Goal: Task Accomplishment & Management: Manage account settings

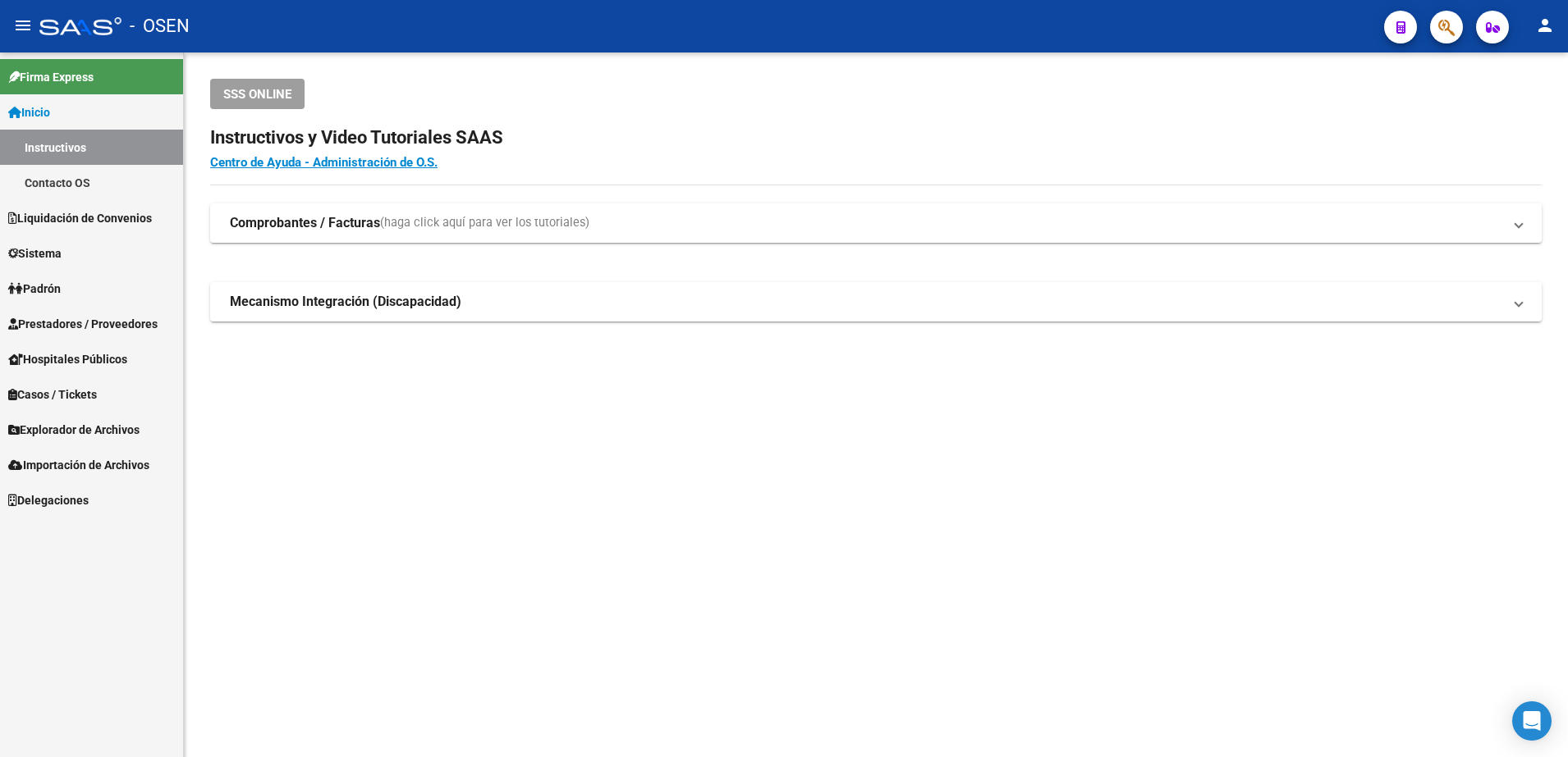
click at [135, 311] on link "Prestadores / Proveedores" at bounding box center [91, 323] width 183 height 35
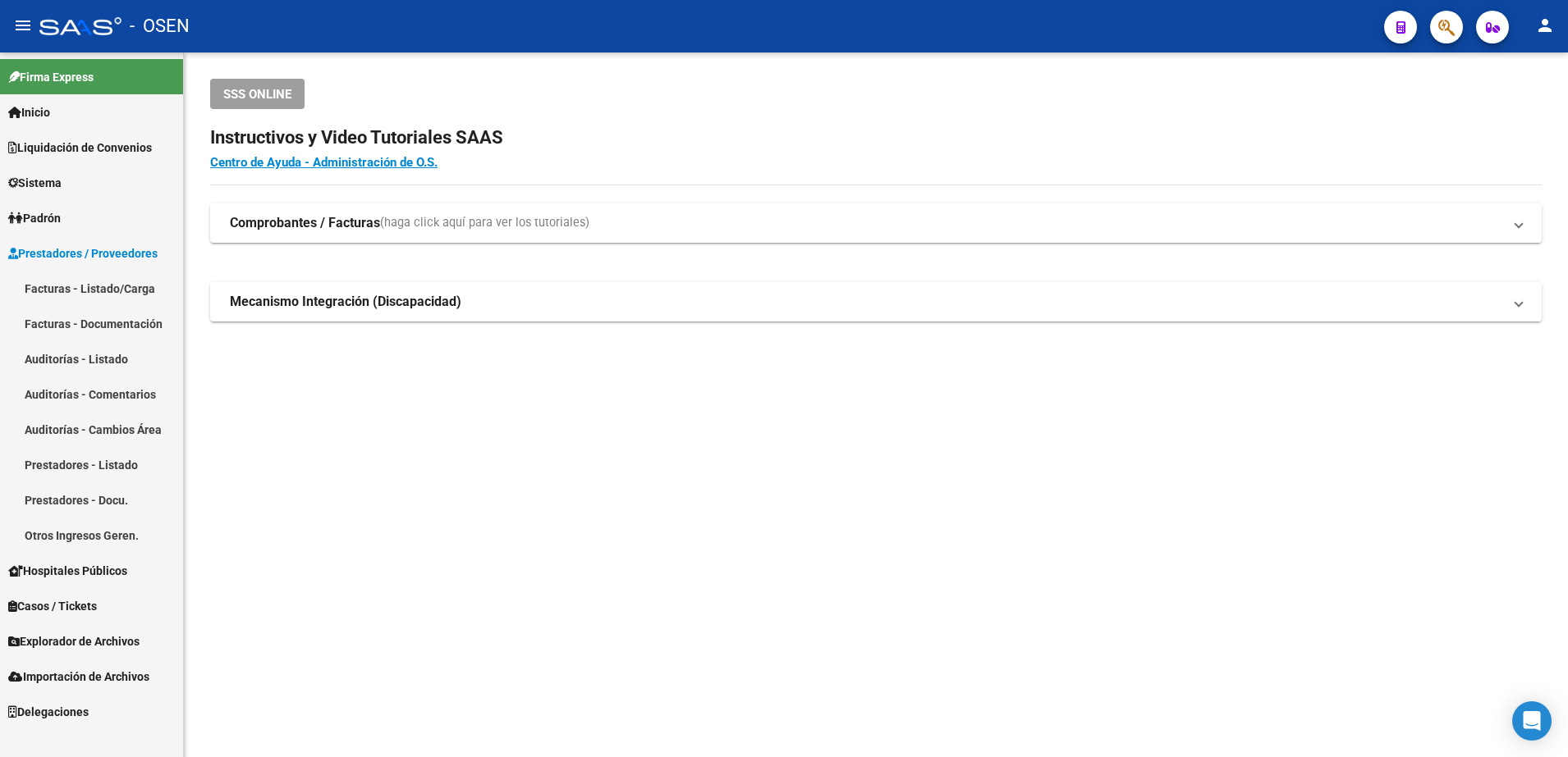
click at [136, 285] on link "Facturas - Listado/Carga" at bounding box center [91, 288] width 183 height 35
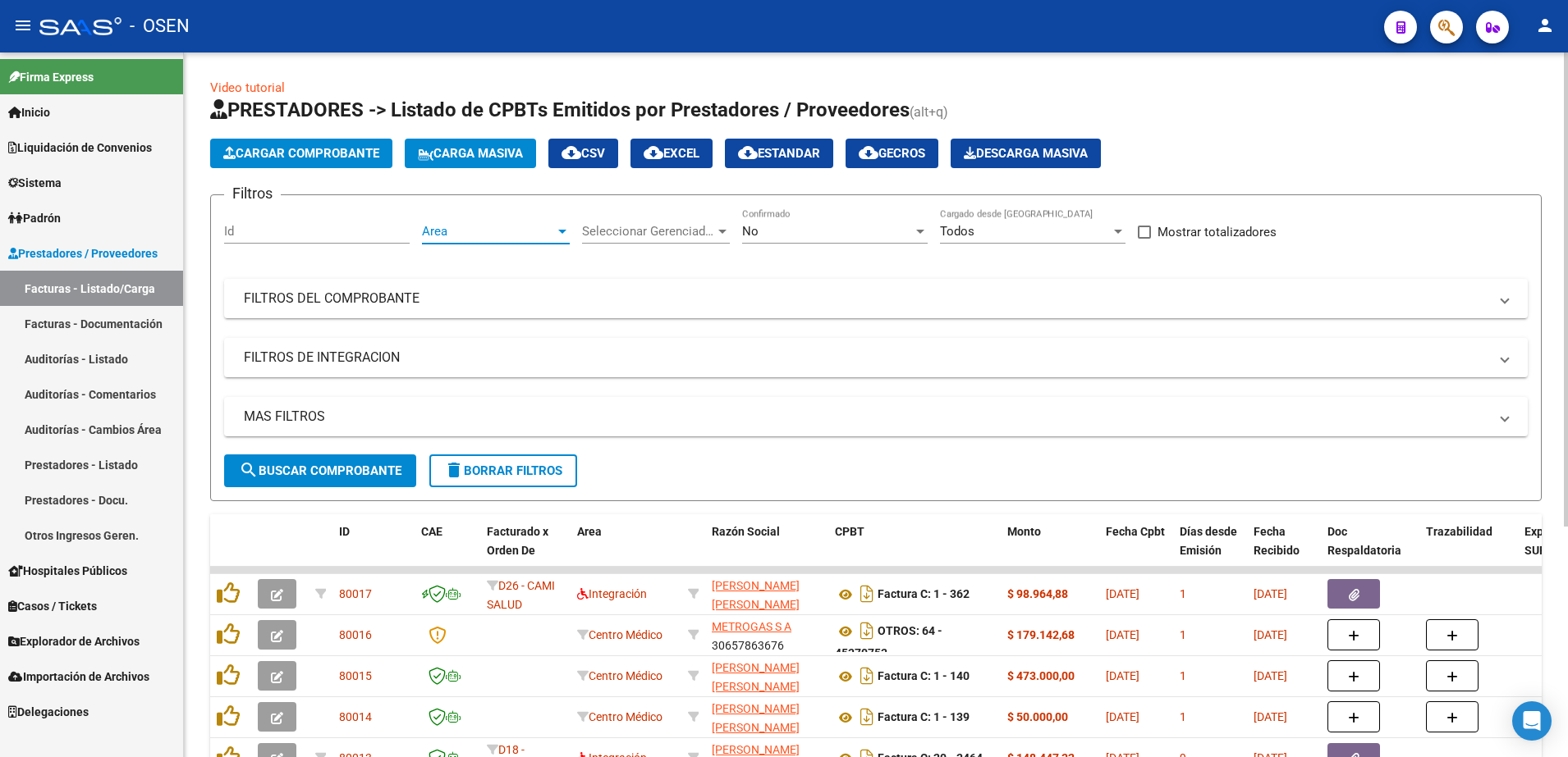
click at [533, 227] on span "Area" at bounding box center [487, 231] width 133 height 14
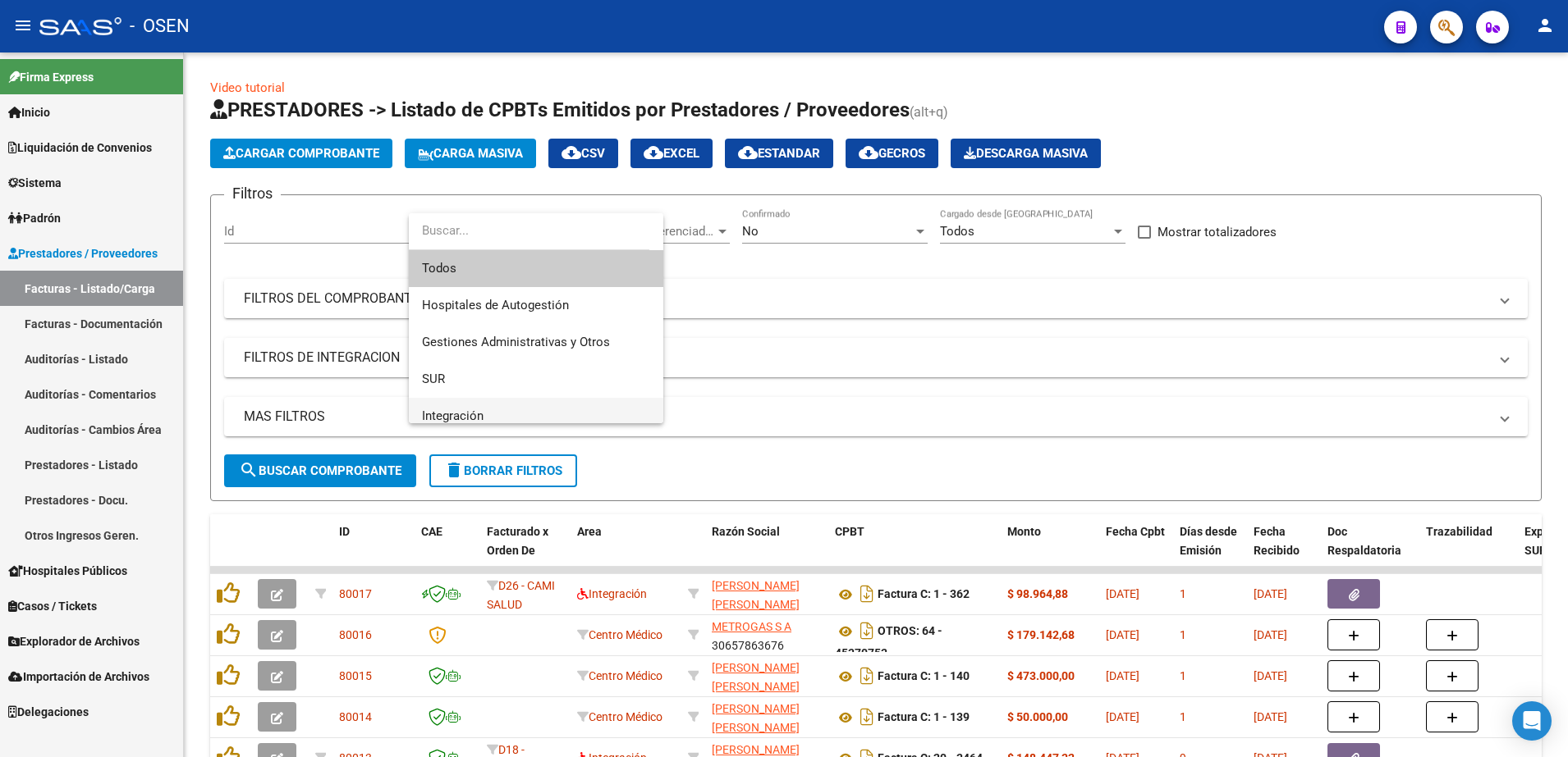
click at [539, 410] on span "Integración" at bounding box center [535, 416] width 228 height 37
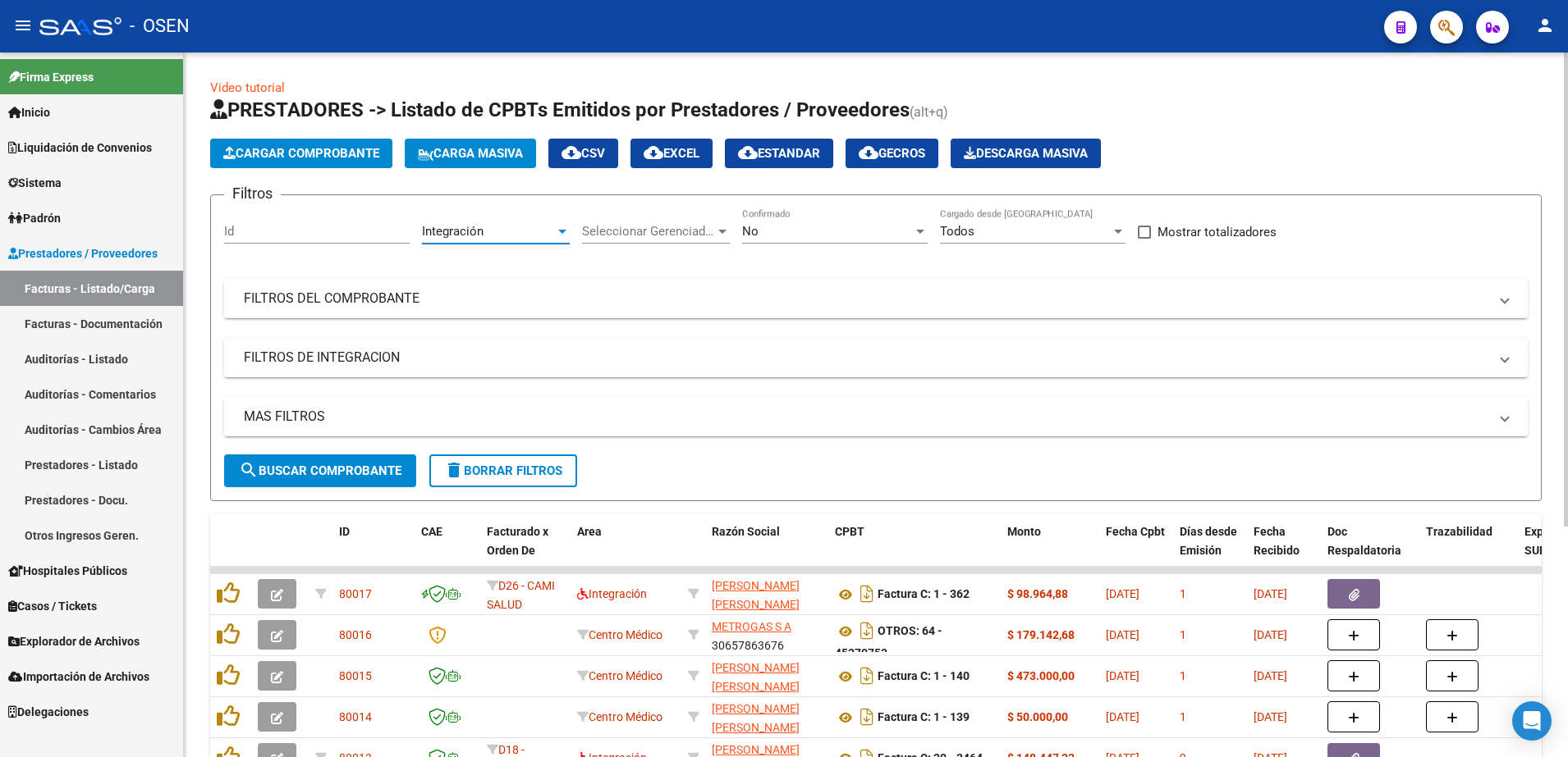
scroll to position [12, 0]
click at [376, 483] on button "search Buscar Comprobante" at bounding box center [320, 471] width 192 height 32
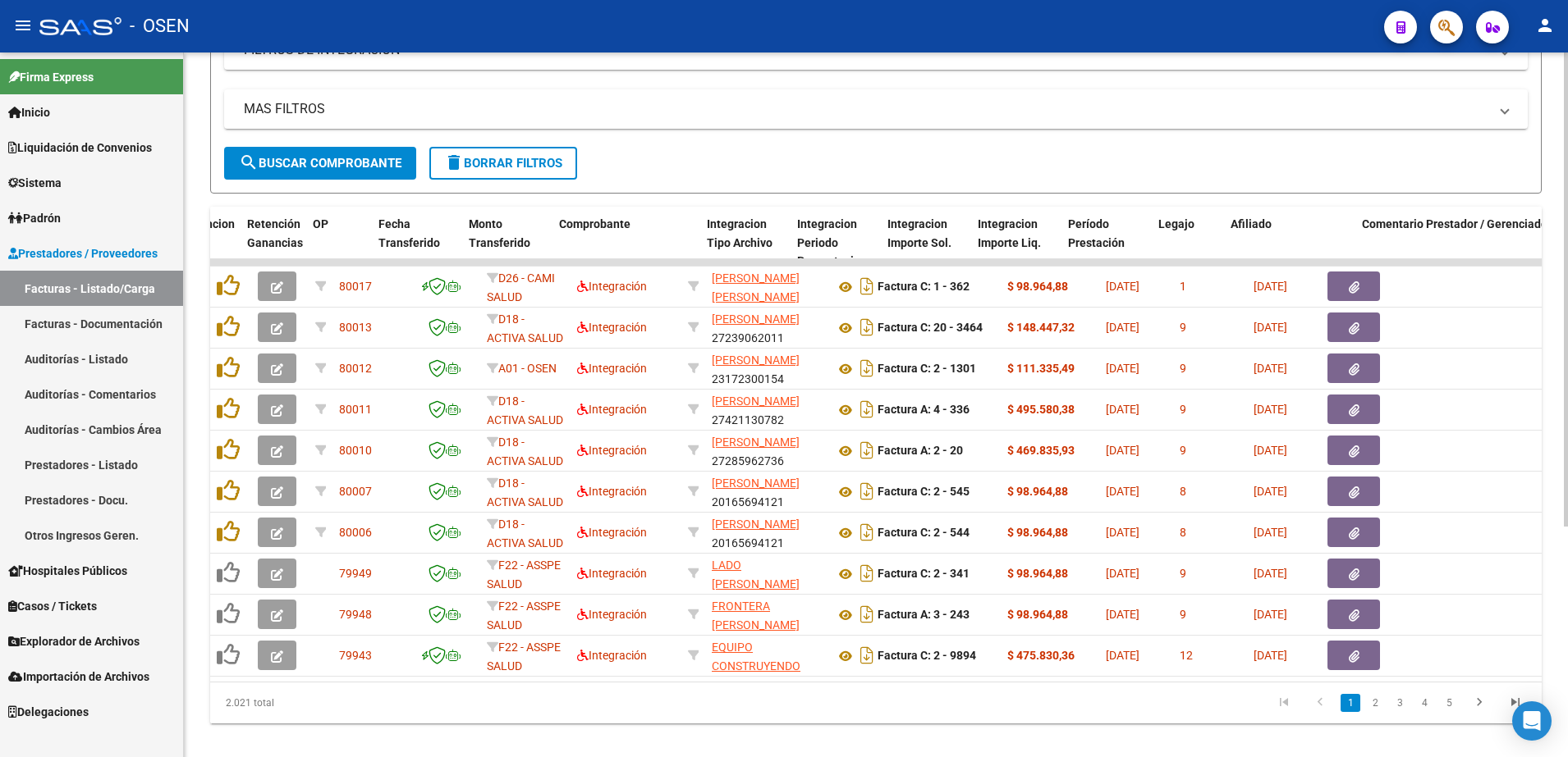
scroll to position [0, 1413]
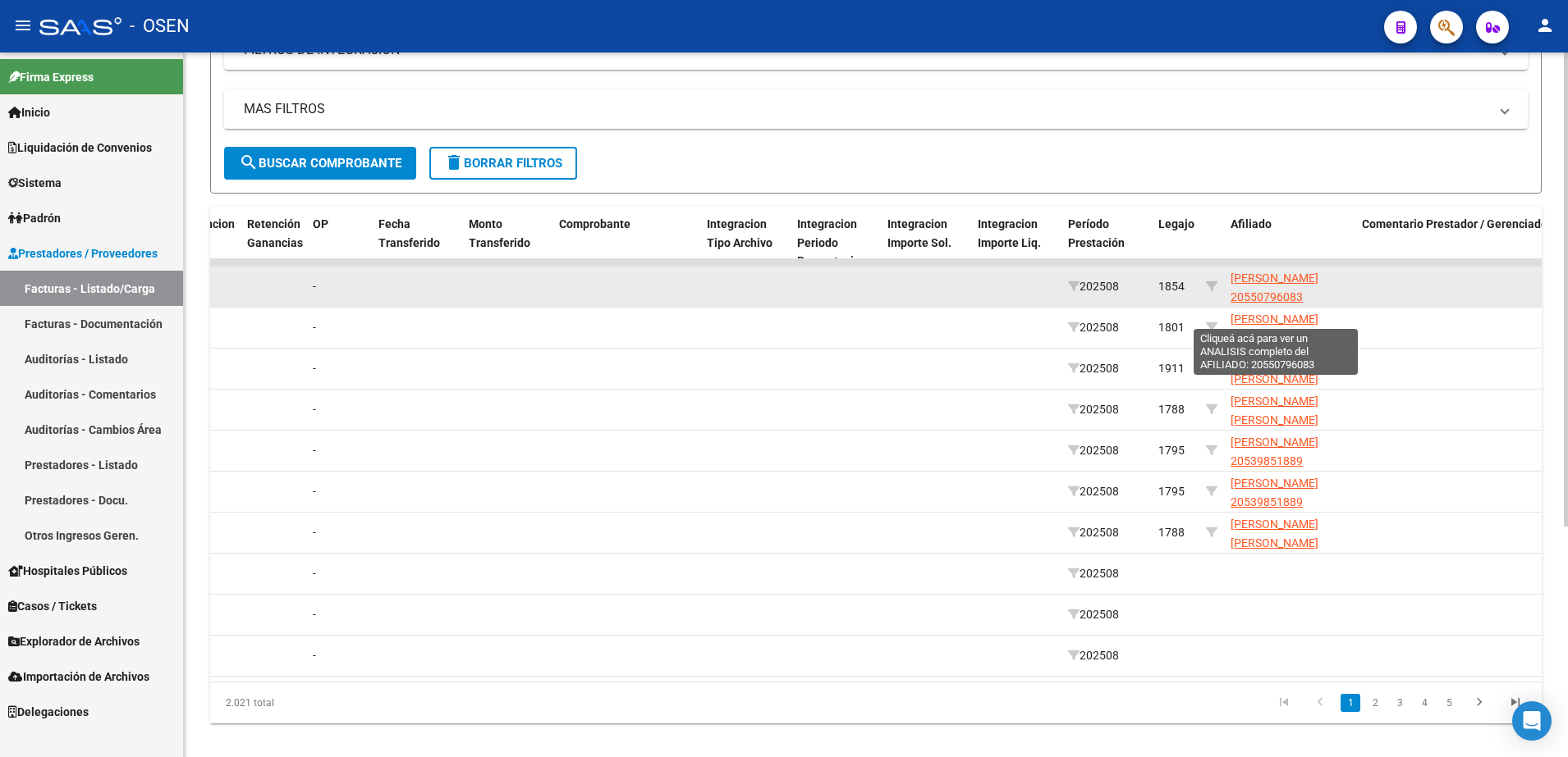
click at [1238, 291] on span "[PERSON_NAME] 20550796083" at bounding box center [1274, 287] width 88 height 32
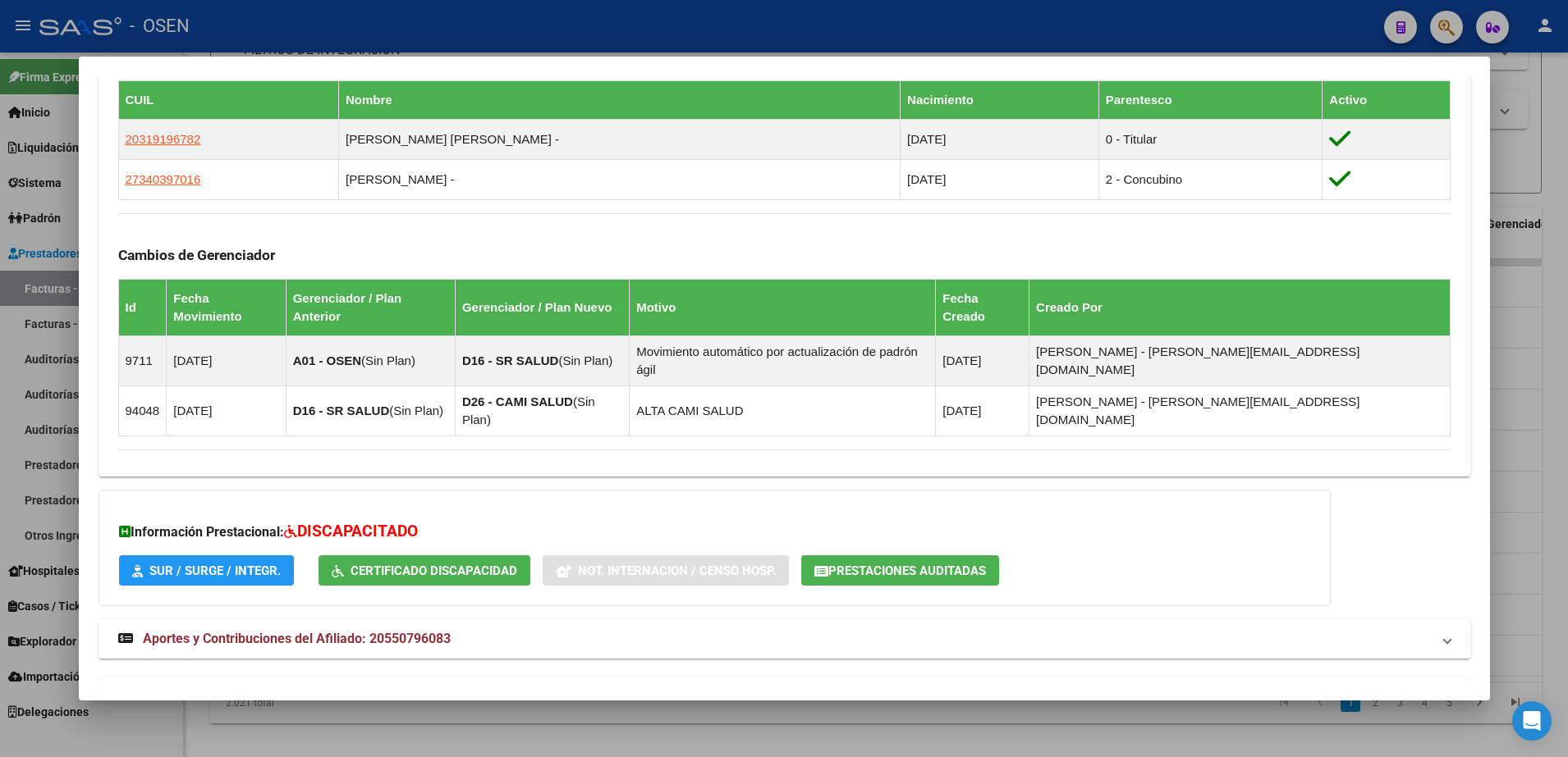
click at [775, 688] on mat-panel-title "Aportes y Contribuciones del Titular: 20319196782" at bounding box center [775, 697] width 1313 height 20
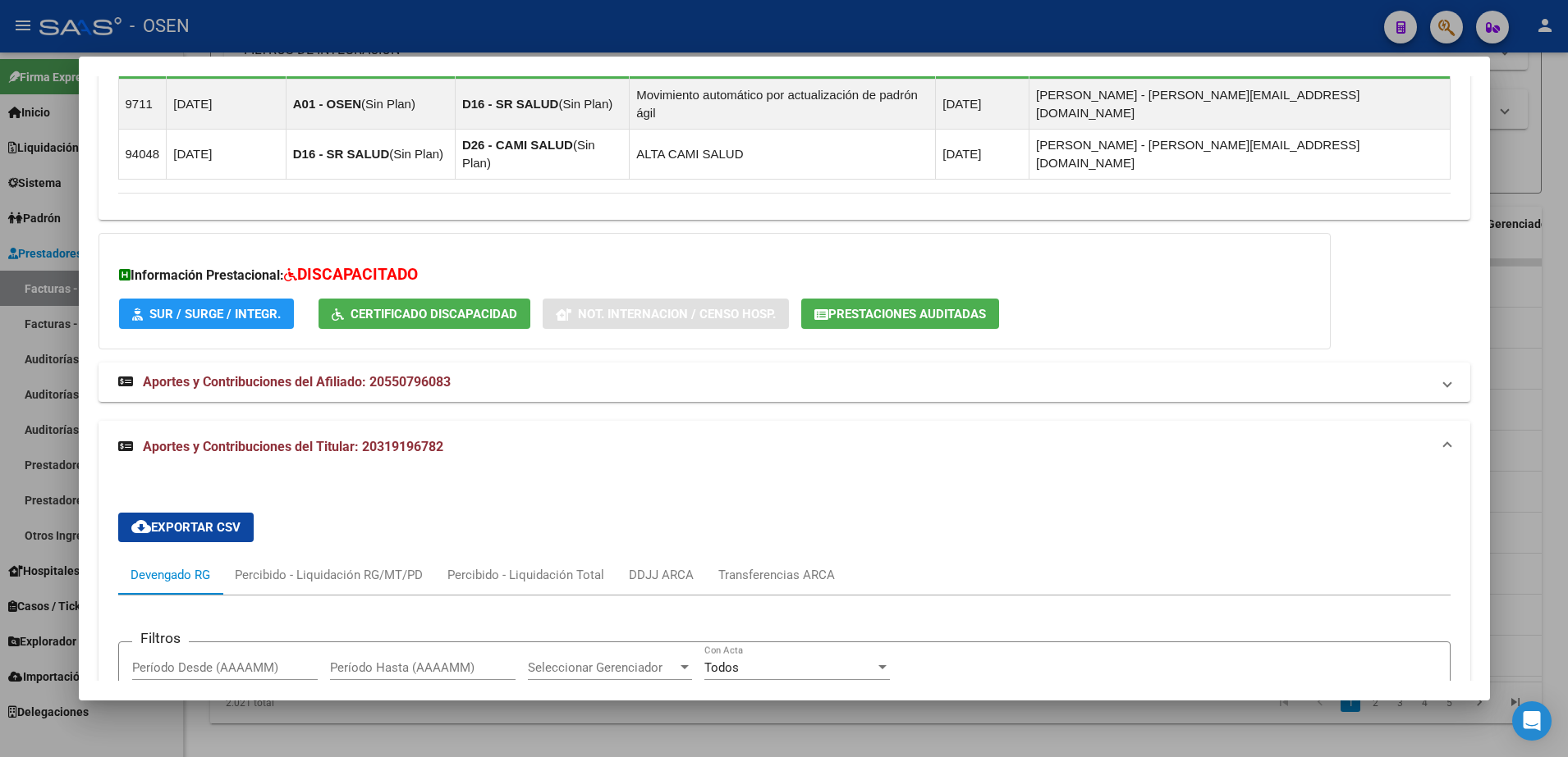
scroll to position [1318, 0]
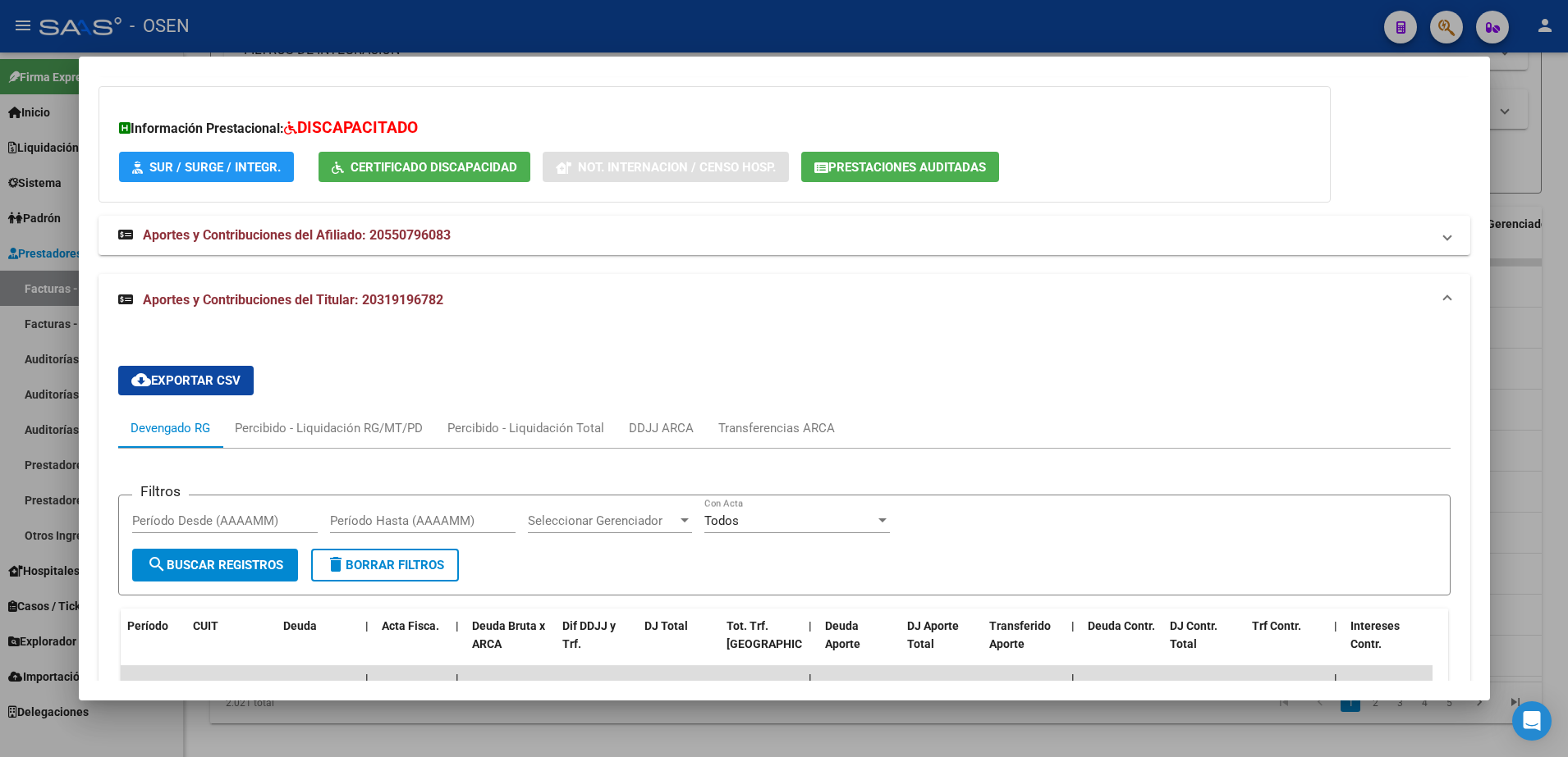
click at [52, 546] on div at bounding box center [784, 378] width 1568 height 757
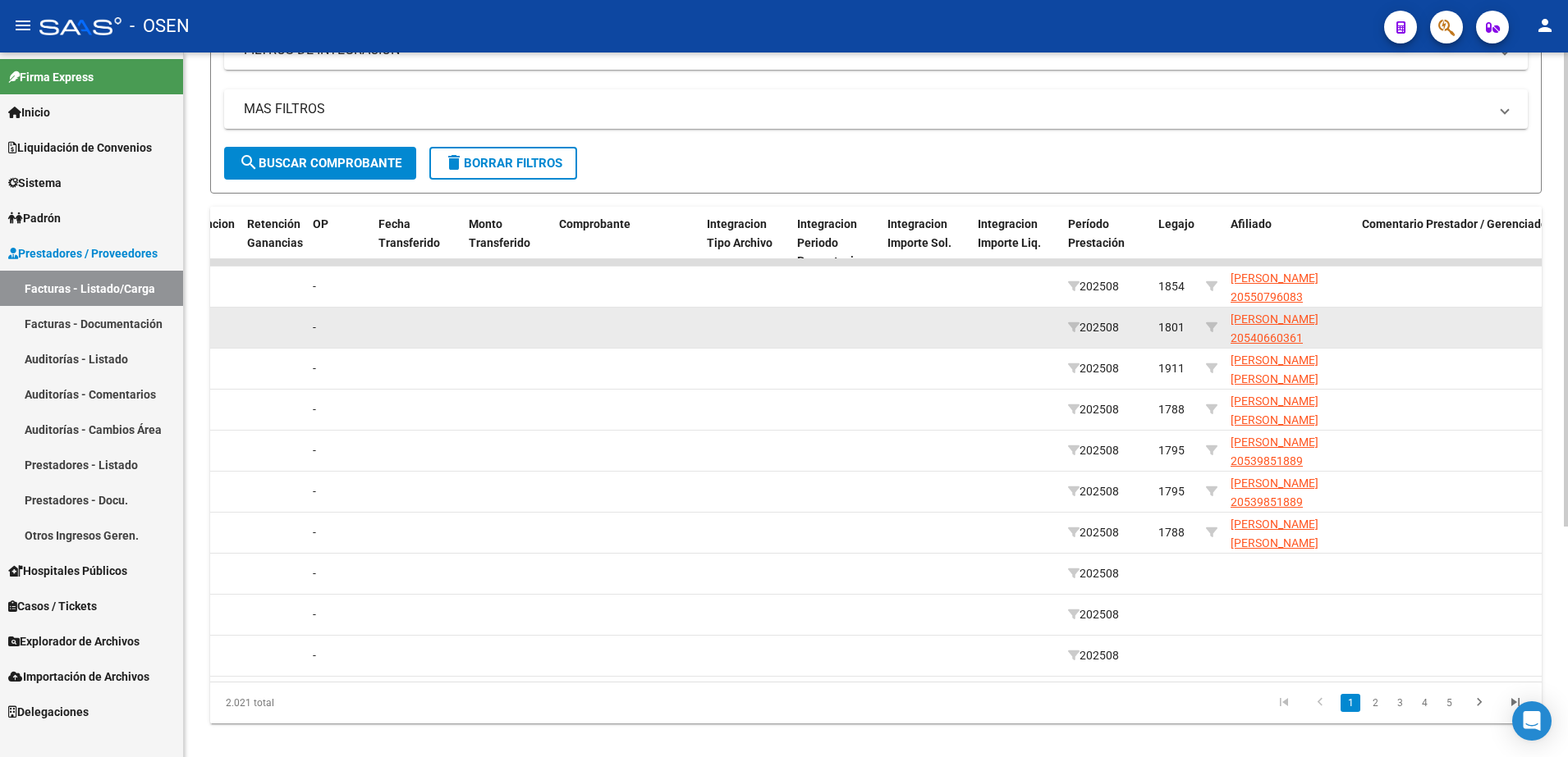
click at [1281, 329] on app-link-go-to "[PERSON_NAME] 20540660361" at bounding box center [1289, 329] width 118 height 38
click at [1281, 321] on span "[PERSON_NAME] 20540660361" at bounding box center [1274, 328] width 88 height 32
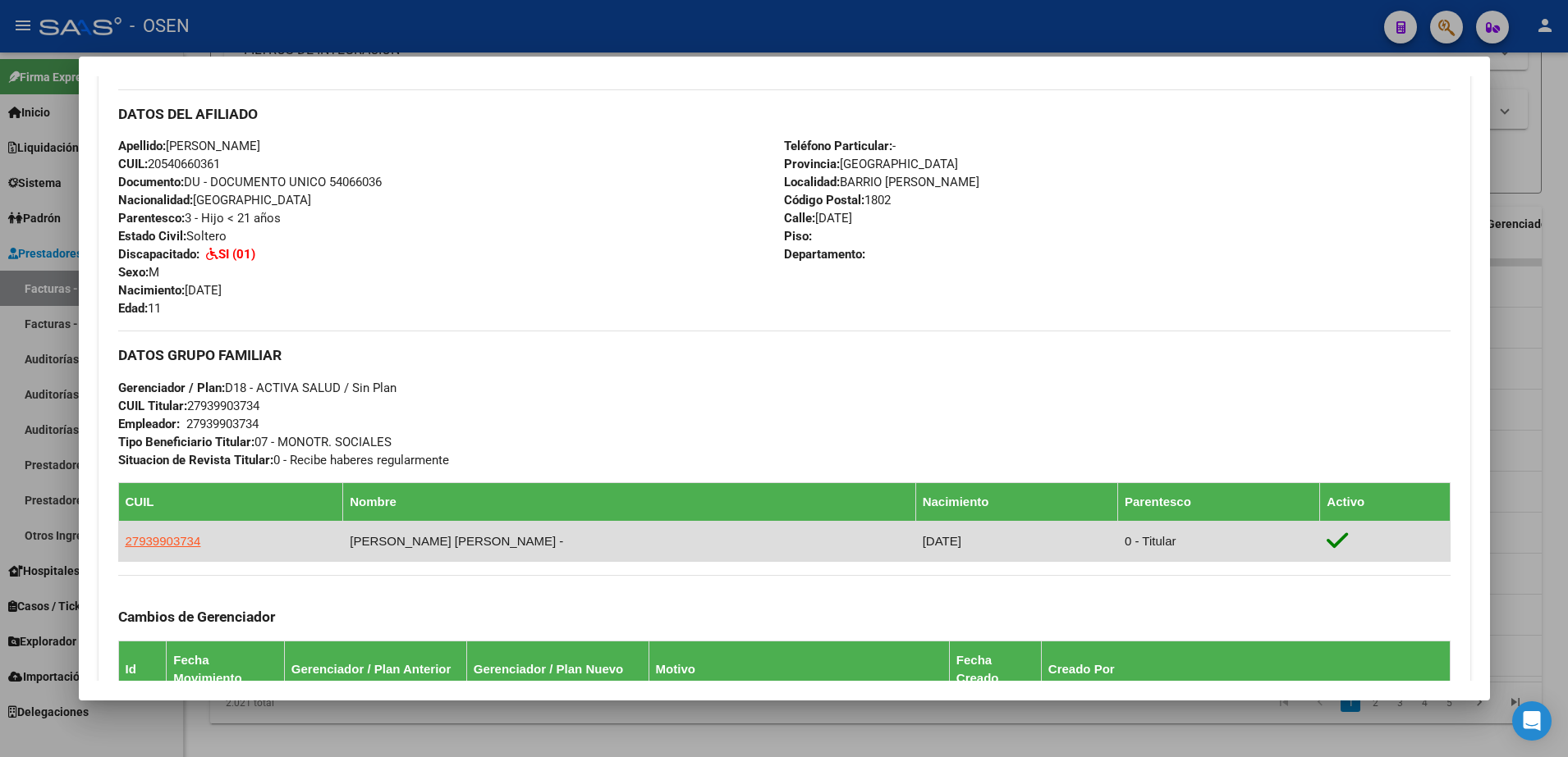
scroll to position [907, 0]
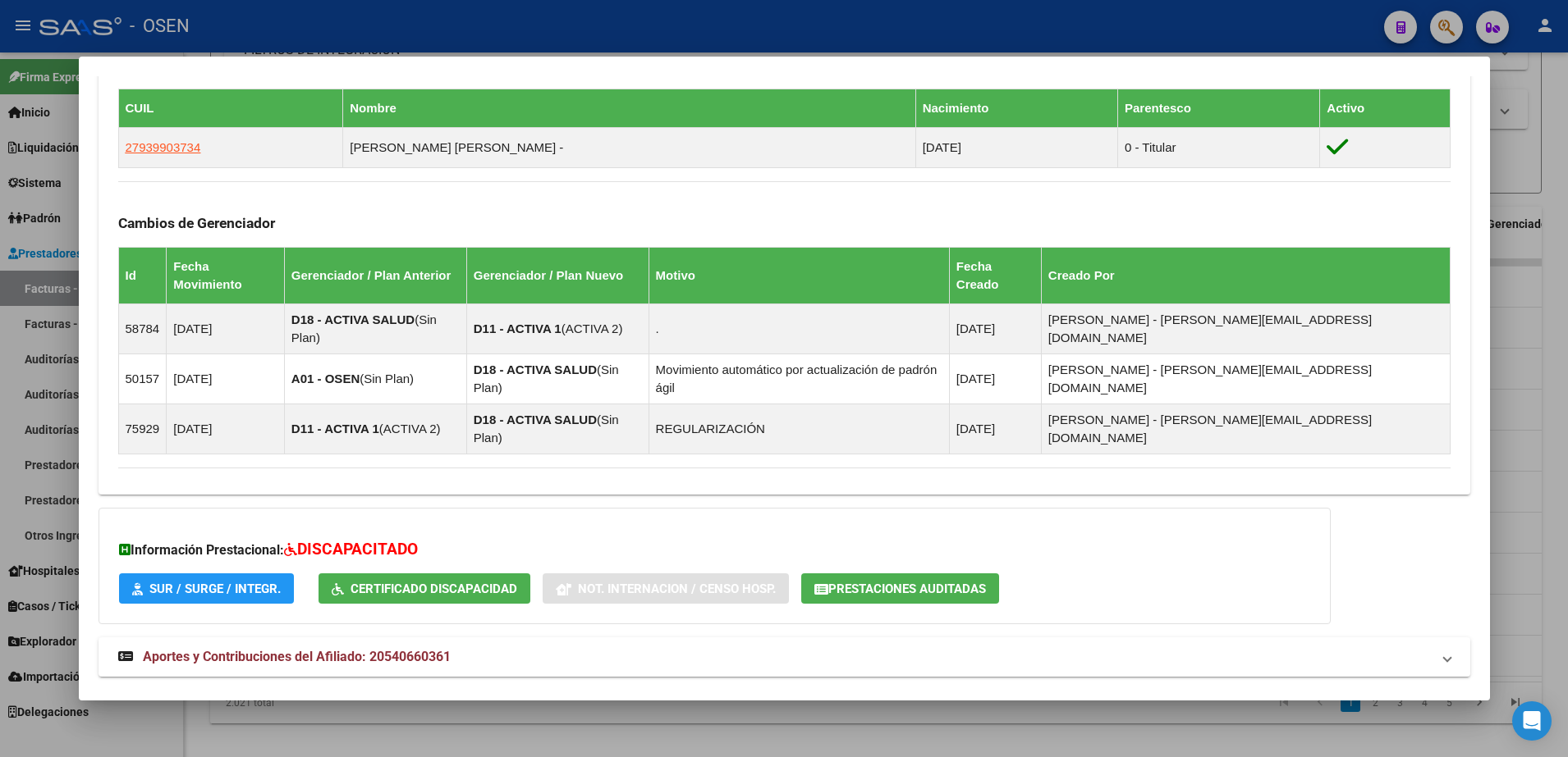
click at [865, 706] on mat-panel-title "Aportes y Contribuciones del Titular: 27939903734" at bounding box center [775, 715] width 1313 height 20
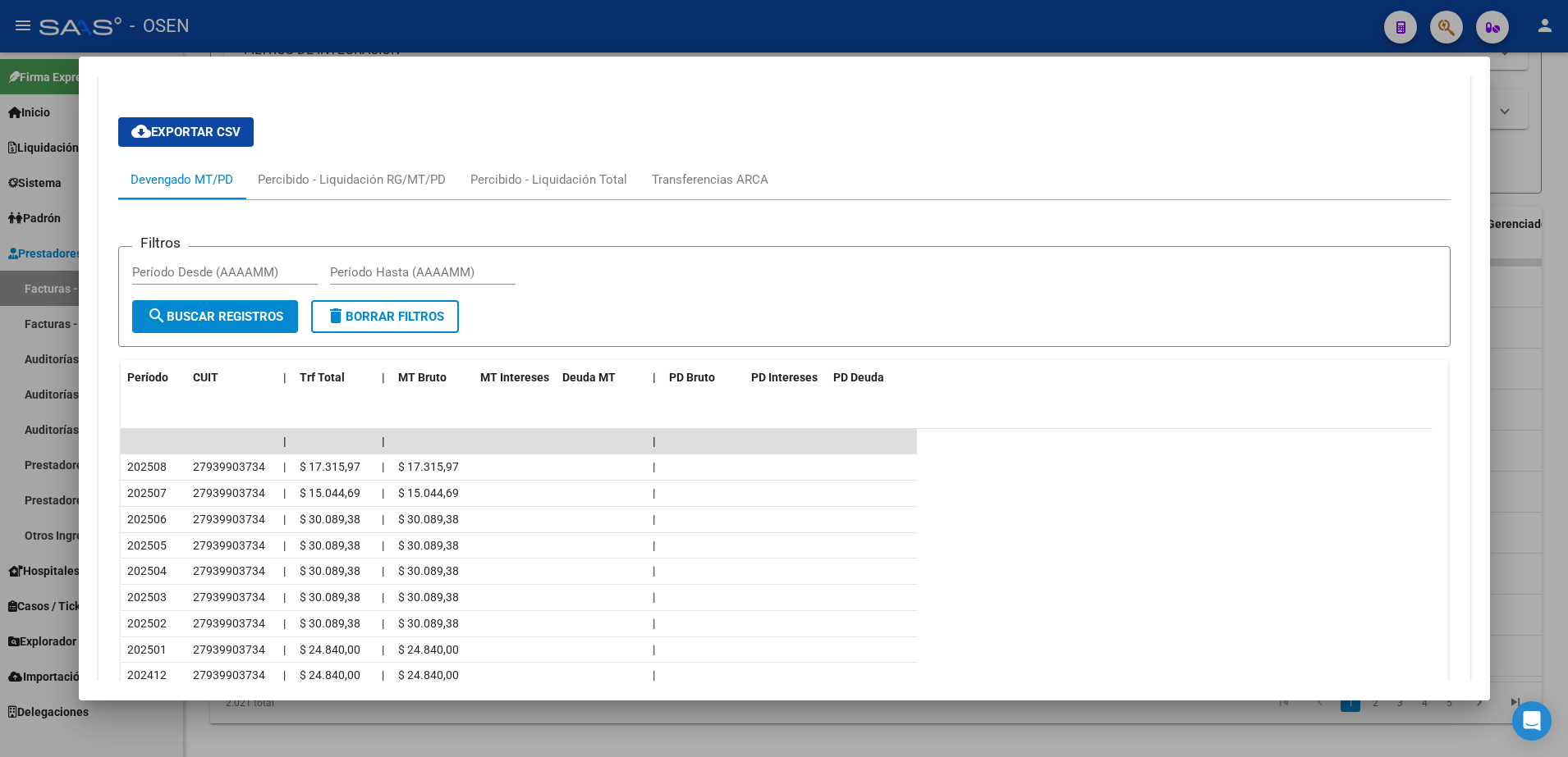
scroll to position [1644, 0]
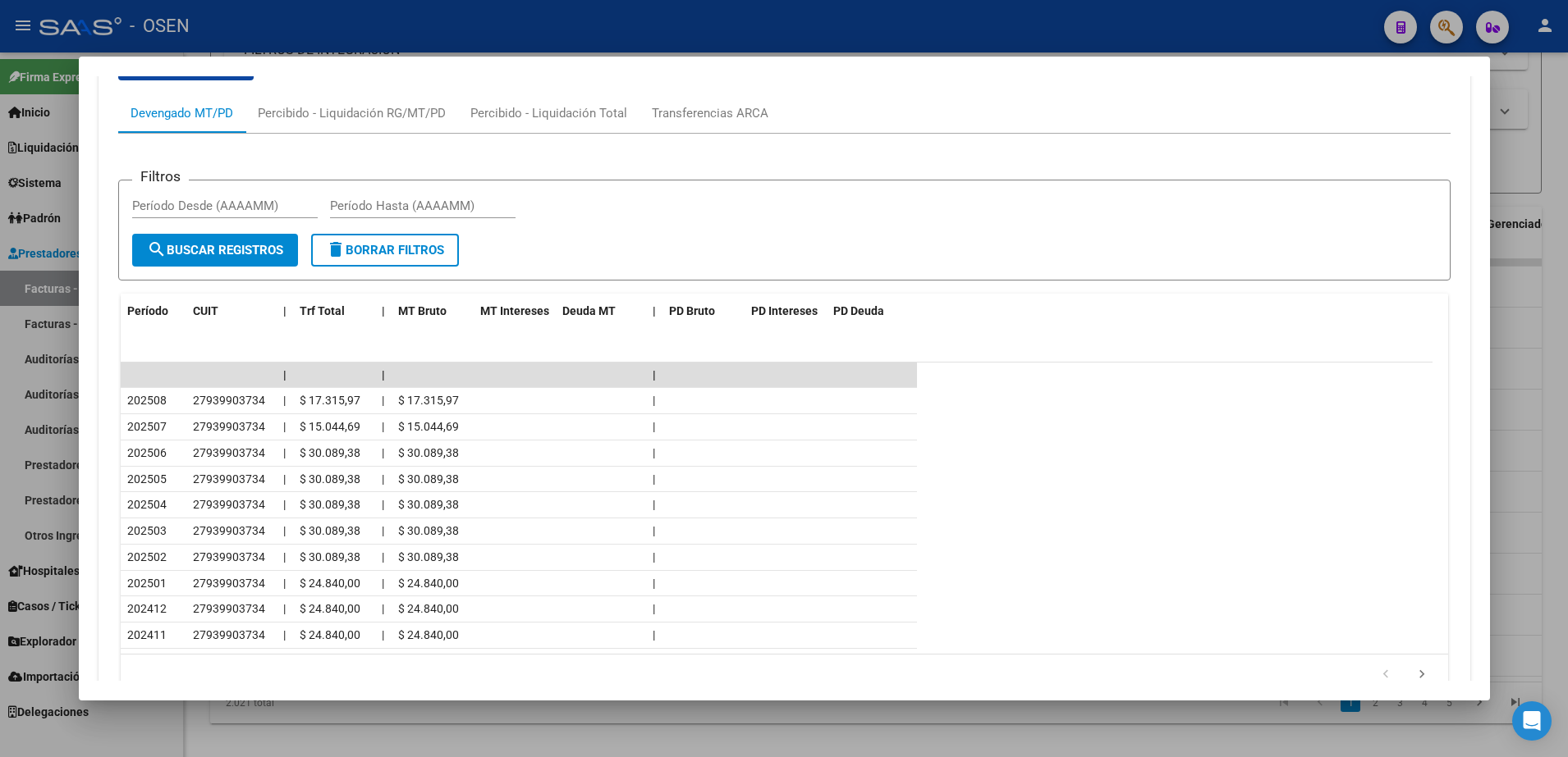
click at [623, 728] on div at bounding box center [784, 378] width 1568 height 757
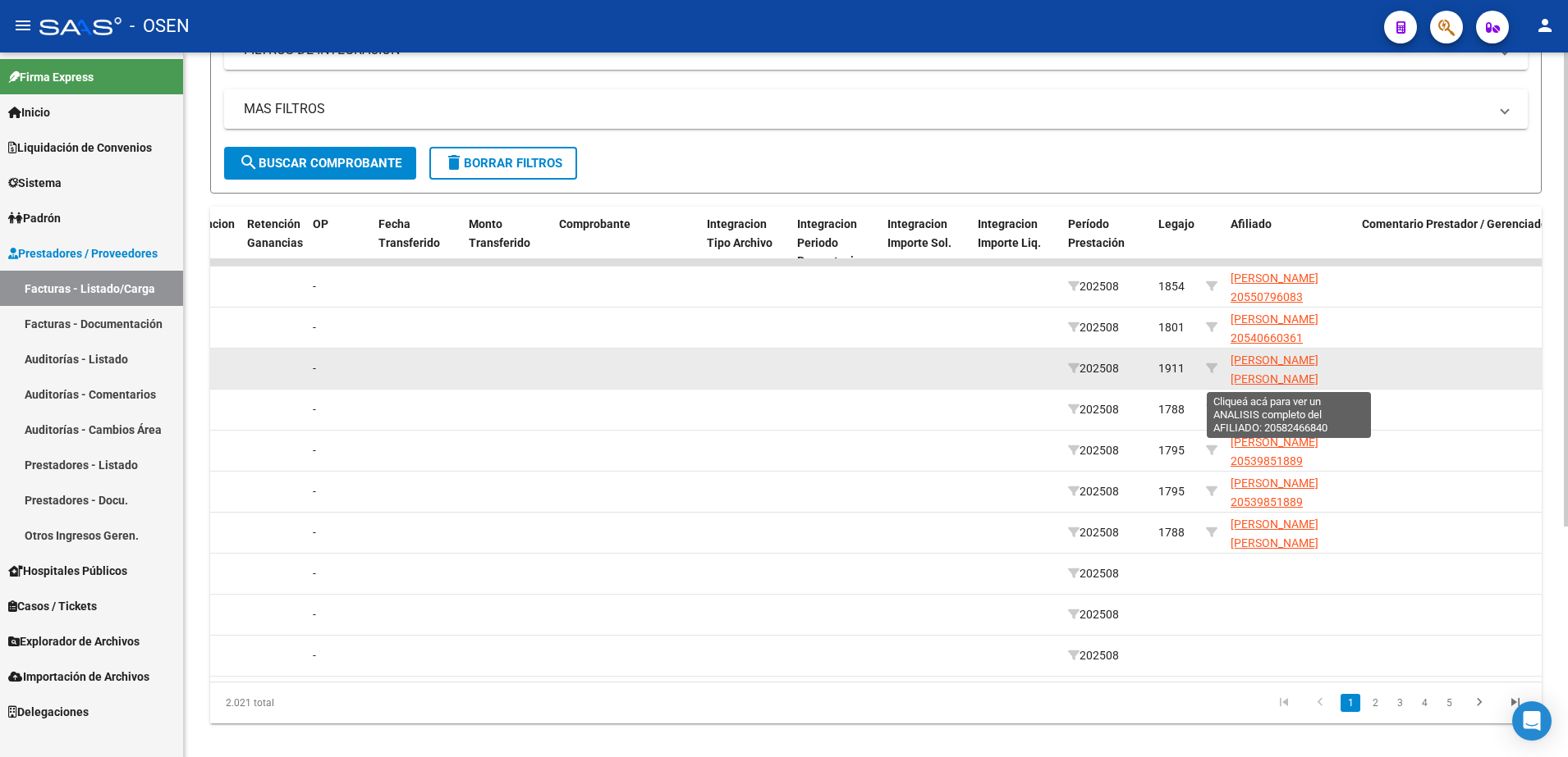
click at [1261, 354] on span "[PERSON_NAME] [PERSON_NAME] 20582466840" at bounding box center [1274, 379] width 88 height 51
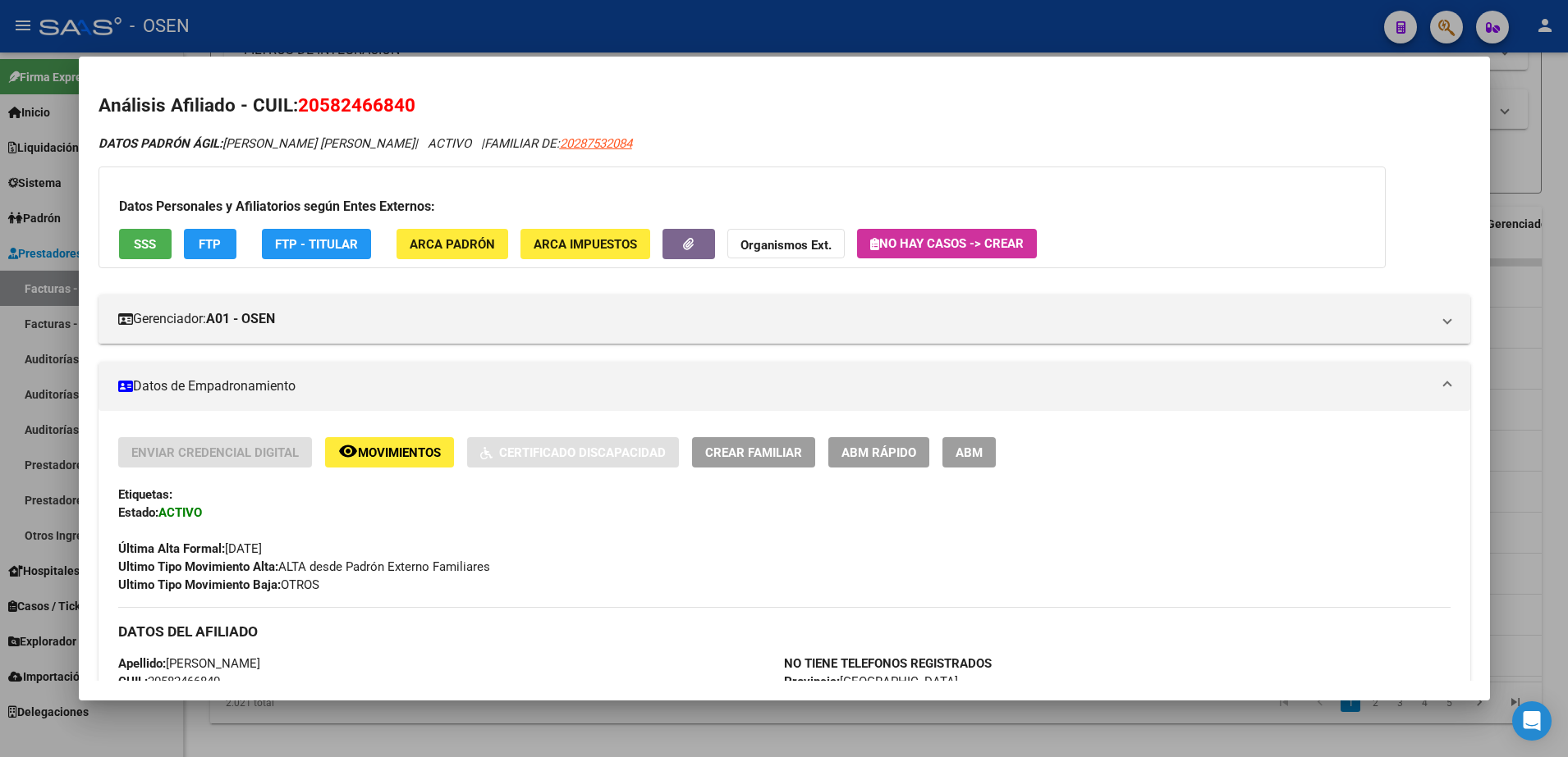
click at [975, 713] on div at bounding box center [784, 378] width 1568 height 757
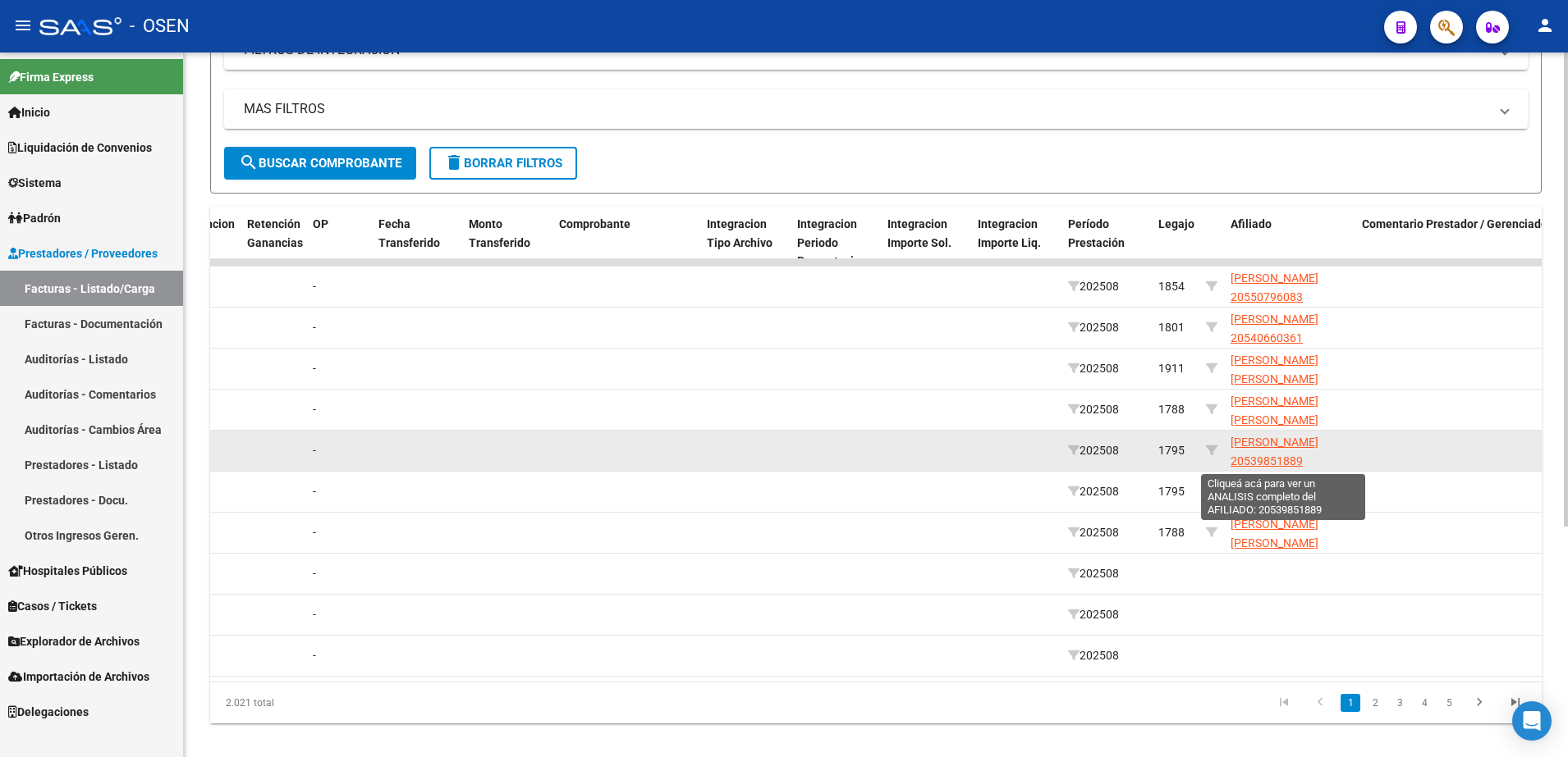
click at [1250, 463] on span "[PERSON_NAME] 20539851889" at bounding box center [1274, 451] width 88 height 32
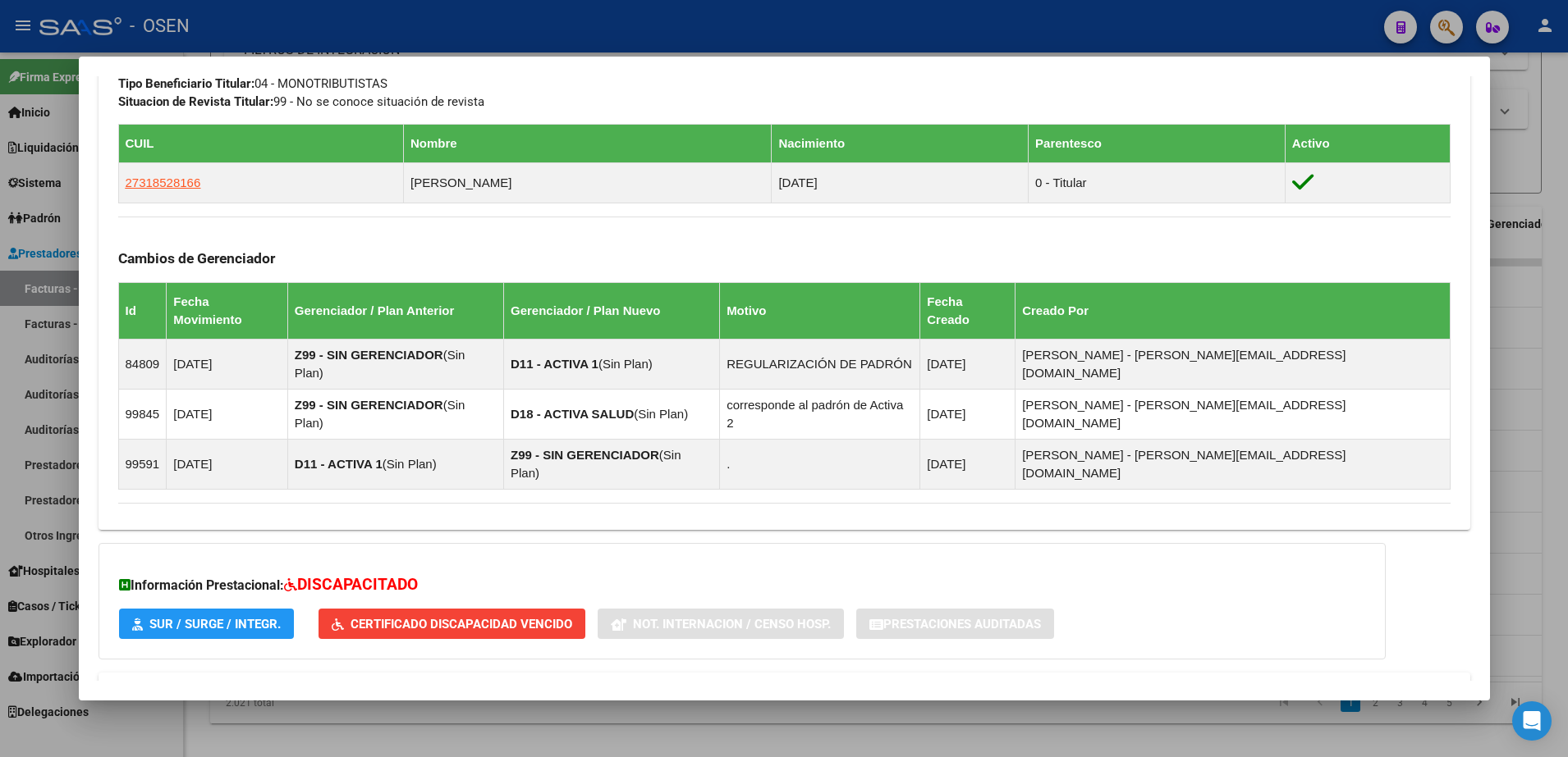
scroll to position [875, 0]
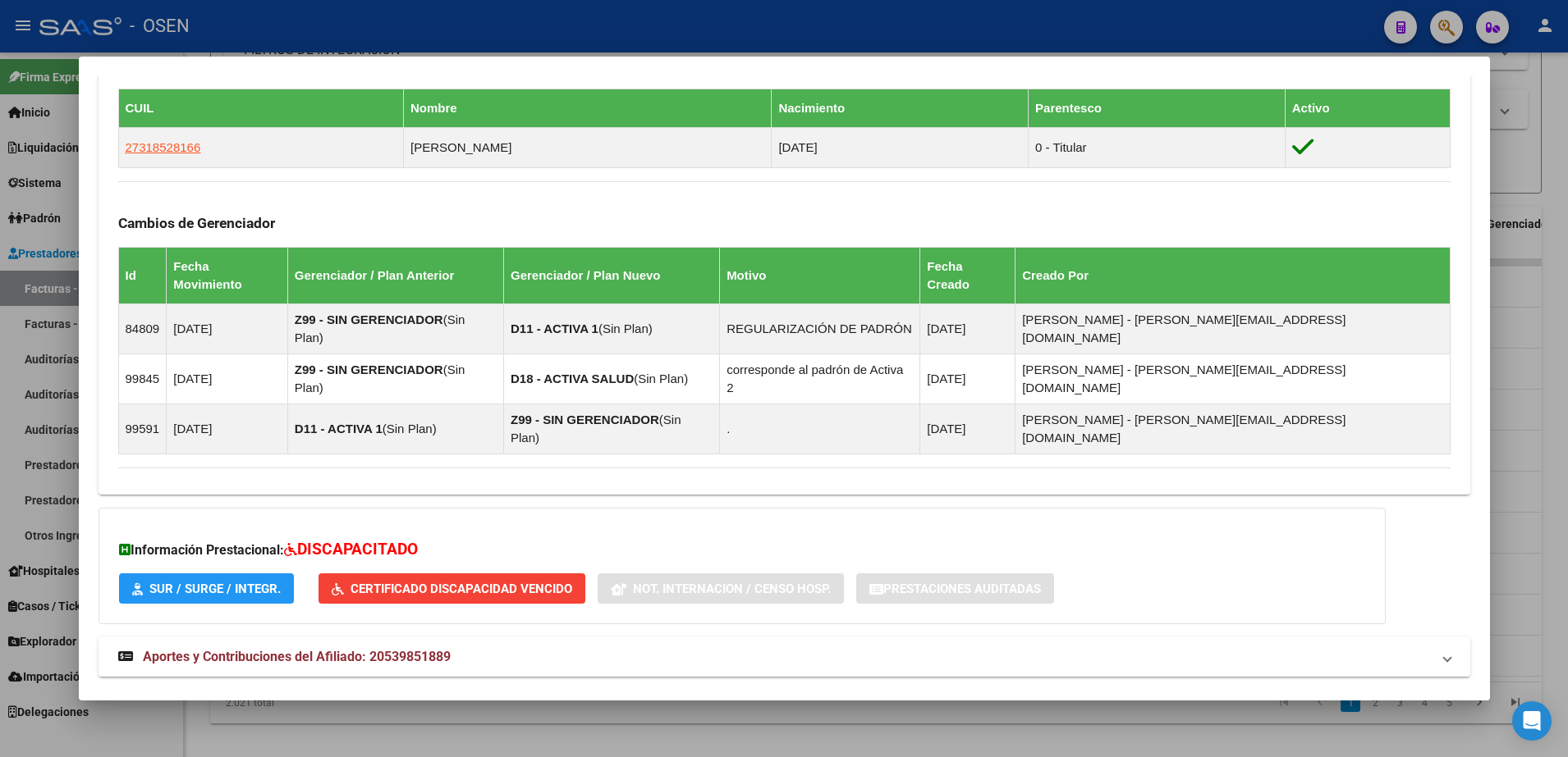
click at [799, 706] on mat-panel-title "Aportes y Contribuciones del Titular: 27318528166" at bounding box center [775, 715] width 1313 height 20
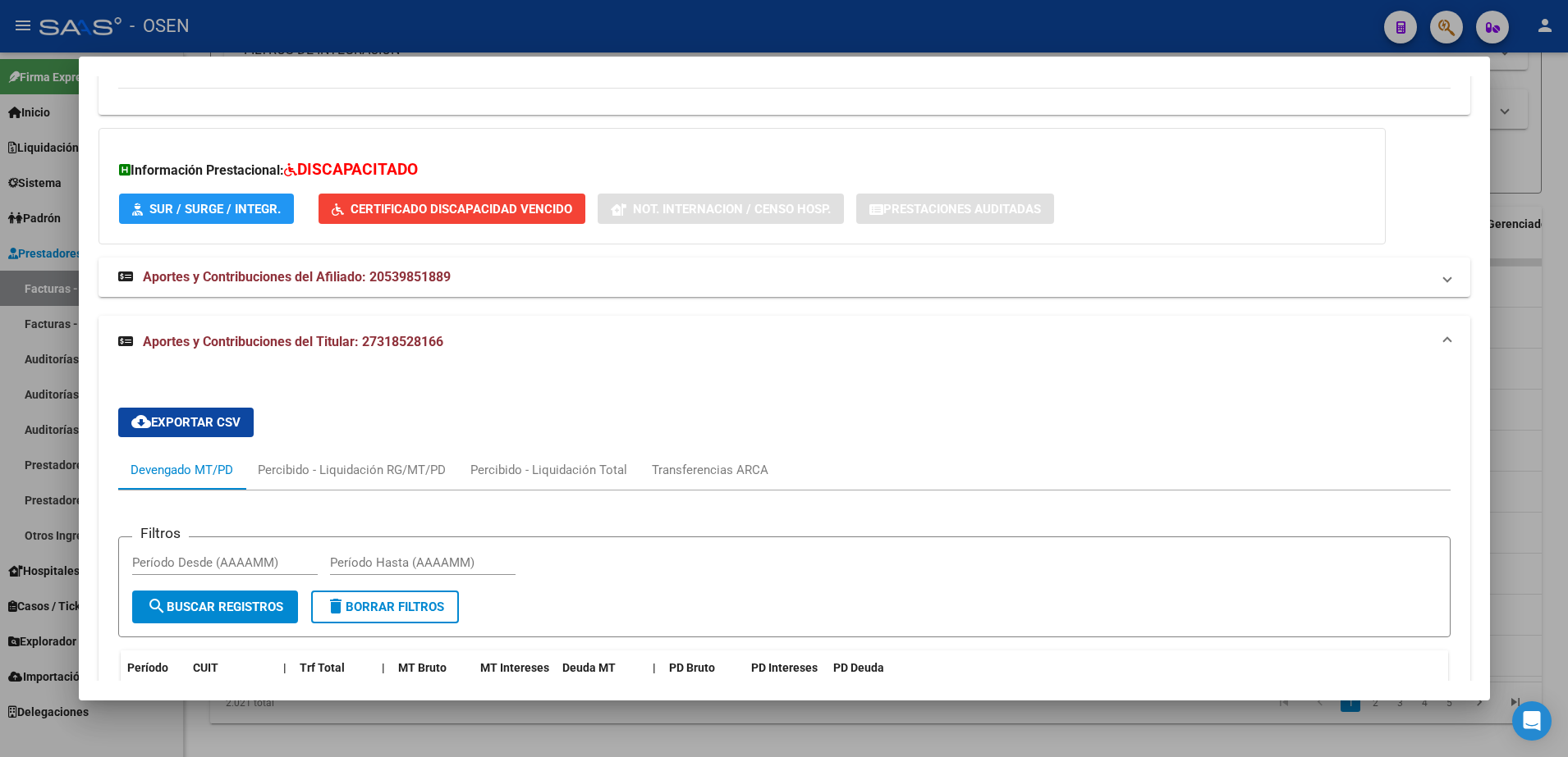
scroll to position [1286, 0]
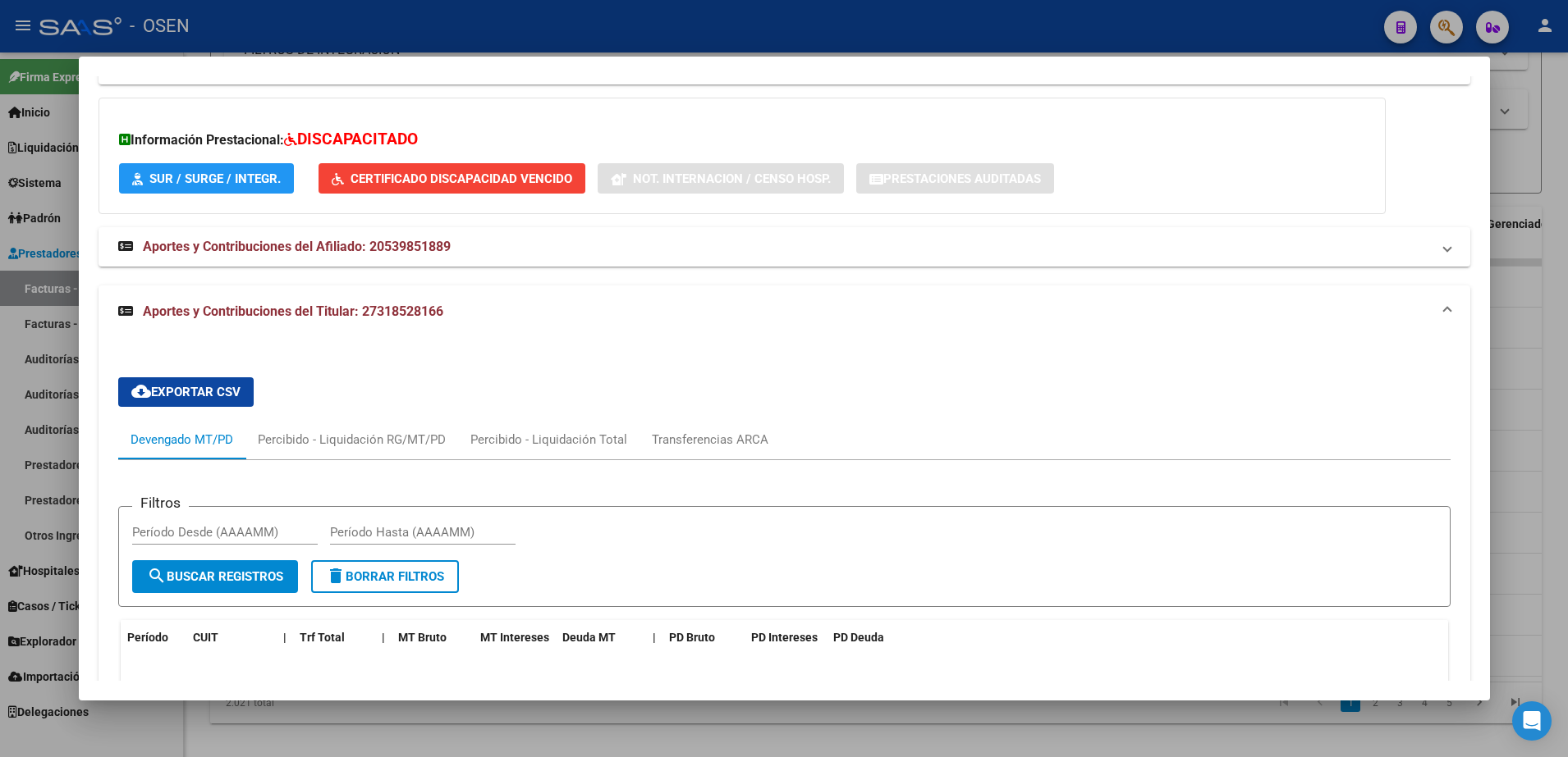
click at [579, 723] on div at bounding box center [784, 378] width 1568 height 757
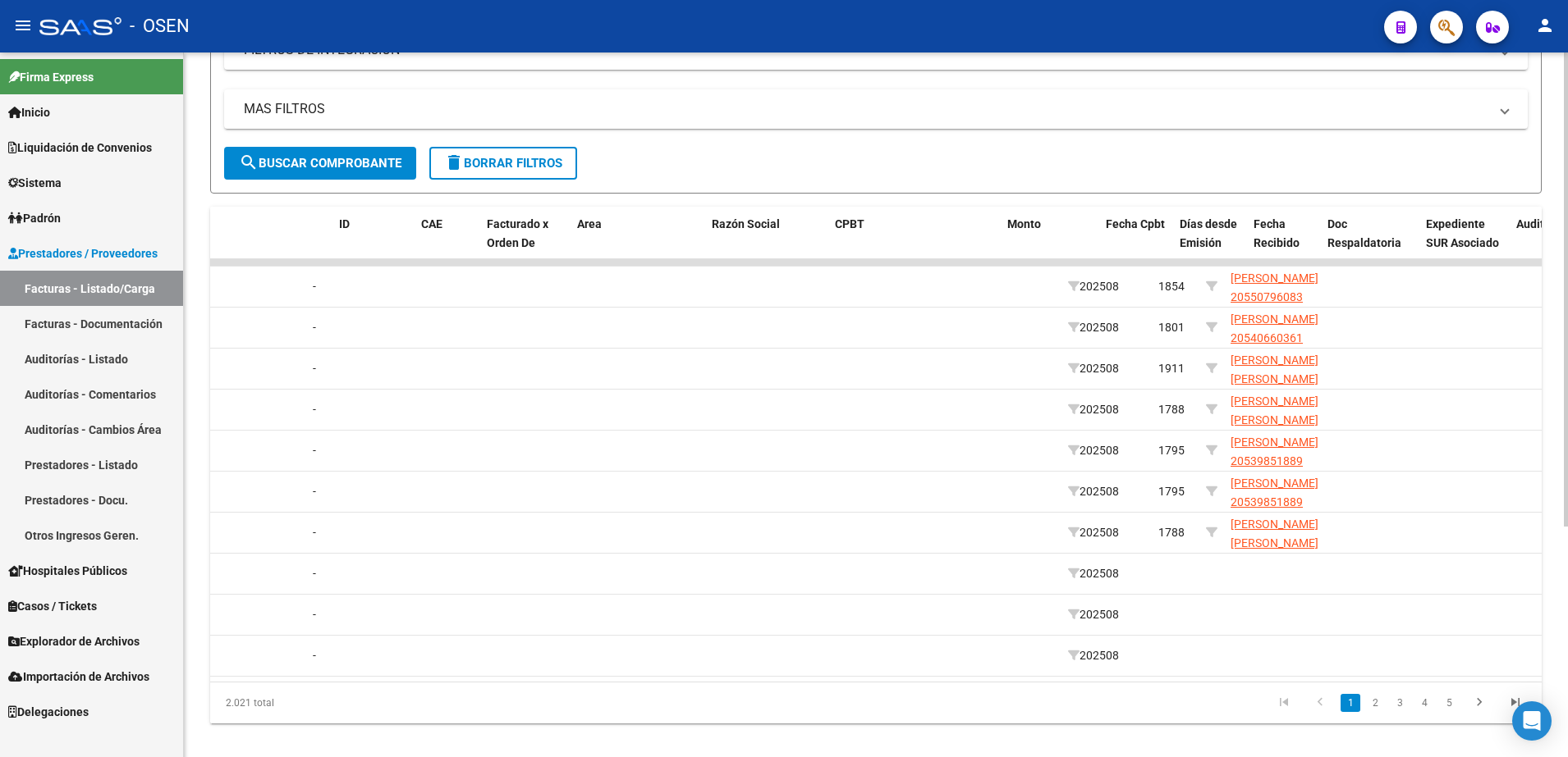
scroll to position [0, 0]
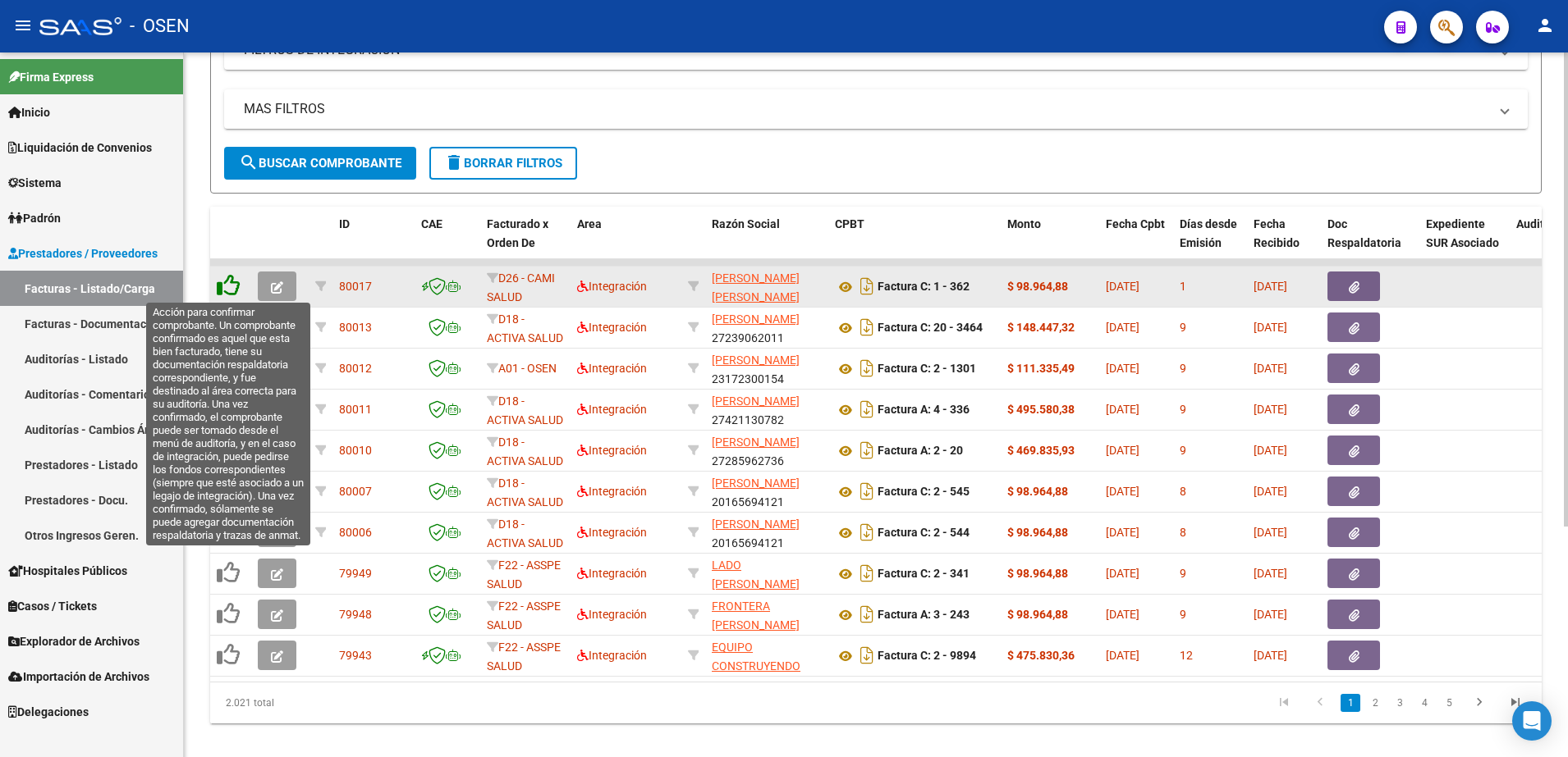
click at [228, 282] on icon at bounding box center [227, 285] width 23 height 23
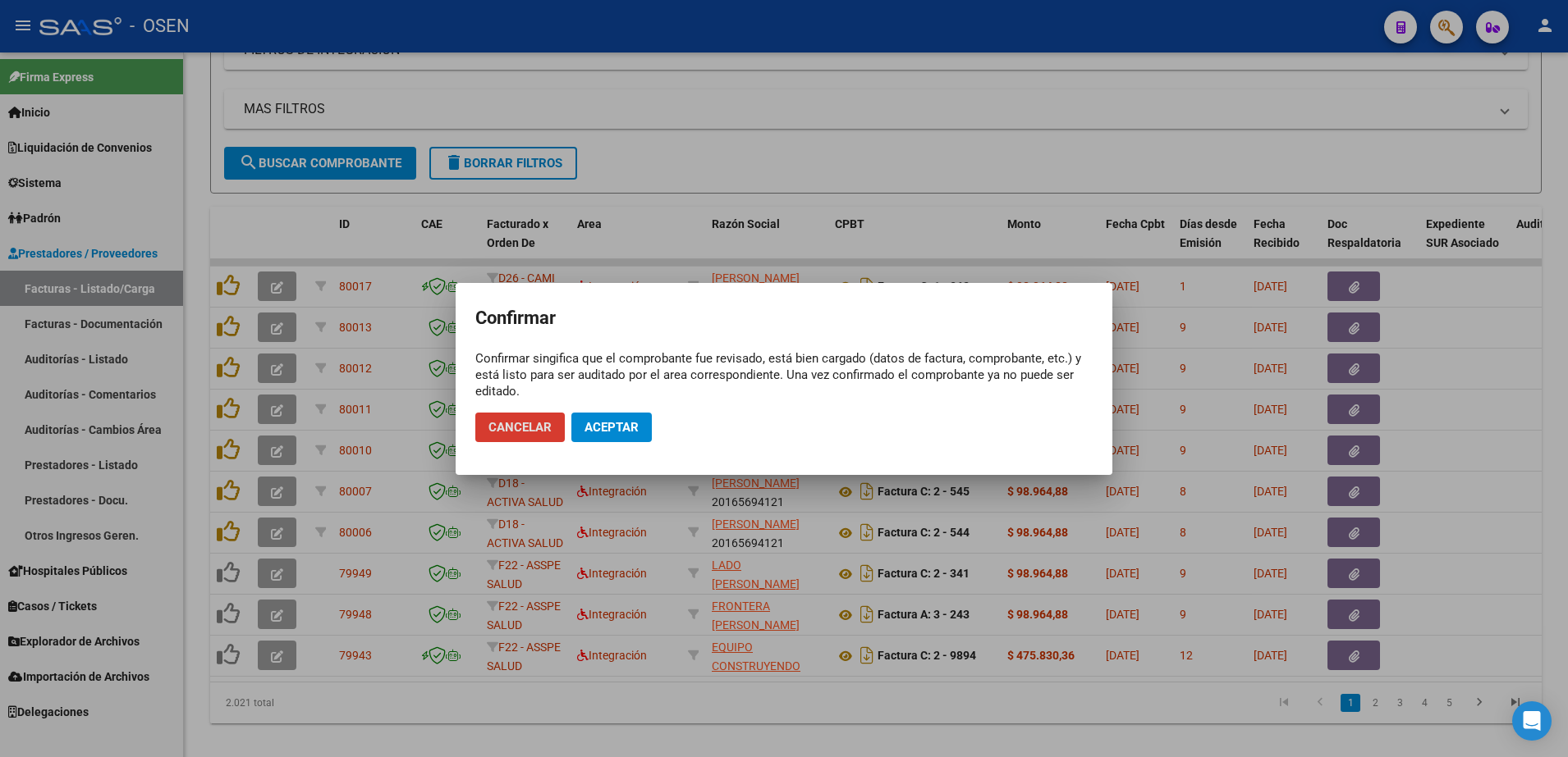
click at [618, 406] on mat-dialog-actions "Cancelar Aceptar" at bounding box center [784, 428] width 617 height 56
click at [618, 421] on span "Aceptar" at bounding box center [612, 428] width 54 height 14
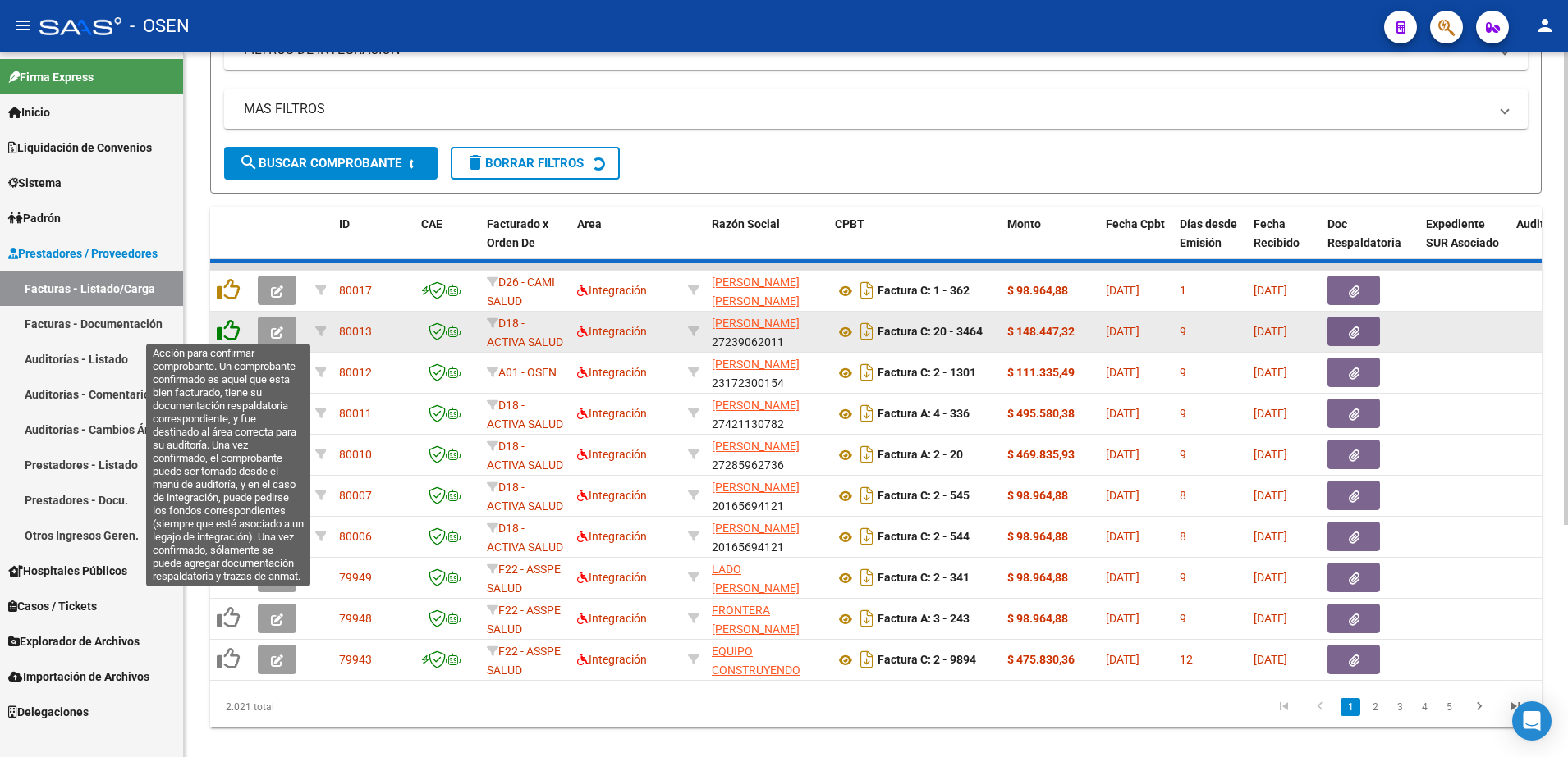
click at [222, 326] on icon at bounding box center [227, 330] width 23 height 23
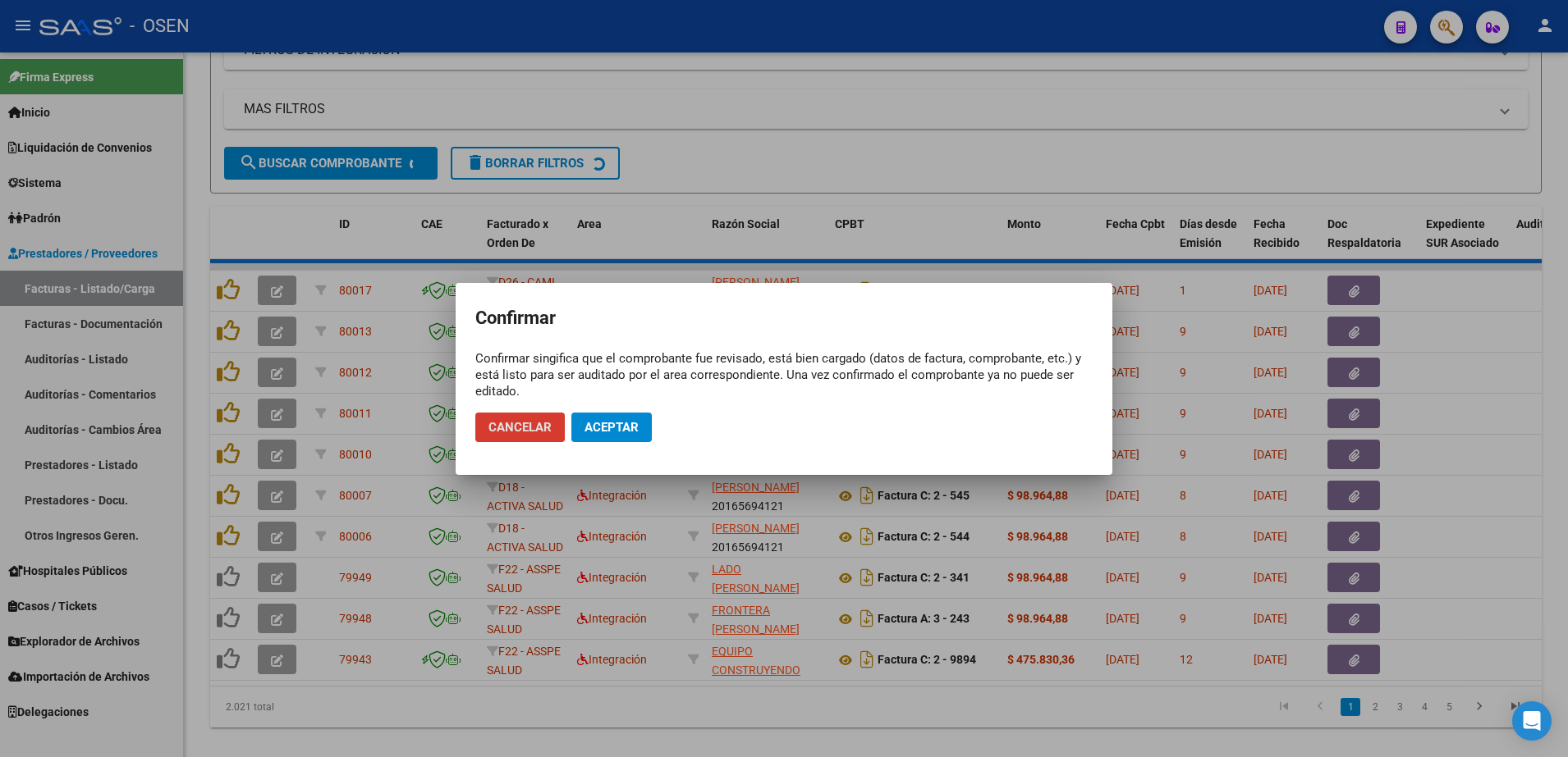
click at [561, 406] on mat-dialog-actions "Cancelar Aceptar" at bounding box center [784, 428] width 617 height 56
click at [589, 414] on button "Aceptar" at bounding box center [611, 427] width 80 height 30
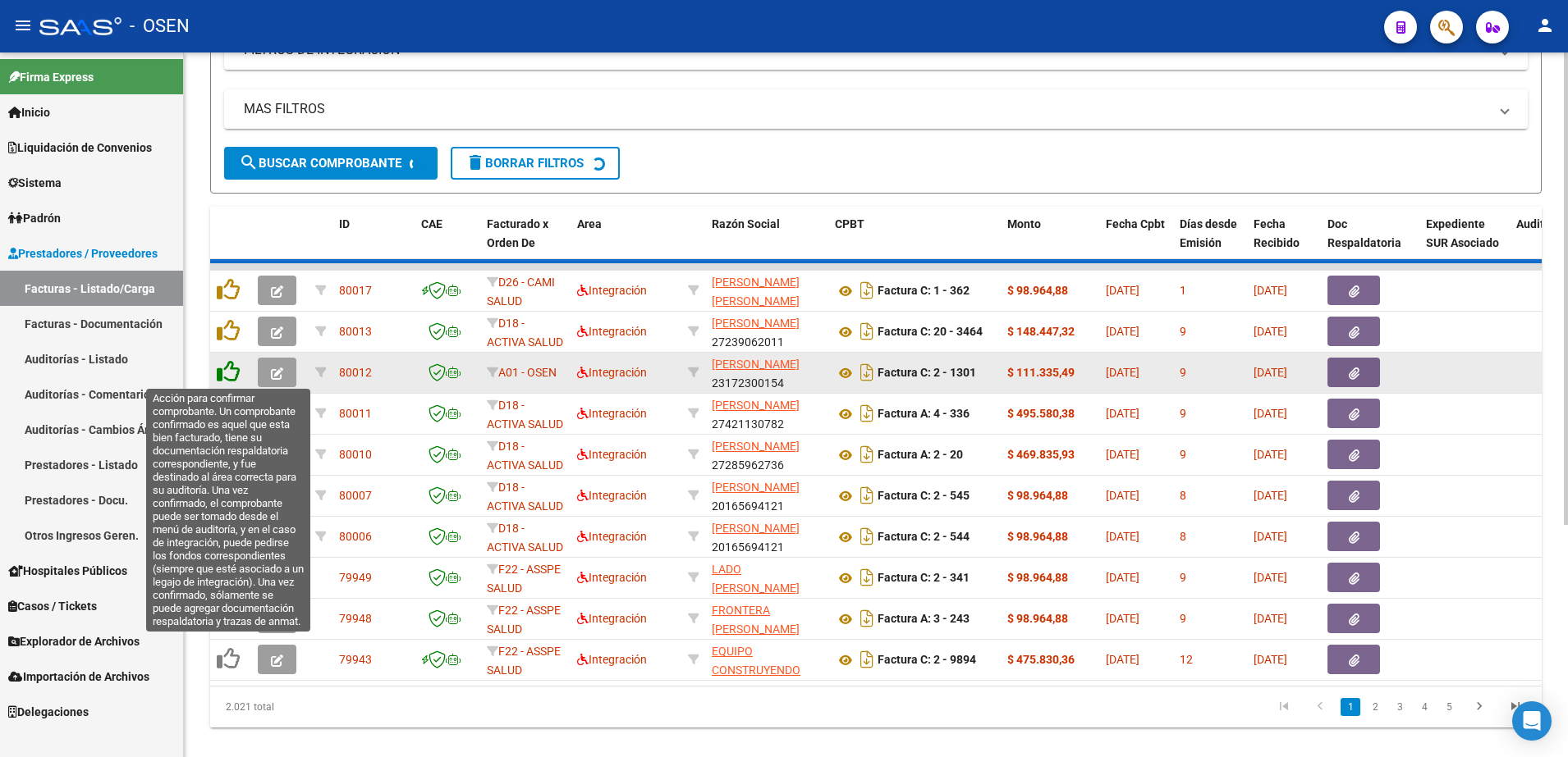
click at [231, 368] on icon at bounding box center [227, 371] width 23 height 23
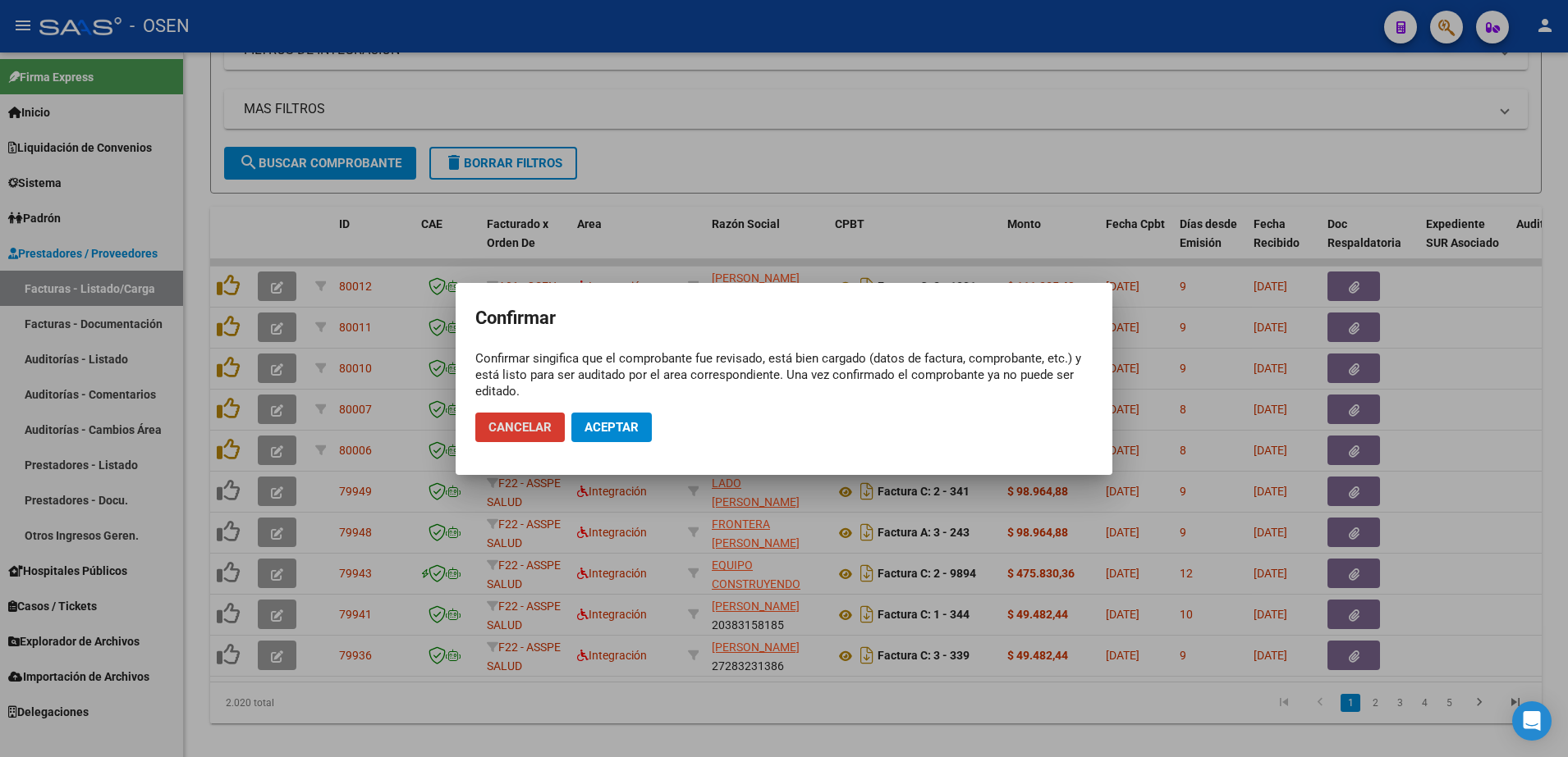
click at [605, 424] on span "Aceptar" at bounding box center [612, 428] width 54 height 14
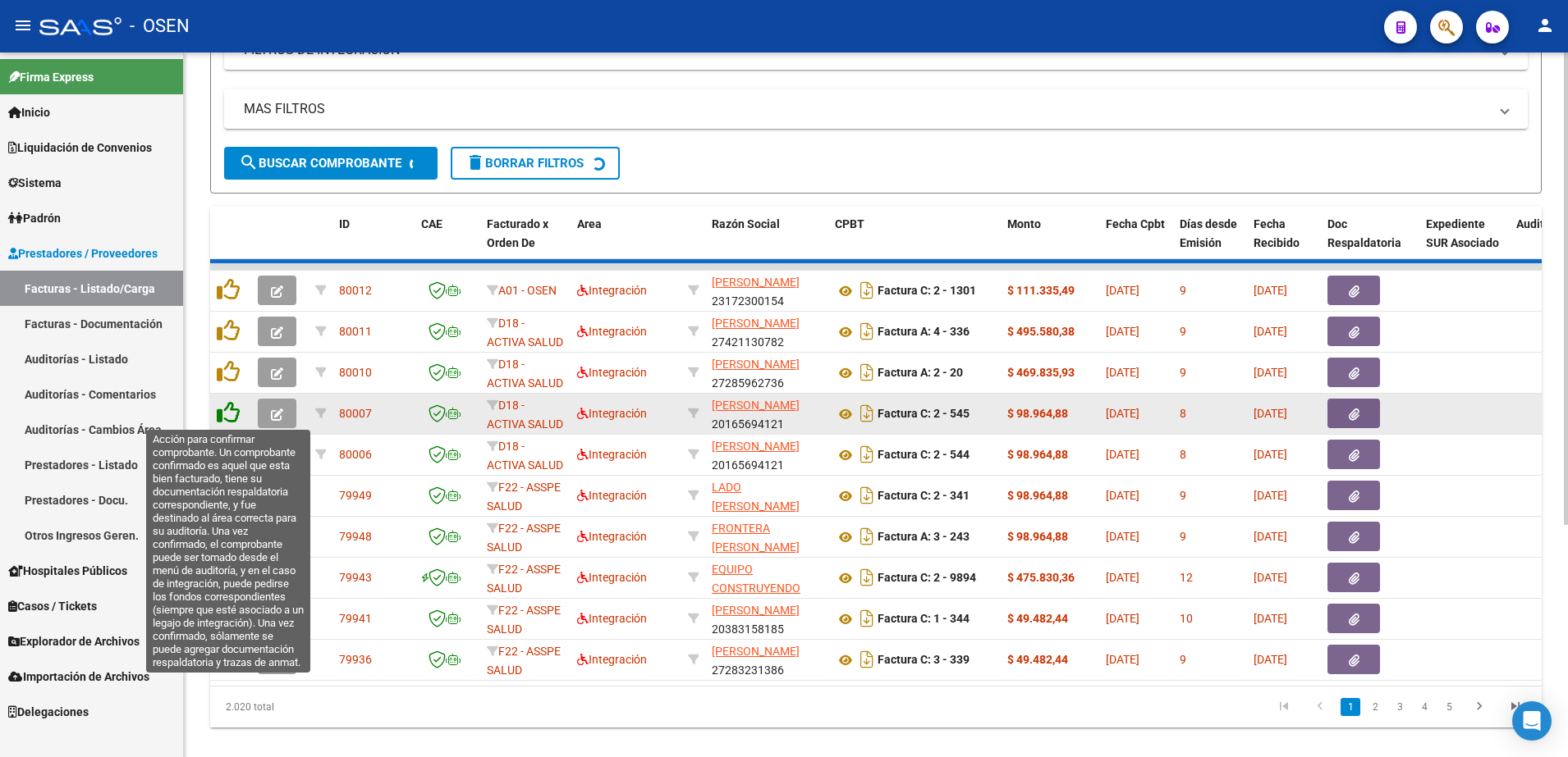
click at [224, 411] on icon at bounding box center [227, 412] width 23 height 23
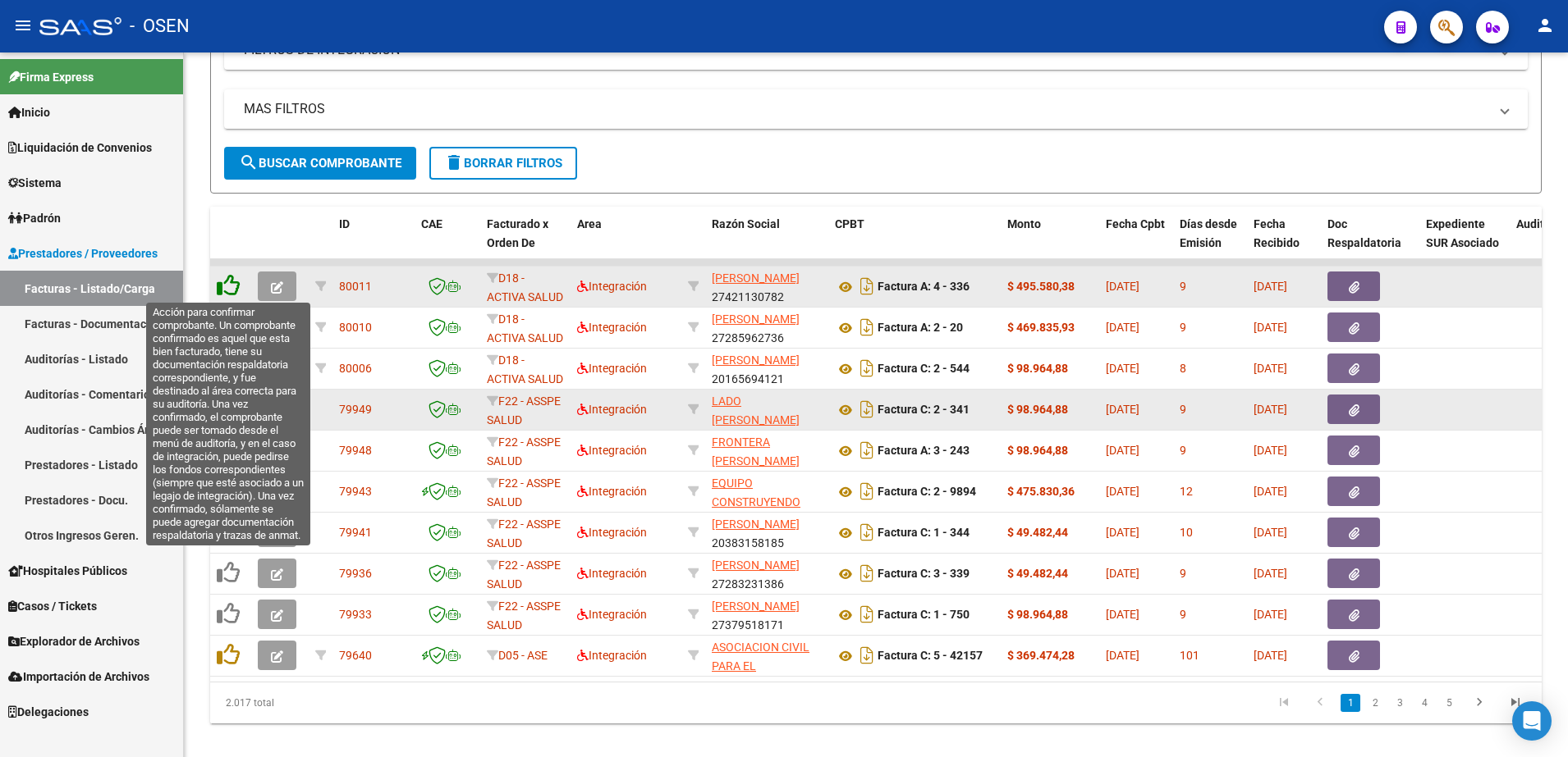
click at [227, 287] on icon at bounding box center [227, 285] width 23 height 23
click at [231, 283] on icon at bounding box center [227, 285] width 23 height 23
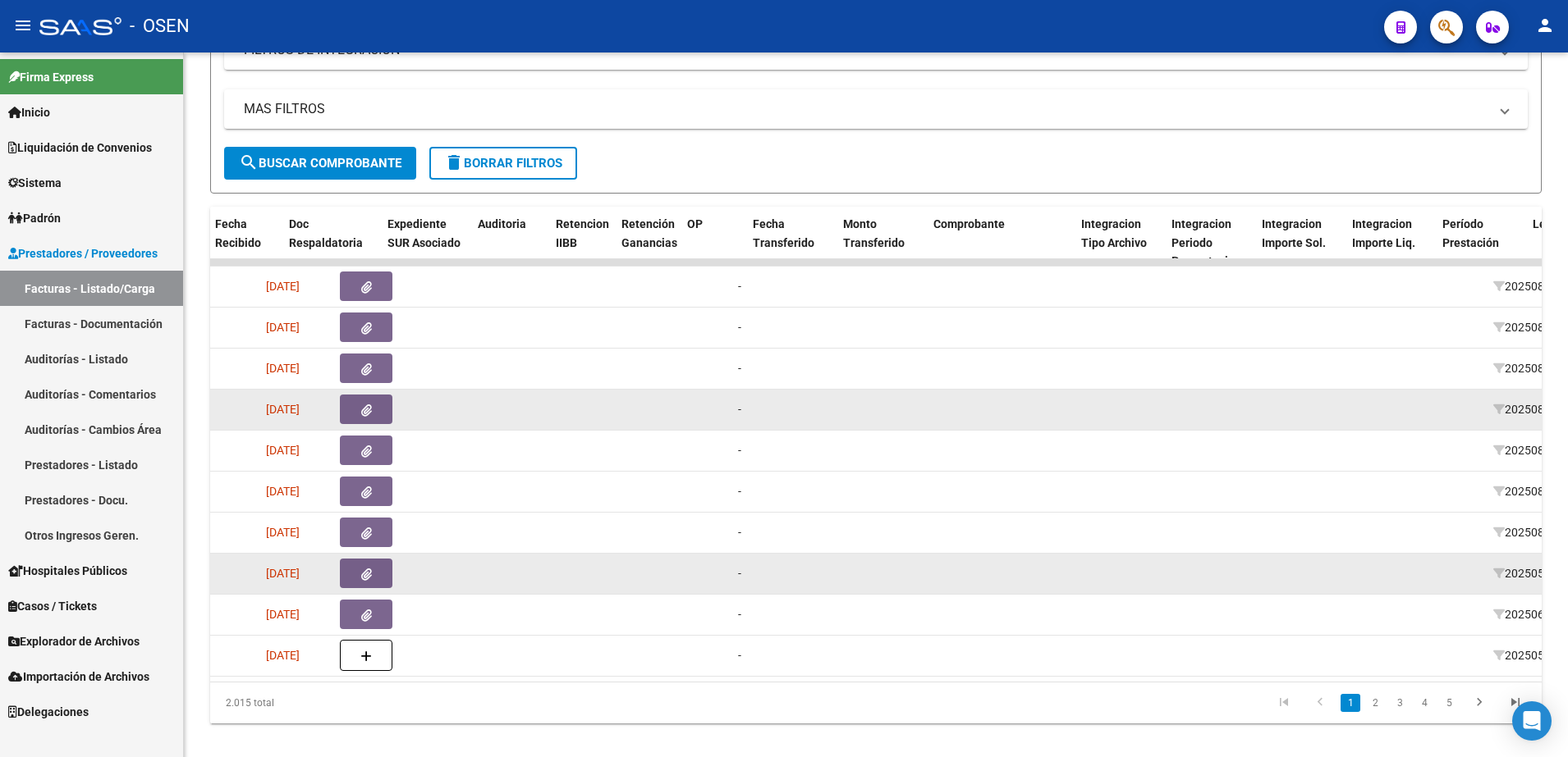
scroll to position [0, 1038]
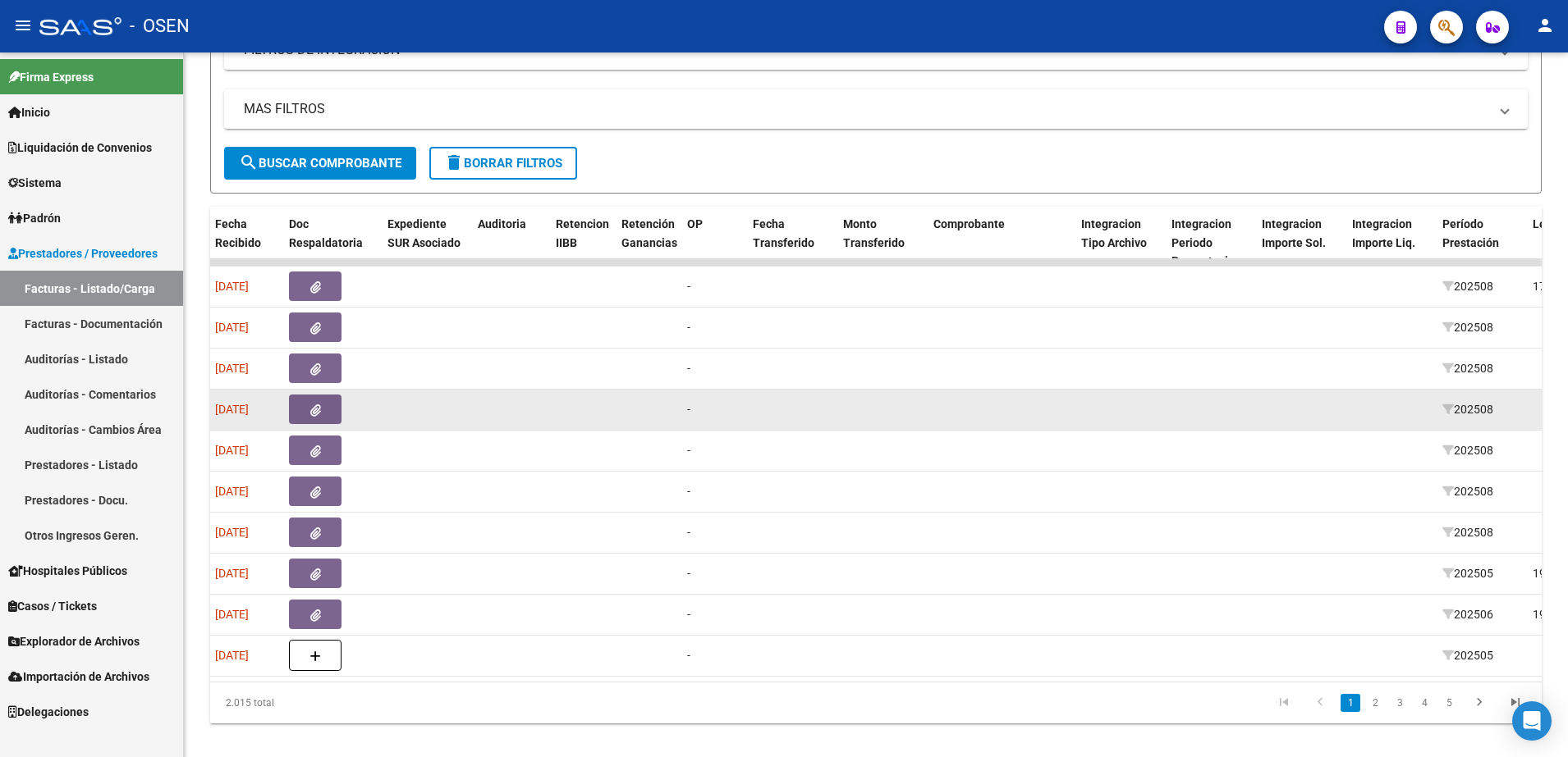
click at [951, 680] on datatable-body "80006 D18 - ACTIVA SALUD Integración [PERSON_NAME] 20165694121 Factura C: 2 - 5…" at bounding box center [876, 470] width 1331 height 422
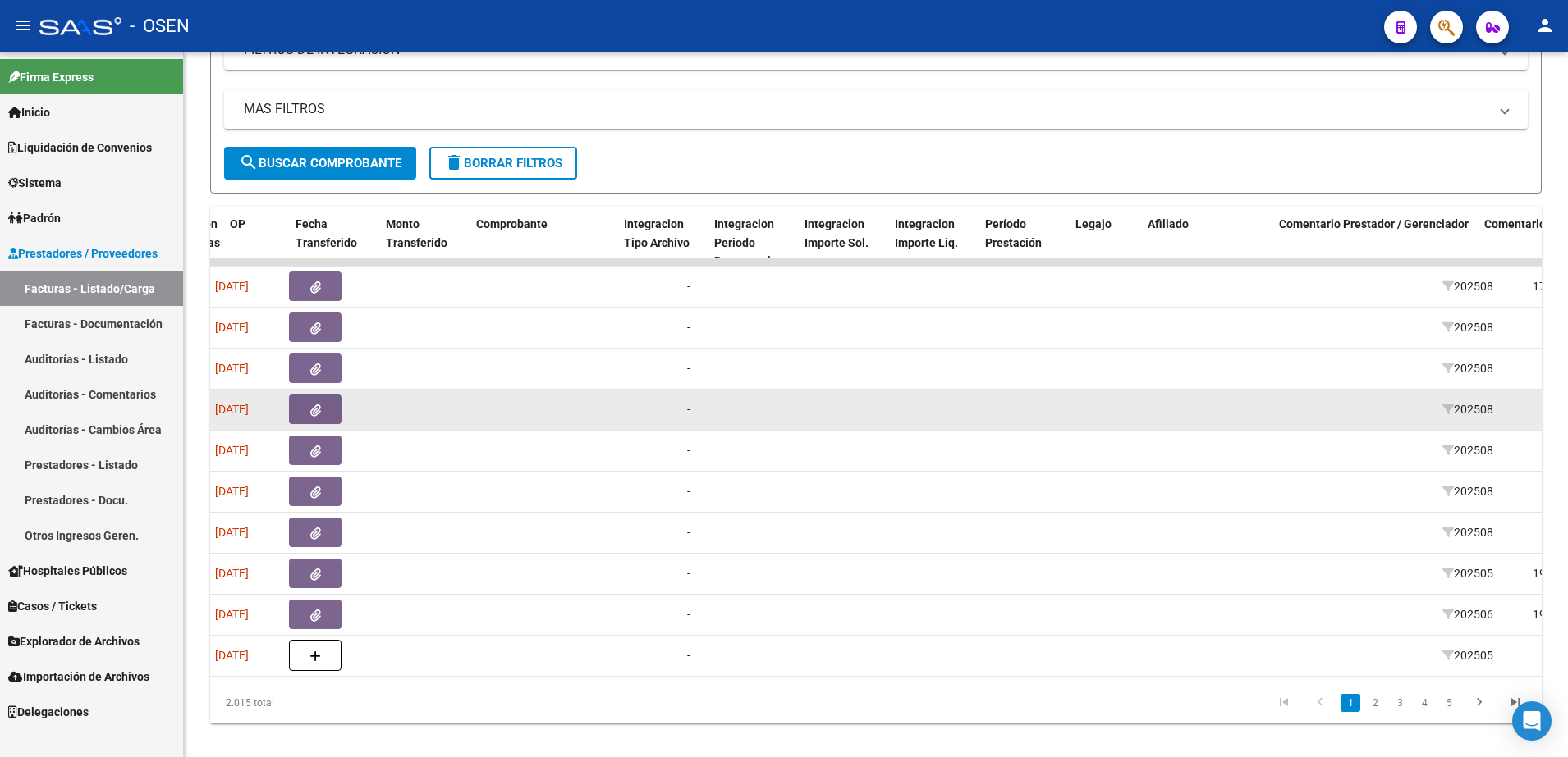
scroll to position [0, 1496]
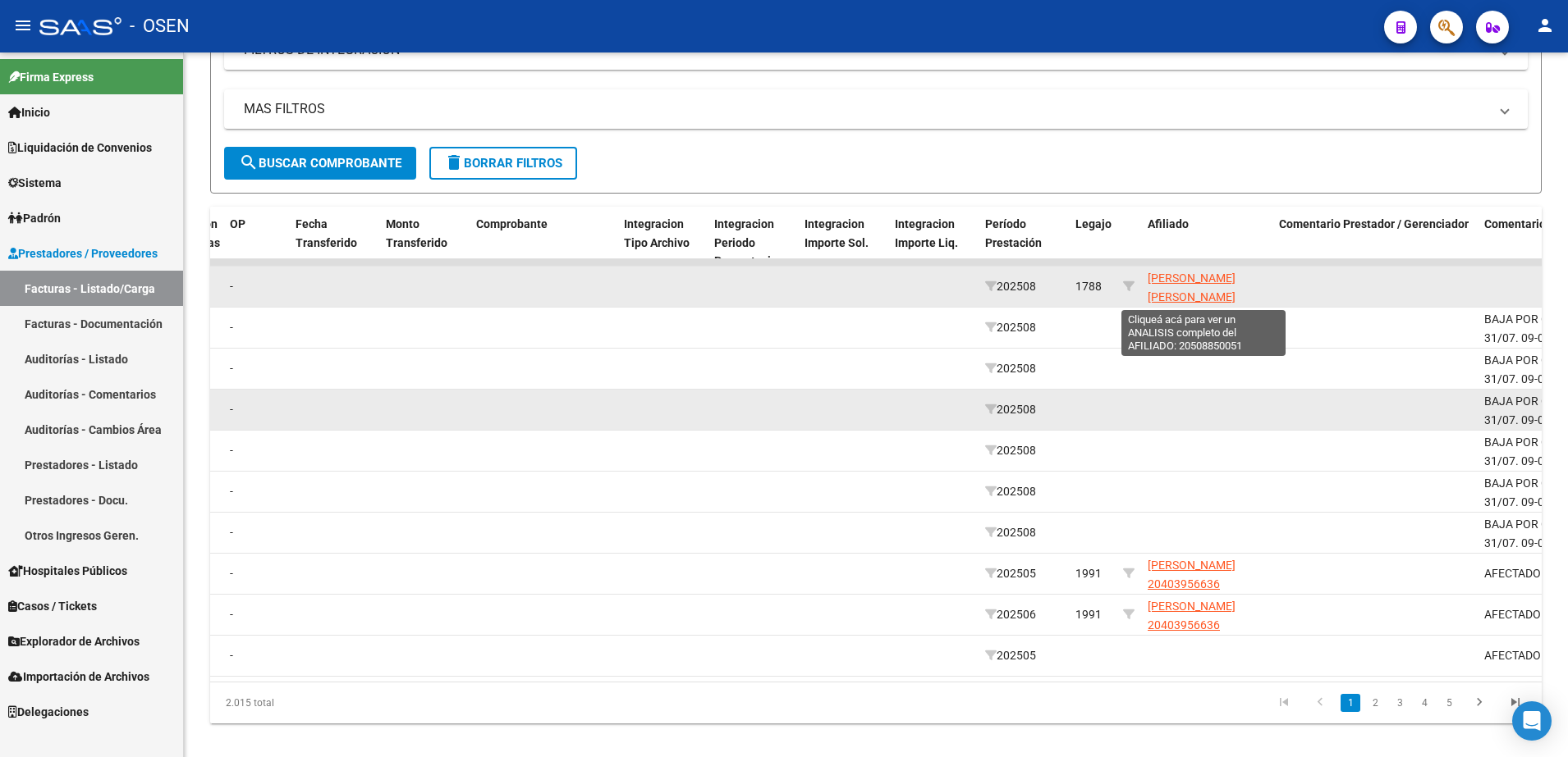
click at [1192, 282] on span "[PERSON_NAME] [PERSON_NAME] 20508850051" at bounding box center [1191, 297] width 88 height 51
type textarea "20508850051"
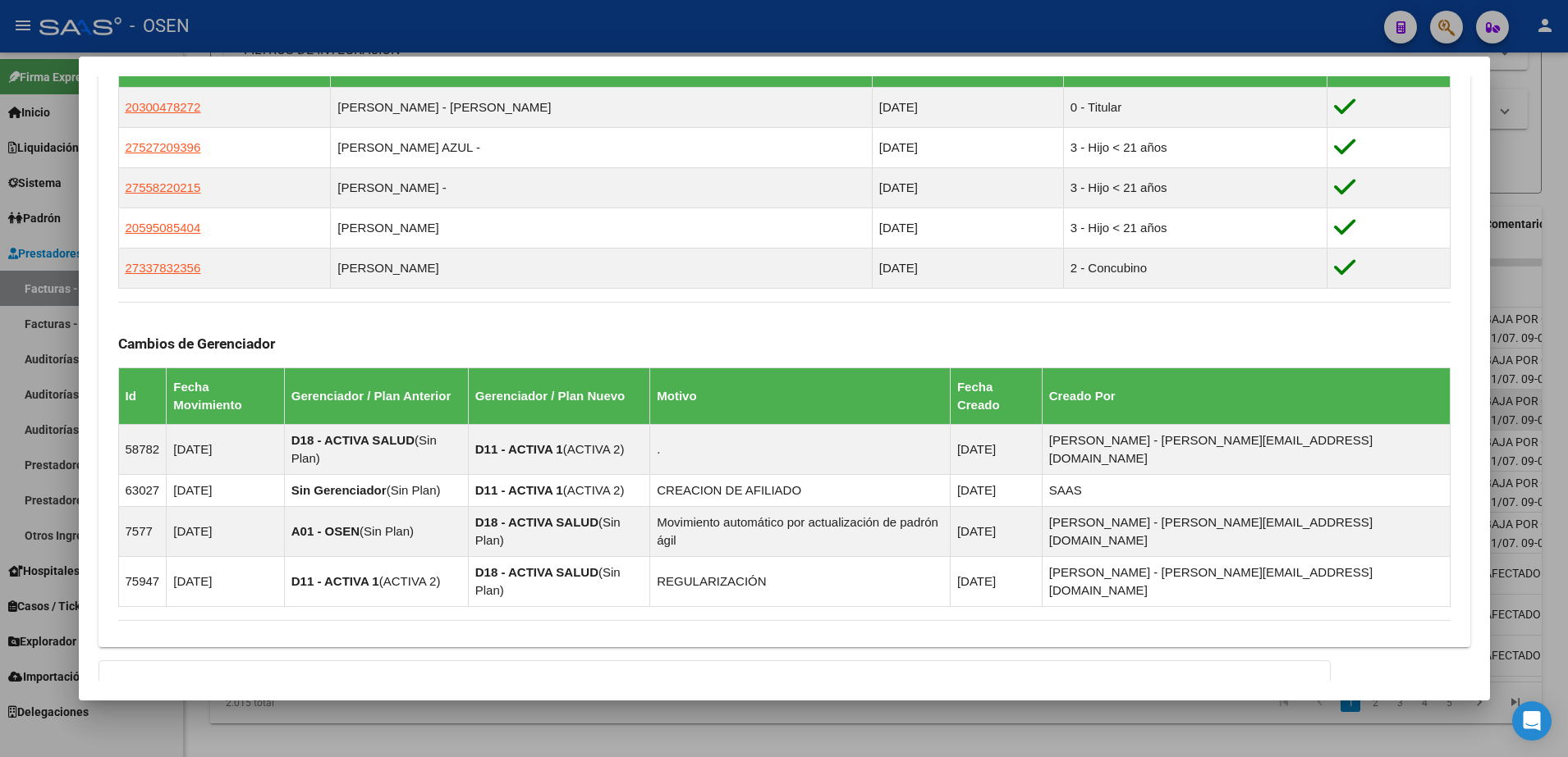
scroll to position [1100, 0]
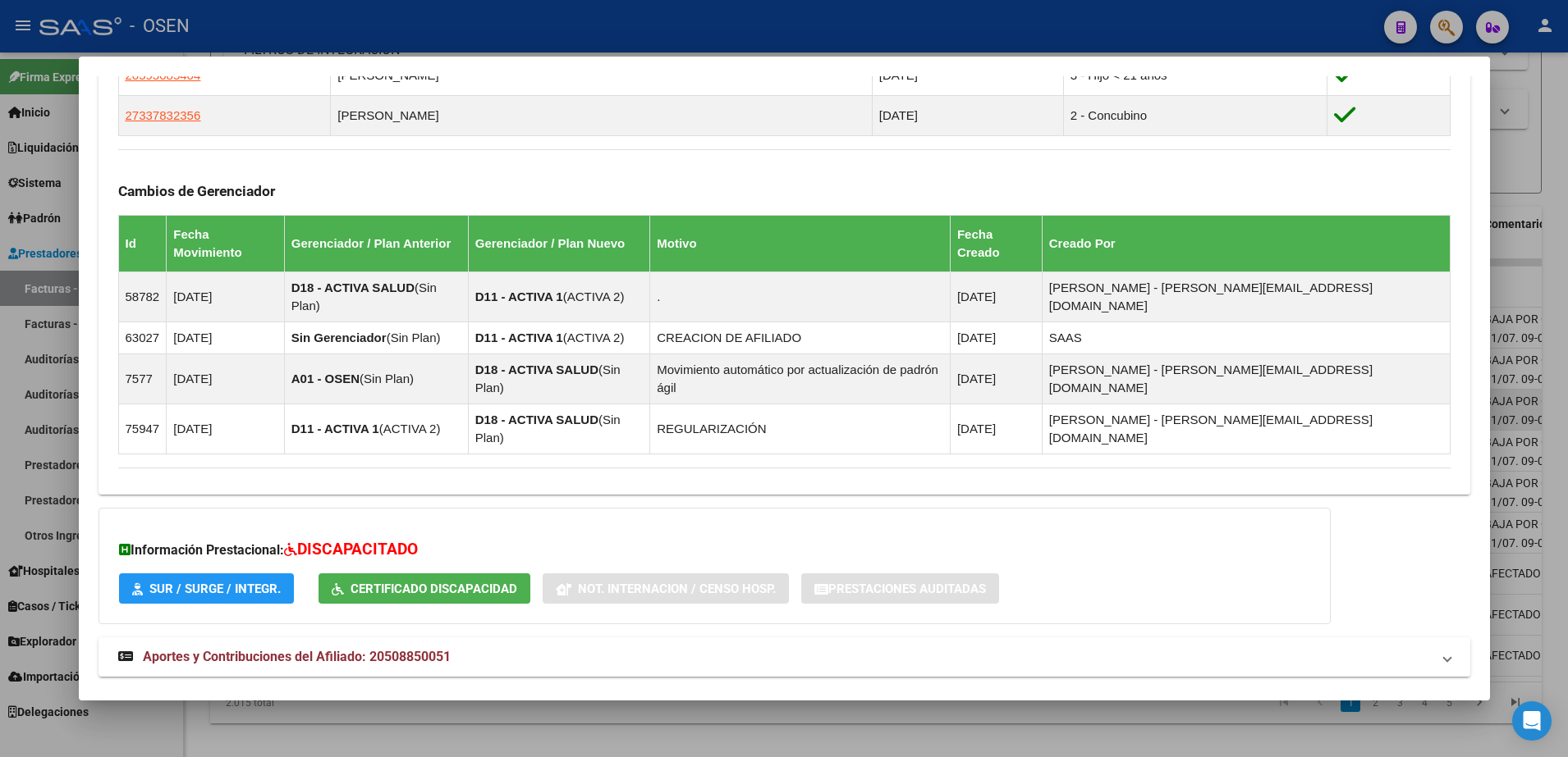
click at [806, 706] on mat-panel-title "Aportes y Contribuciones del Titular: 20300478272" at bounding box center [775, 715] width 1313 height 20
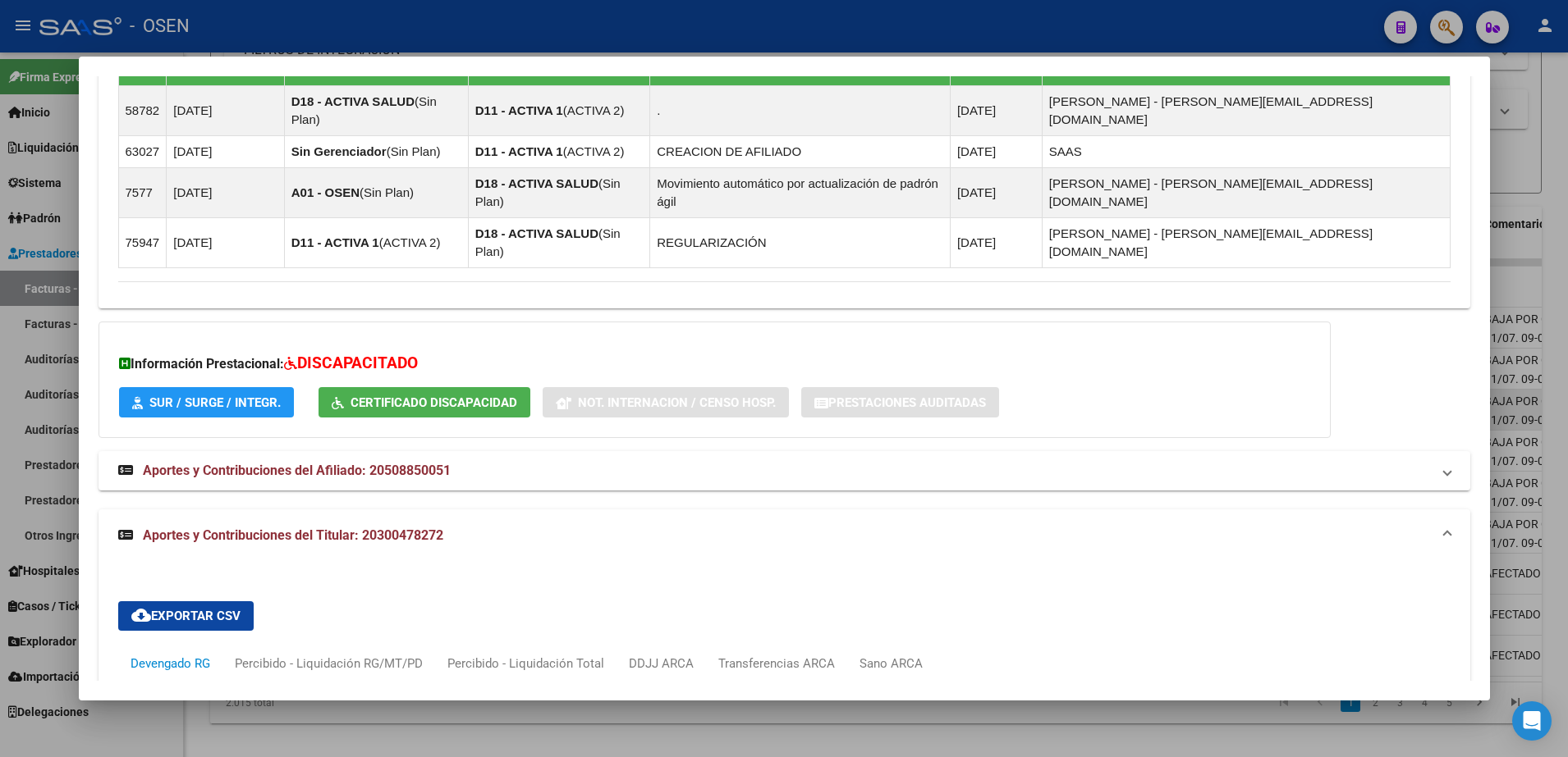
scroll to position [1511, 0]
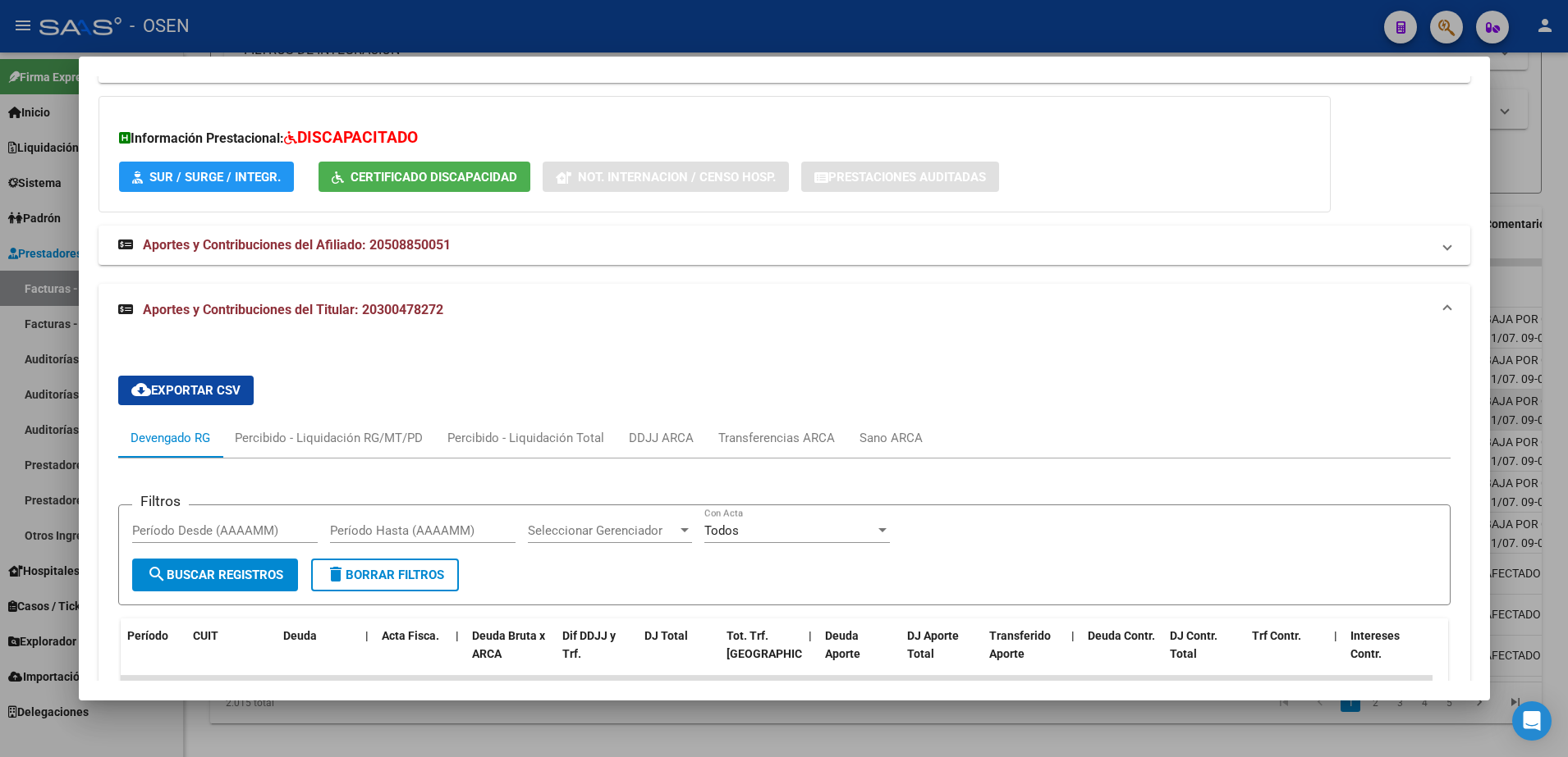
click at [603, 709] on div at bounding box center [784, 378] width 1568 height 757
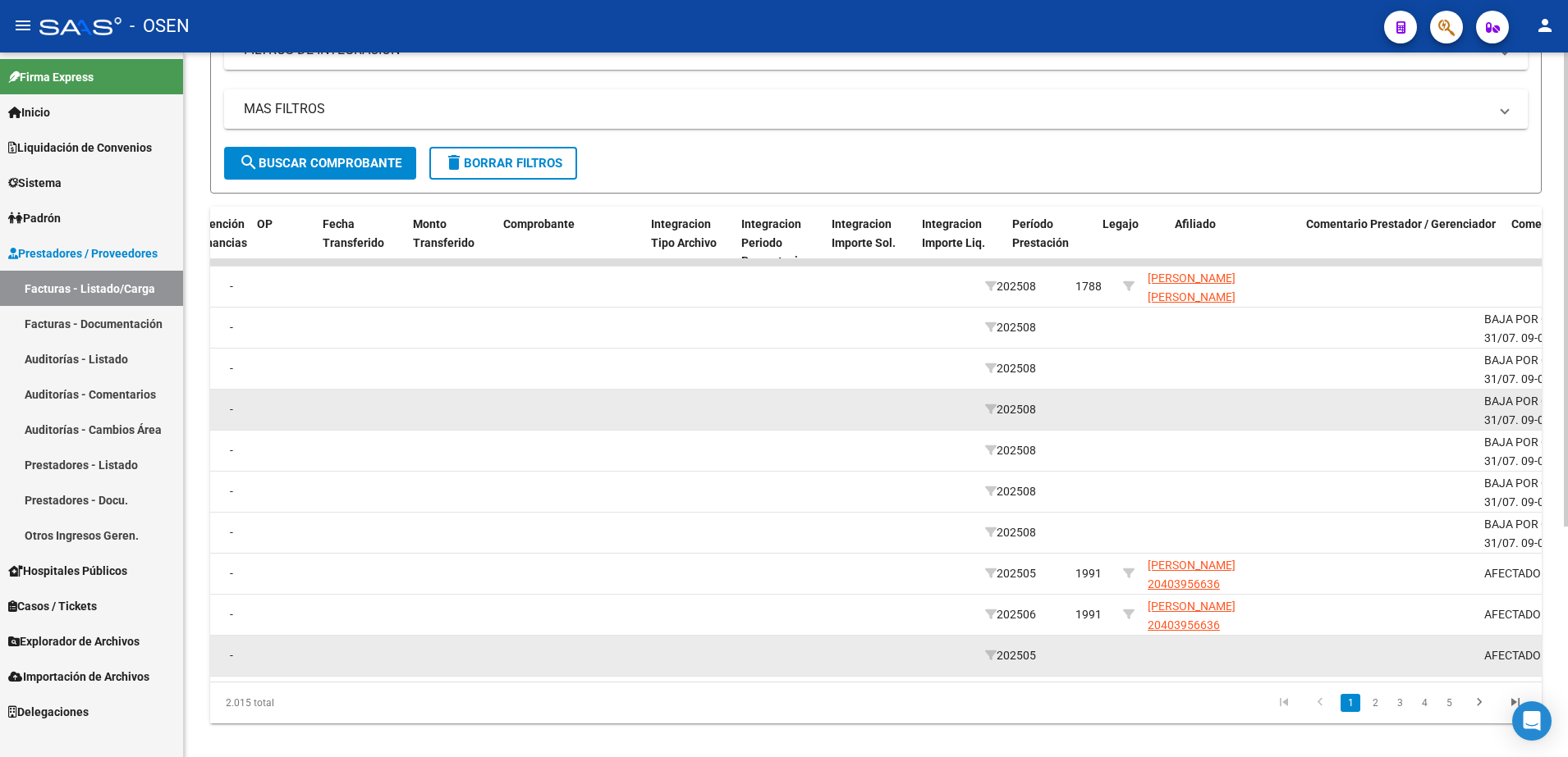
scroll to position [0, 0]
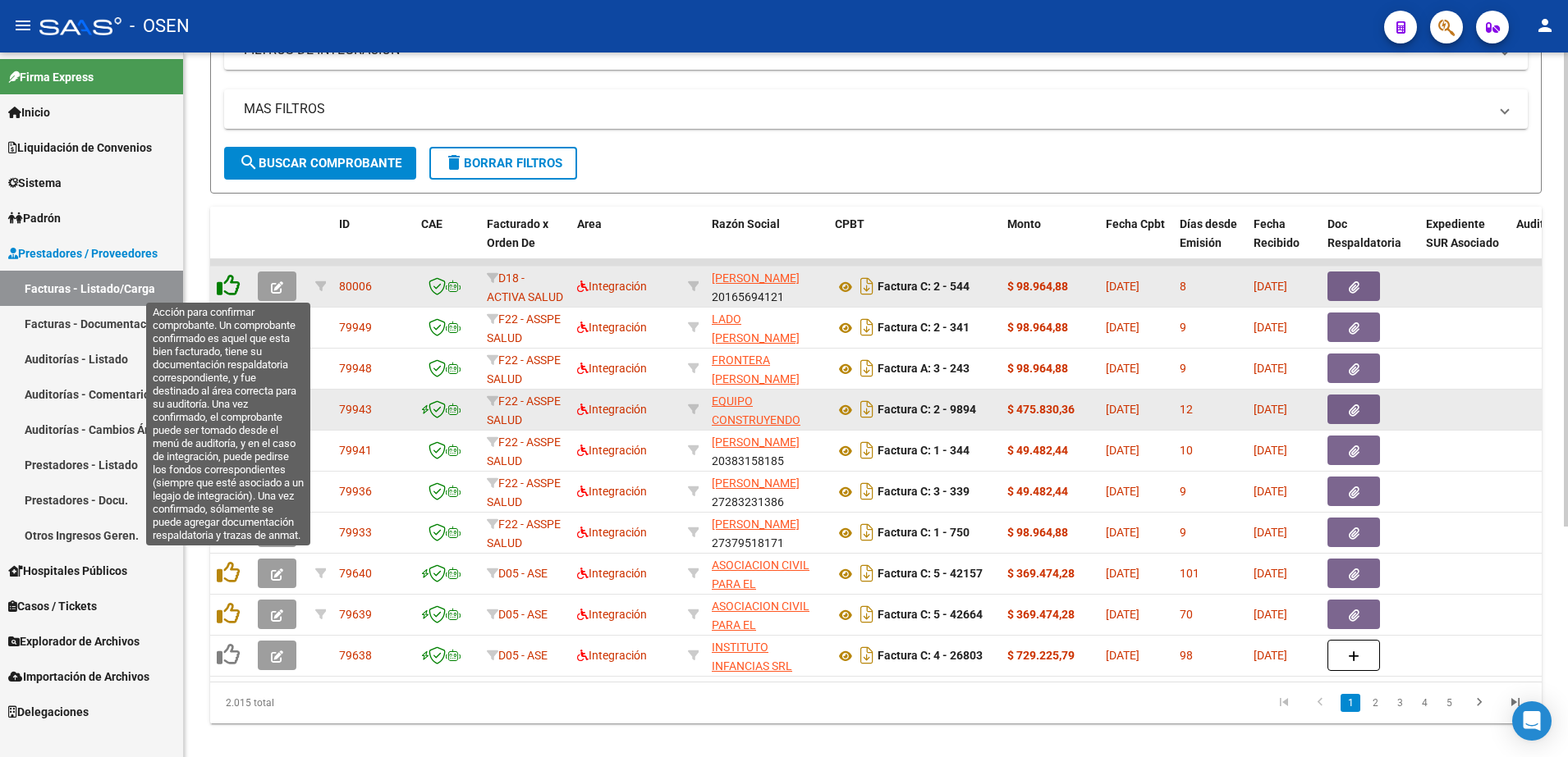
click at [223, 280] on icon at bounding box center [227, 285] width 23 height 23
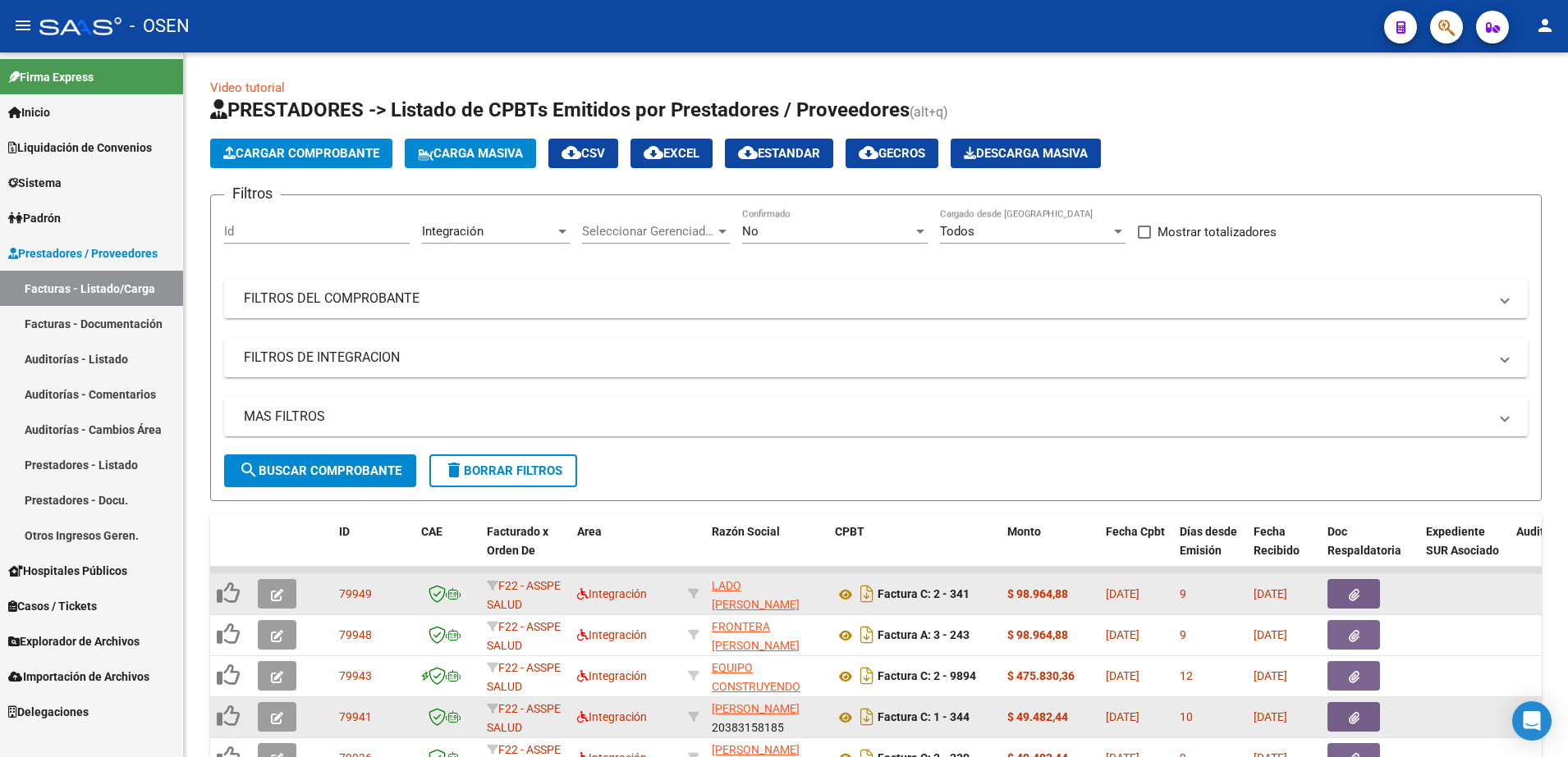
click at [107, 306] on link "Facturas - Documentación" at bounding box center [91, 323] width 183 height 35
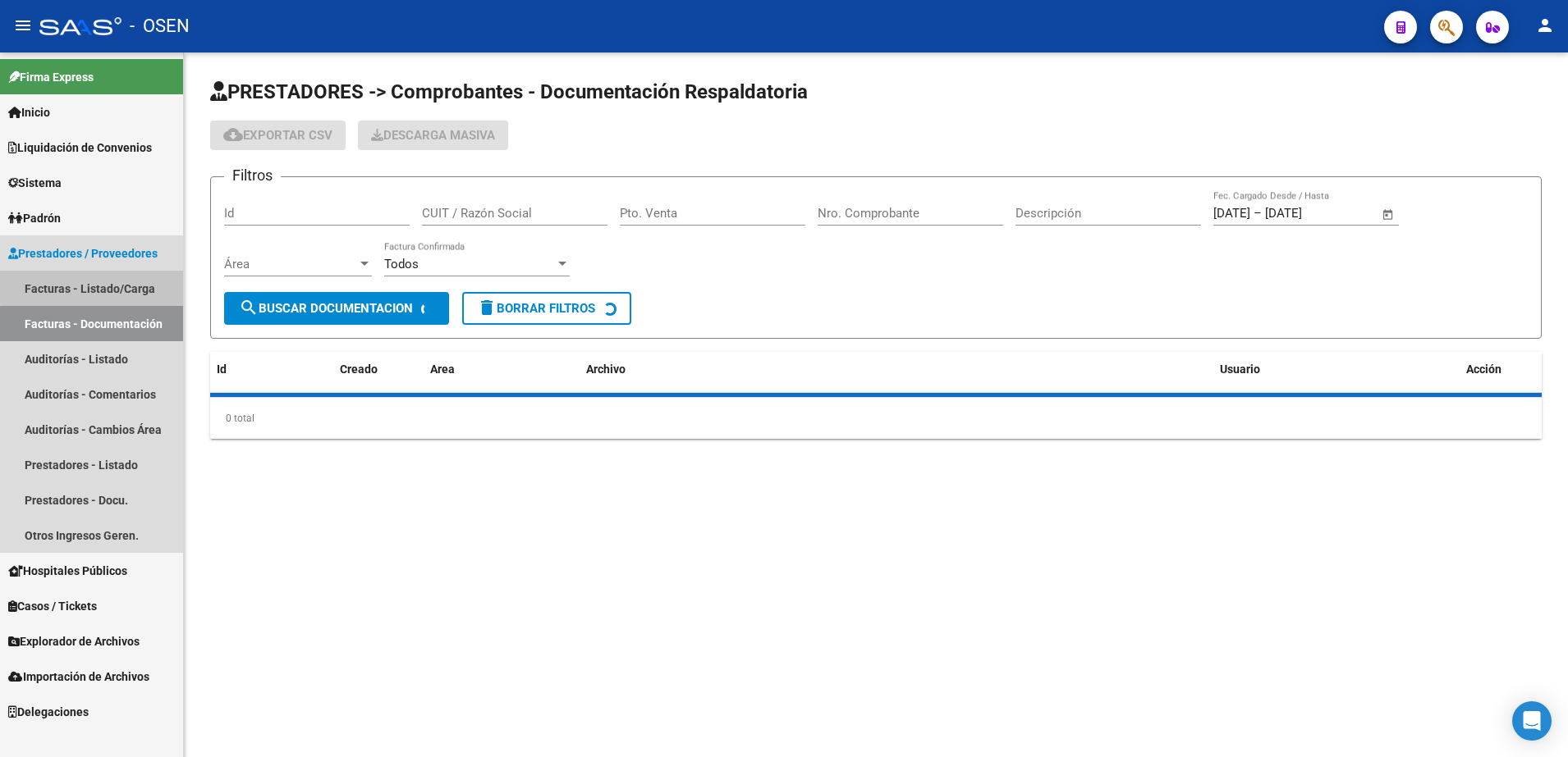
click at [110, 285] on link "Facturas - Listado/Carga" at bounding box center [91, 288] width 183 height 35
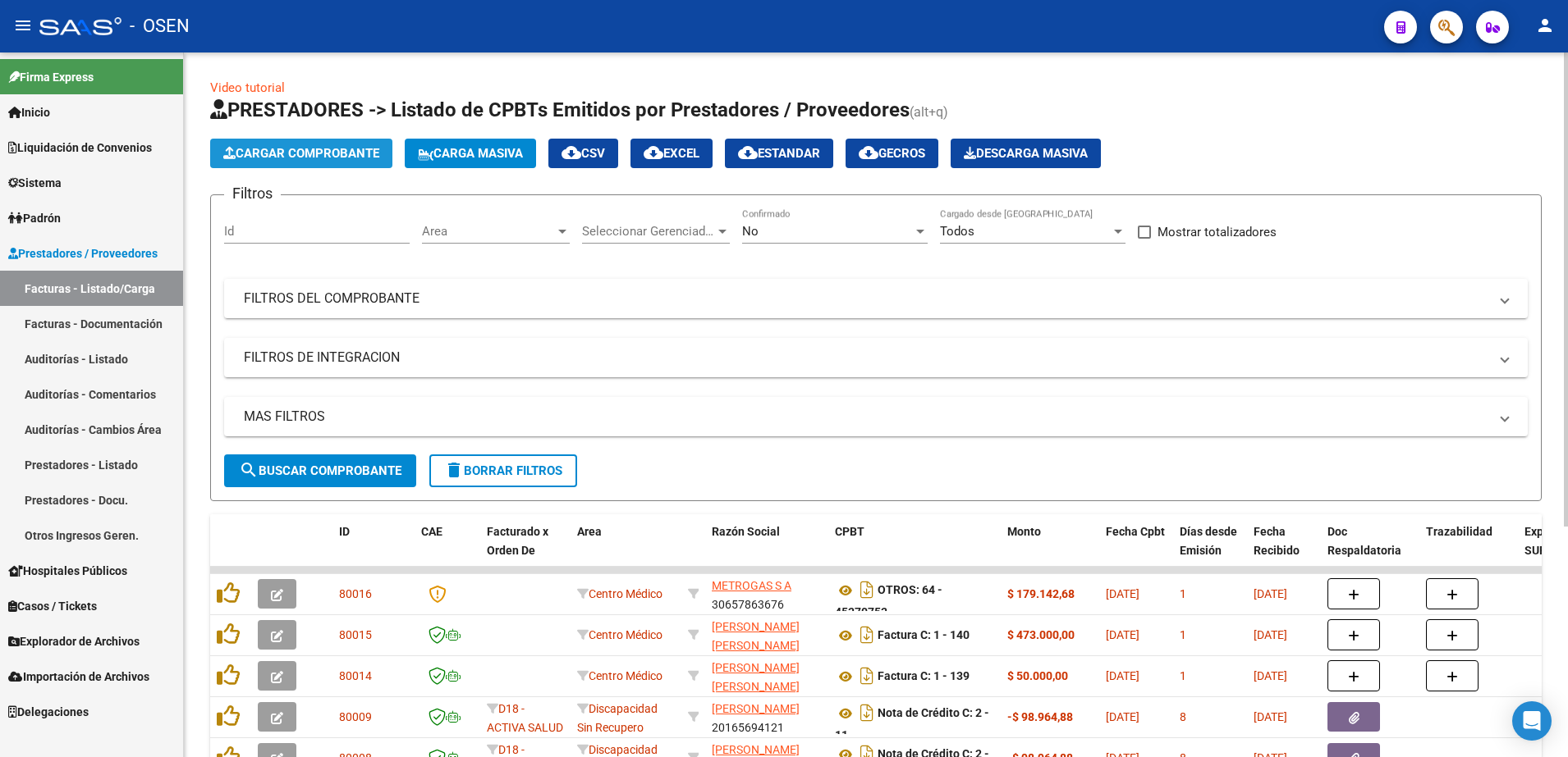
click at [331, 150] on span "Cargar Comprobante" at bounding box center [301, 153] width 156 height 14
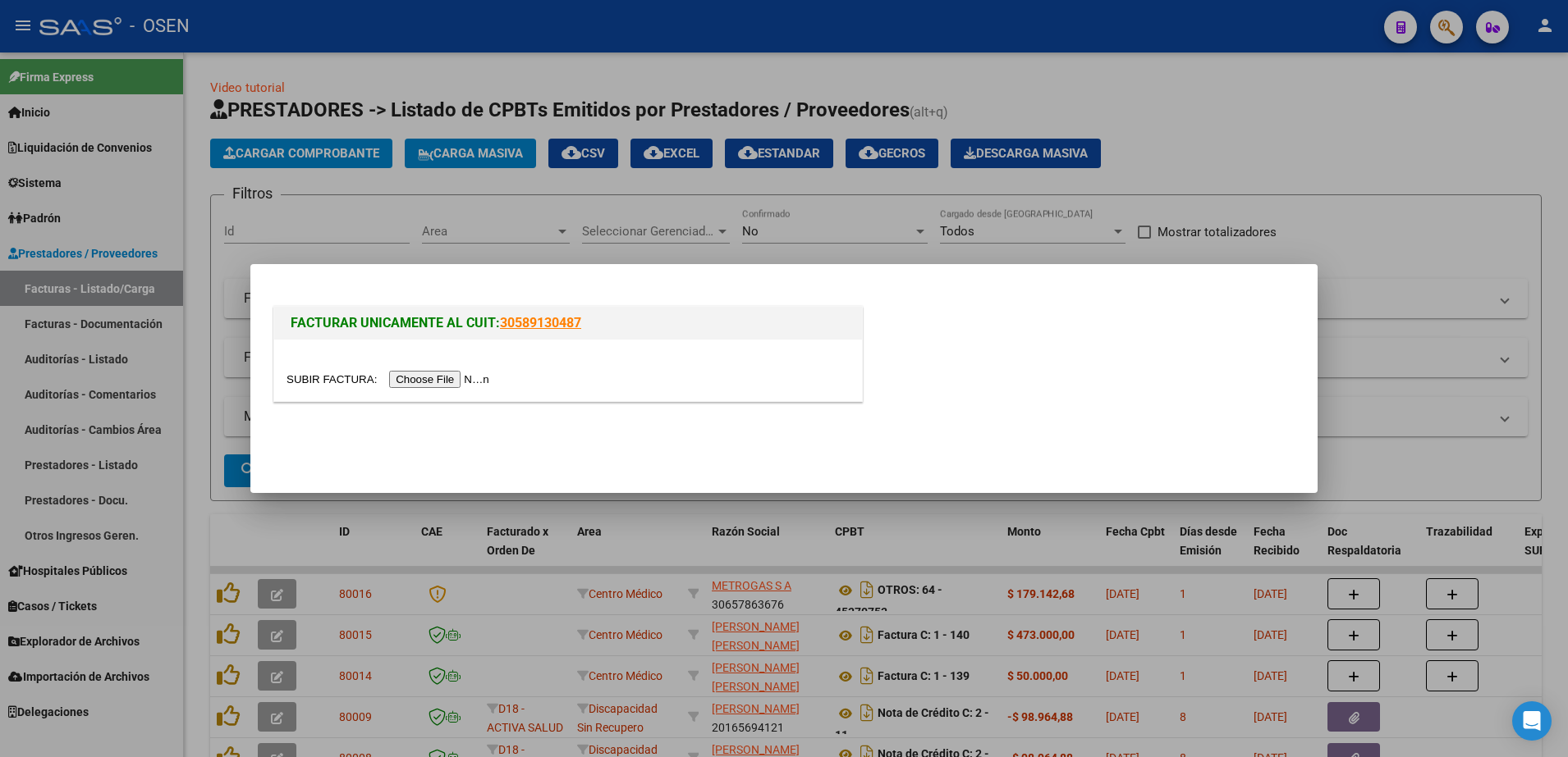
click at [456, 386] on input "file" at bounding box center [390, 379] width 208 height 17
click at [437, 367] on div at bounding box center [568, 371] width 588 height 61
click at [437, 370] on div at bounding box center [568, 379] width 563 height 19
click at [437, 371] on input "file" at bounding box center [390, 379] width 208 height 17
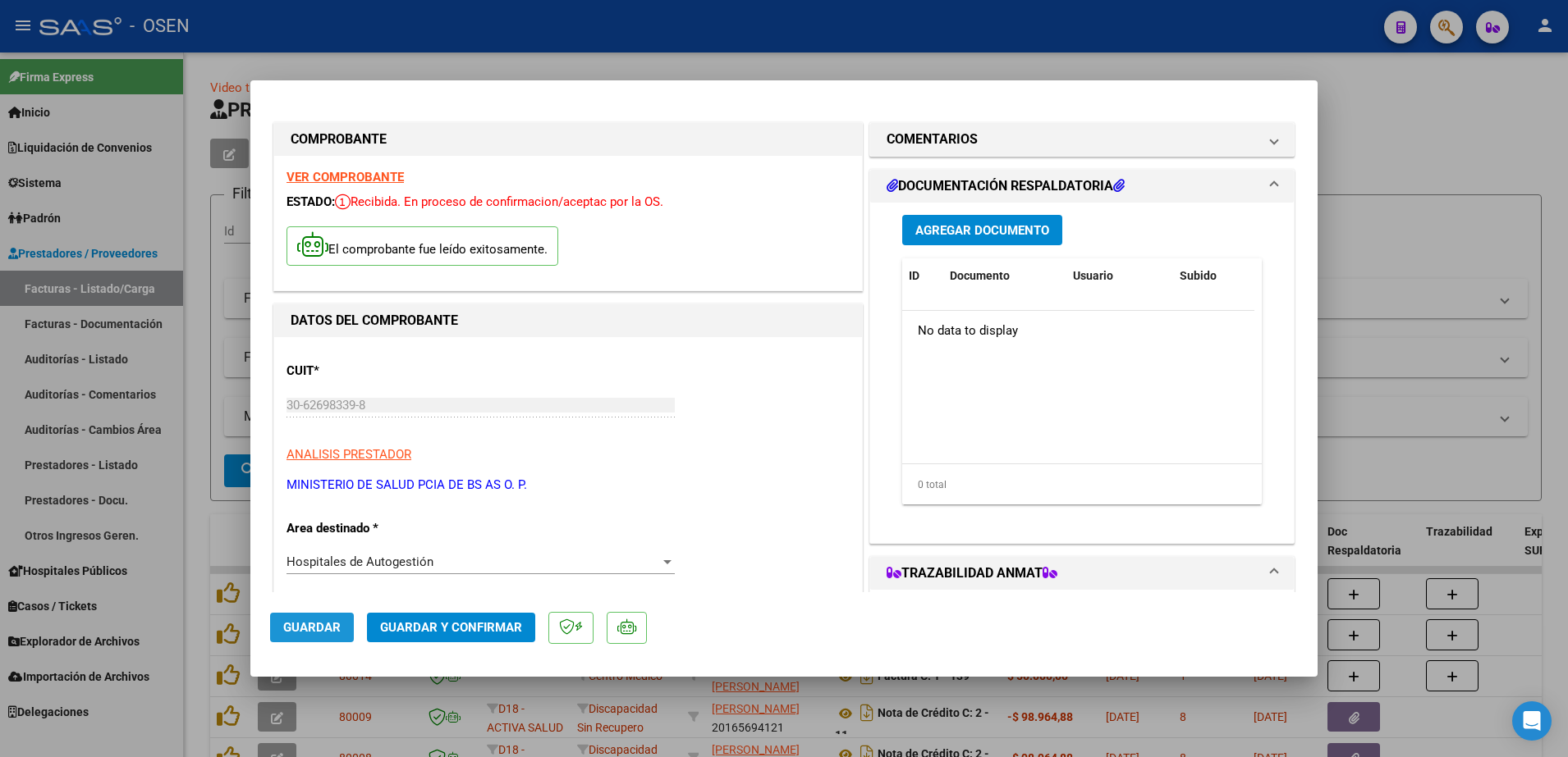
click at [321, 626] on span "Guardar" at bounding box center [312, 628] width 58 height 14
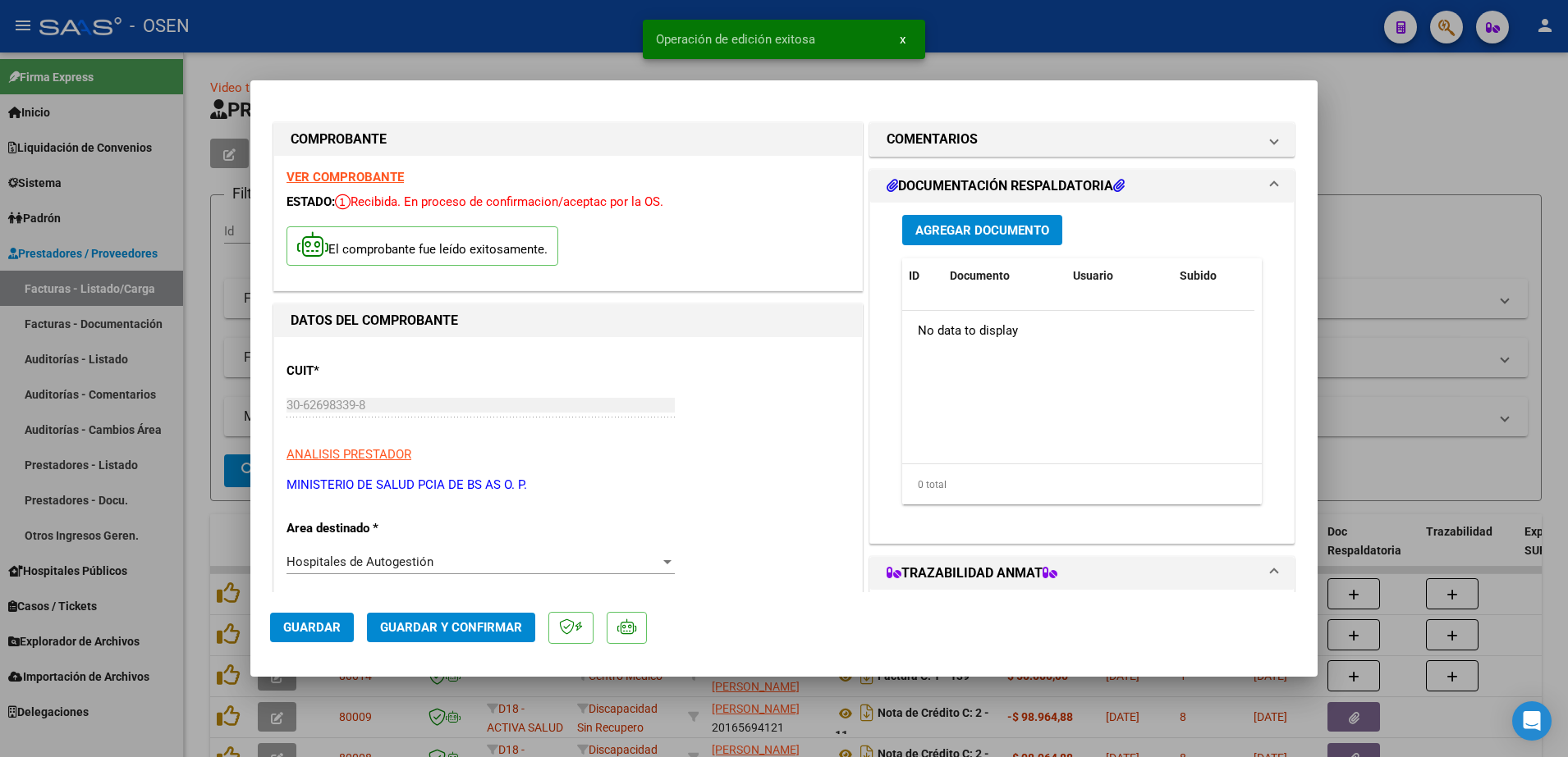
click at [447, 42] on div at bounding box center [784, 378] width 1568 height 757
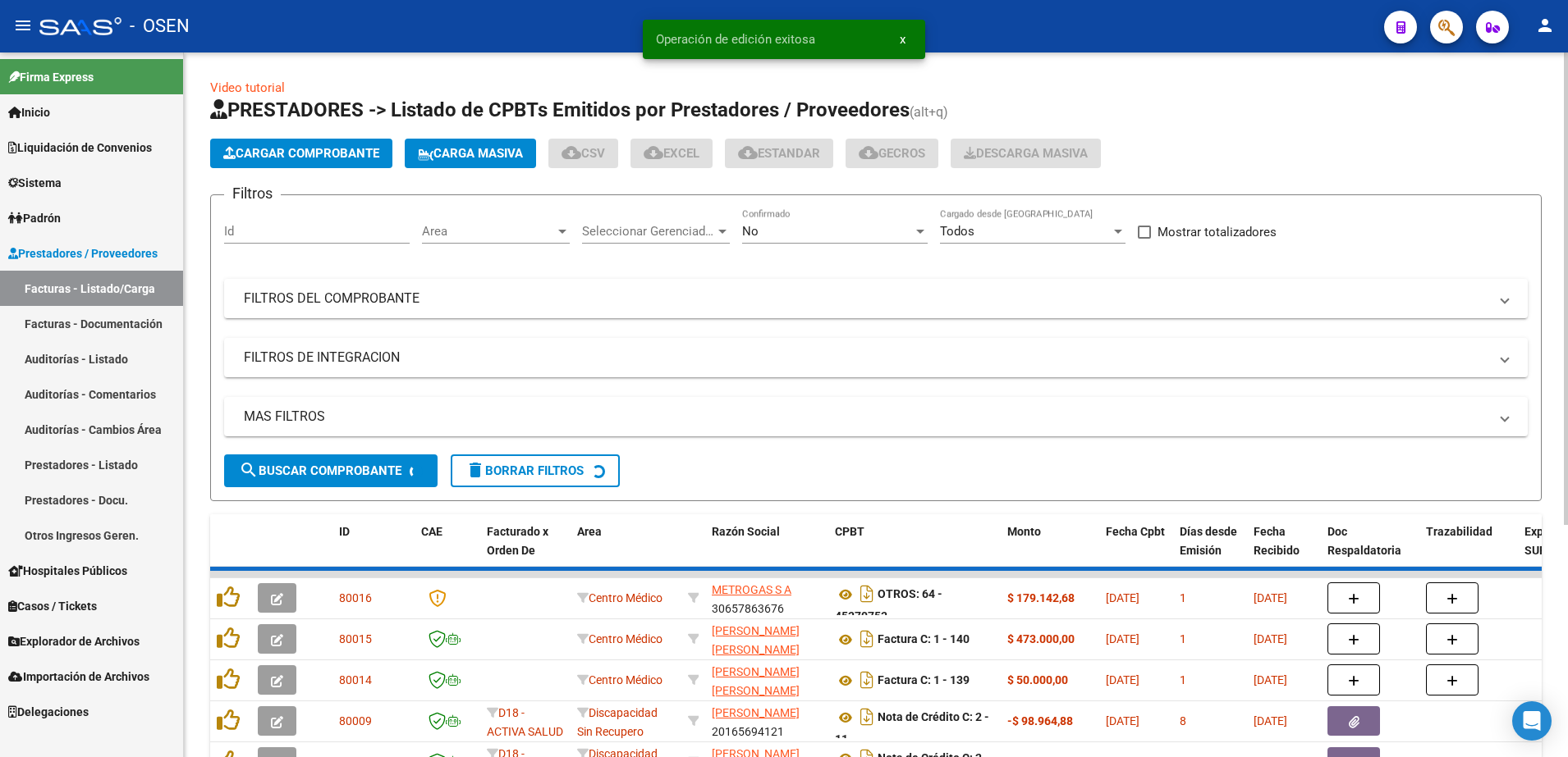
click at [557, 220] on div "Area Area" at bounding box center [496, 226] width 148 height 35
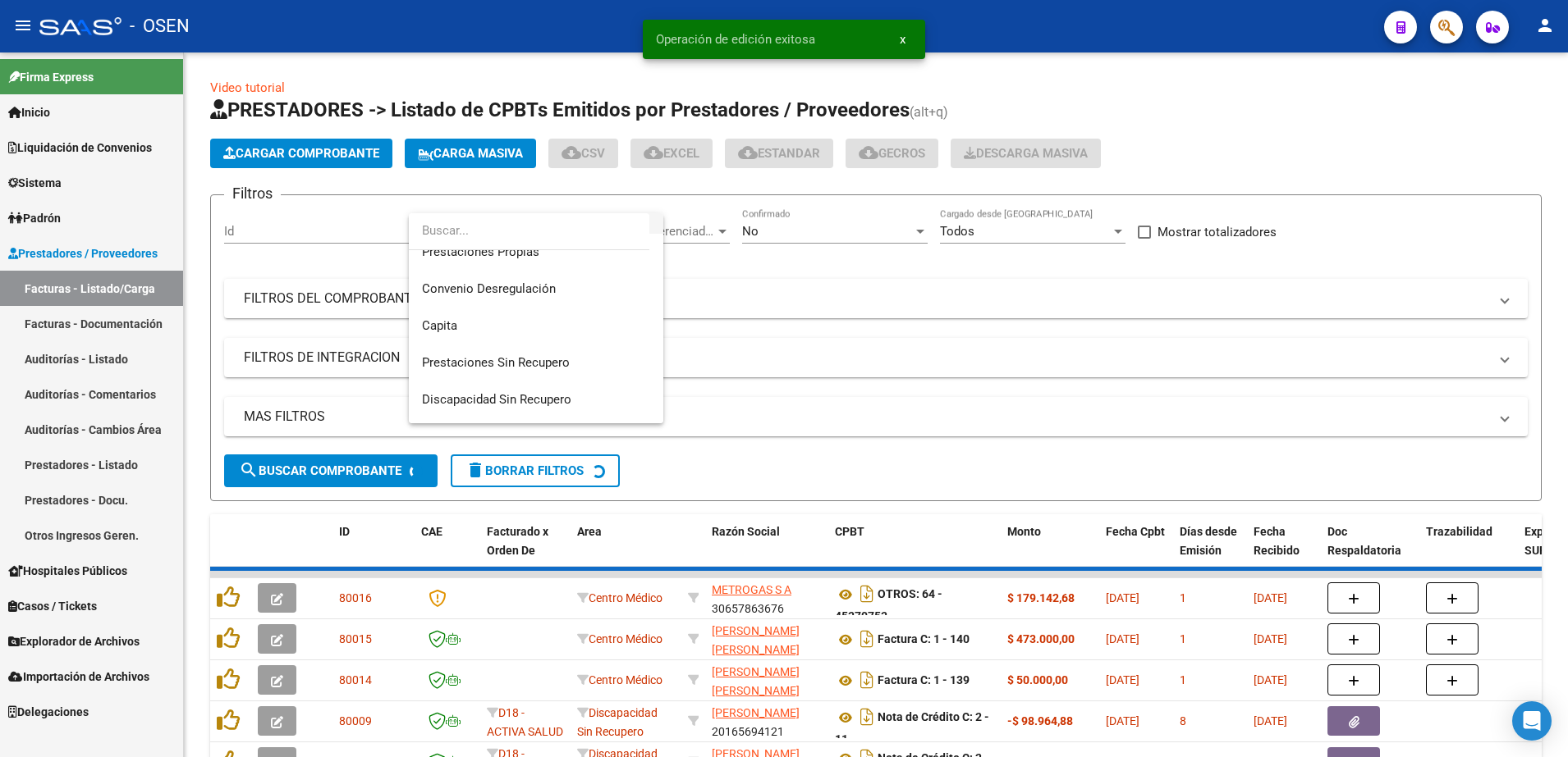
scroll to position [308, 0]
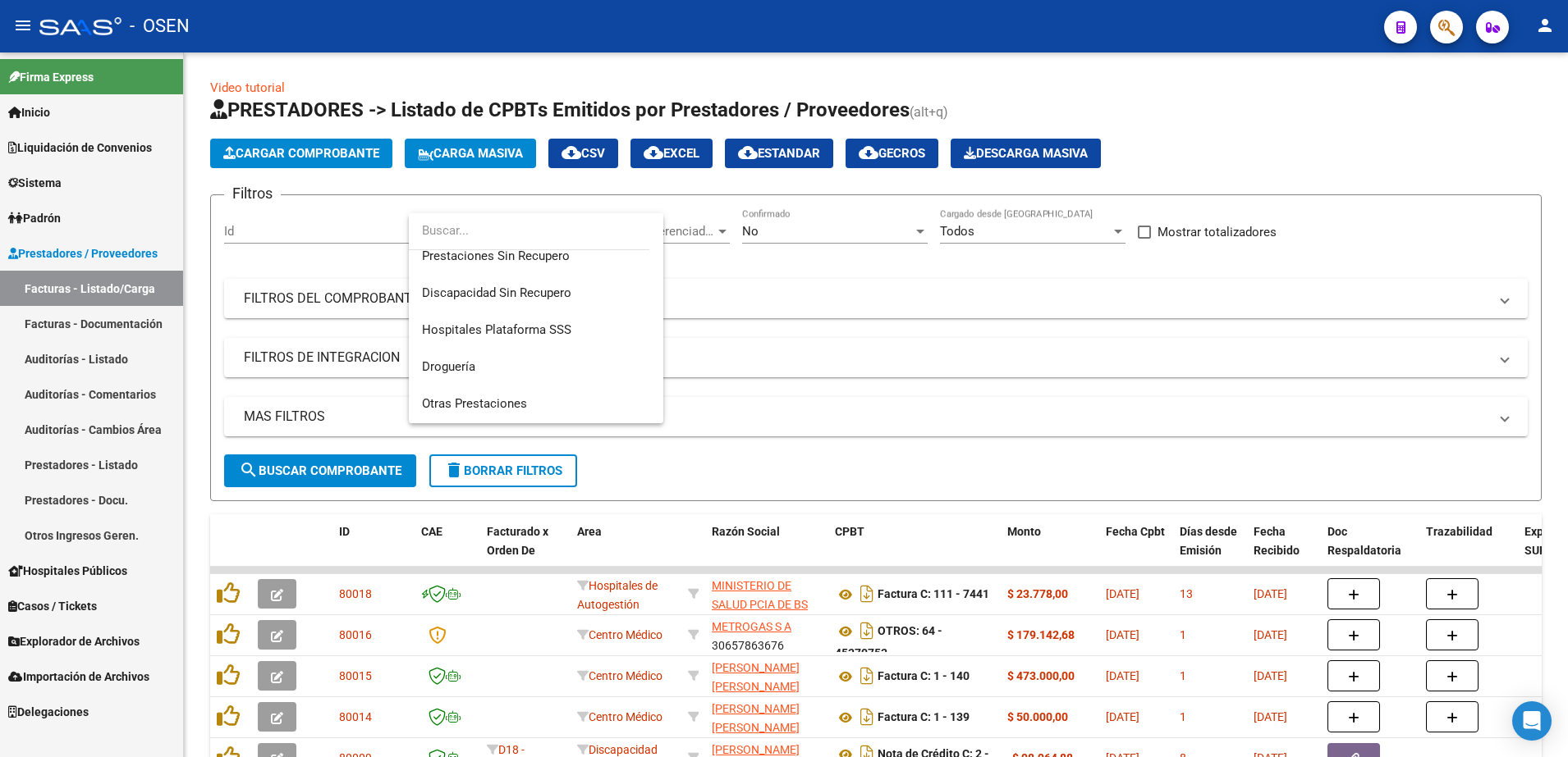
click at [929, 252] on div at bounding box center [784, 378] width 1568 height 757
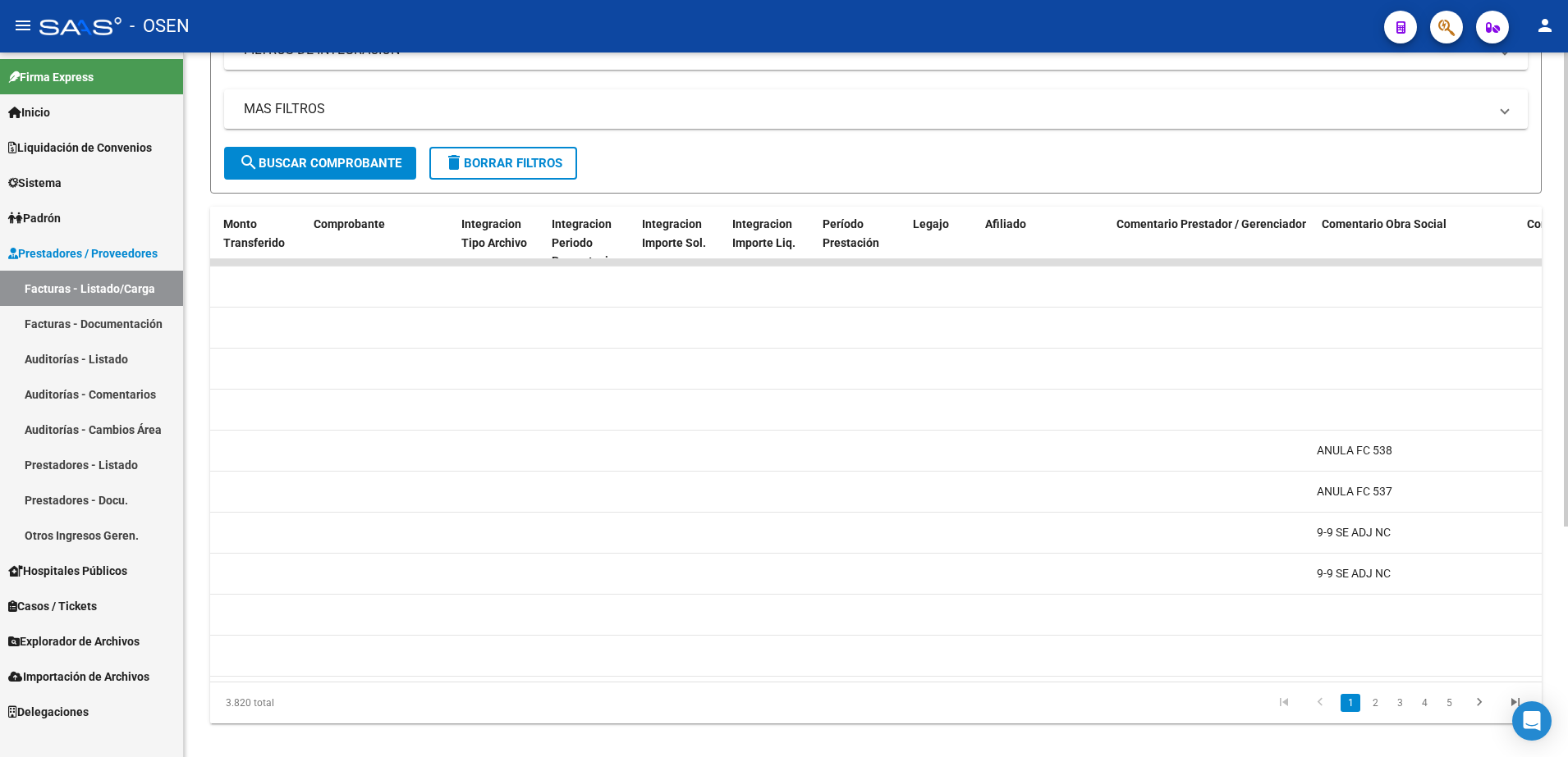
scroll to position [0, 0]
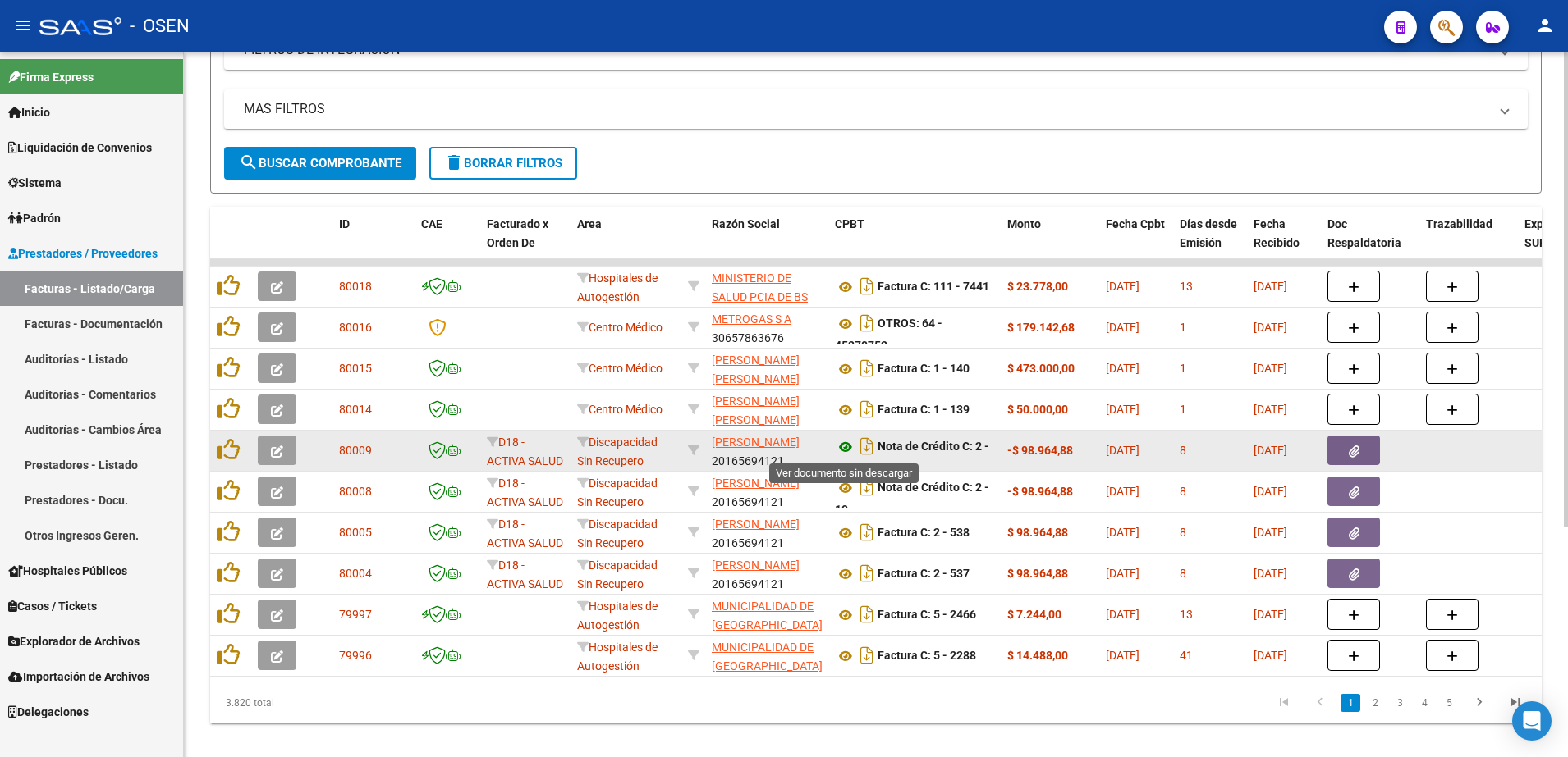
click at [839, 448] on icon at bounding box center [846, 448] width 22 height 20
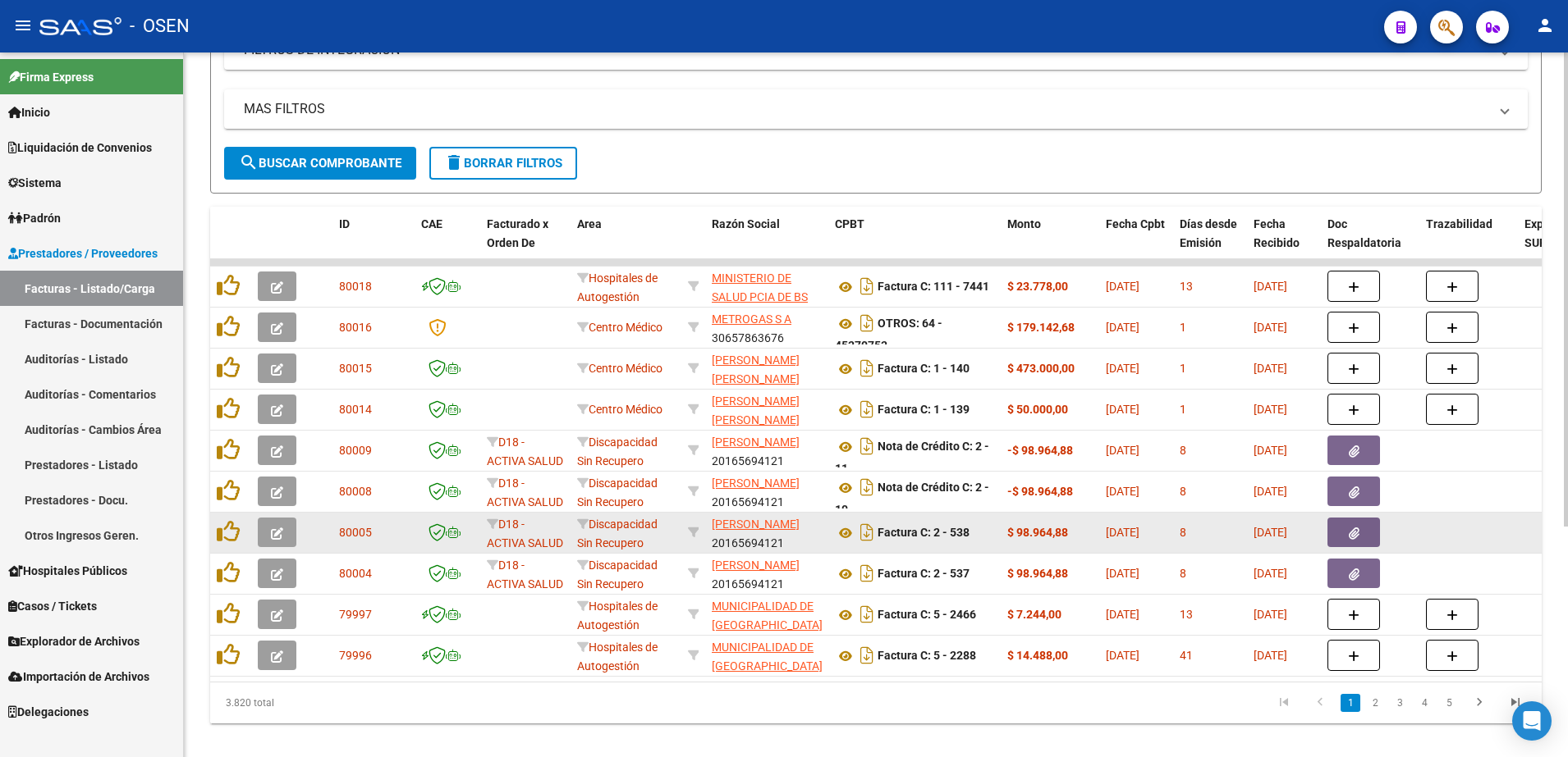
click at [275, 536] on icon "button" at bounding box center [277, 534] width 13 height 13
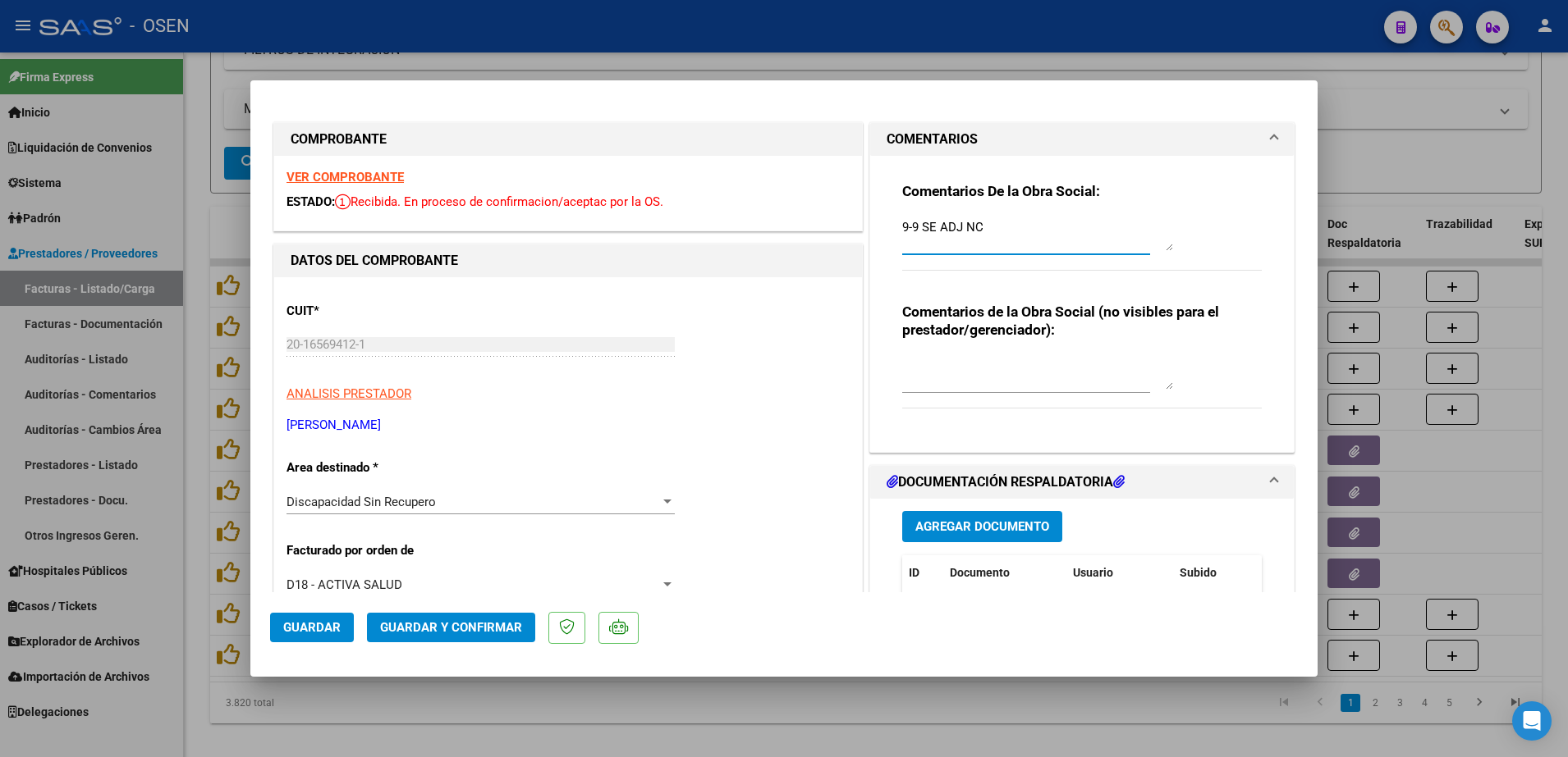
drag, startPoint x: 1004, startPoint y: 218, endPoint x: 763, endPoint y: 227, distance: 241.2
click at [445, 636] on button "Guardar y Confirmar" at bounding box center [451, 627] width 168 height 30
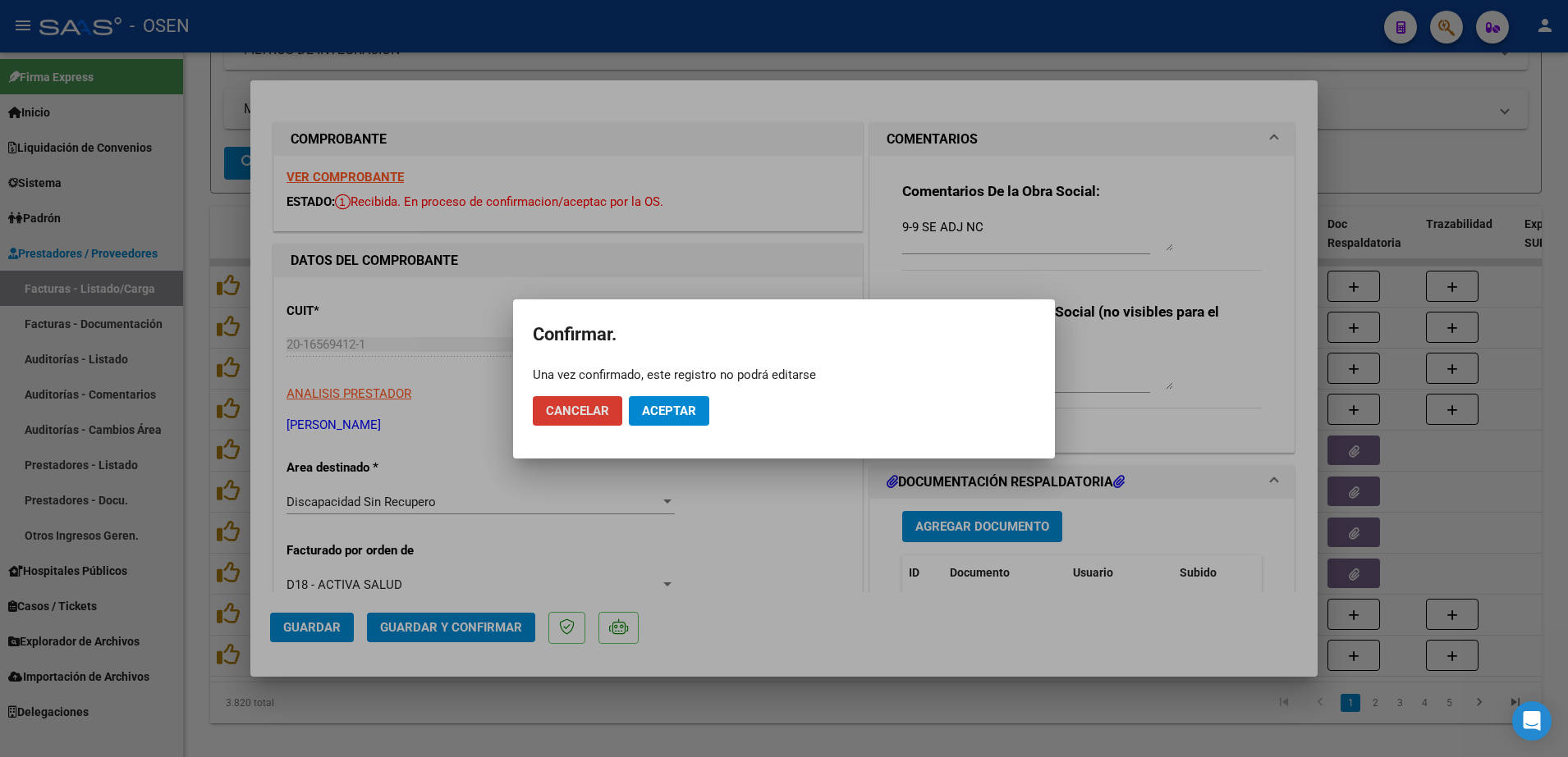
click at [684, 400] on button "Aceptar" at bounding box center [669, 411] width 80 height 30
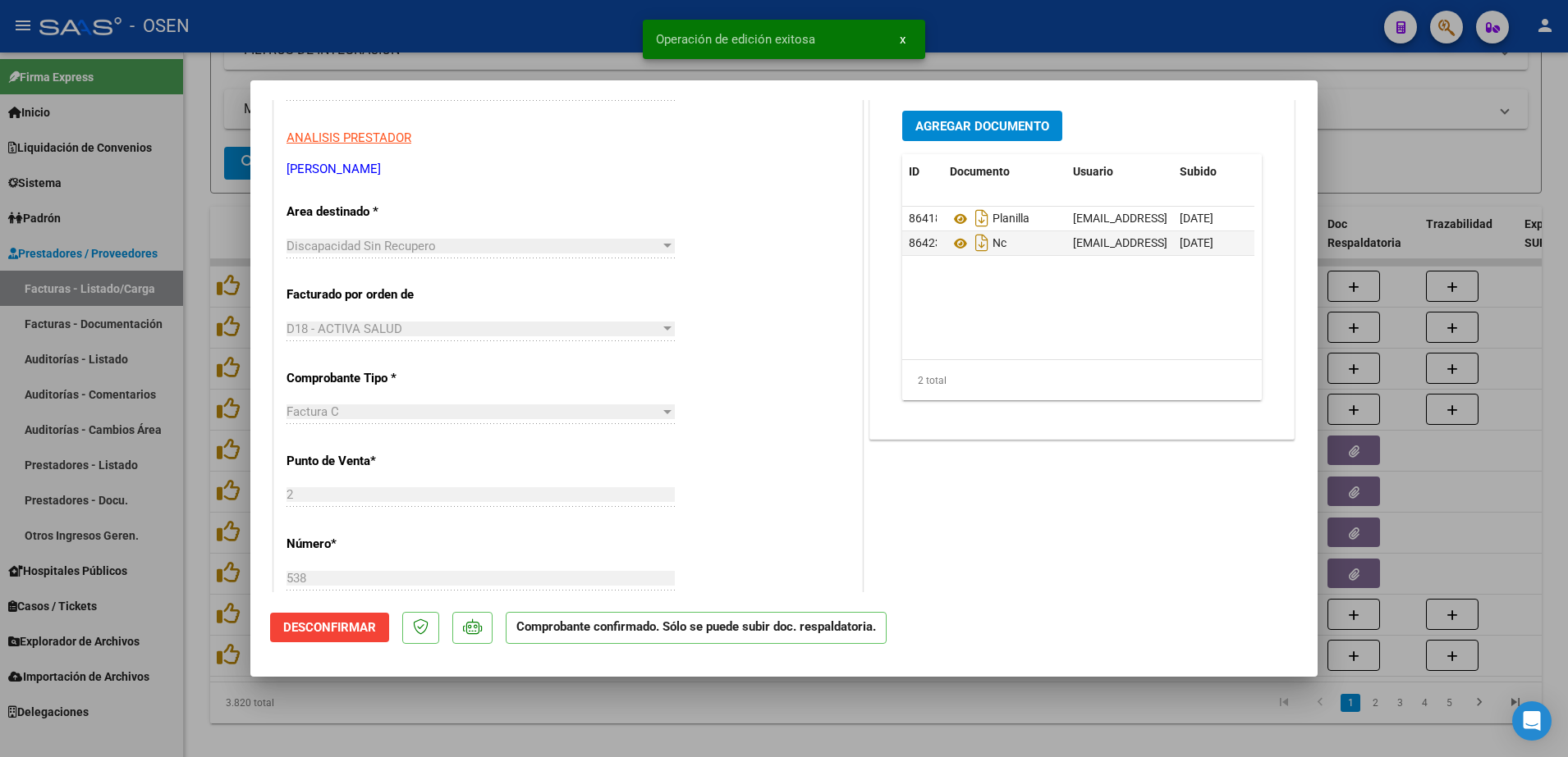
scroll to position [308, 0]
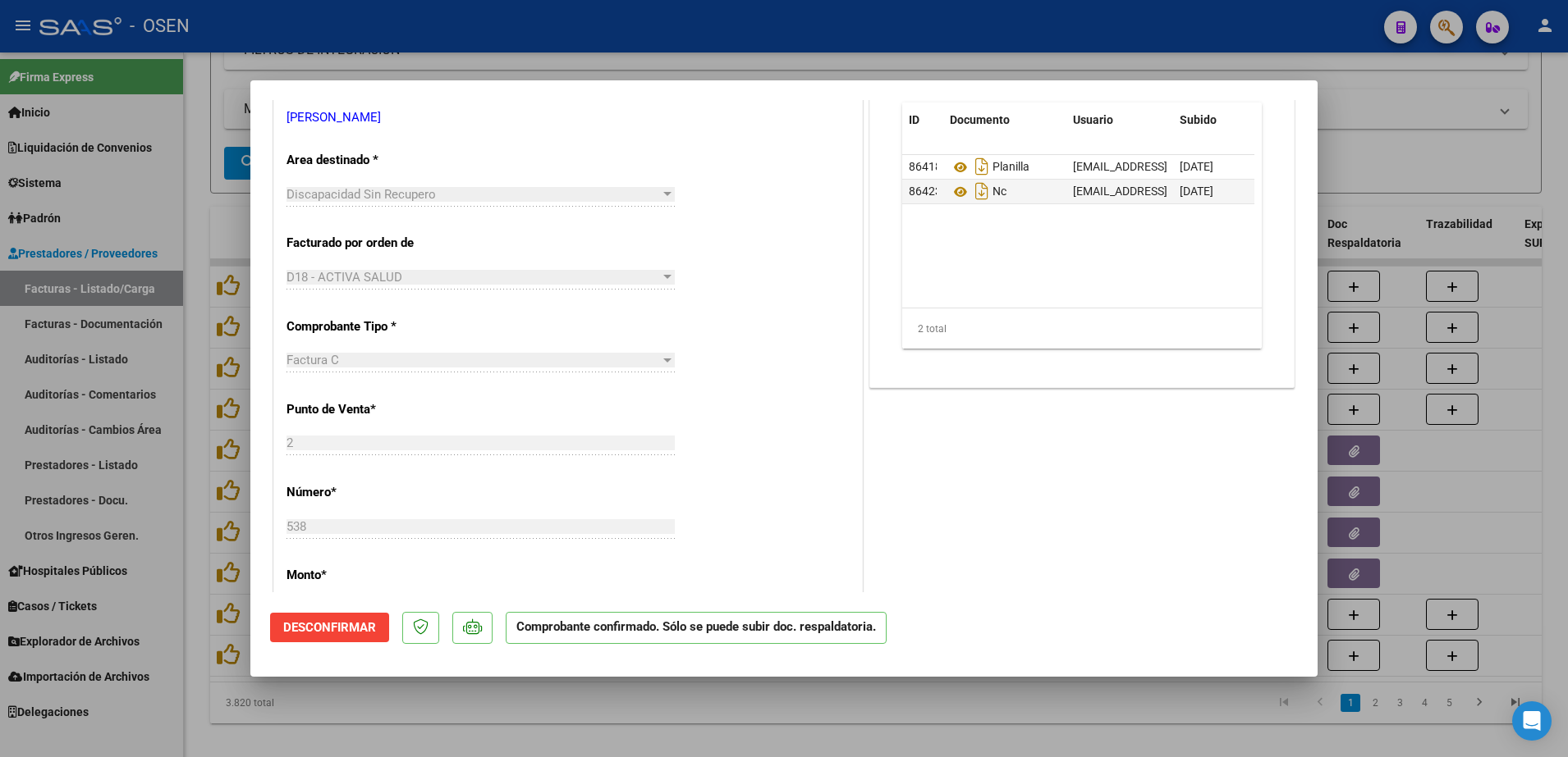
click at [807, 650] on div "Comprobante confirmado. Sólo se puede subir doc. respaldatoria." at bounding box center [702, 634] width 394 height 45
click at [812, 695] on div at bounding box center [784, 378] width 1568 height 757
type input "$ 0,00"
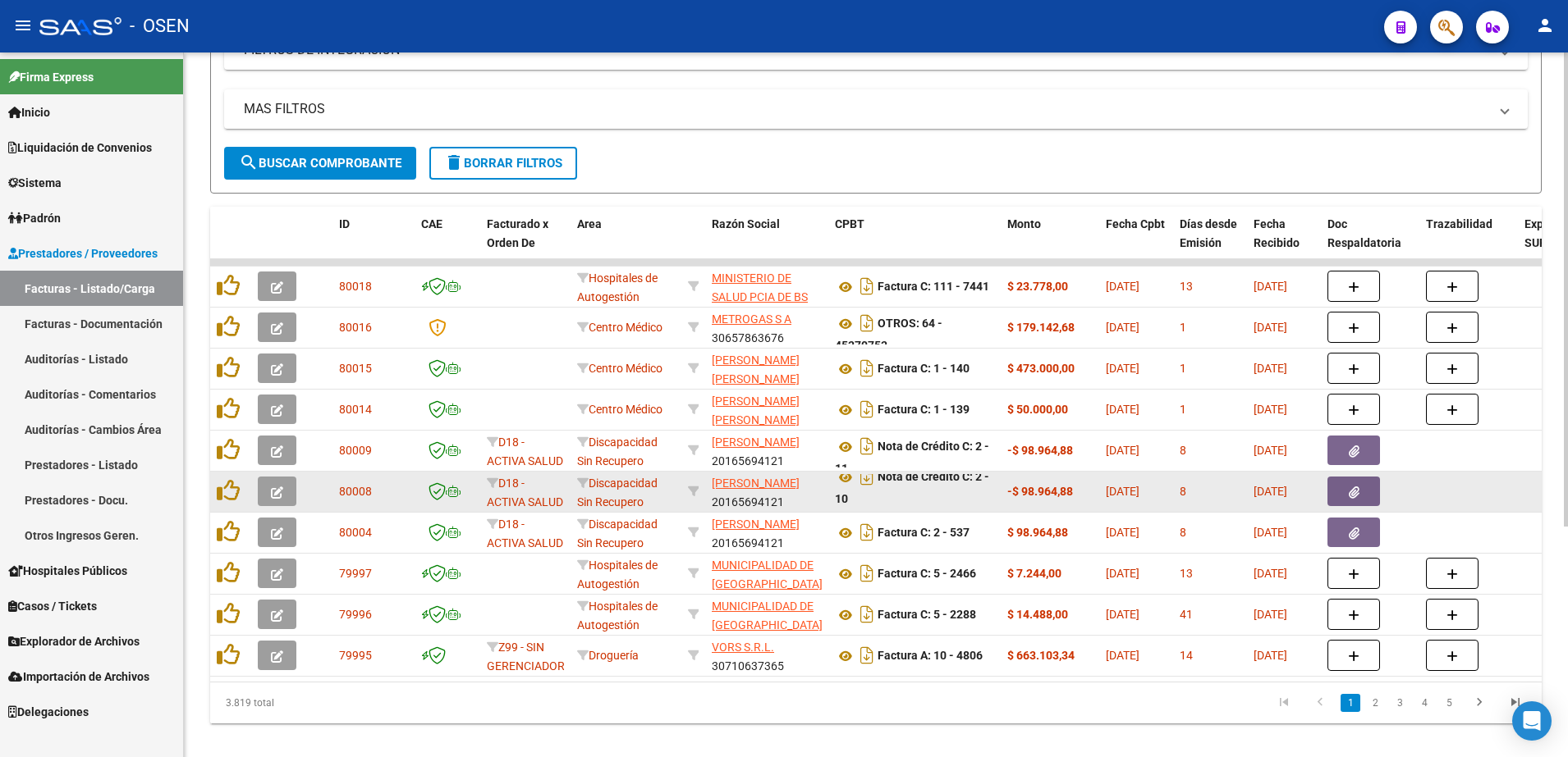
scroll to position [1, 0]
drag, startPoint x: 978, startPoint y: 488, endPoint x: 986, endPoint y: 508, distance: 21.5
click at [986, 508] on datatable-body-cell "Nota de Crédito C: 2 - 10" at bounding box center [914, 492] width 172 height 41
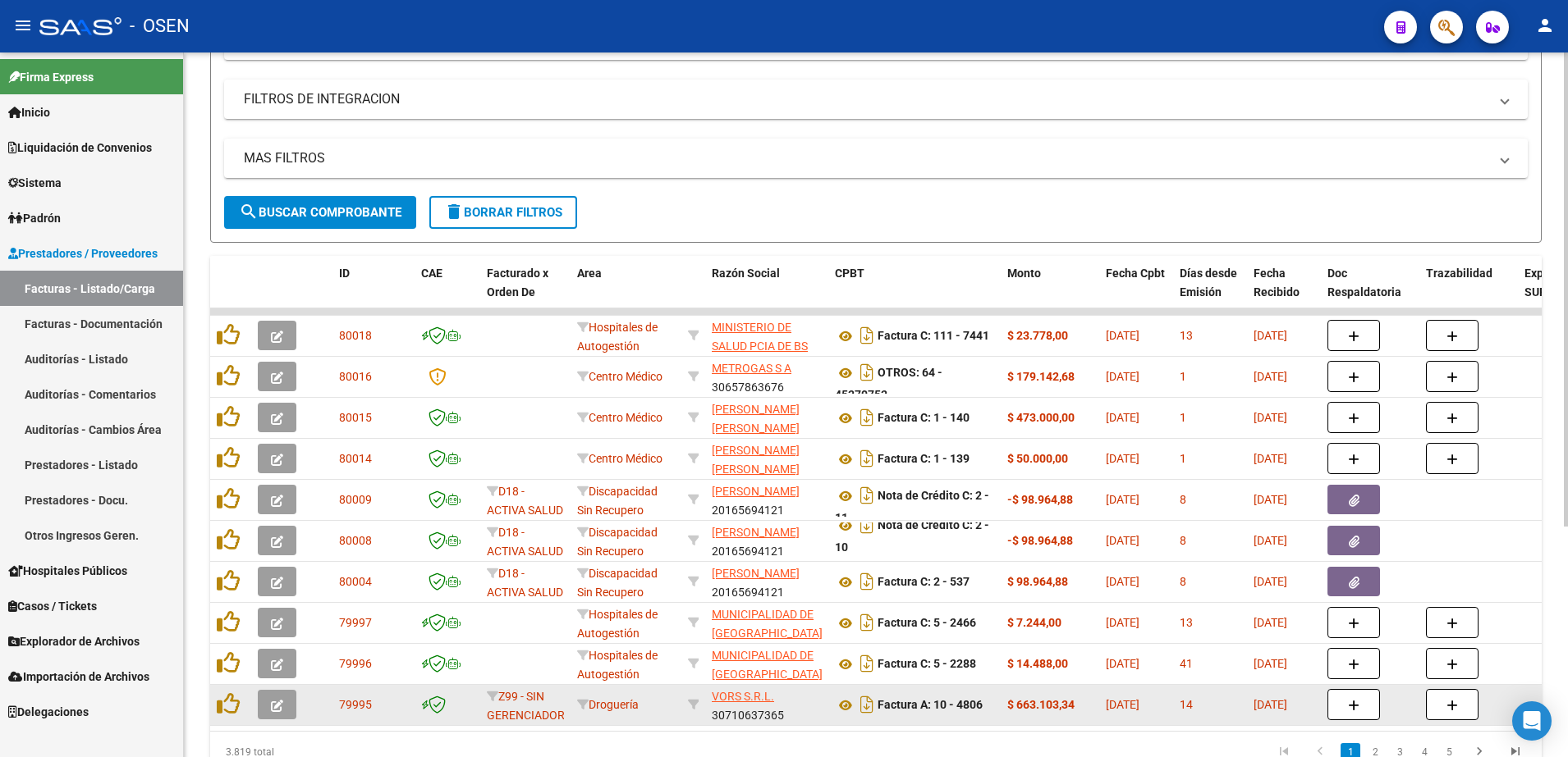
scroll to position [0, 0]
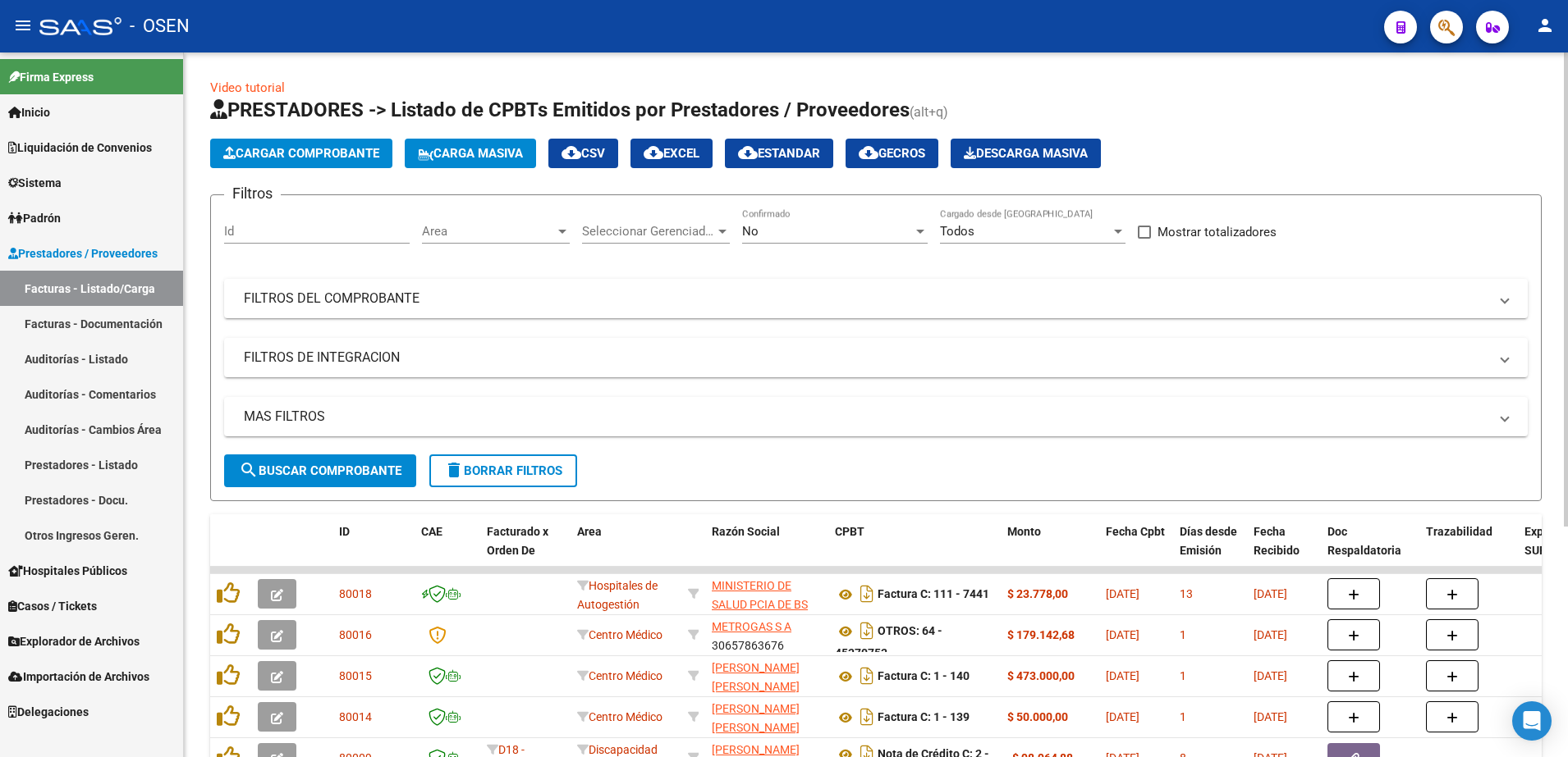
click at [499, 208] on div "Area Area" at bounding box center [496, 226] width 148 height 35
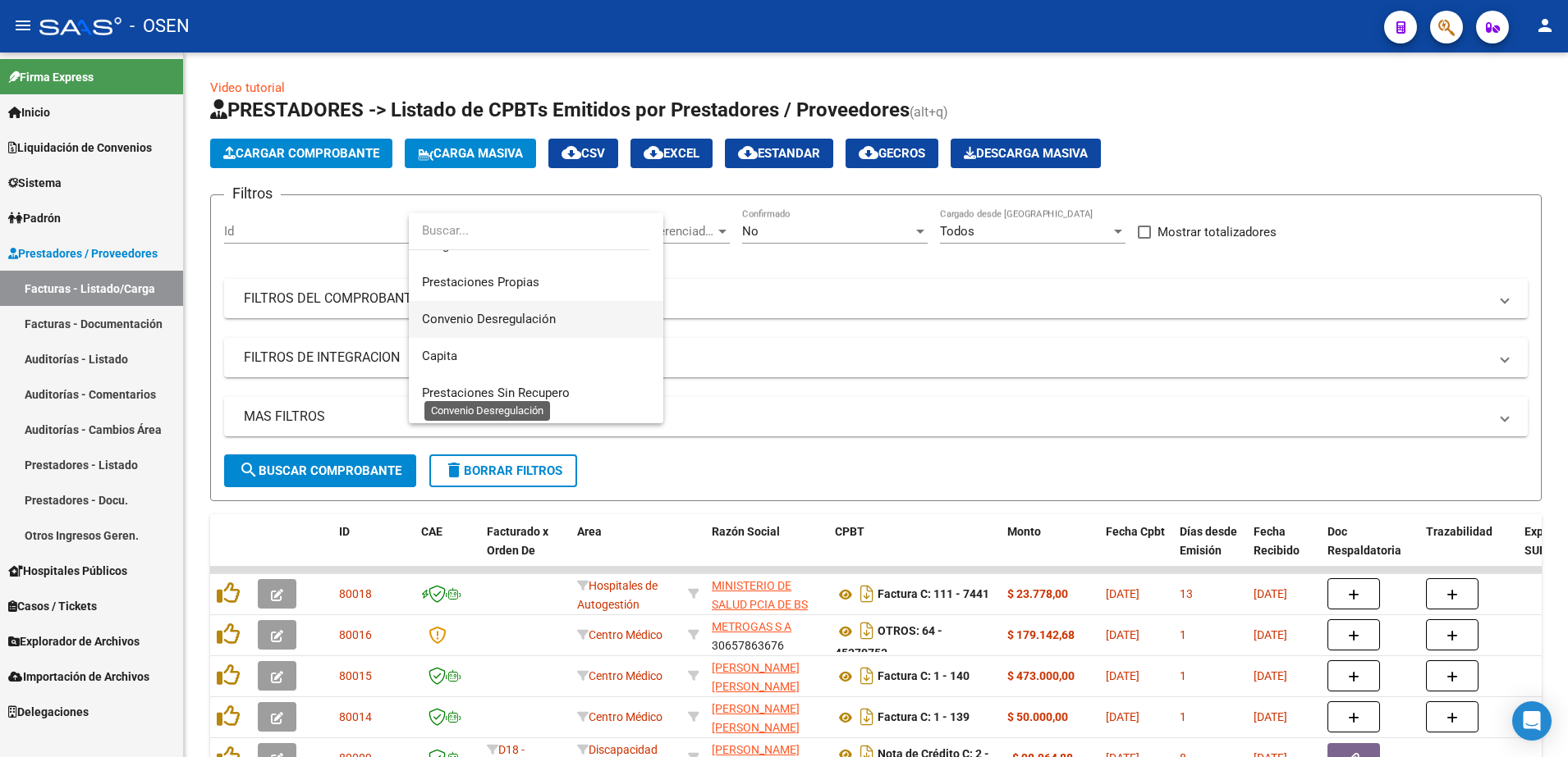
scroll to position [205, 0]
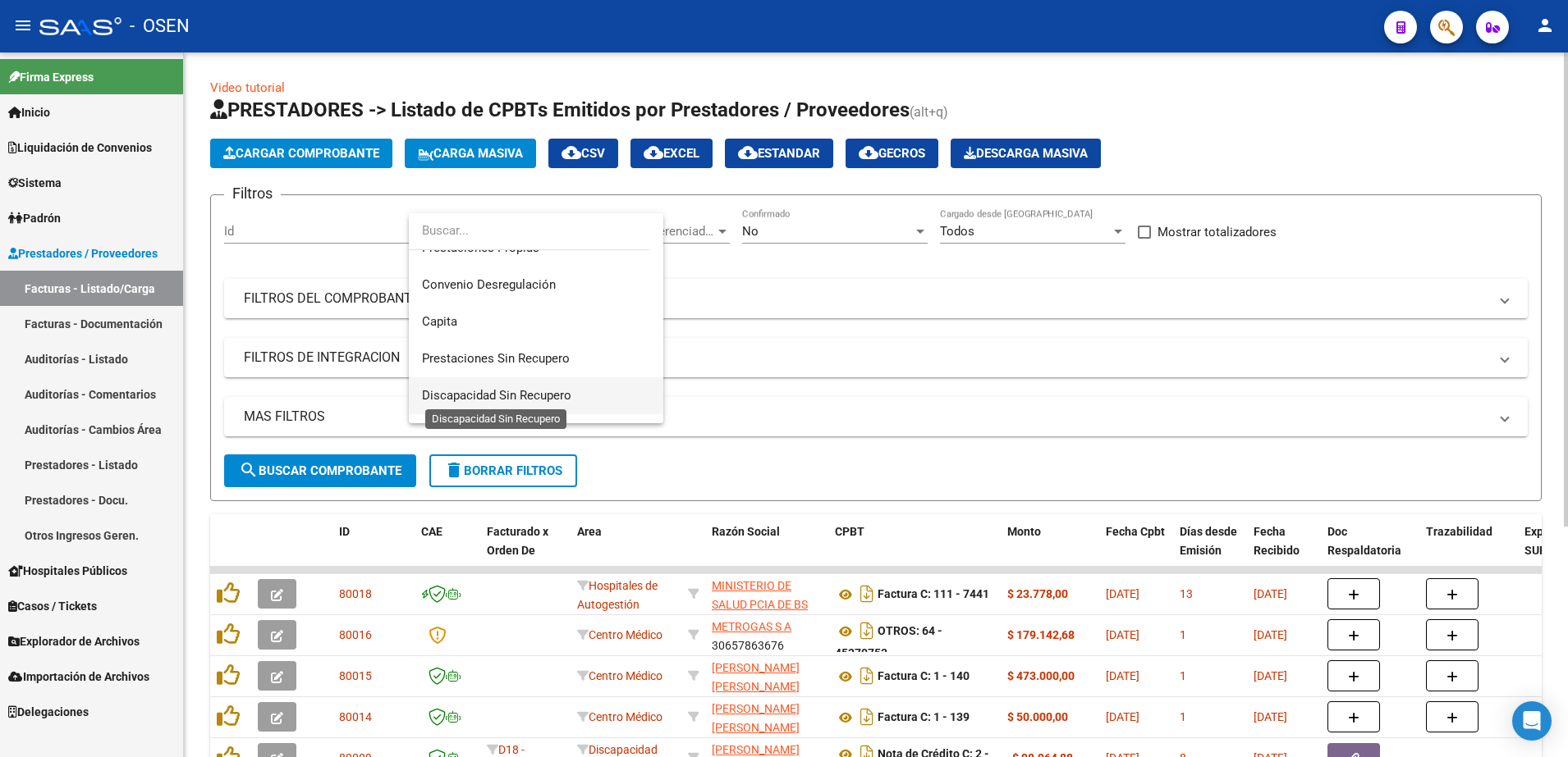
click at [529, 388] on span "Discapacidad Sin Recupero" at bounding box center [496, 395] width 150 height 14
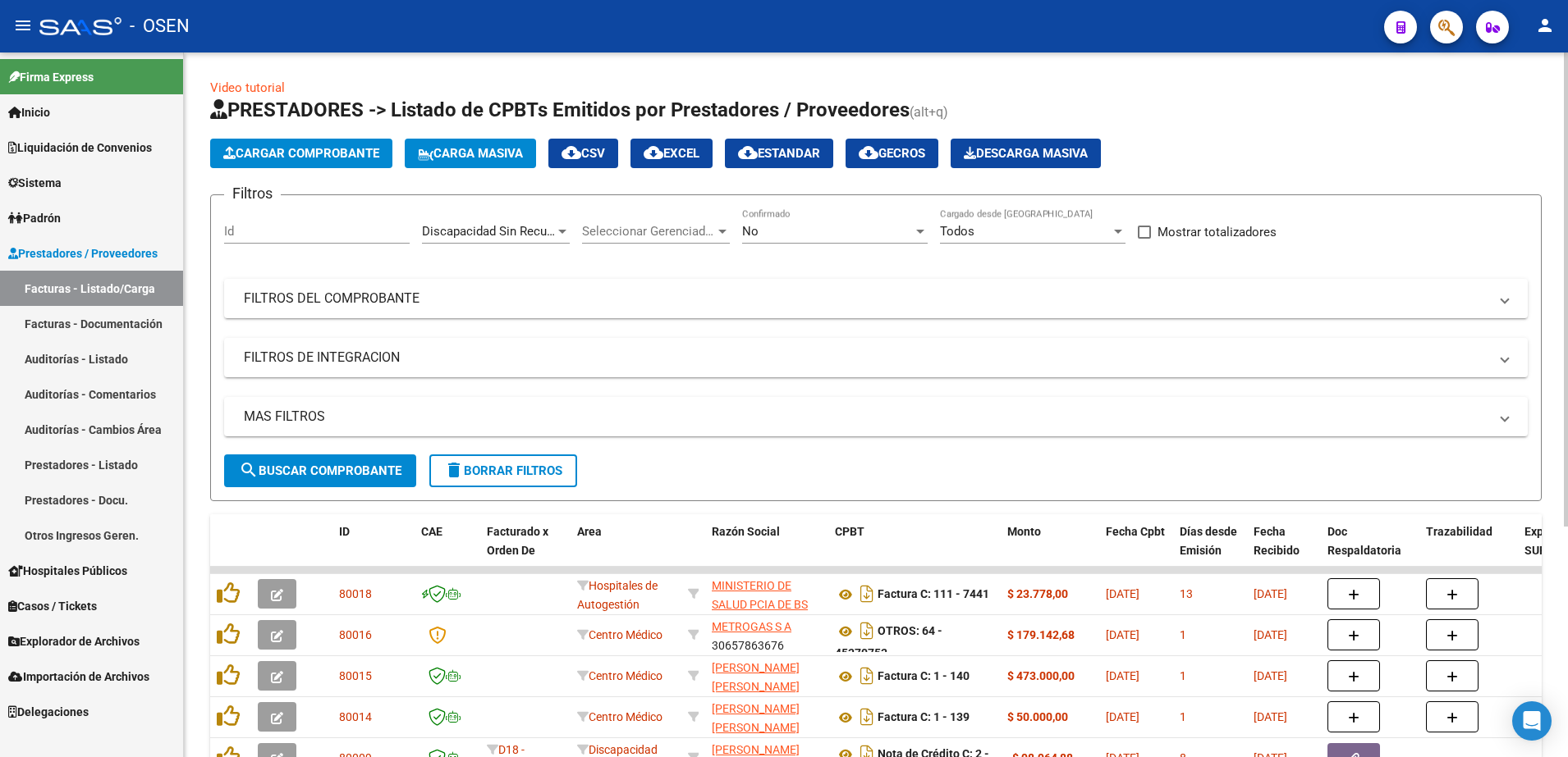
drag, startPoint x: 529, startPoint y: 388, endPoint x: 351, endPoint y: 488, distance: 204.2
click at [351, 488] on form "Filtros Id Discapacidad Sin Recupero Area Seleccionar Gerenciador Seleccionar G…" at bounding box center [876, 348] width 1331 height 307
click at [353, 475] on span "search Buscar Comprobante" at bounding box center [320, 471] width 162 height 14
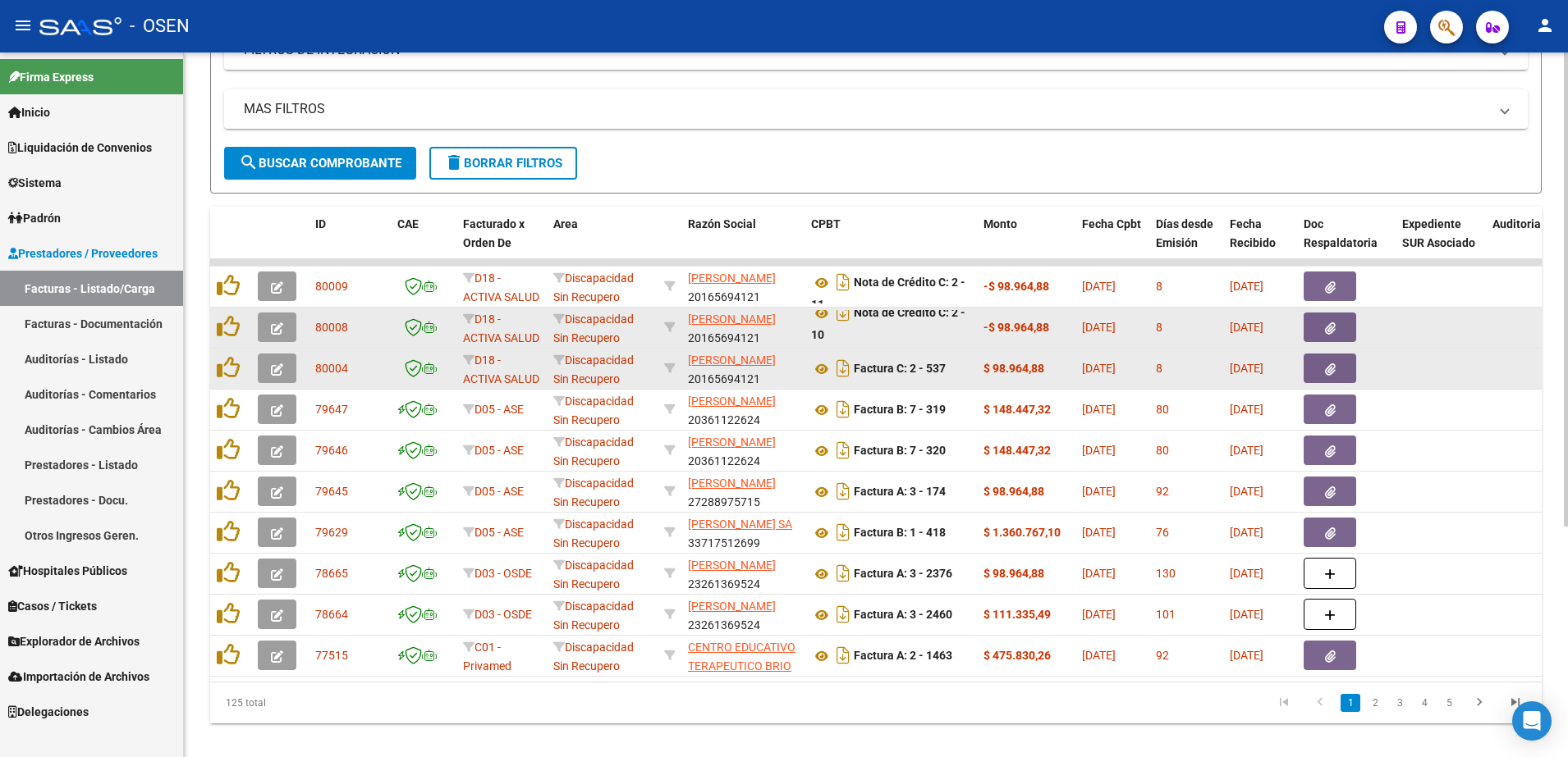
scroll to position [1, 0]
drag, startPoint x: 936, startPoint y: 326, endPoint x: 952, endPoint y: 346, distance: 25.6
click at [952, 346] on datatable-body-cell "Nota de Crédito C: 2 - 10" at bounding box center [890, 328] width 172 height 41
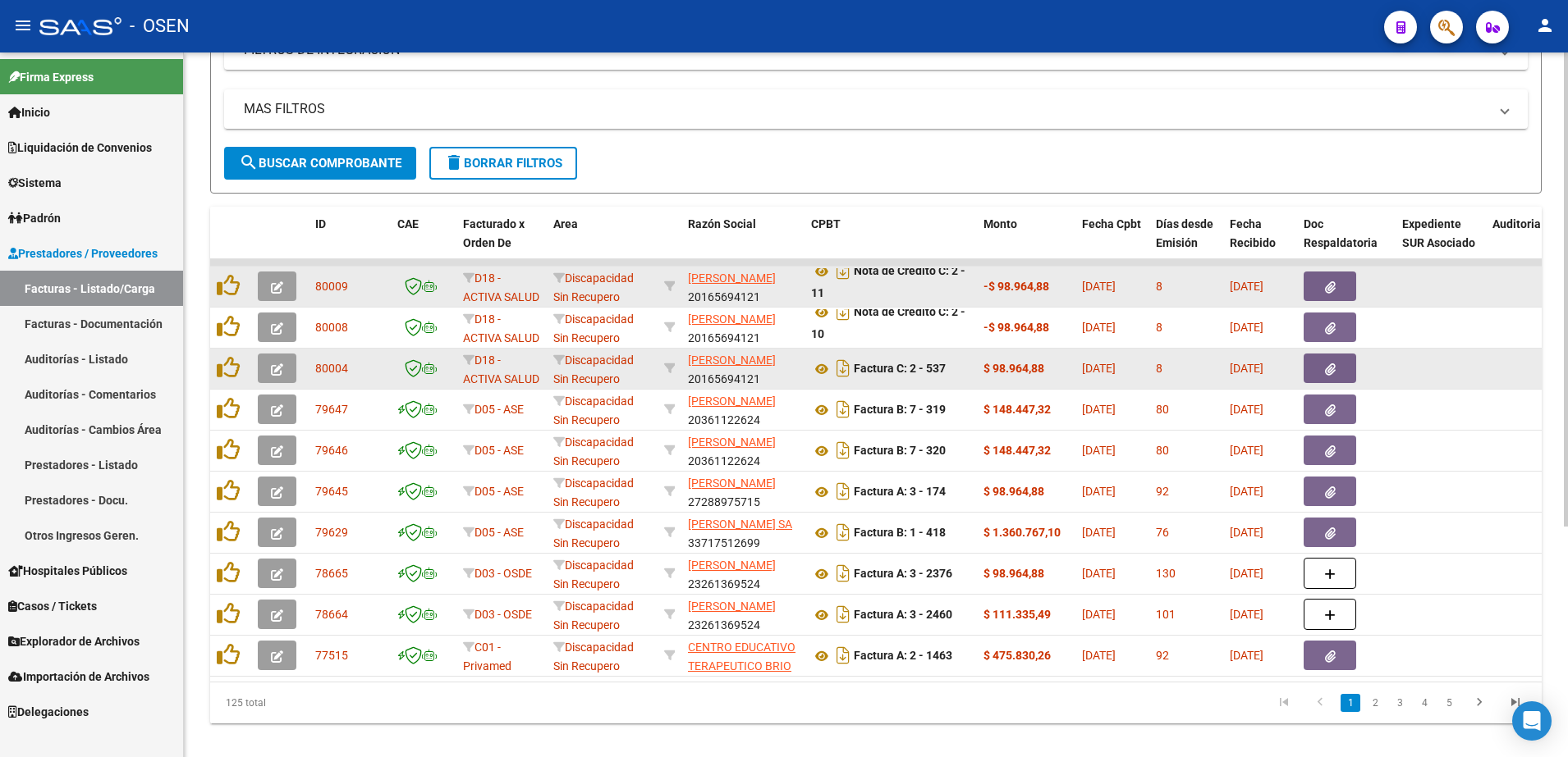
drag, startPoint x: 877, startPoint y: 286, endPoint x: 889, endPoint y: 299, distance: 17.7
click at [889, 299] on div "Nota de Crédito C: 2 - 11" at bounding box center [891, 285] width 159 height 34
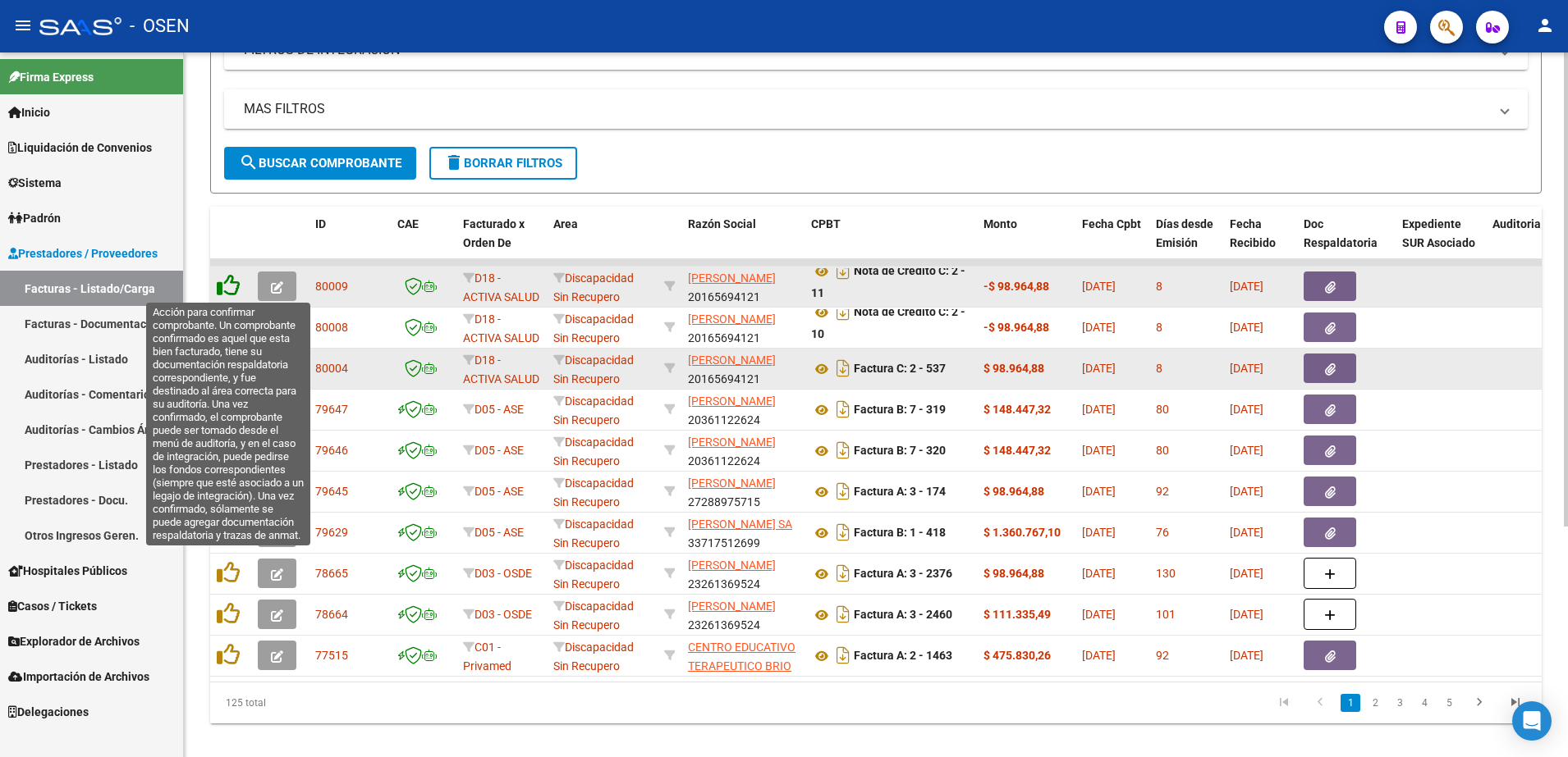
click at [222, 277] on icon at bounding box center [227, 285] width 23 height 23
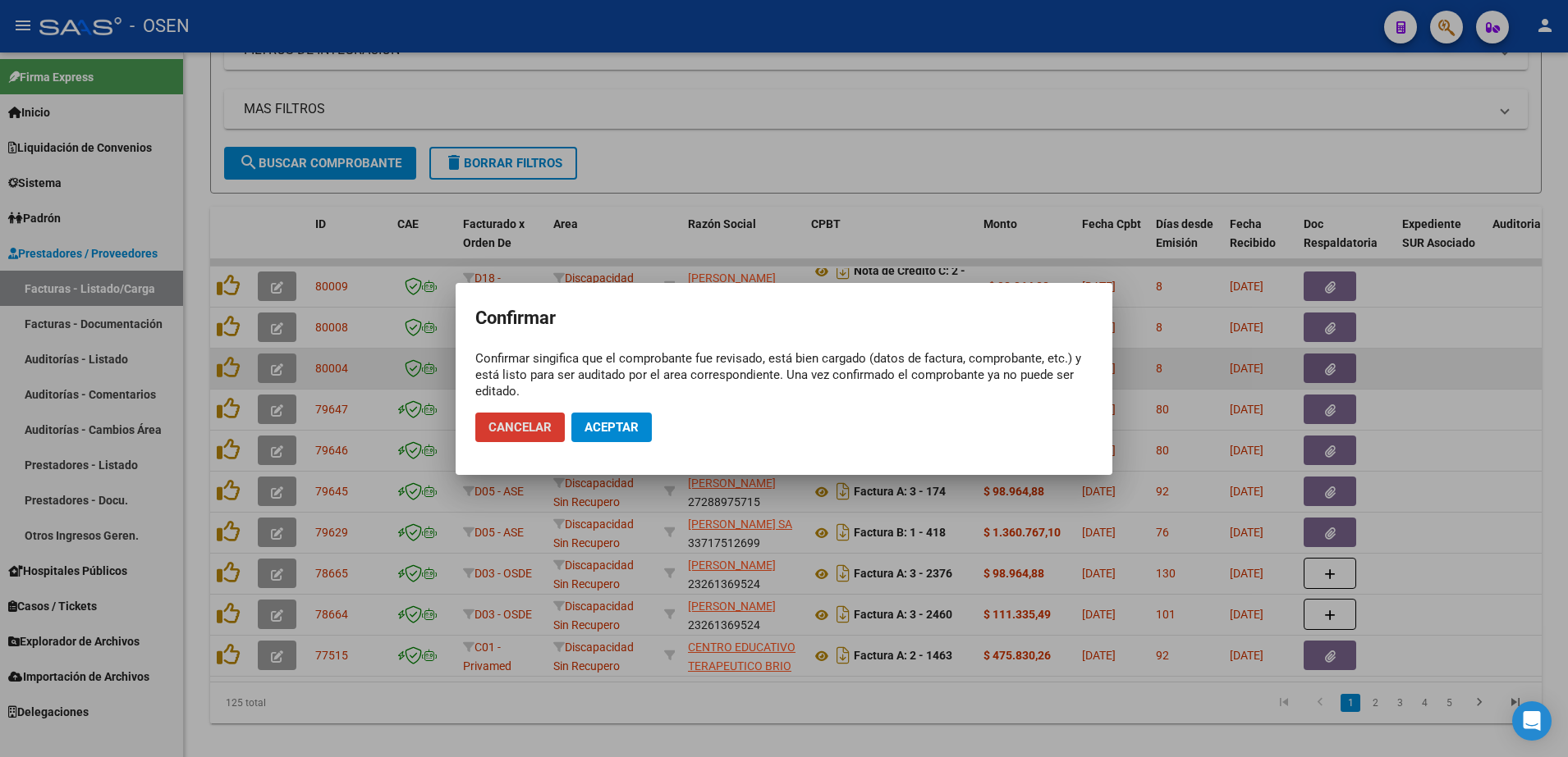
click at [620, 421] on span "Aceptar" at bounding box center [612, 428] width 54 height 14
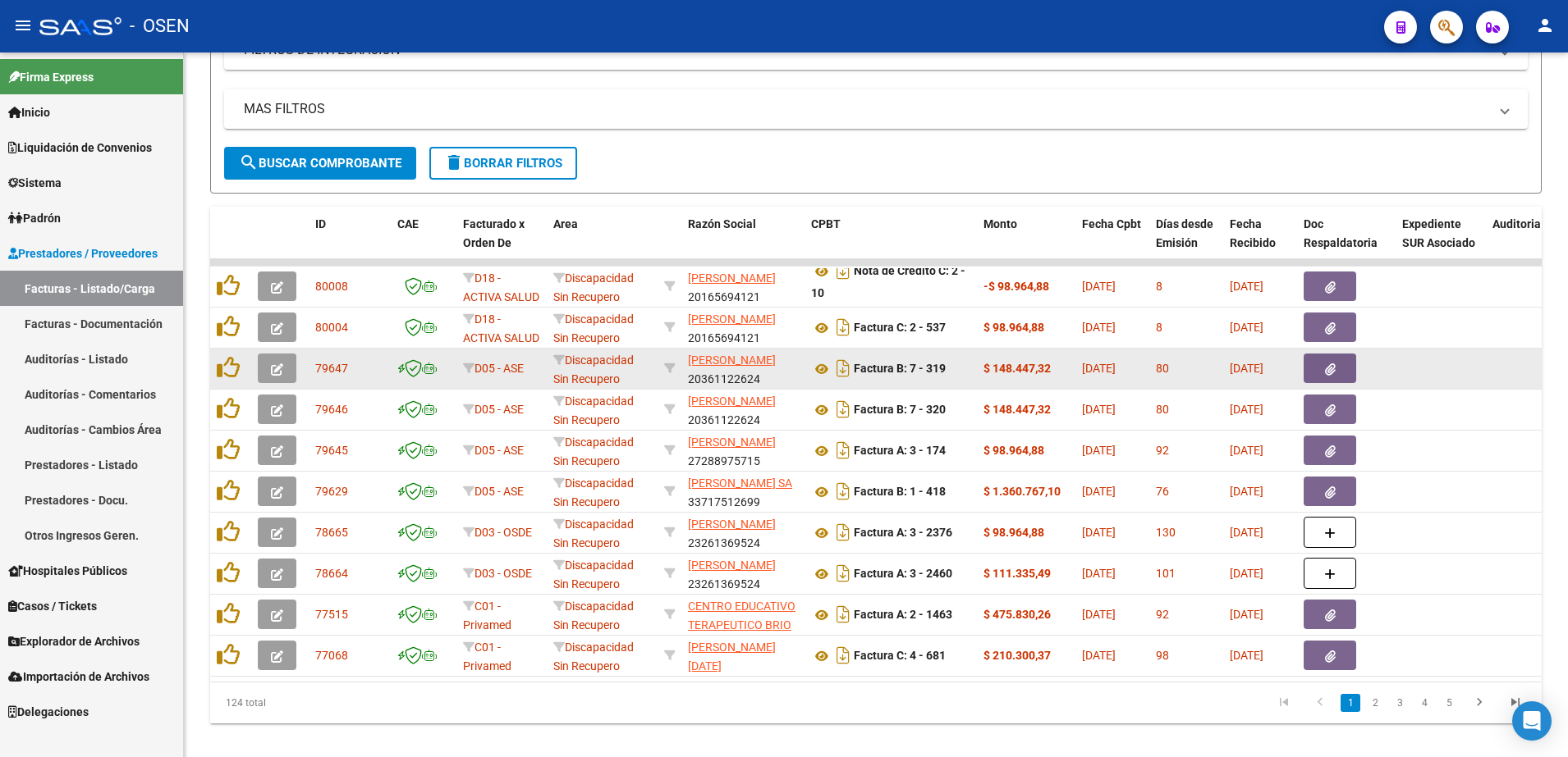
scroll to position [0, 0]
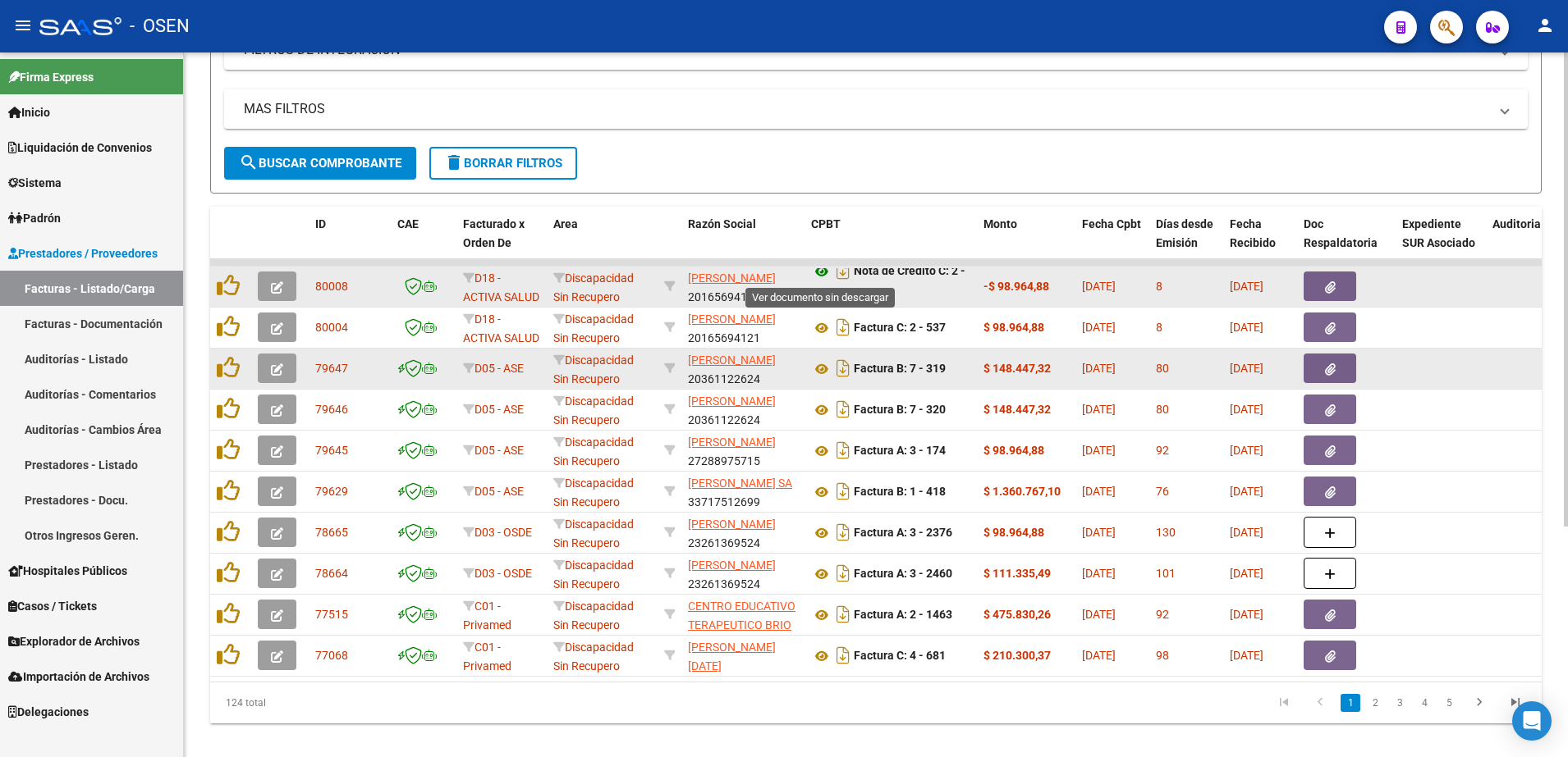
click at [821, 275] on icon at bounding box center [822, 272] width 22 height 20
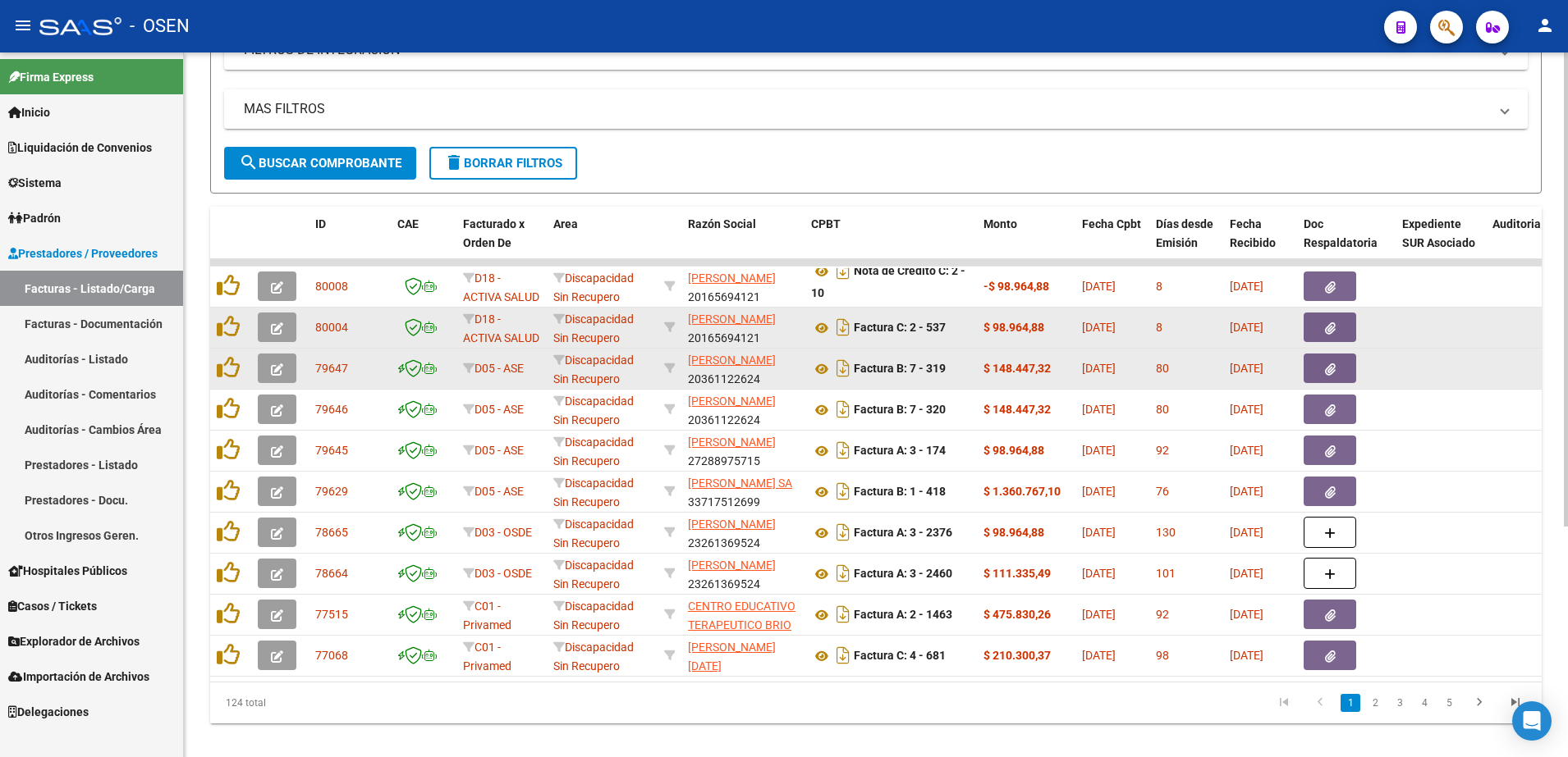
click at [258, 332] on button "button" at bounding box center [277, 327] width 39 height 30
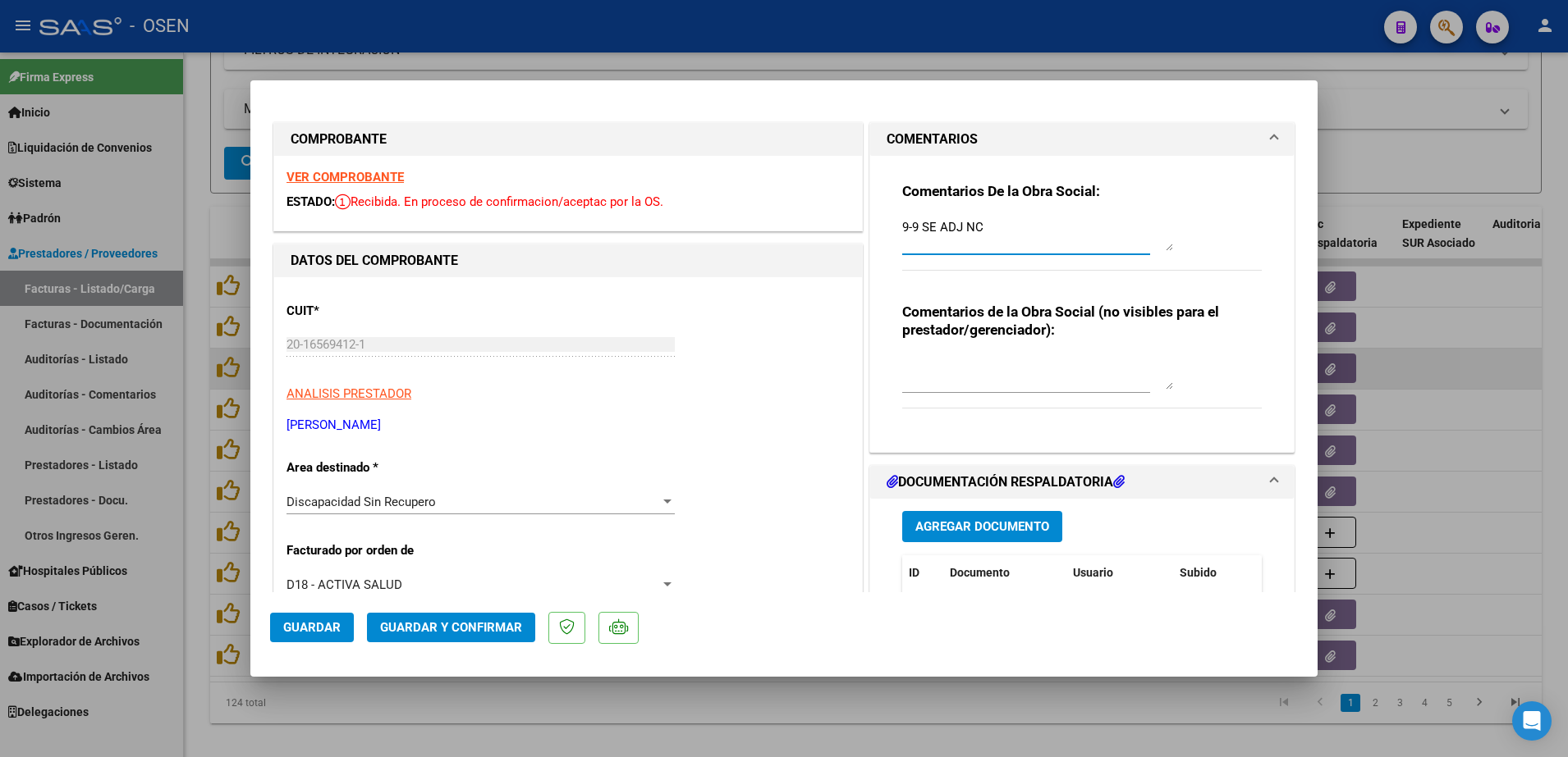
drag, startPoint x: 1024, startPoint y: 237, endPoint x: 823, endPoint y: 231, distance: 201.1
click at [459, 600] on mat-dialog-actions "Guardar Guardar y Confirmar" at bounding box center [784, 625] width 1028 height 65
click at [477, 624] on span "Guardar y Confirmar" at bounding box center [450, 628] width 142 height 14
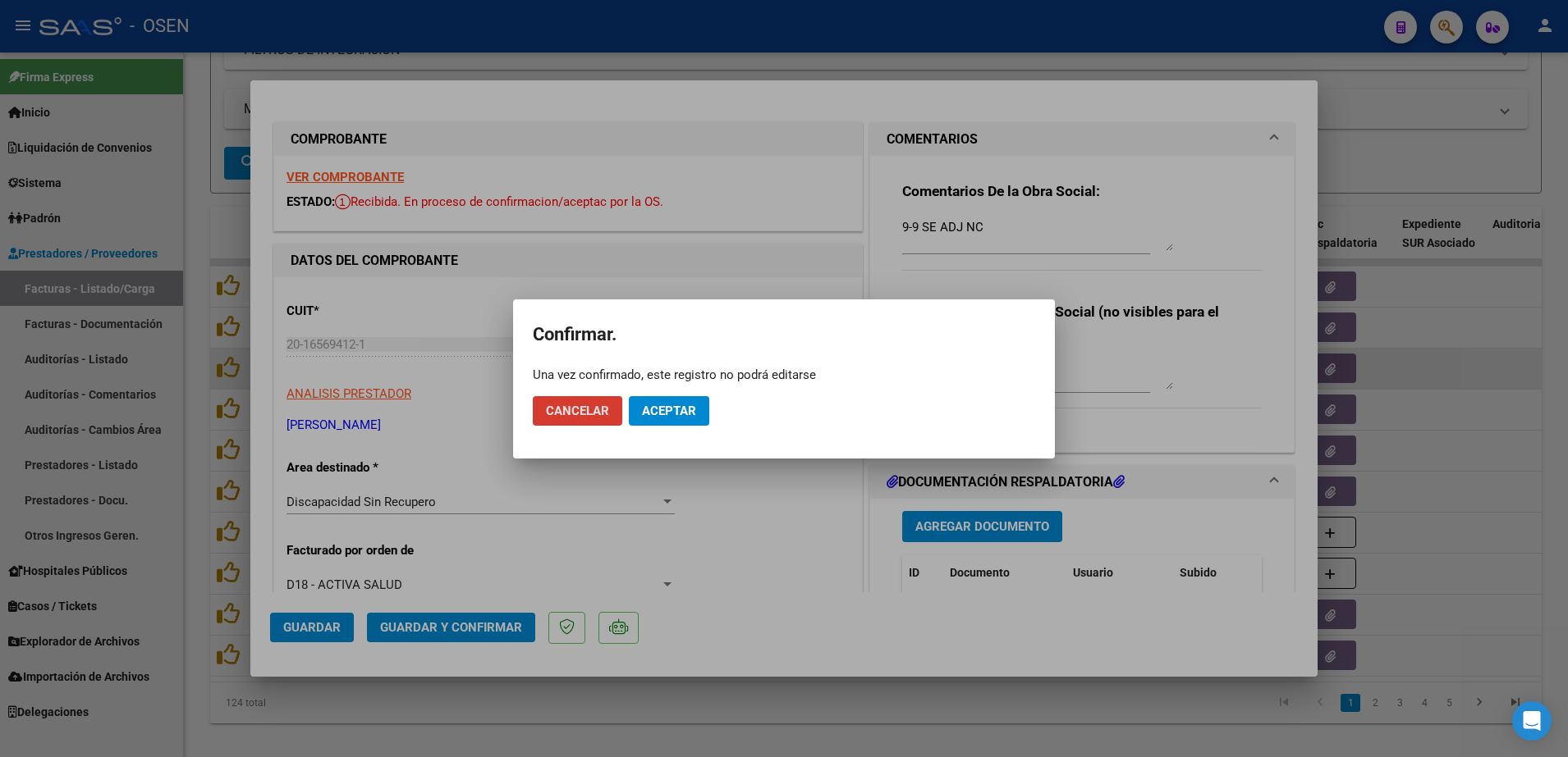
click at [696, 410] on button "Aceptar" at bounding box center [669, 411] width 80 height 30
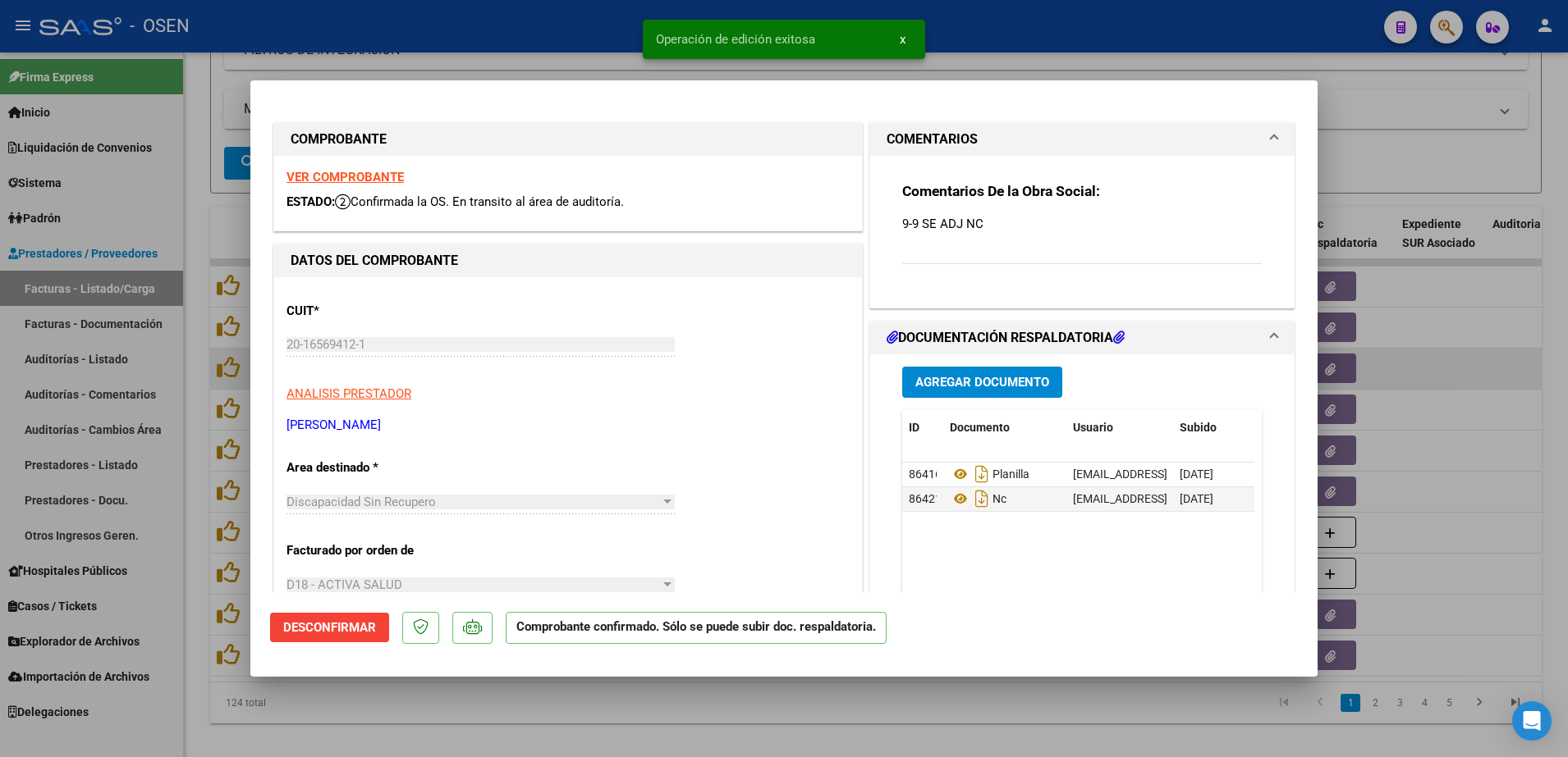
click at [750, 720] on div at bounding box center [784, 378] width 1568 height 757
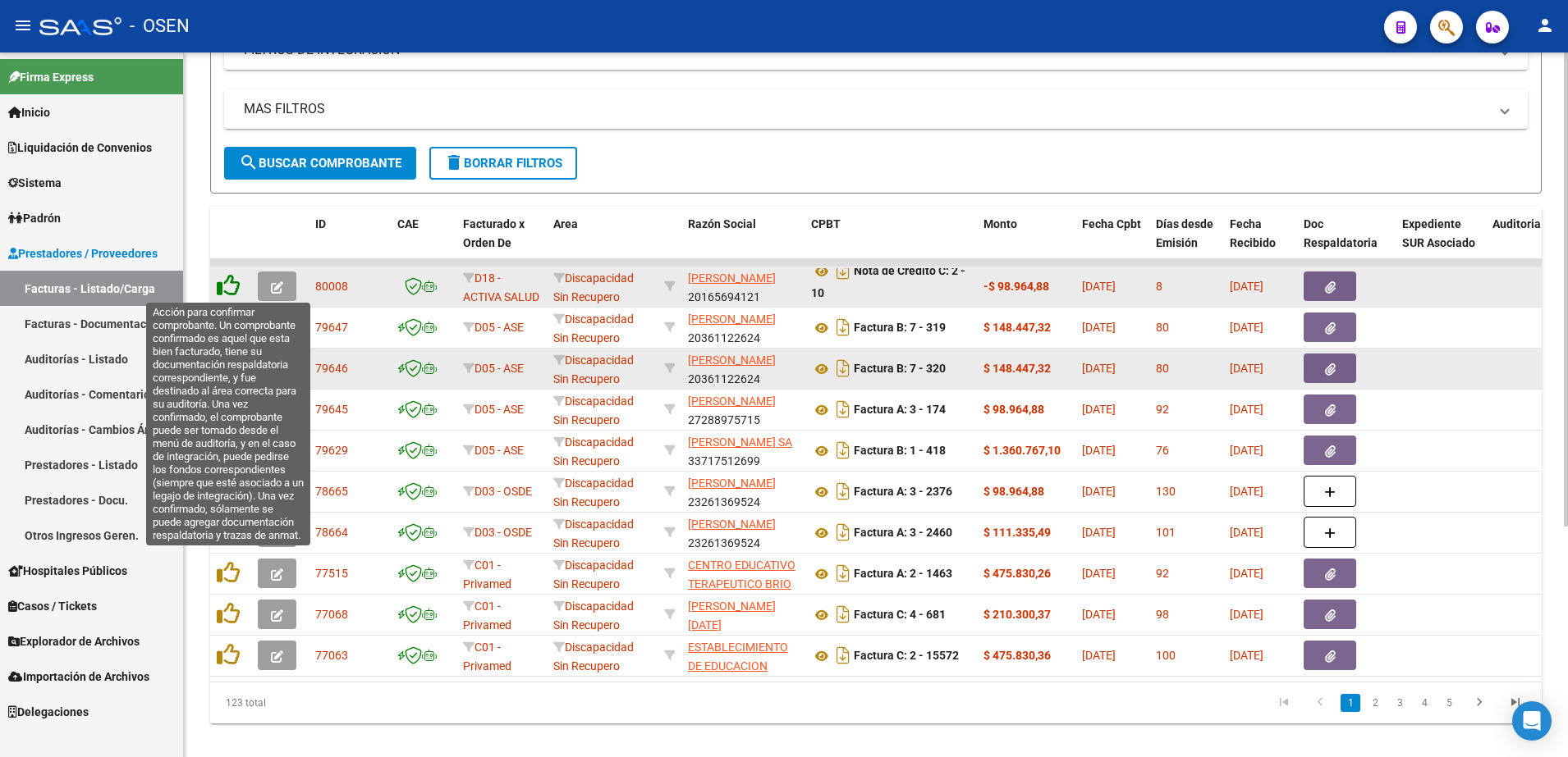
click at [227, 280] on icon at bounding box center [227, 285] width 23 height 23
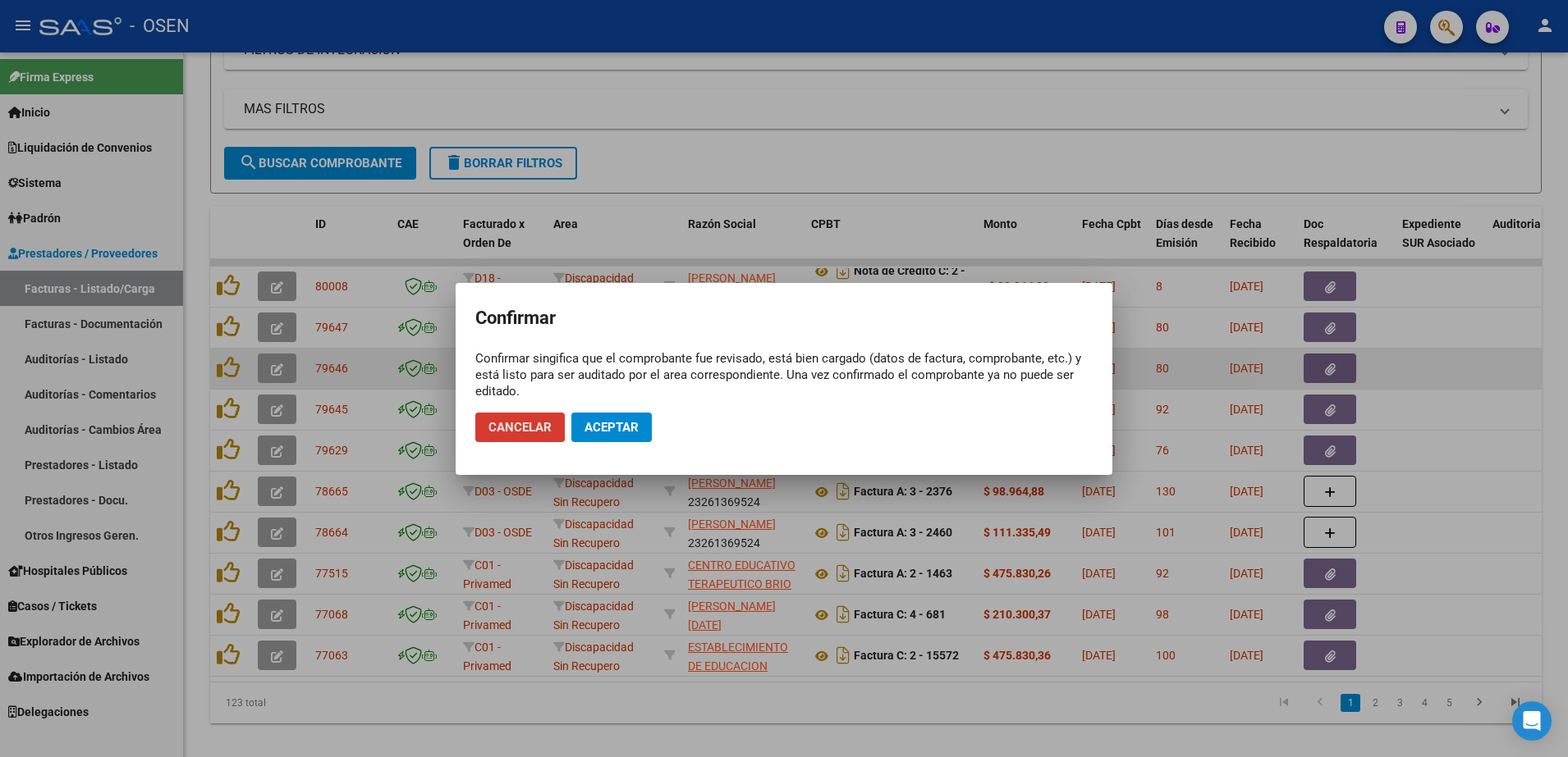
click at [622, 420] on span "Aceptar" at bounding box center [612, 428] width 54 height 14
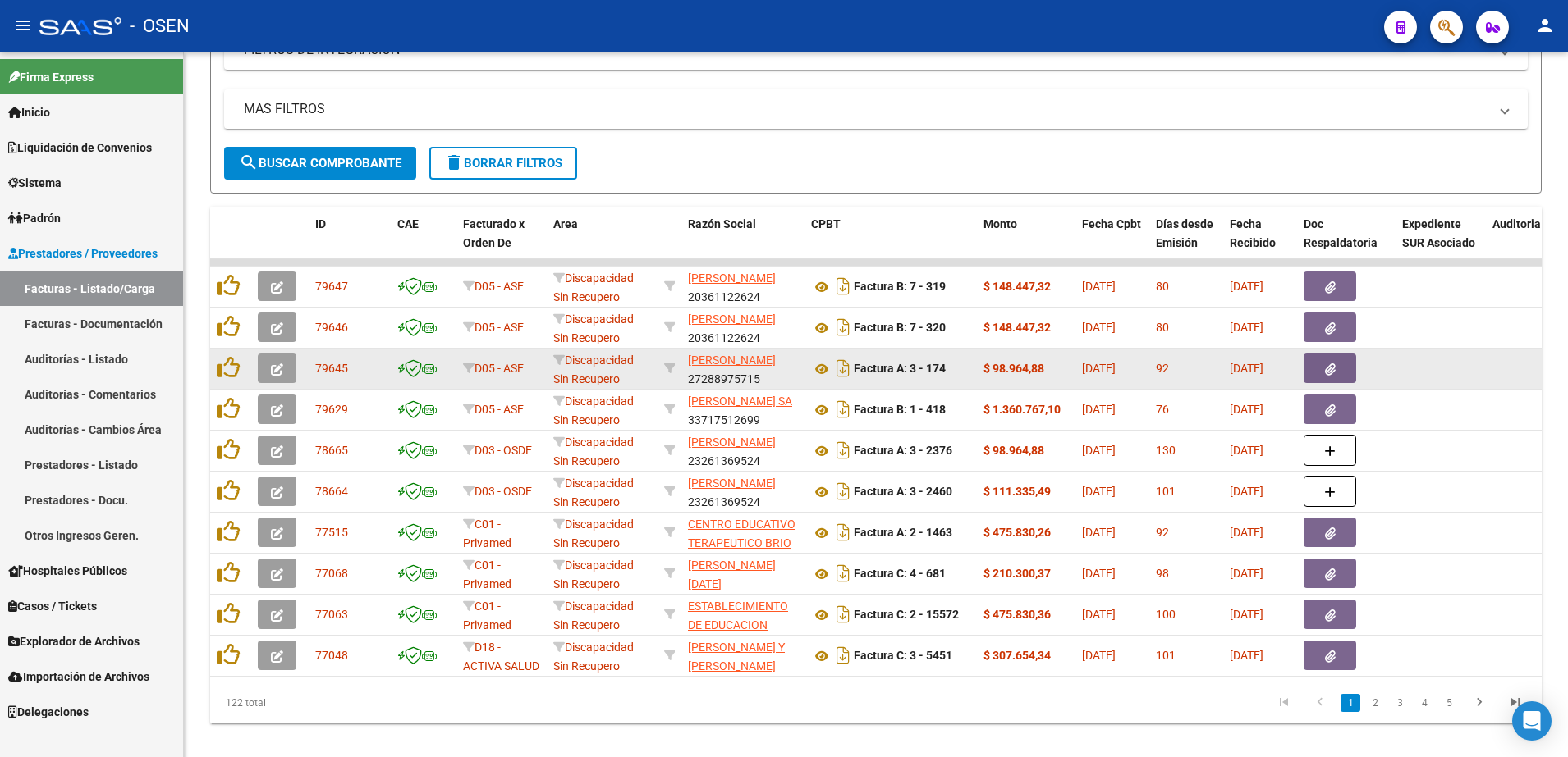
click at [106, 320] on link "Facturas - Documentación" at bounding box center [91, 323] width 183 height 35
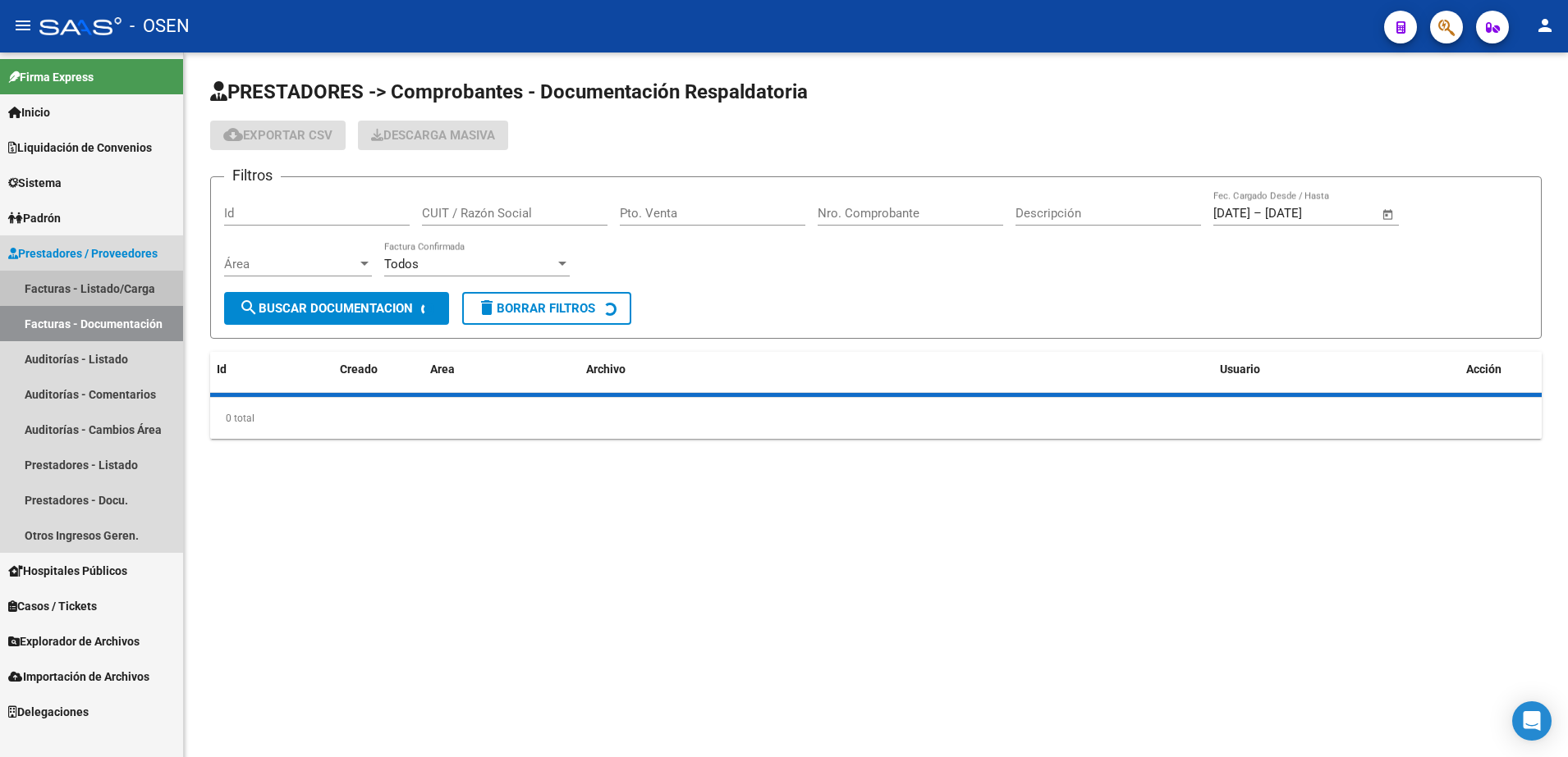
click at [105, 283] on link "Facturas - Listado/Carga" at bounding box center [91, 288] width 183 height 35
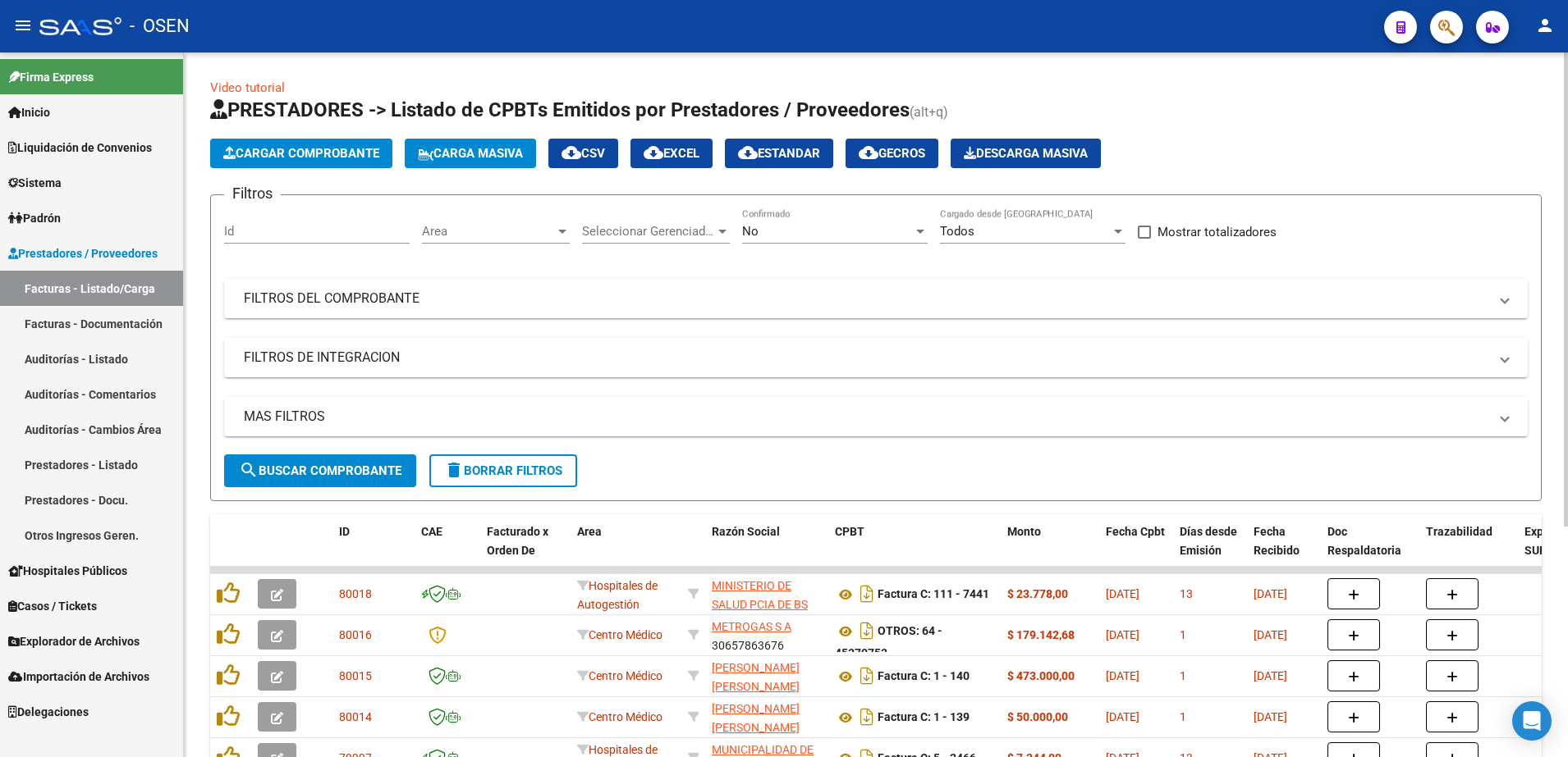
click at [367, 152] on span "Cargar Comprobante" at bounding box center [301, 153] width 156 height 14
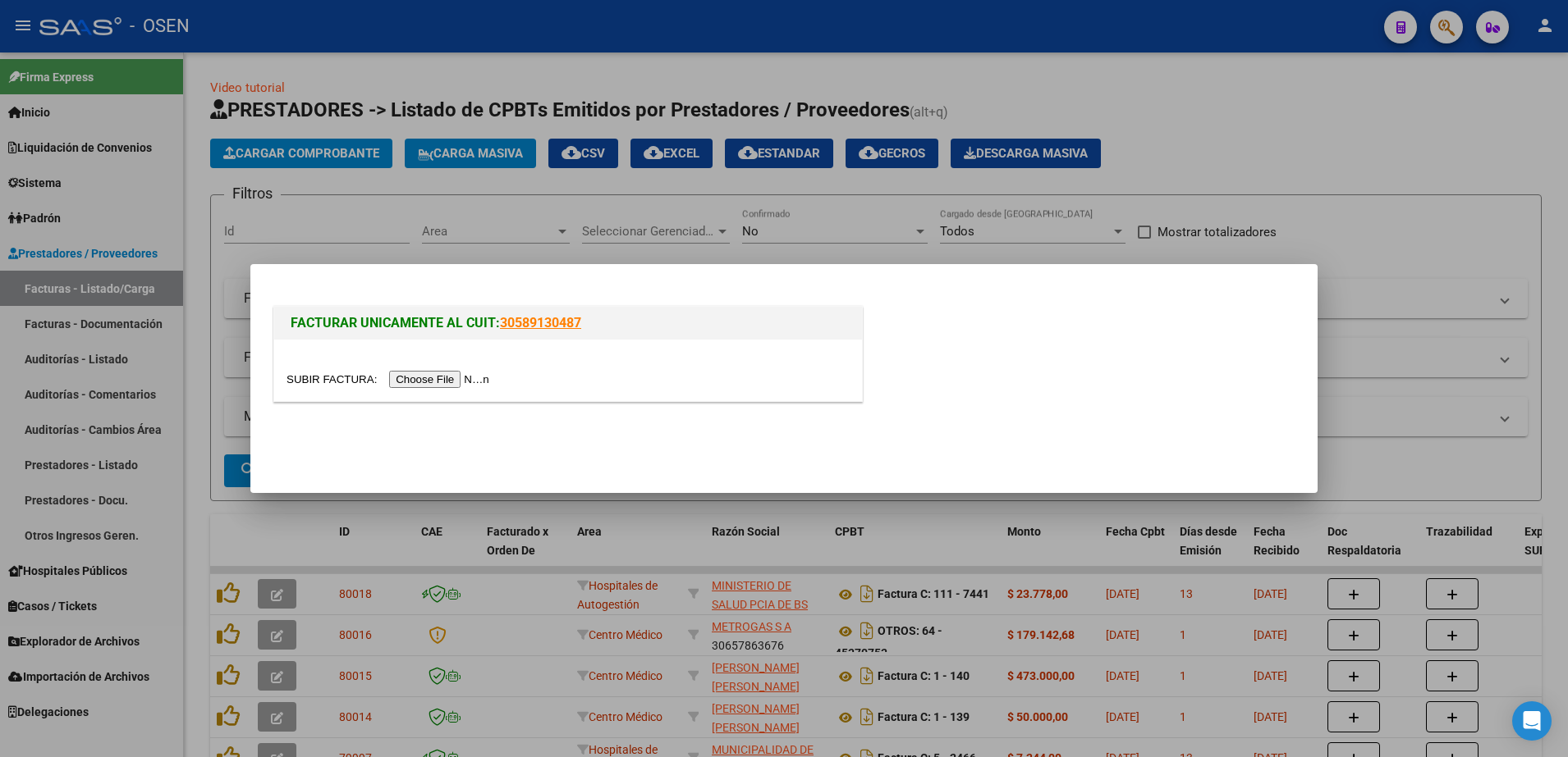
click at [504, 189] on div at bounding box center [784, 378] width 1568 height 757
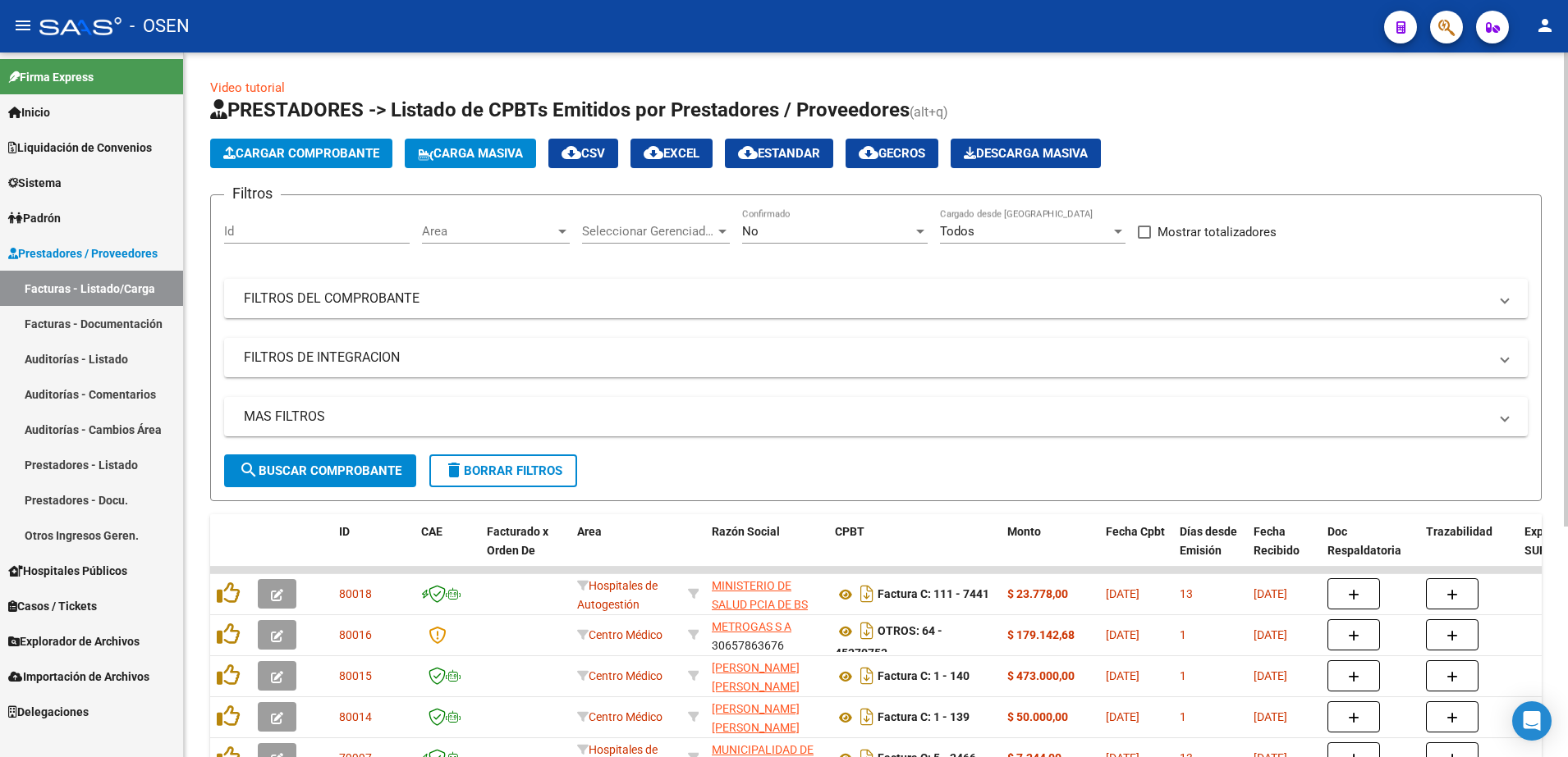
click at [522, 228] on span "Area" at bounding box center [487, 231] width 133 height 14
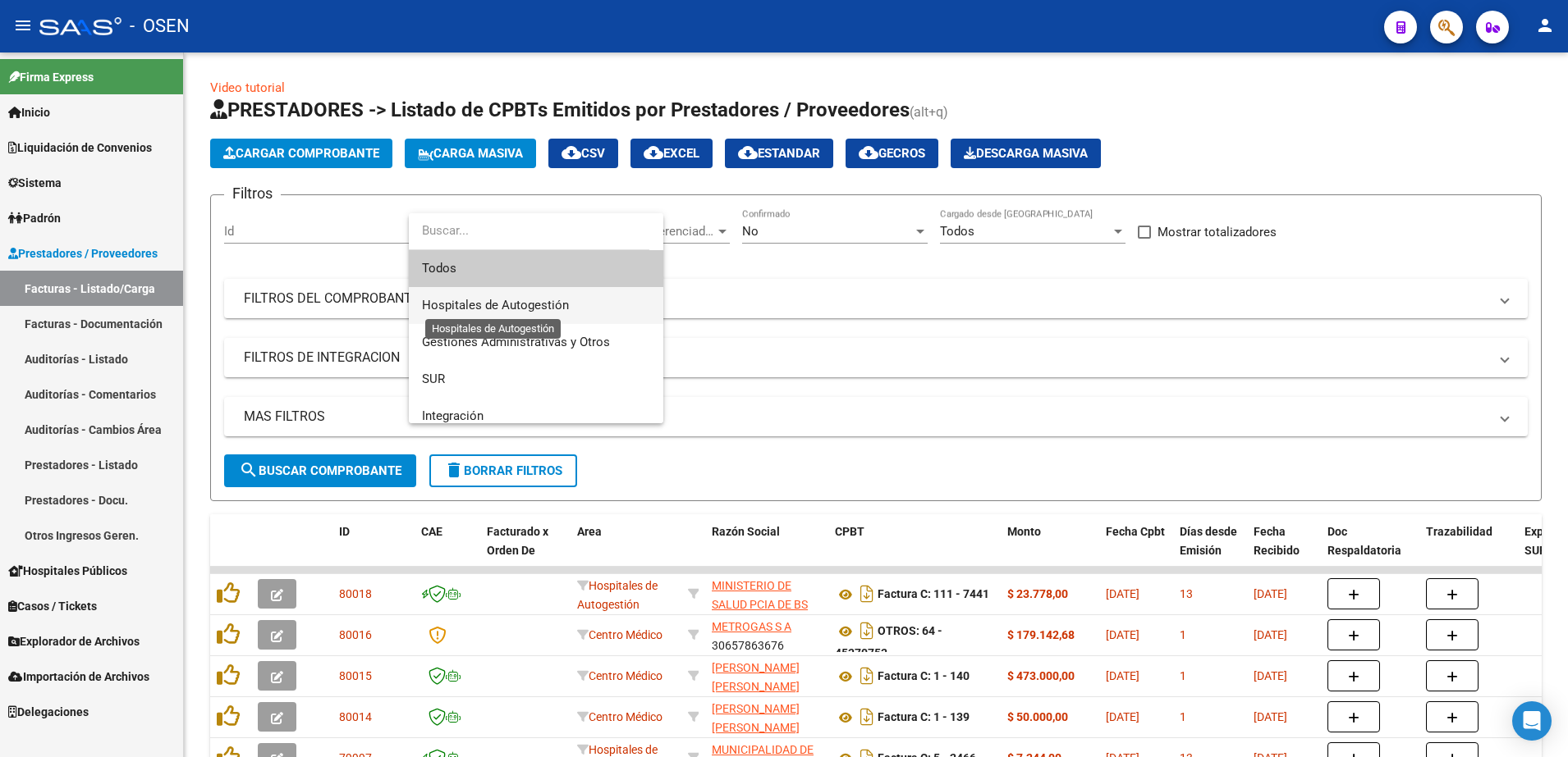
click at [558, 302] on span "Hospitales de Autogestión" at bounding box center [495, 305] width 147 height 14
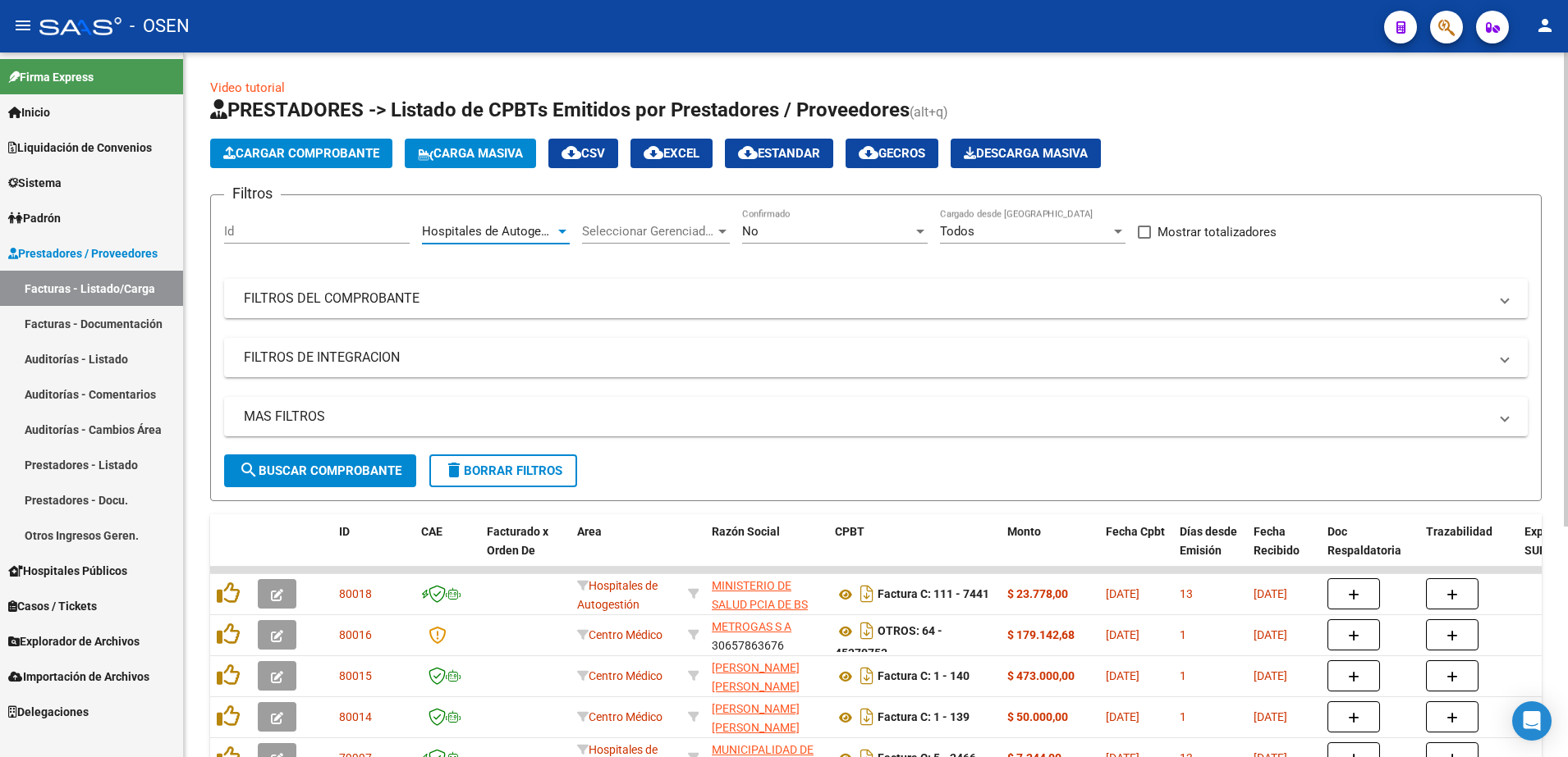
click at [402, 464] on span "search Buscar Comprobante" at bounding box center [320, 471] width 162 height 14
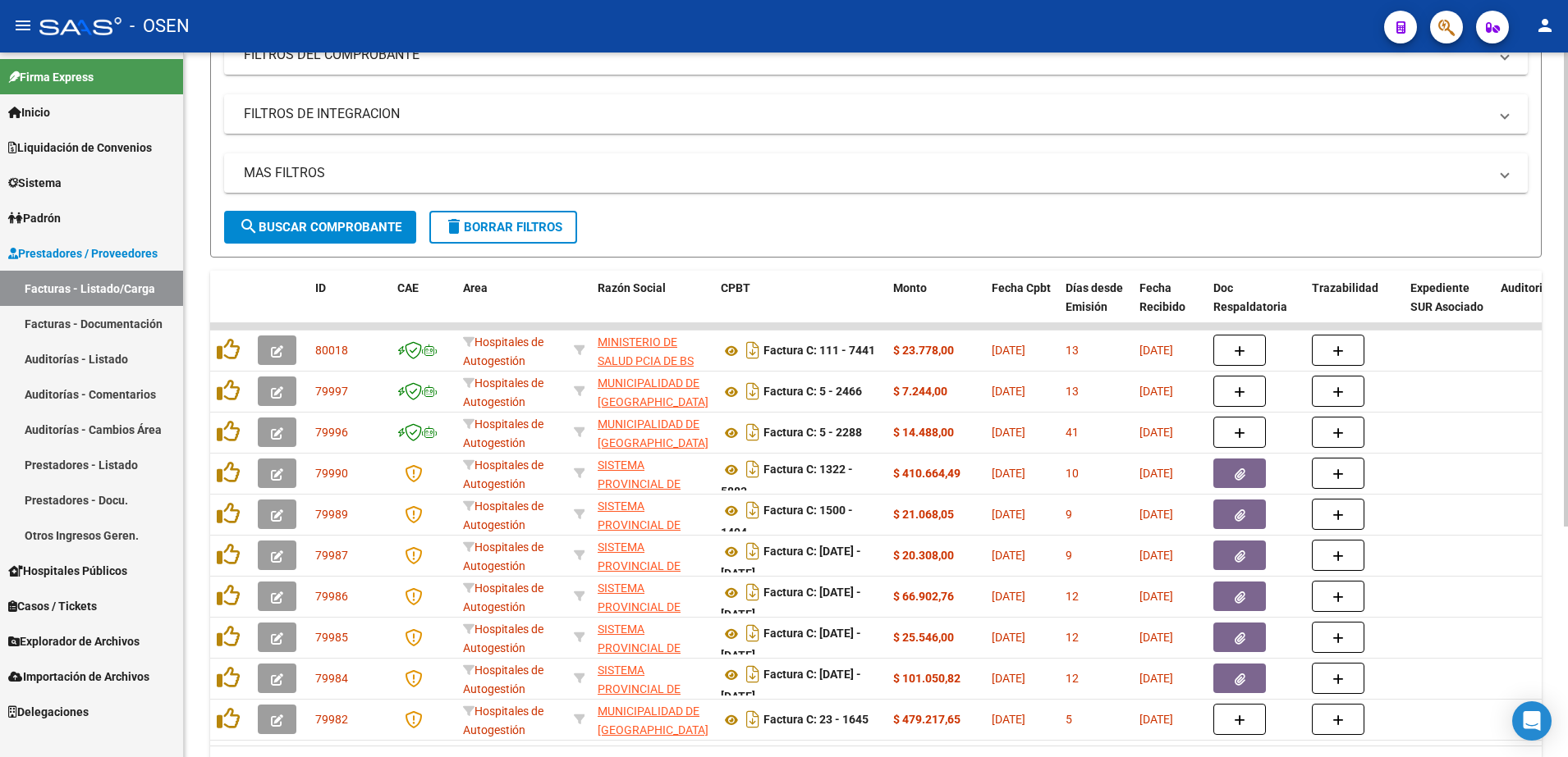
scroll to position [342, 0]
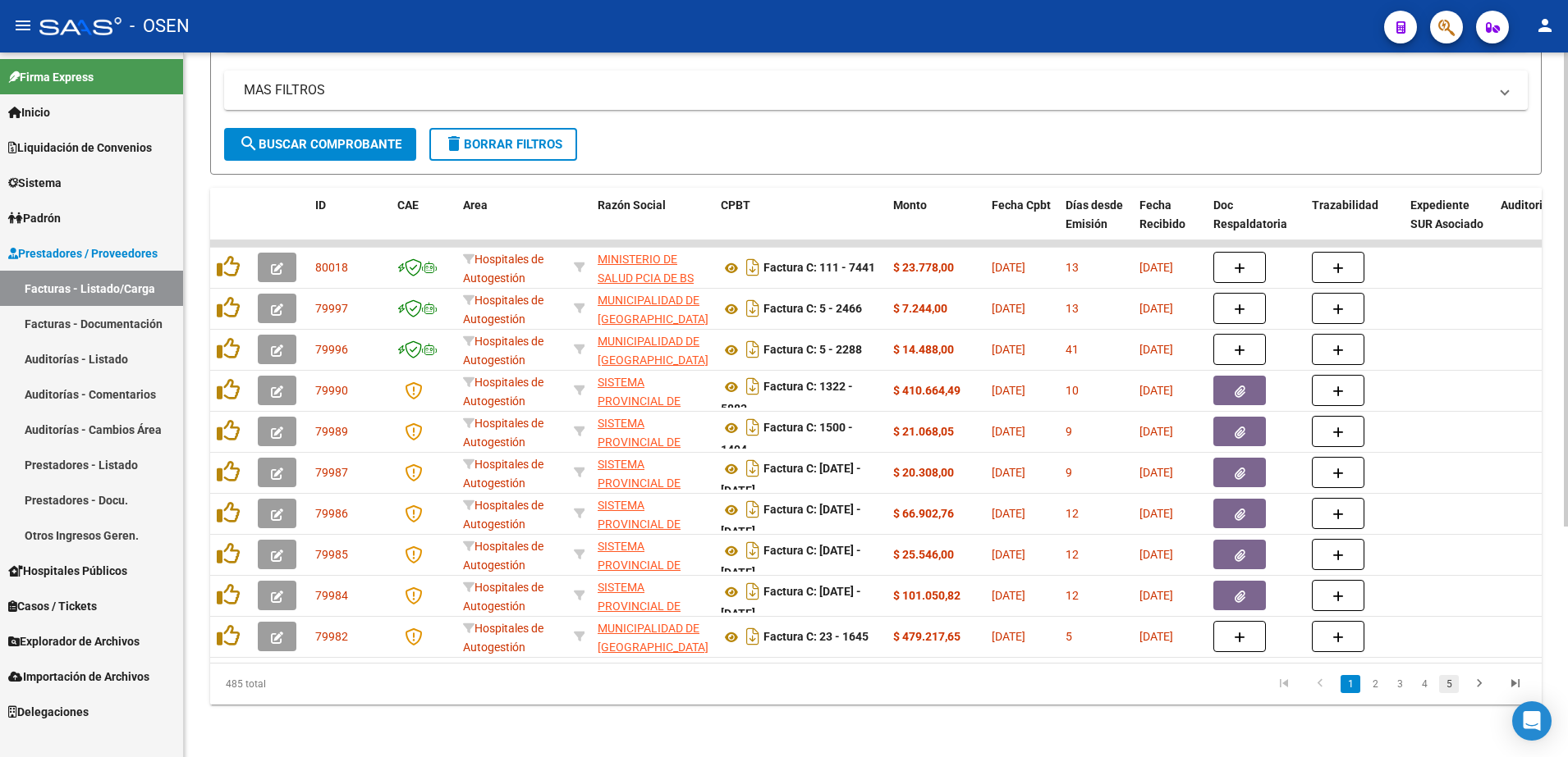
click at [1453, 685] on link "5" at bounding box center [1449, 684] width 20 height 18
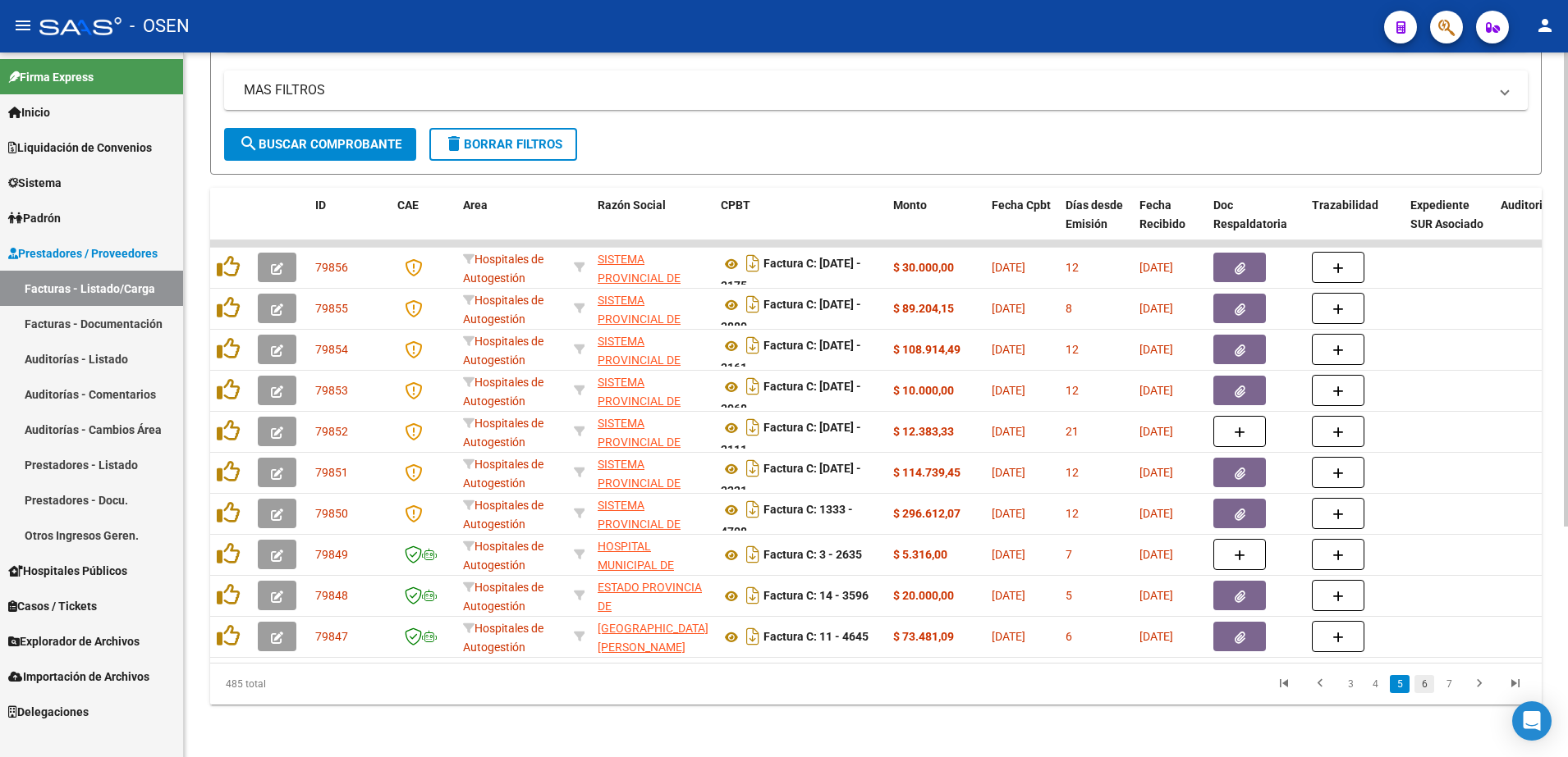
click at [1430, 684] on link "6" at bounding box center [1424, 684] width 20 height 18
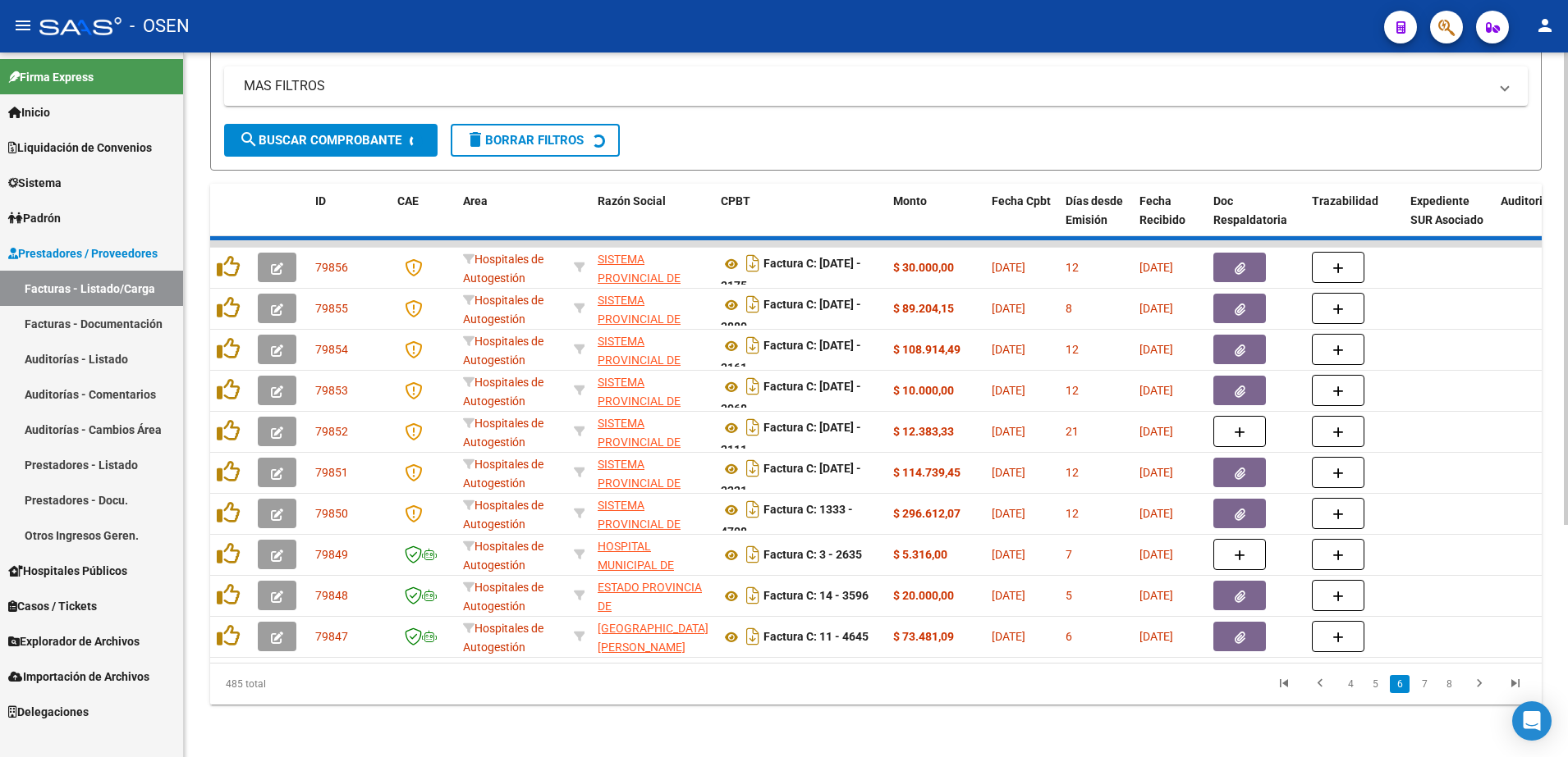
click at [1430, 684] on div "485 total 4 5 6 7 8" at bounding box center [876, 684] width 1331 height 41
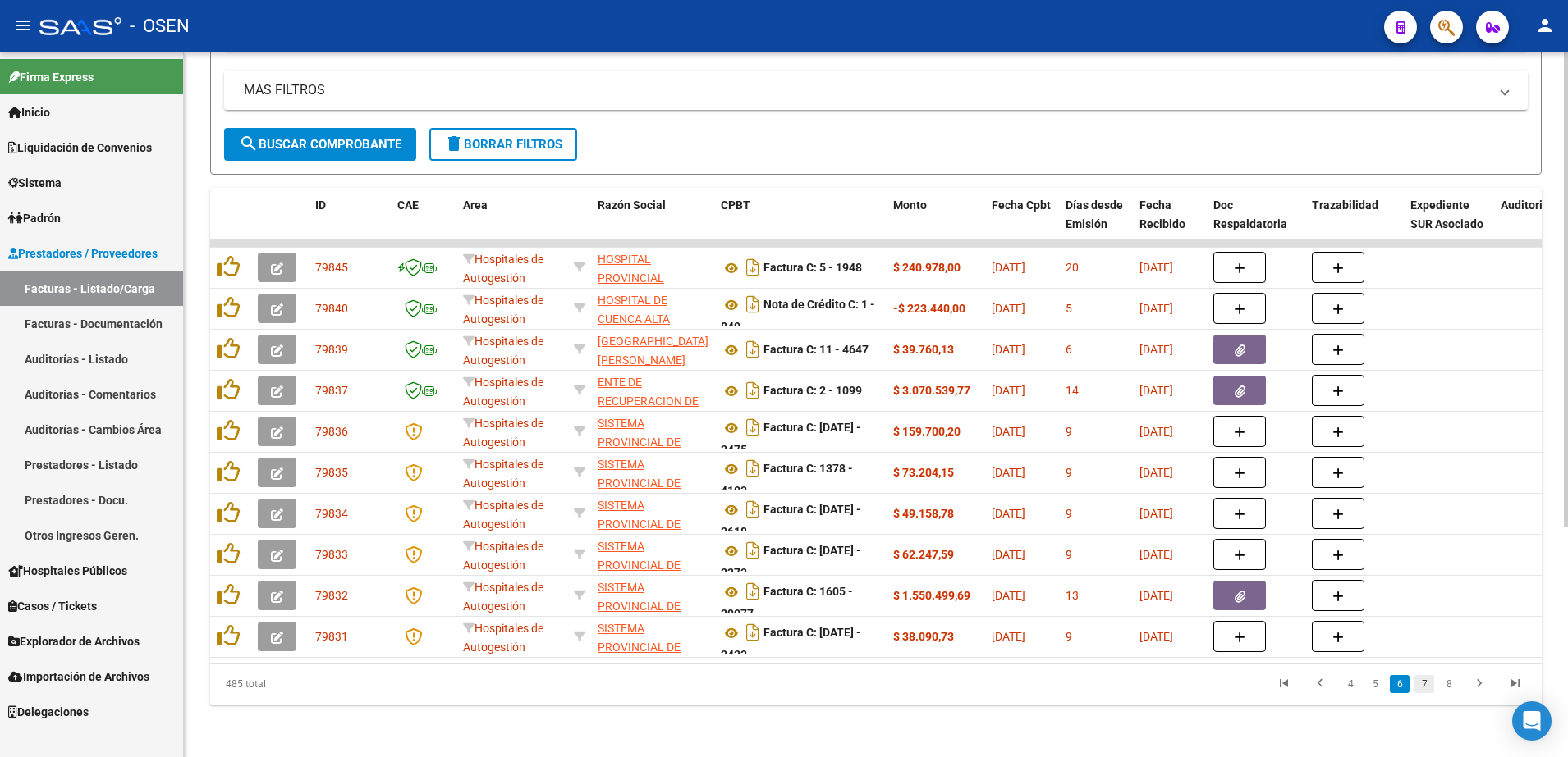
click at [1425, 682] on link "7" at bounding box center [1424, 684] width 20 height 18
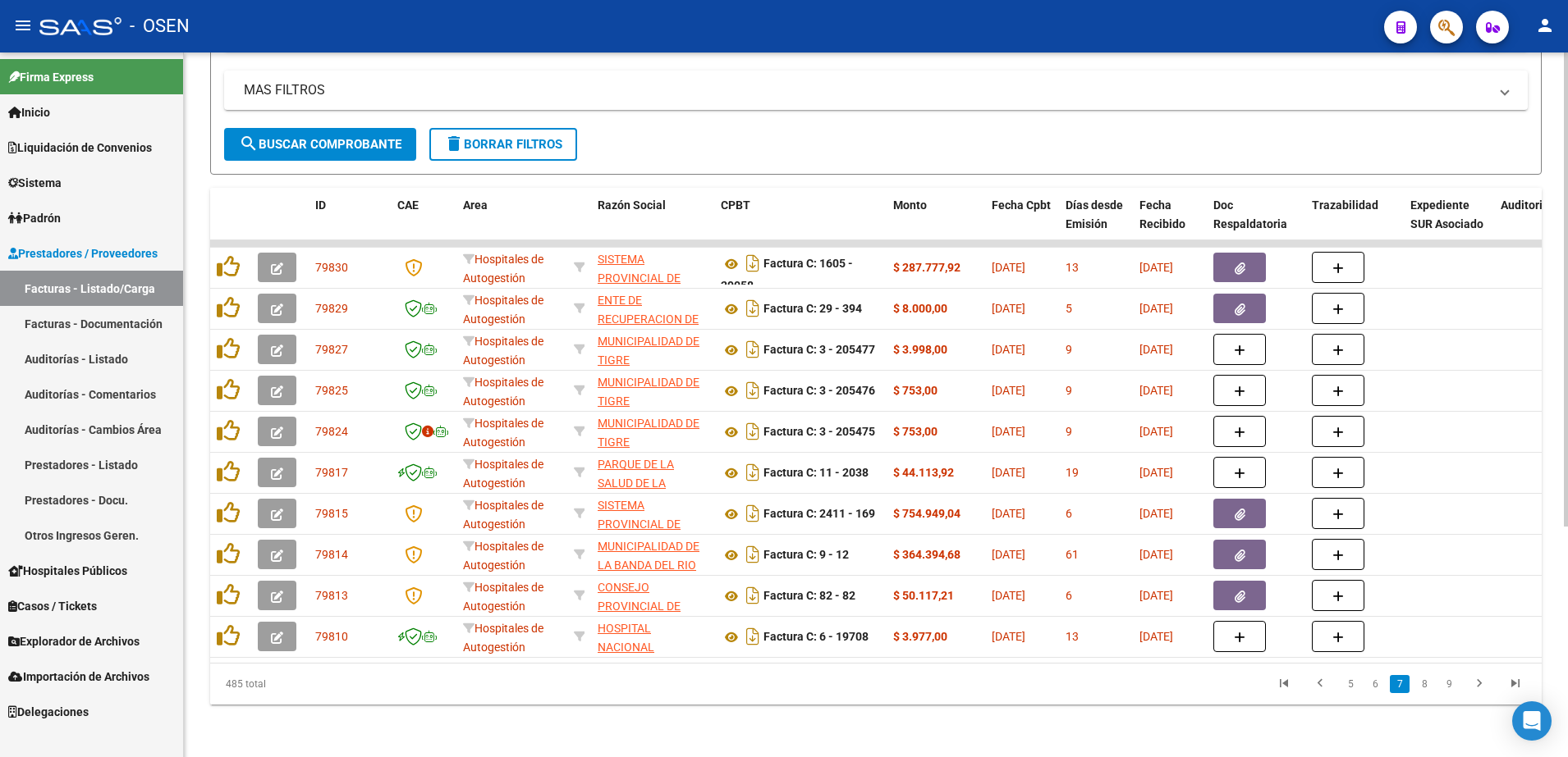
click at [1424, 674] on li "8" at bounding box center [1424, 684] width 24 height 28
click at [1419, 686] on link "8" at bounding box center [1424, 684] width 20 height 18
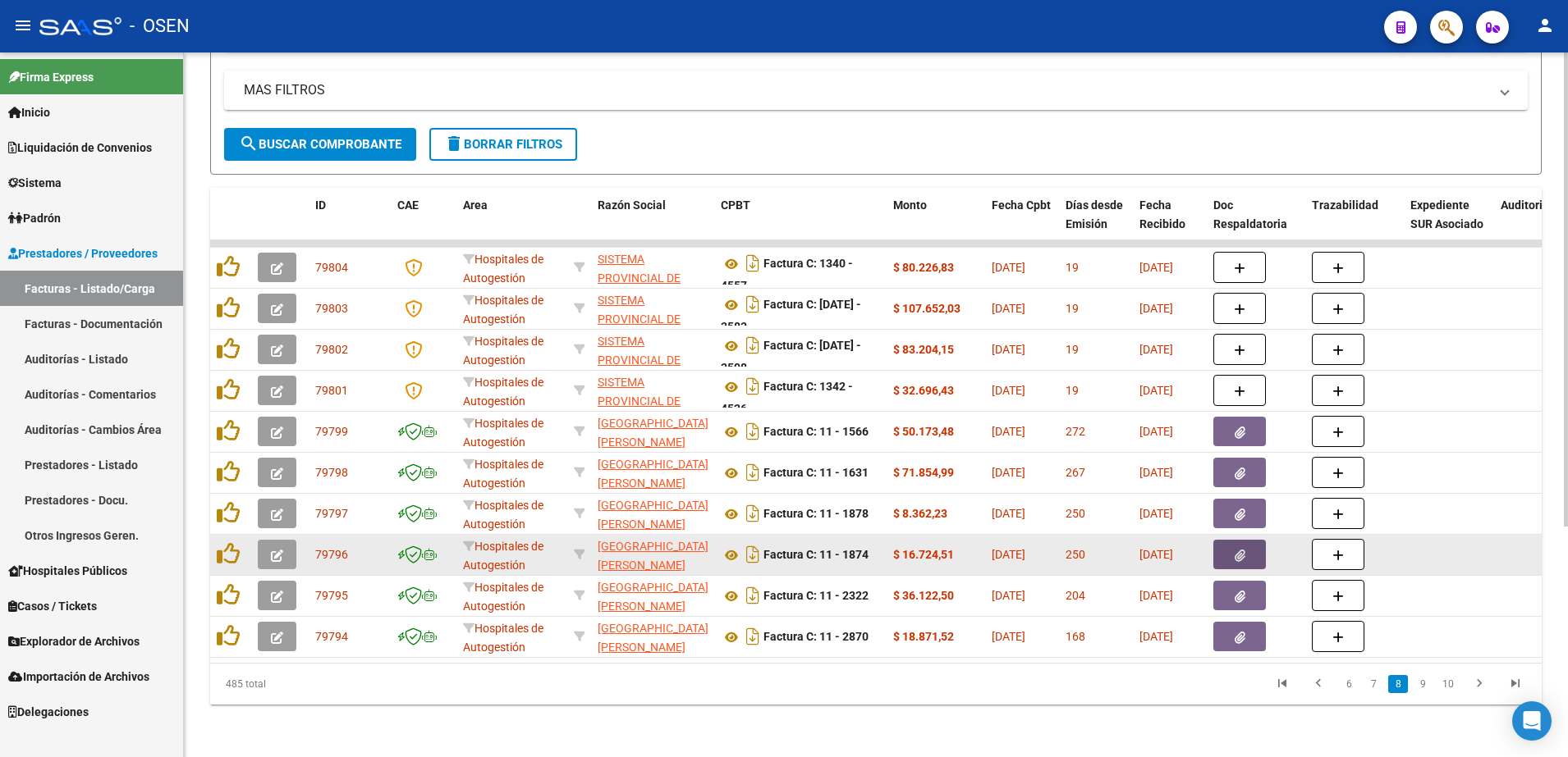
click at [1235, 549] on icon "button" at bounding box center [1240, 556] width 11 height 13
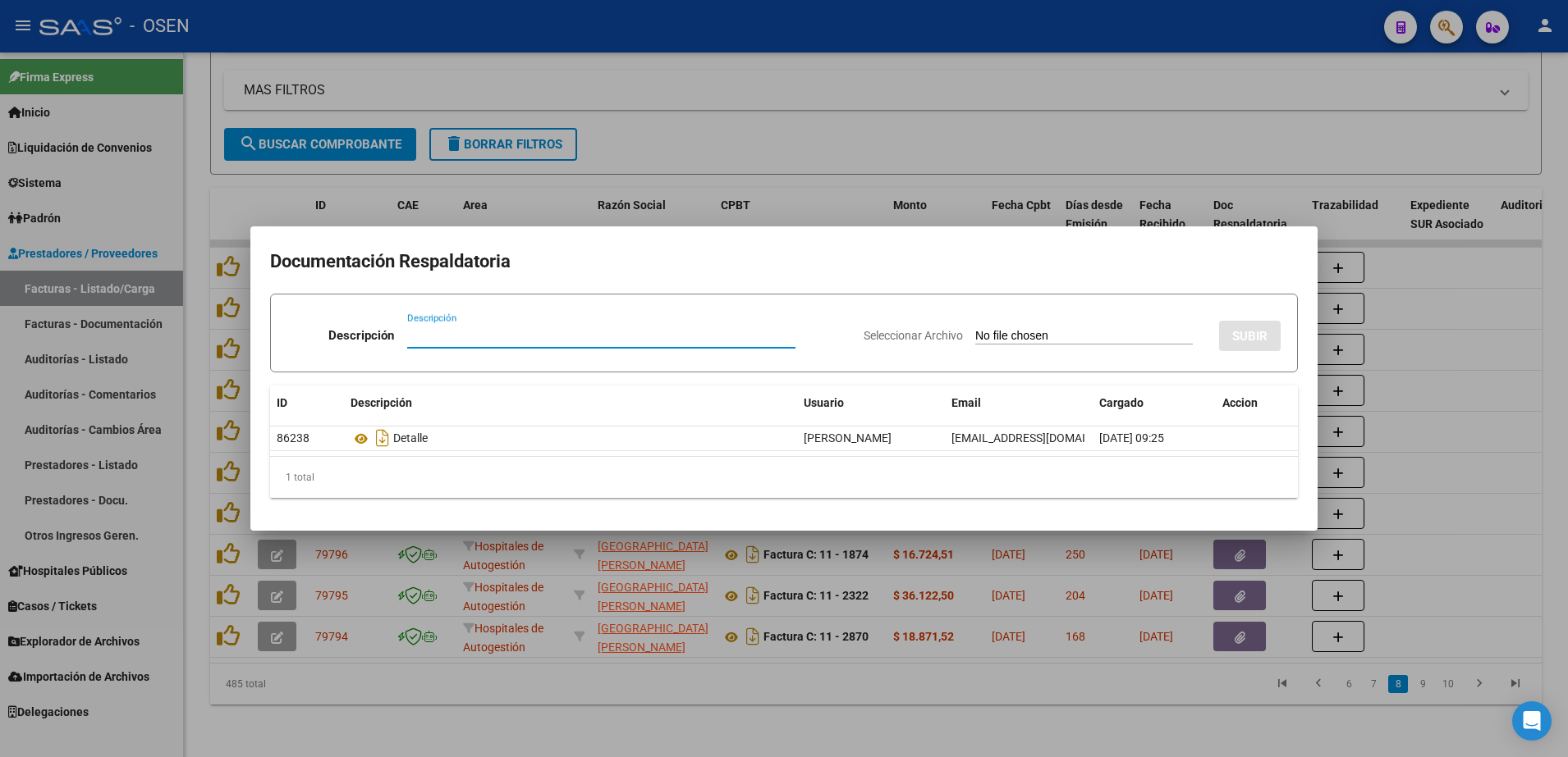
click at [656, 675] on div at bounding box center [784, 378] width 1568 height 757
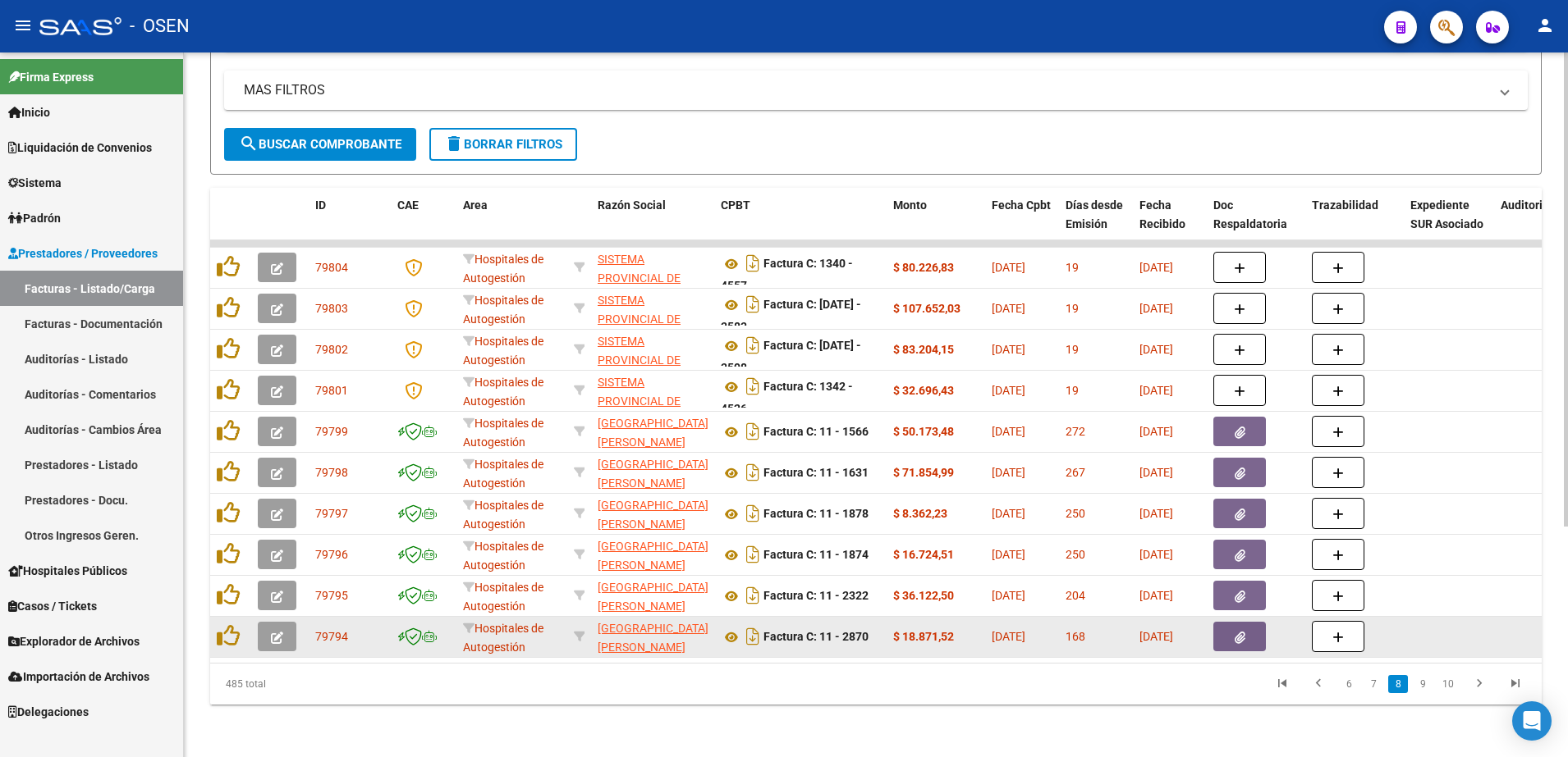
click at [1265, 631] on button "button" at bounding box center [1239, 636] width 52 height 30
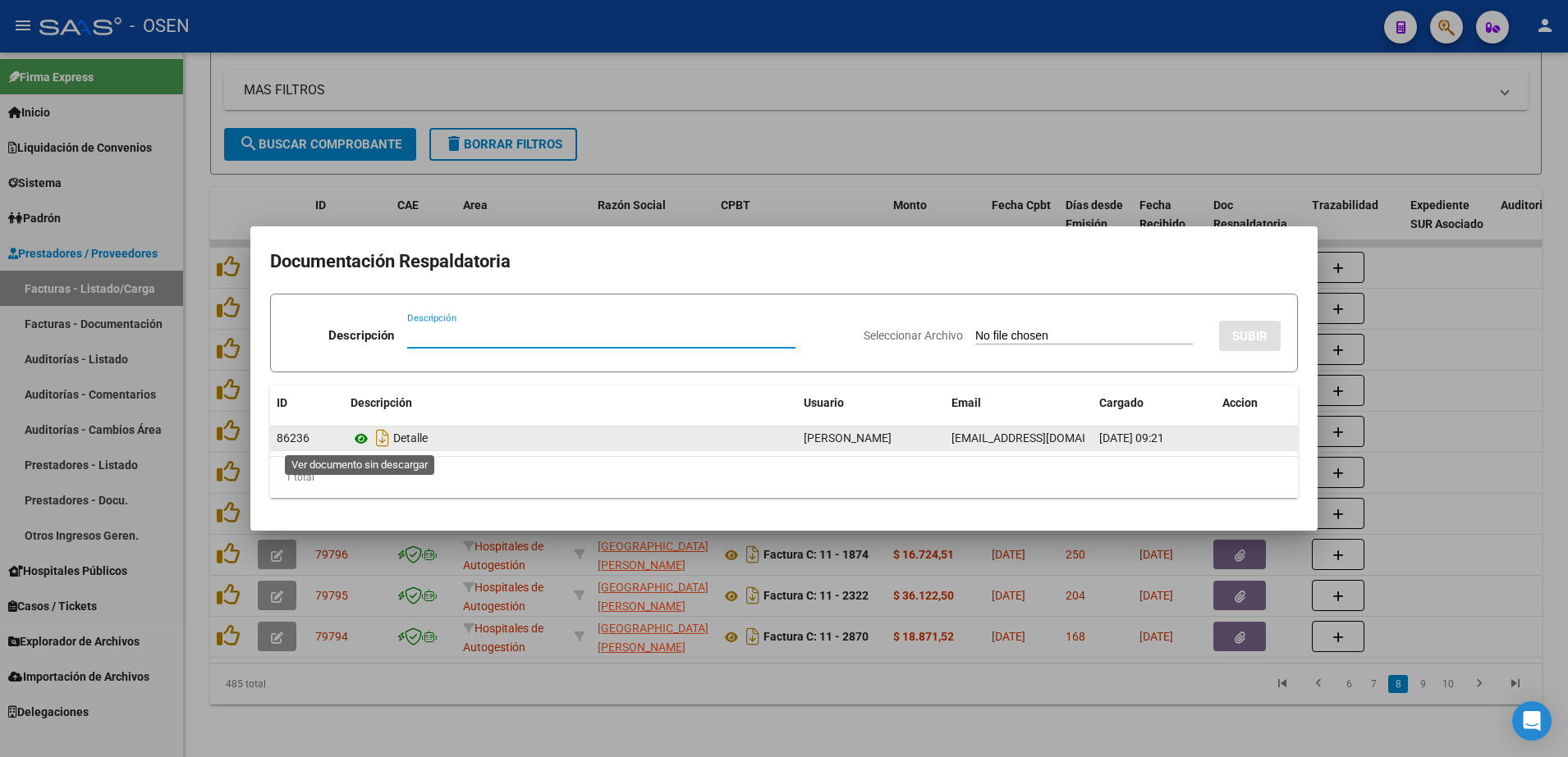
click at [358, 439] on icon at bounding box center [361, 439] width 22 height 20
click at [358, 440] on icon at bounding box center [361, 439] width 22 height 20
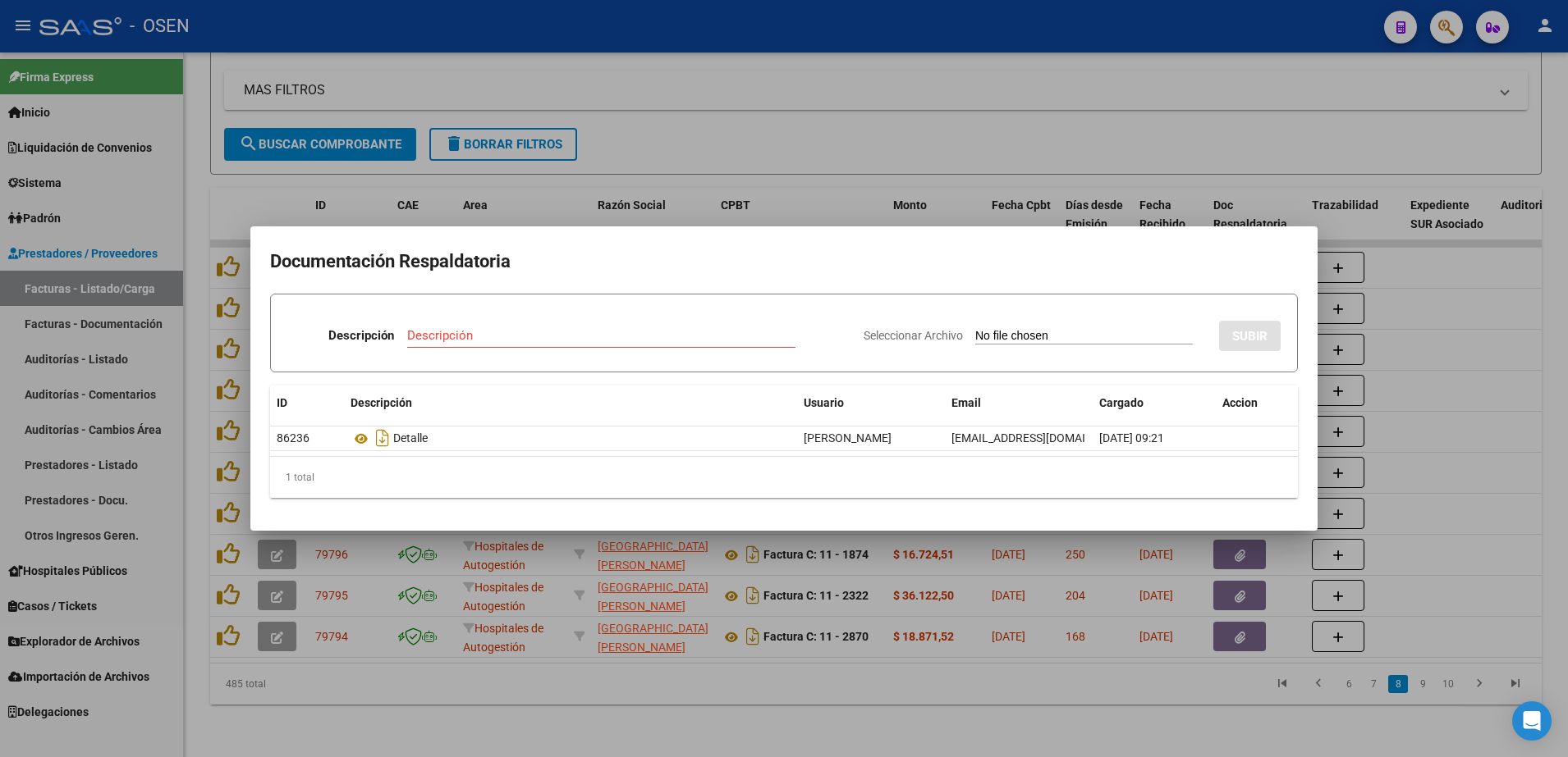
click at [611, 654] on div at bounding box center [784, 378] width 1568 height 757
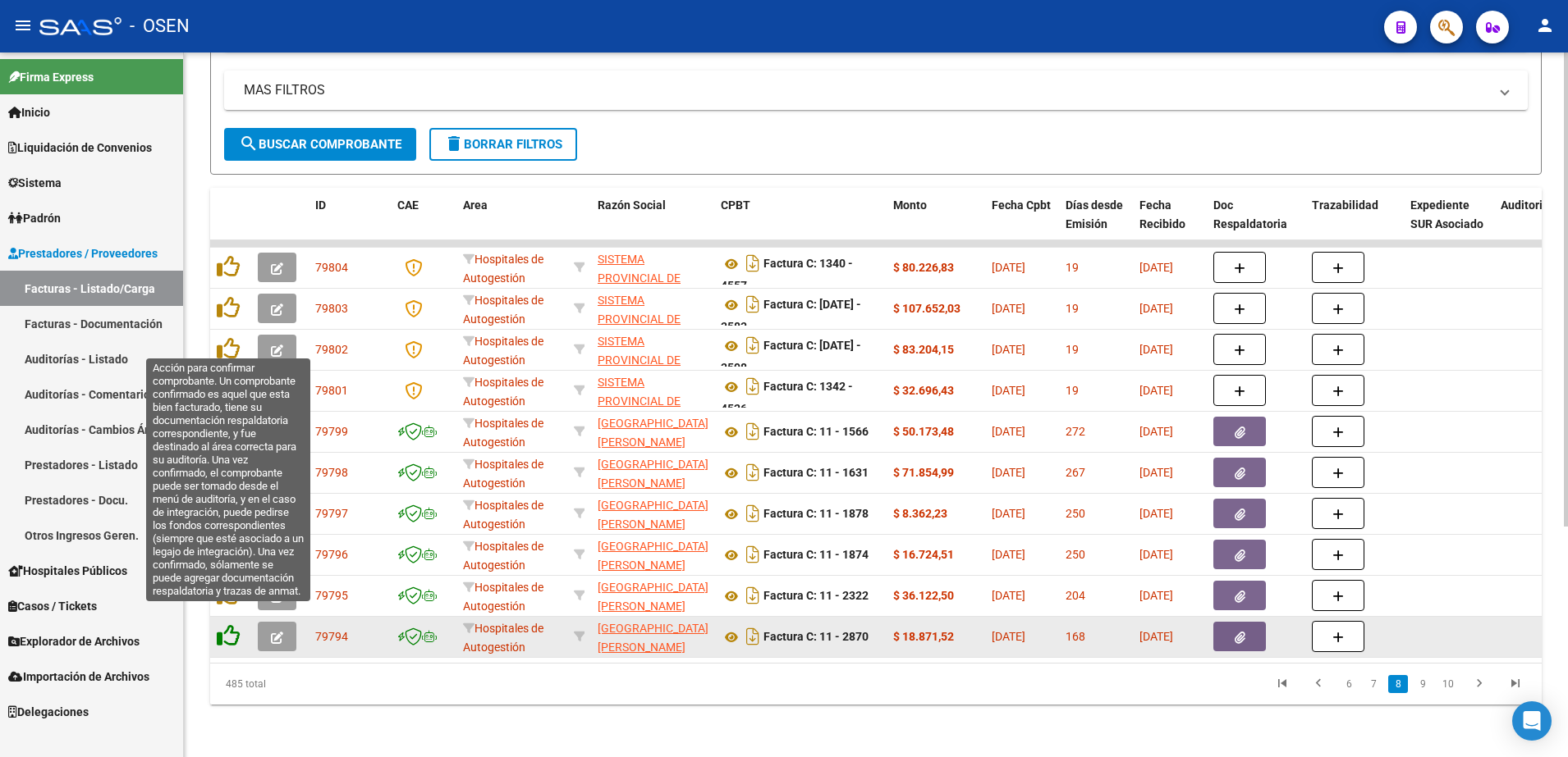
click at [228, 624] on icon at bounding box center [227, 635] width 23 height 23
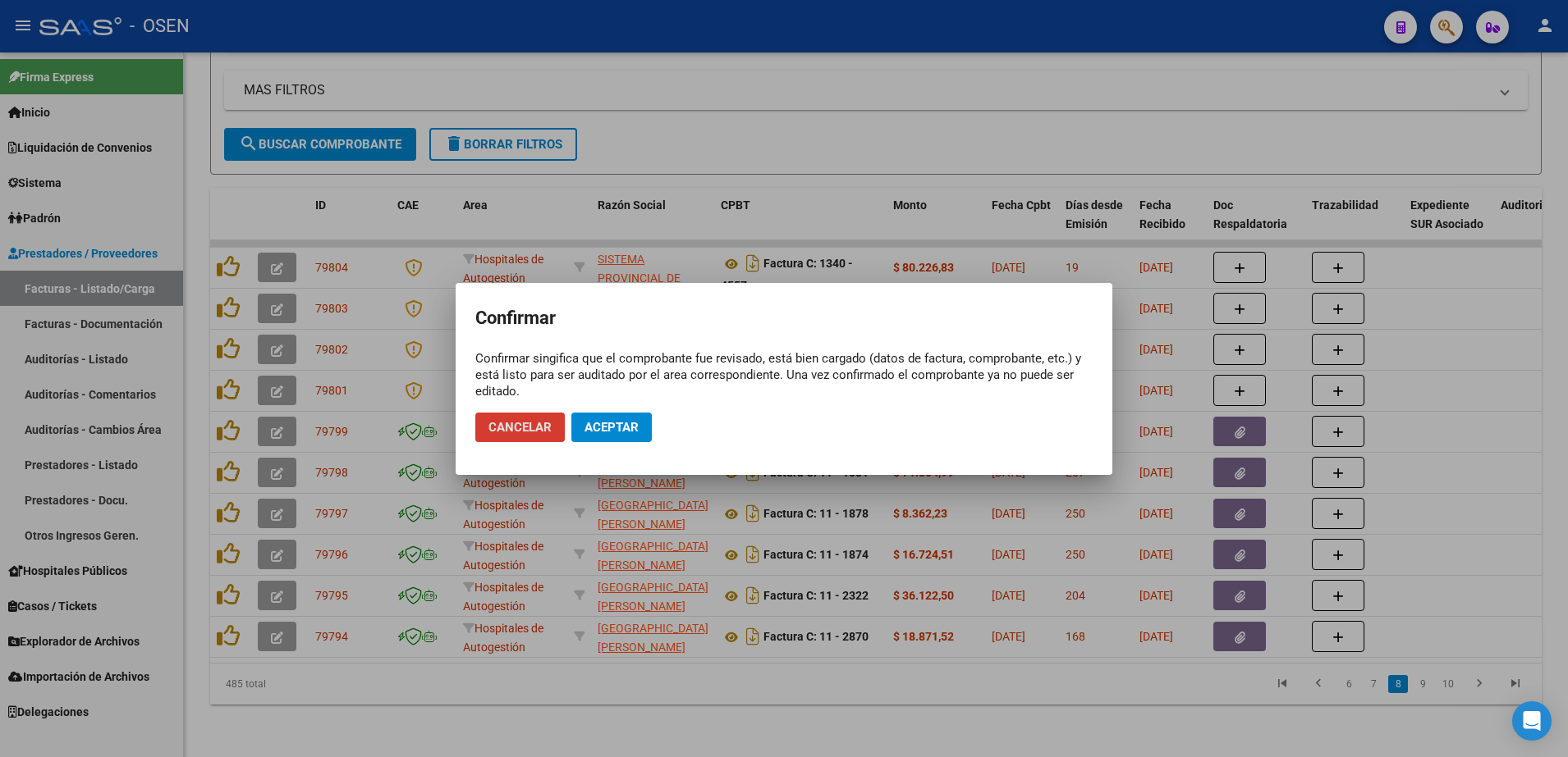
click at [602, 438] on button "Aceptar" at bounding box center [611, 427] width 80 height 30
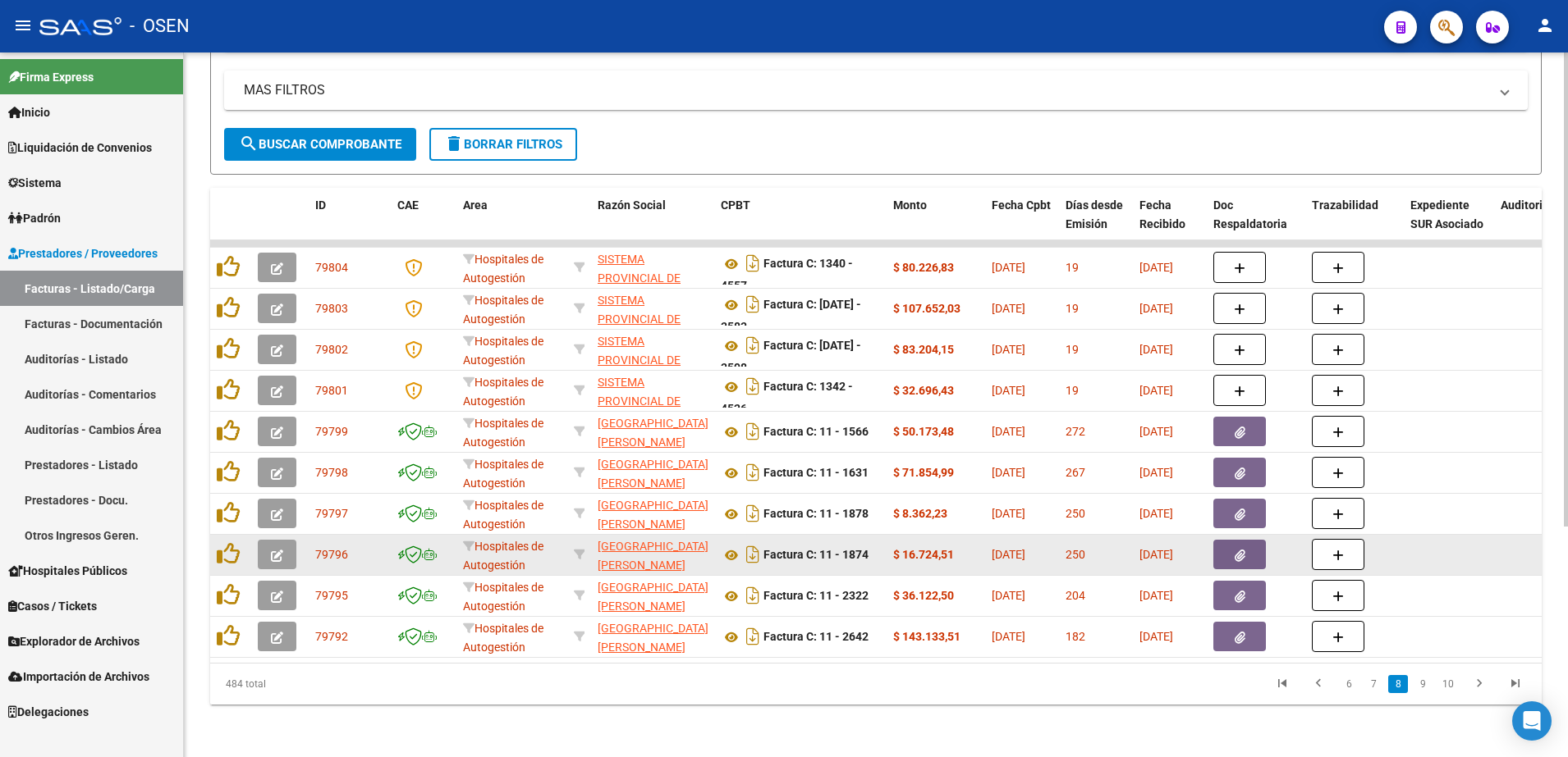
click at [1211, 538] on datatable-body-cell at bounding box center [1256, 555] width 98 height 41
click at [1231, 540] on button "button" at bounding box center [1239, 554] width 52 height 30
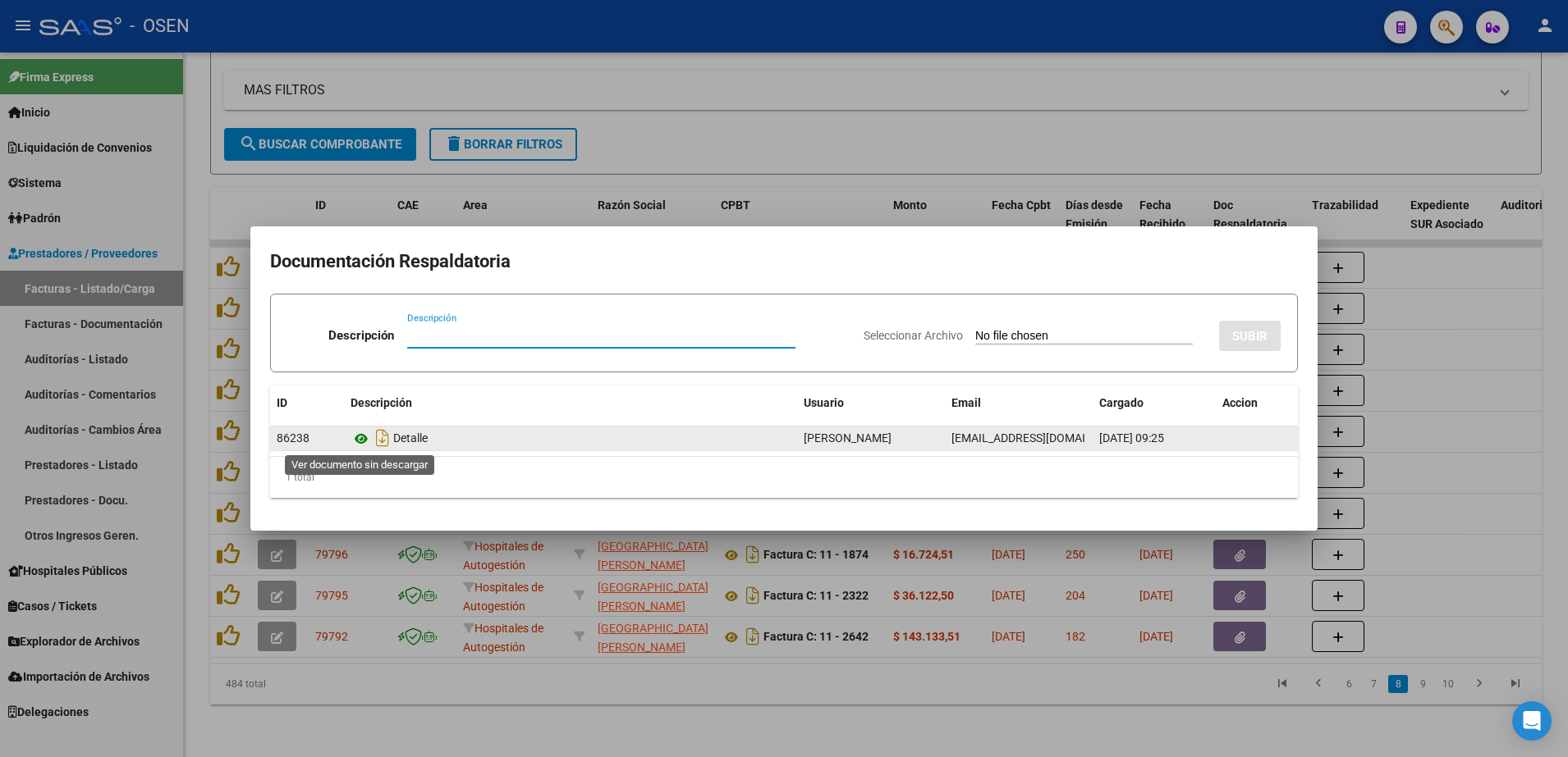
click at [366, 439] on icon at bounding box center [361, 439] width 22 height 20
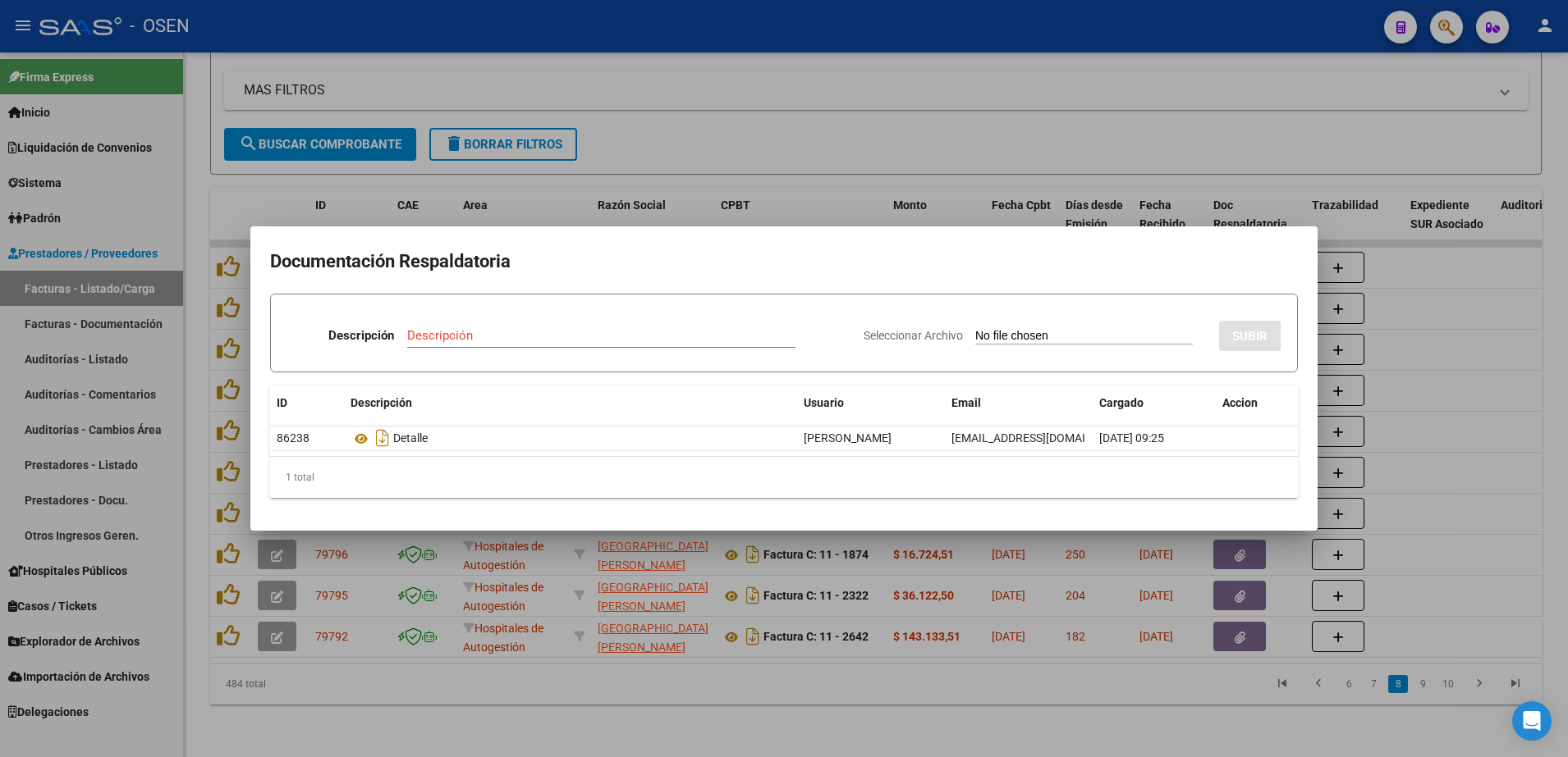
click at [491, 265] on h2 "Documentación Respaldatoria" at bounding box center [784, 262] width 1028 height 32
click at [495, 266] on h2 "Documentación Respaldatoria" at bounding box center [784, 262] width 1028 height 32
copy h2 "Respaldatoria"
click at [435, 271] on h2 "Documentación Respaldatoria" at bounding box center [784, 262] width 1028 height 32
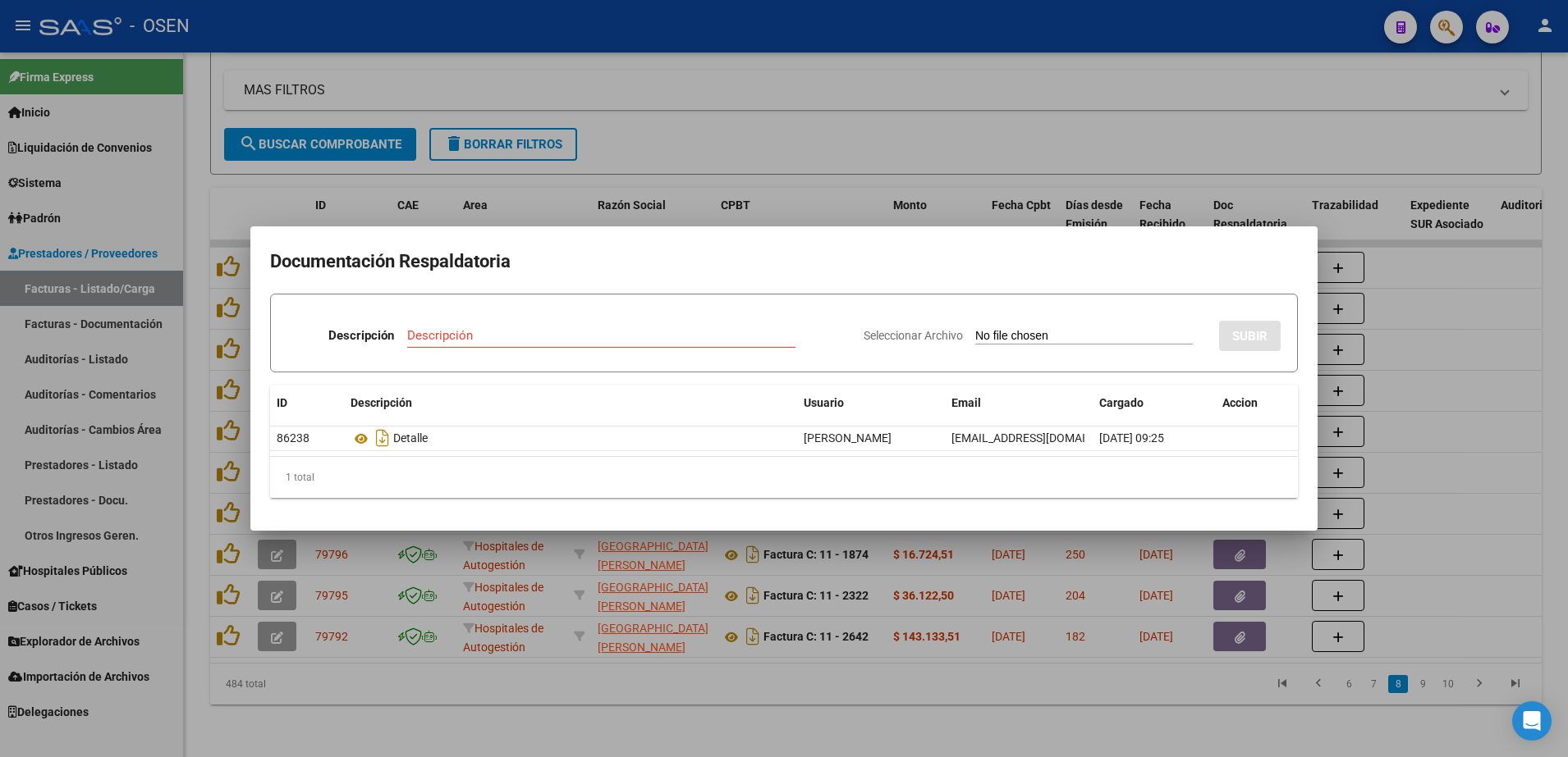
click at [435, 271] on h2 "Documentación Respaldatoria" at bounding box center [784, 262] width 1028 height 32
drag, startPoint x: 436, startPoint y: 271, endPoint x: 366, endPoint y: 273, distance: 70.0
click at [366, 273] on h2 "Documentación Respaldatoria" at bounding box center [784, 262] width 1028 height 32
click at [366, 265] on h2 "Documentación Respaldatoria" at bounding box center [784, 262] width 1028 height 32
click at [426, 254] on h2 "Documentación Respaldatoria" at bounding box center [784, 262] width 1028 height 32
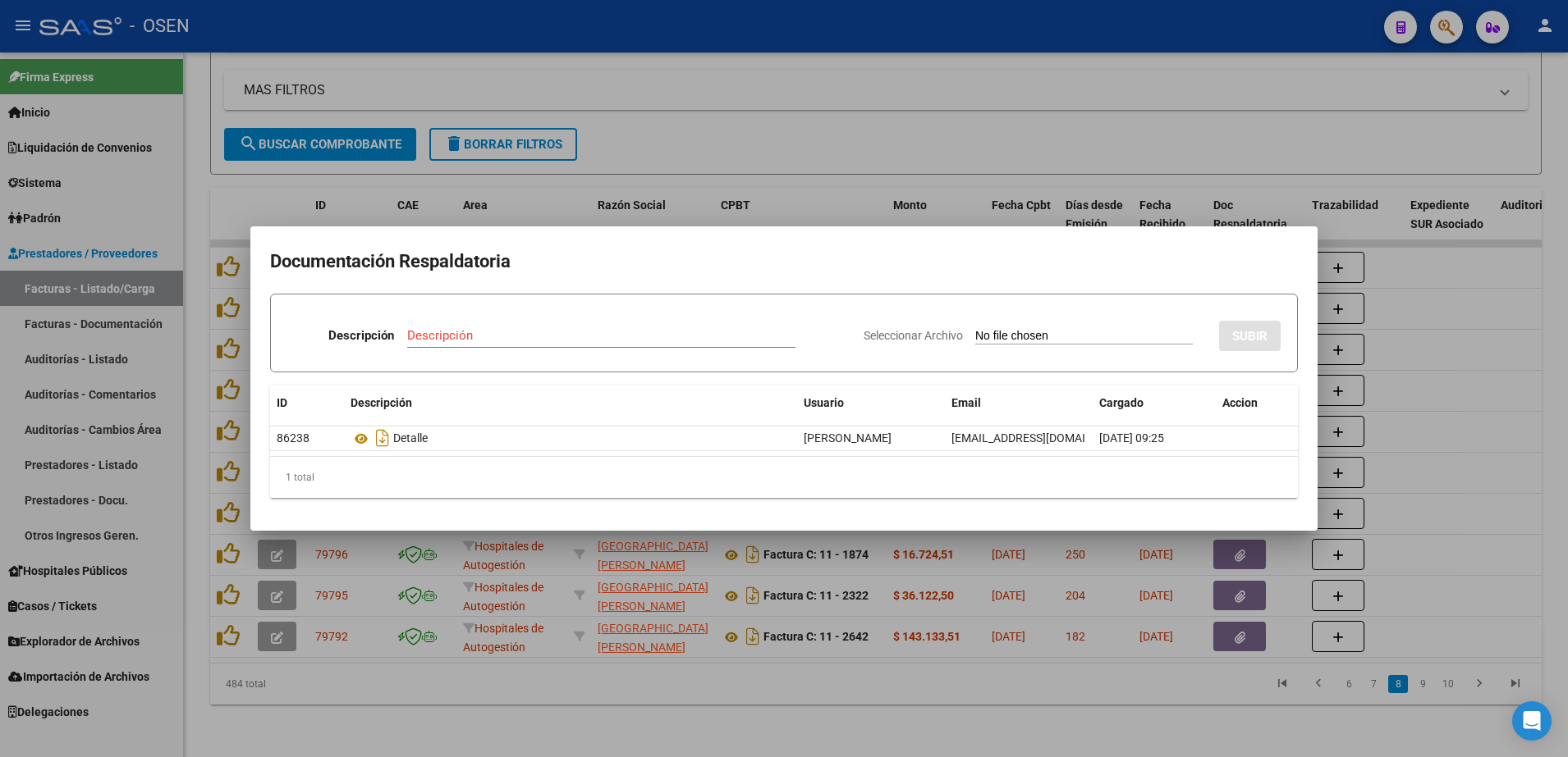
click at [426, 254] on h2 "Documentación Respaldatoria" at bounding box center [784, 262] width 1028 height 32
drag, startPoint x: 426, startPoint y: 254, endPoint x: 349, endPoint y: 262, distance: 77.4
click at [349, 262] on h2 "Documentación Respaldatoria" at bounding box center [784, 262] width 1028 height 32
drag, startPoint x: 349, startPoint y: 262, endPoint x: 476, endPoint y: 266, distance: 127.1
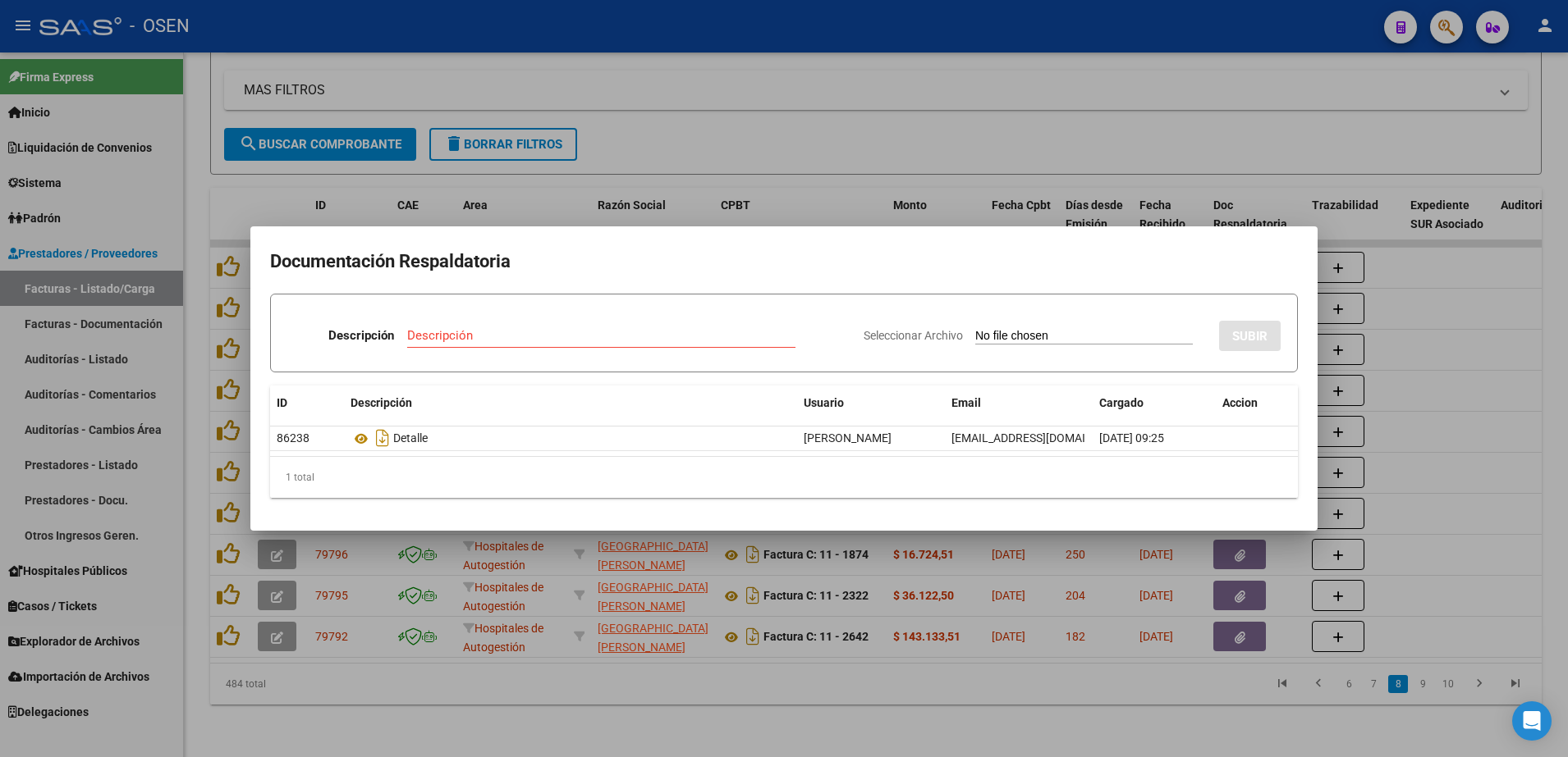
click at [476, 266] on h2 "Documentación Respaldatoria" at bounding box center [784, 262] width 1028 height 32
drag, startPoint x: 476, startPoint y: 266, endPoint x: 357, endPoint y: 270, distance: 119.1
click at [357, 270] on h2 "Documentación Respaldatoria" at bounding box center [784, 262] width 1028 height 32
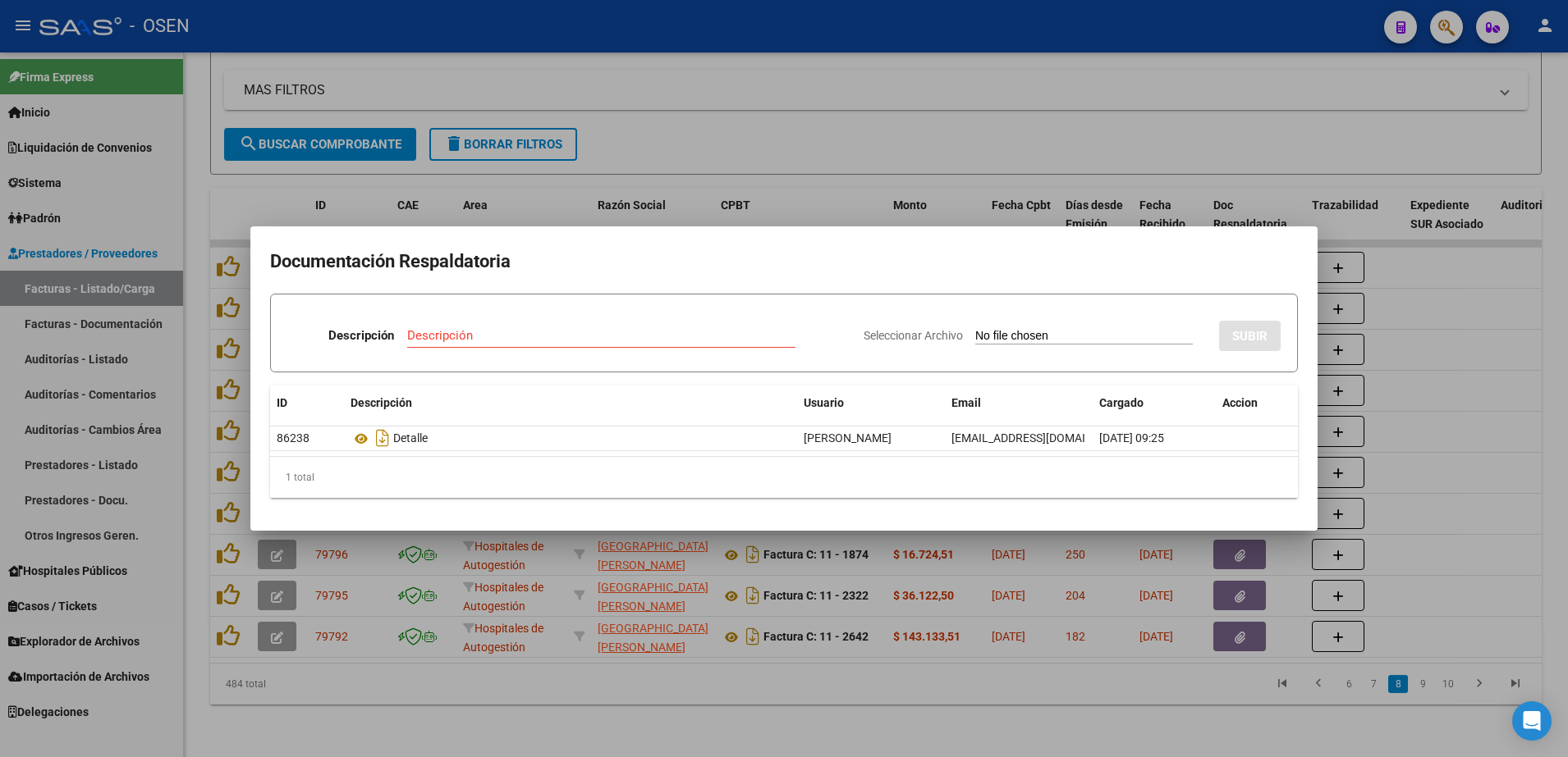
drag, startPoint x: 357, startPoint y: 270, endPoint x: 485, endPoint y: 272, distance: 128.0
click at [485, 272] on h2 "Documentación Respaldatoria" at bounding box center [784, 262] width 1028 height 32
click at [665, 156] on div at bounding box center [784, 378] width 1568 height 757
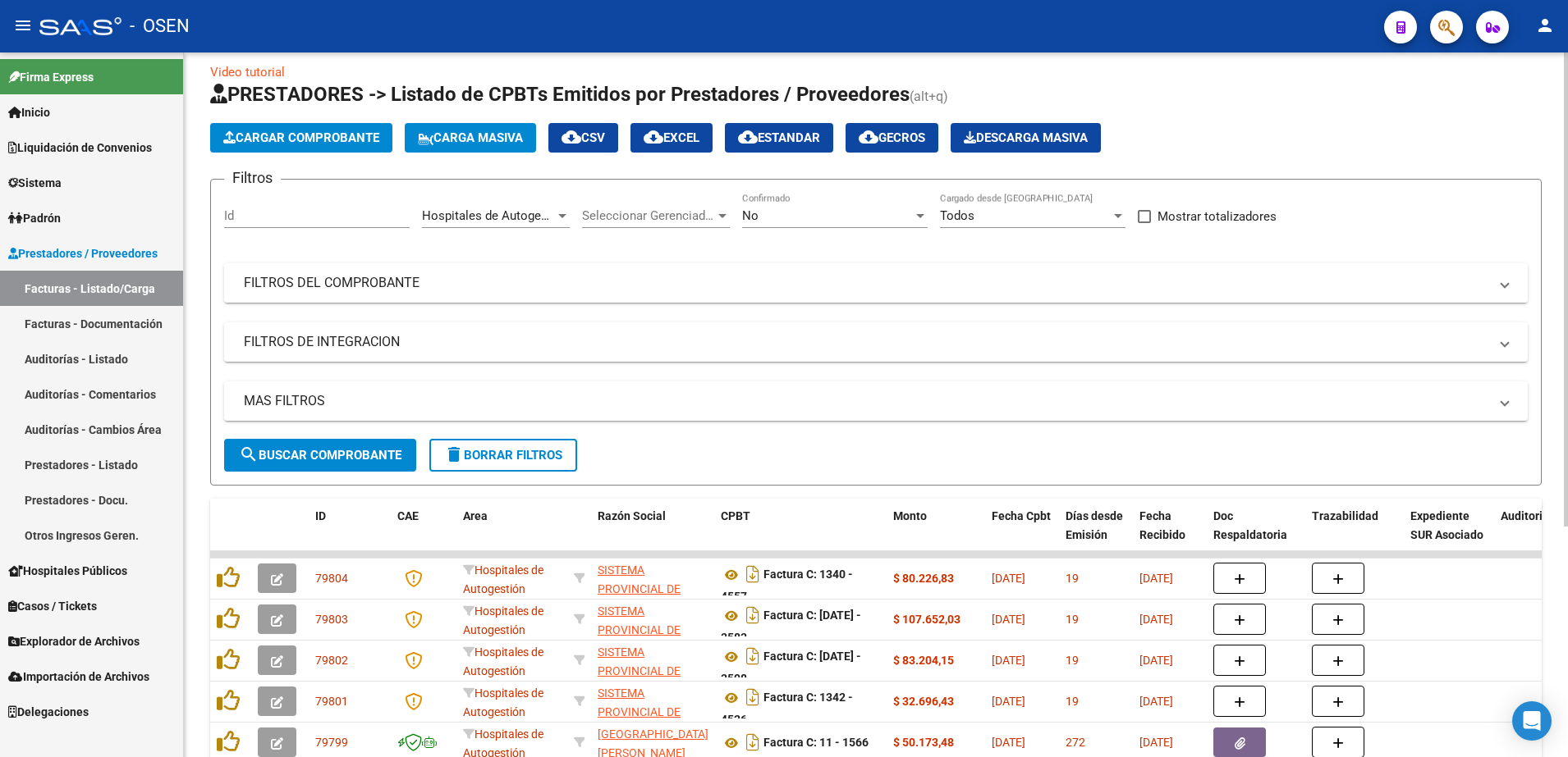
scroll to position [0, 0]
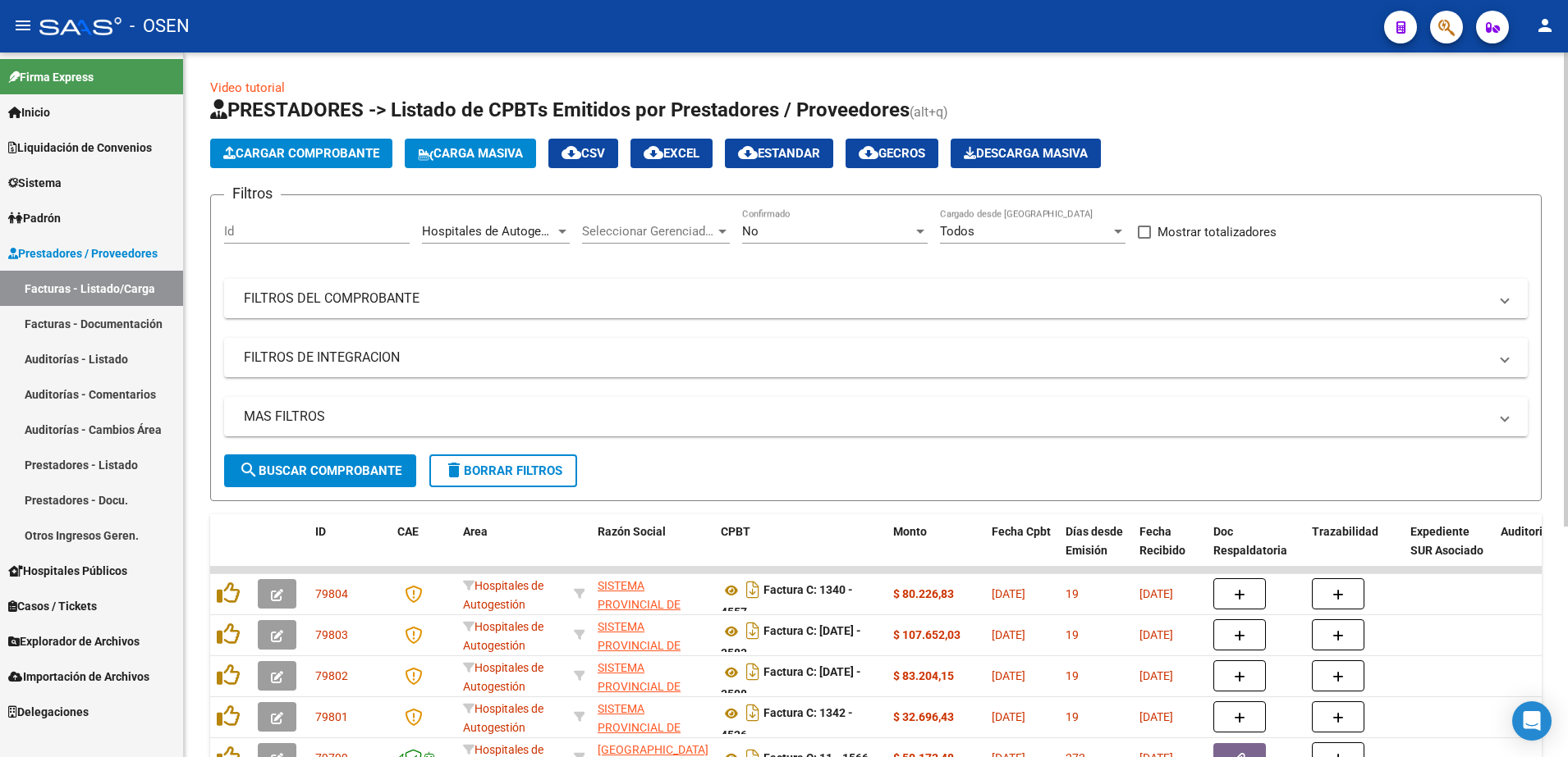
click at [358, 151] on span "Cargar Comprobante" at bounding box center [301, 153] width 156 height 14
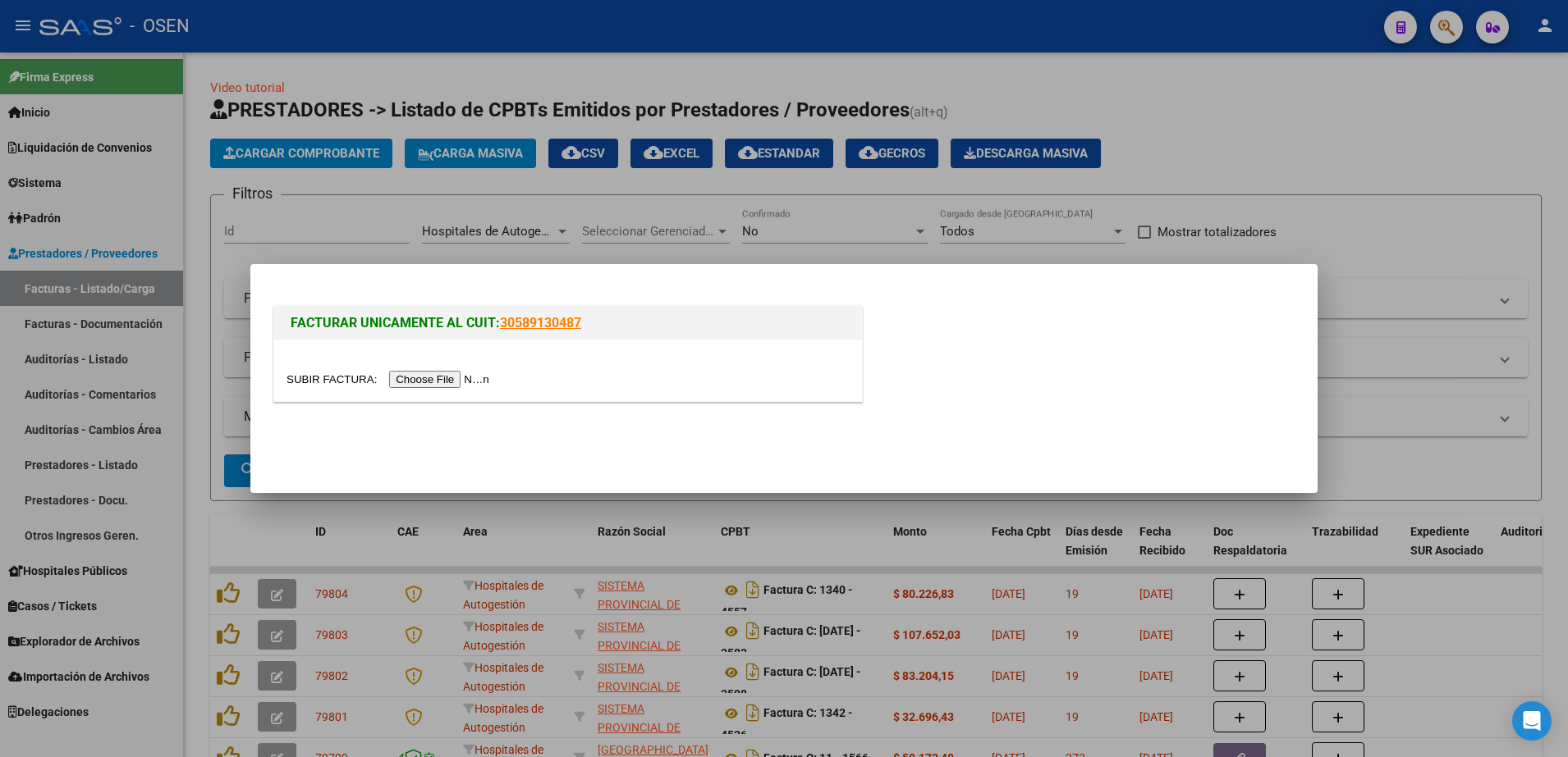
click at [608, 246] on div at bounding box center [784, 378] width 1568 height 757
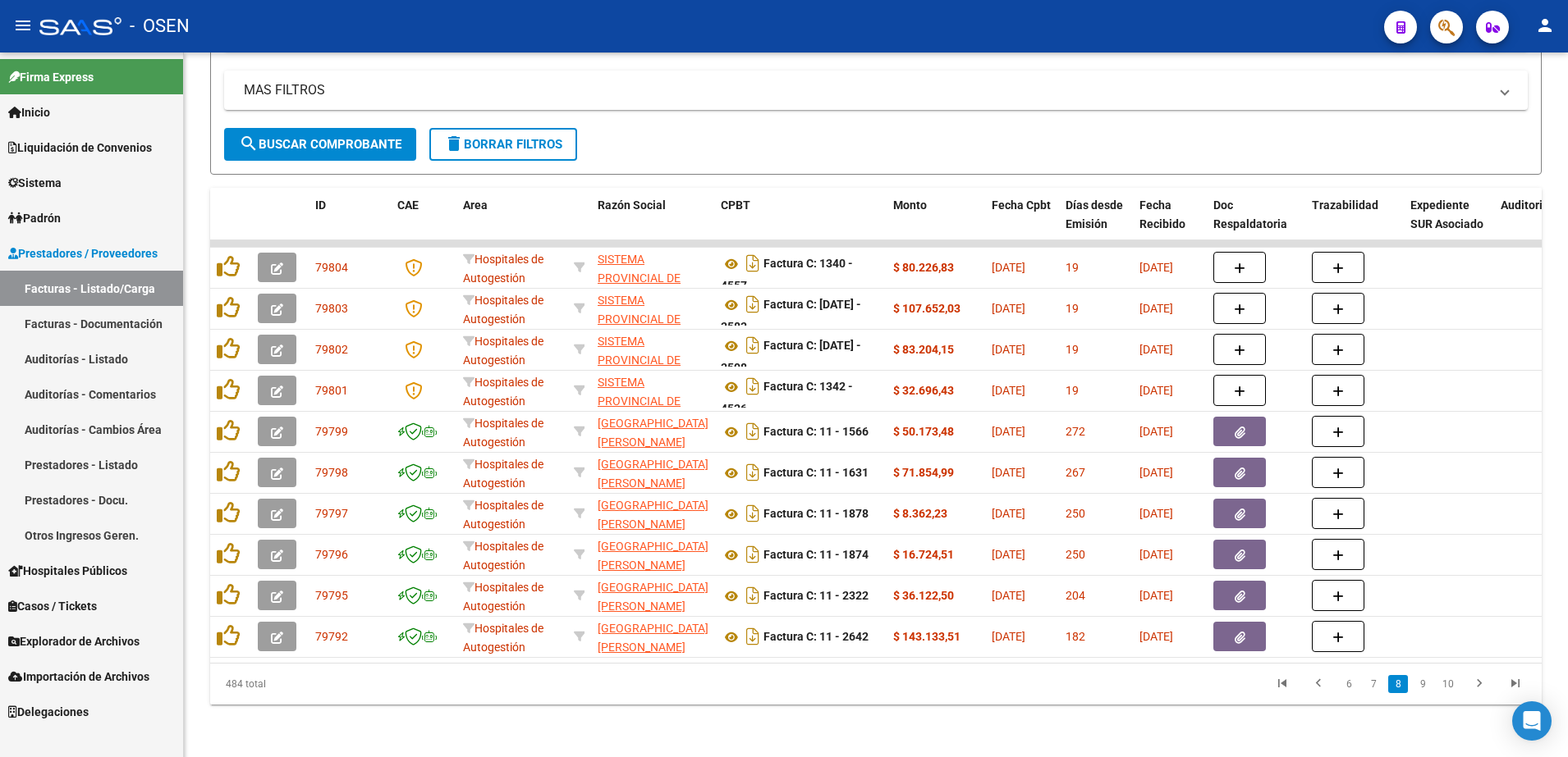
scroll to position [342, 0]
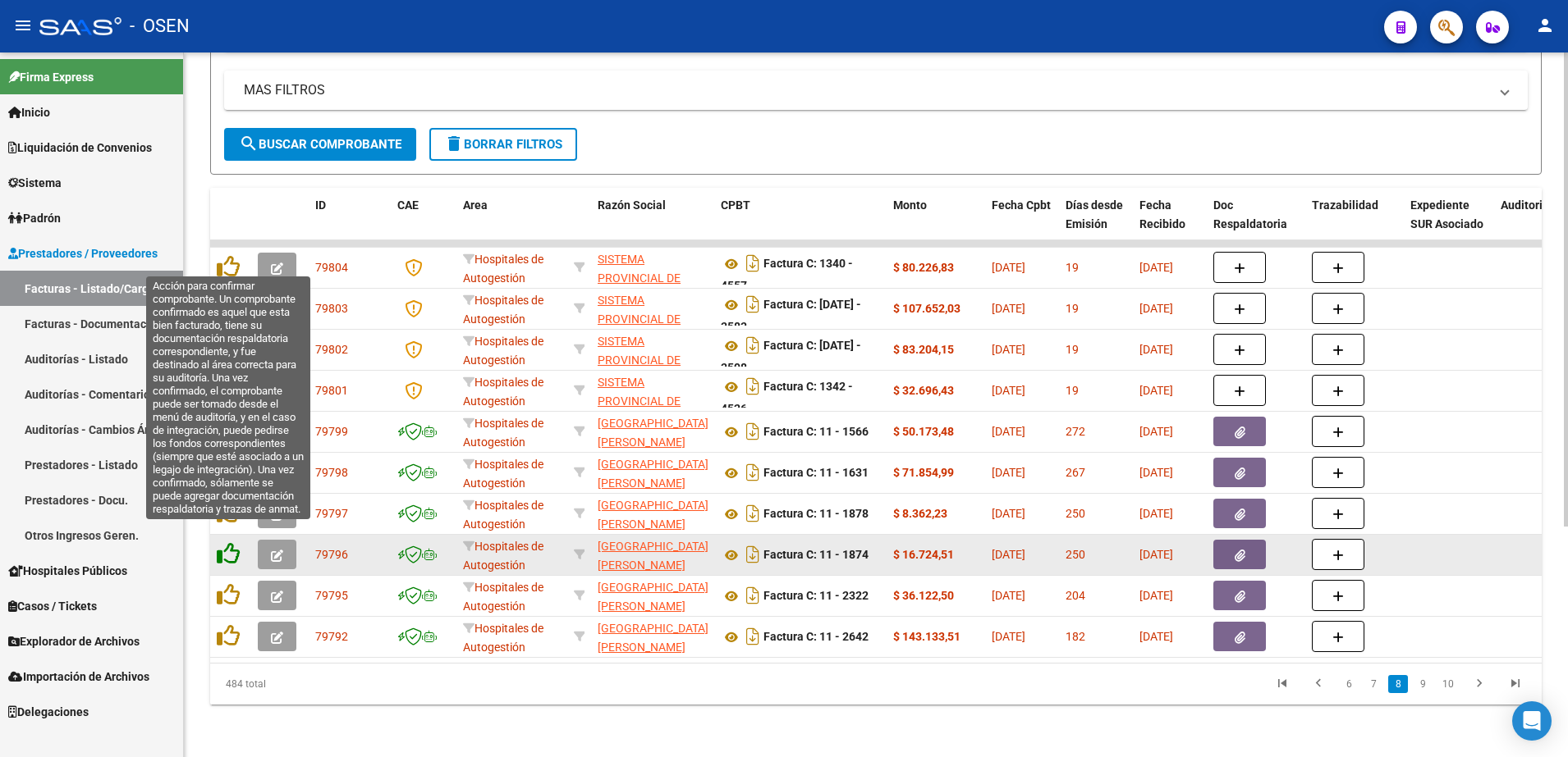
click at [232, 542] on icon at bounding box center [227, 553] width 23 height 23
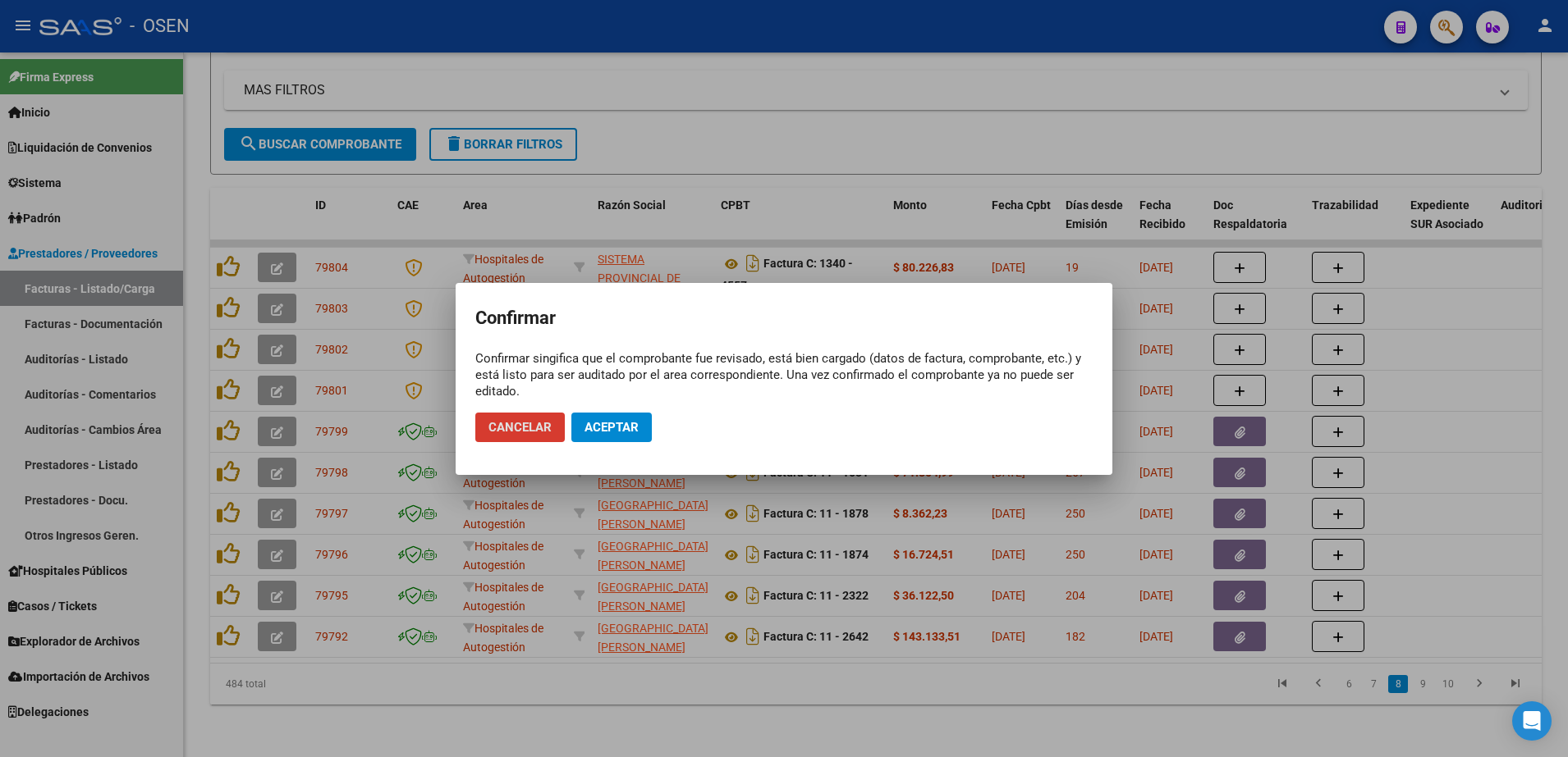
click at [598, 429] on span "Aceptar" at bounding box center [612, 428] width 54 height 14
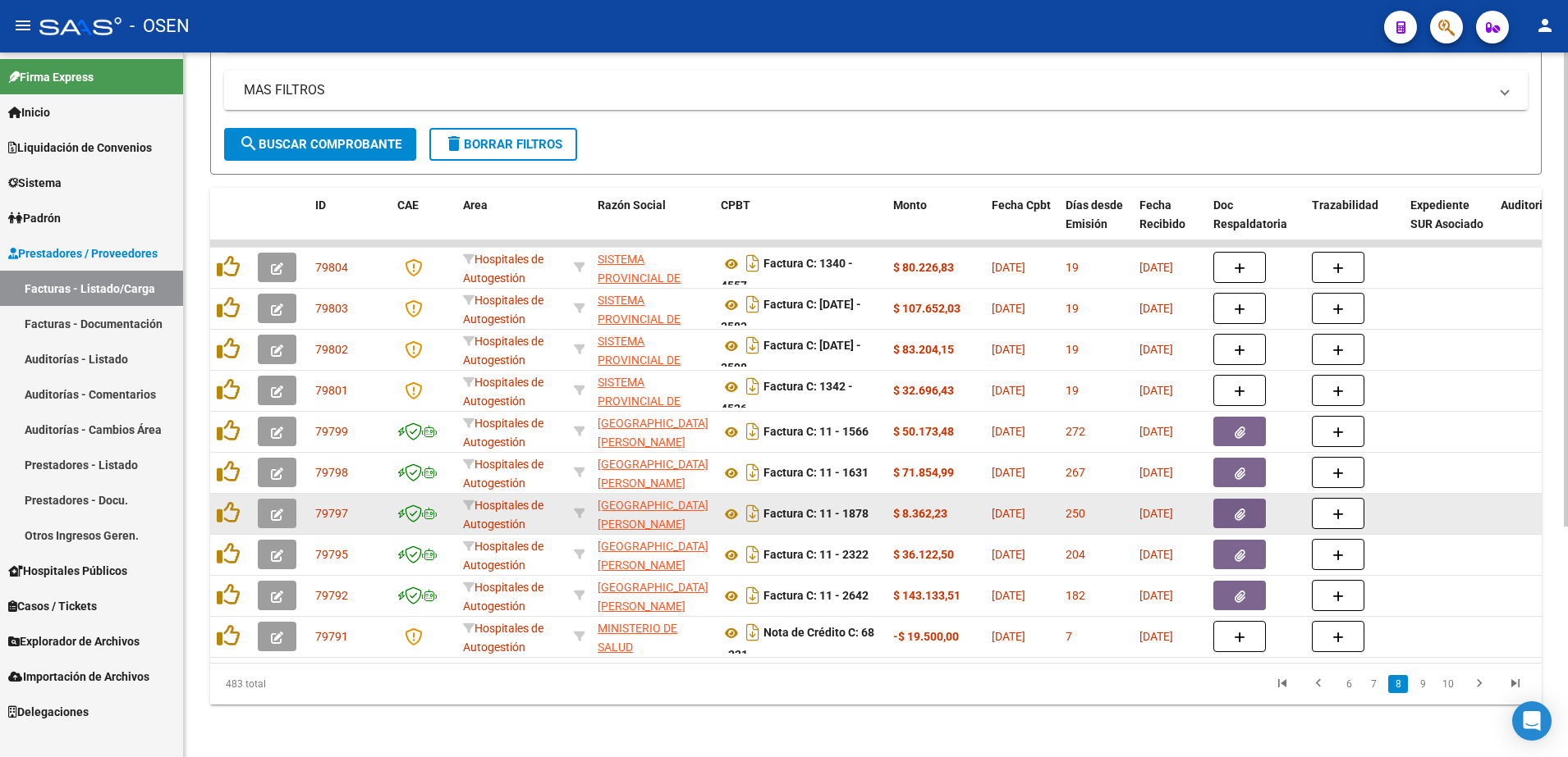
click at [1244, 509] on icon "button" at bounding box center [1240, 515] width 11 height 13
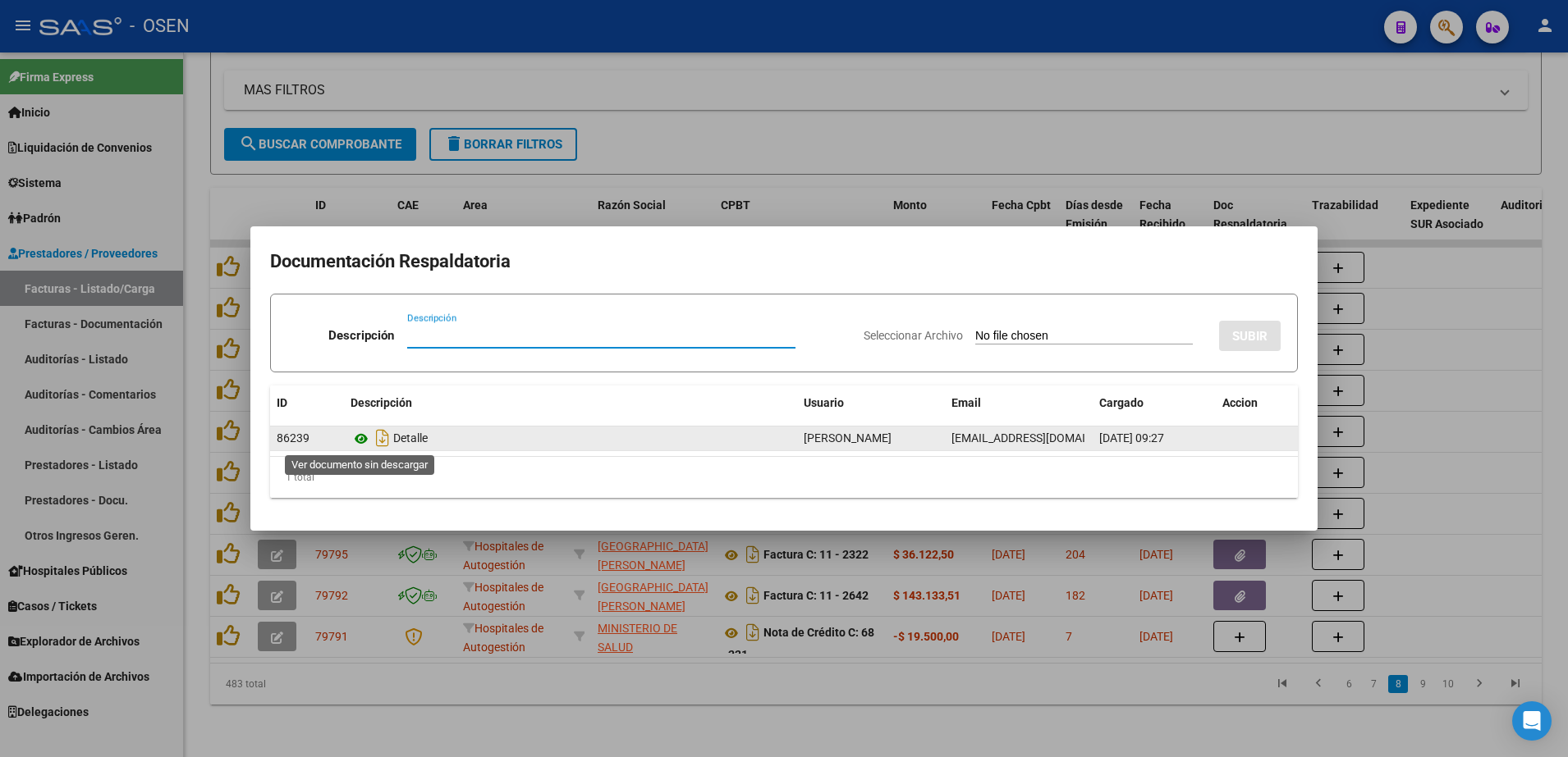
click at [363, 441] on icon at bounding box center [361, 439] width 22 height 20
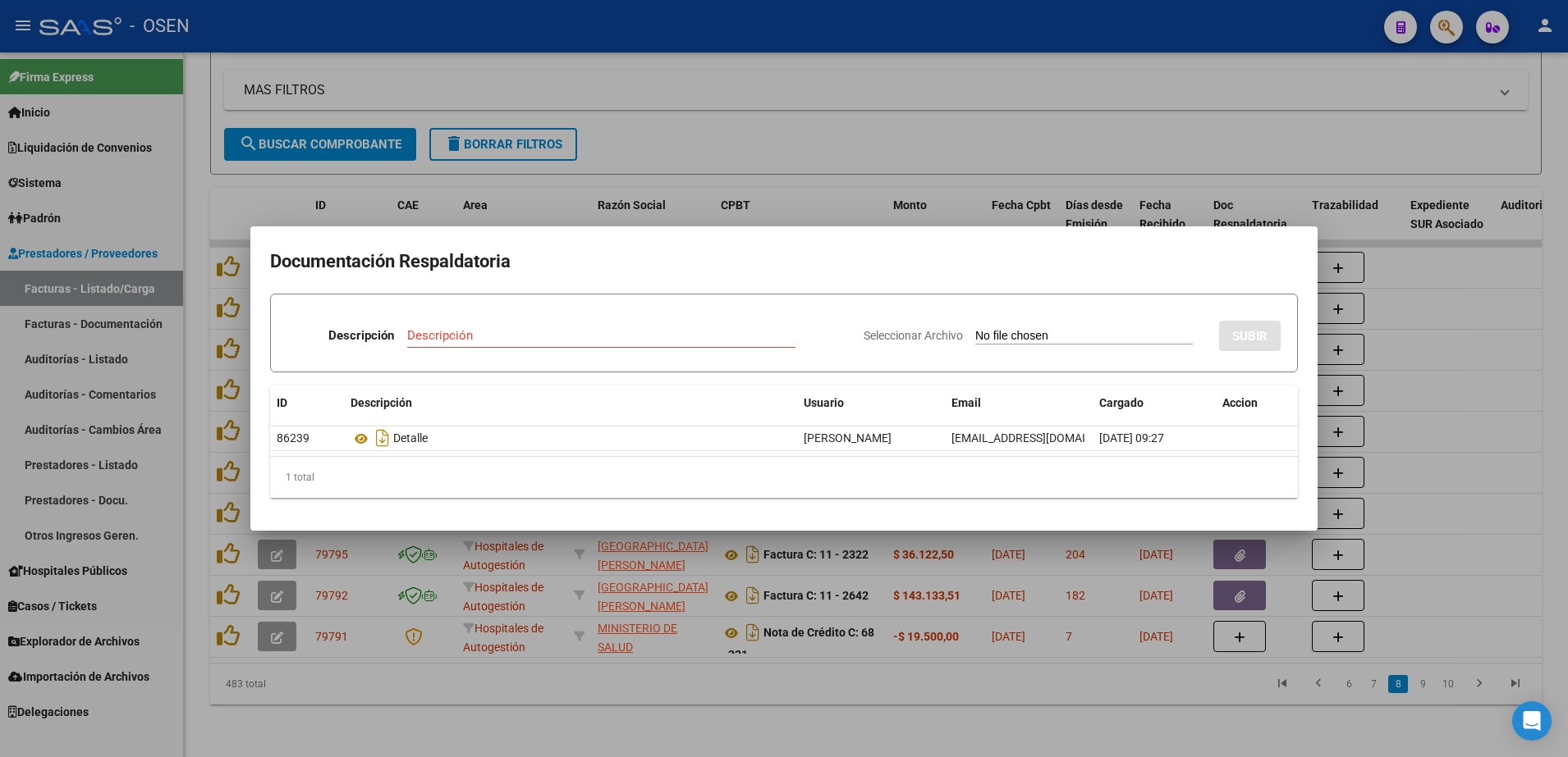
click at [659, 608] on div at bounding box center [784, 378] width 1568 height 757
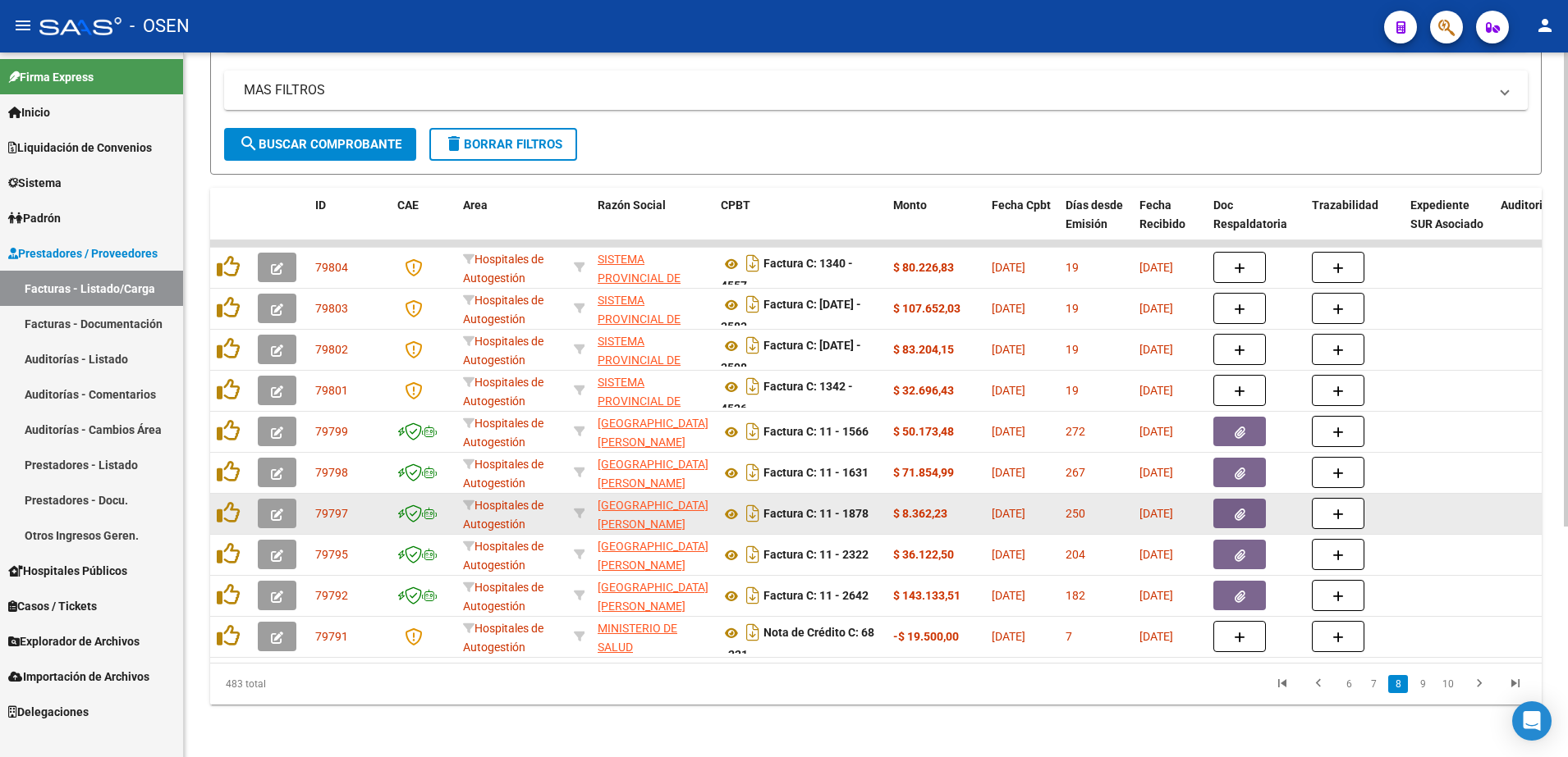
click at [213, 494] on datatable-body-cell at bounding box center [230, 513] width 41 height 41
click at [225, 502] on icon at bounding box center [227, 512] width 23 height 23
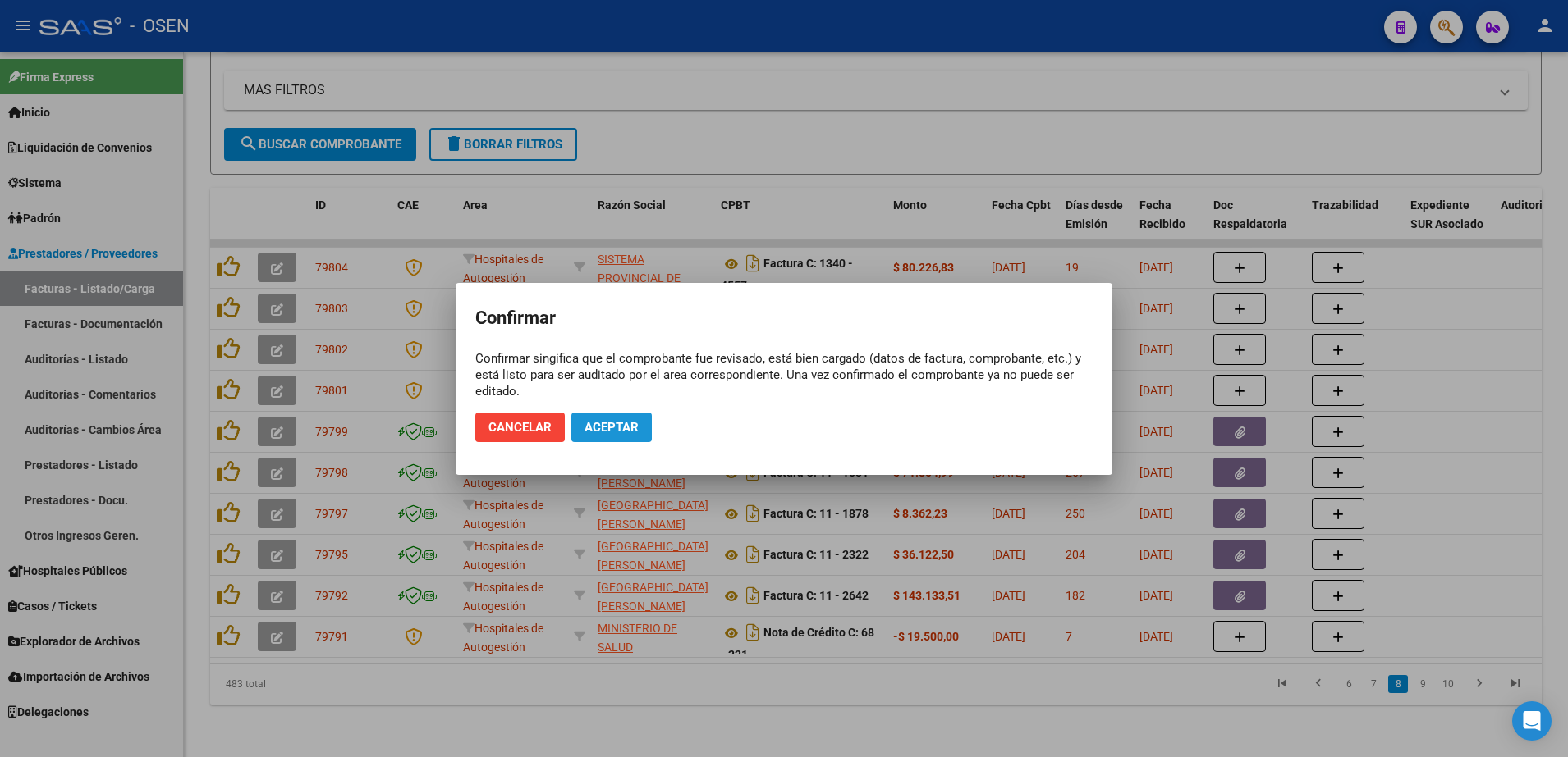
click at [639, 435] on button "Aceptar" at bounding box center [611, 427] width 80 height 30
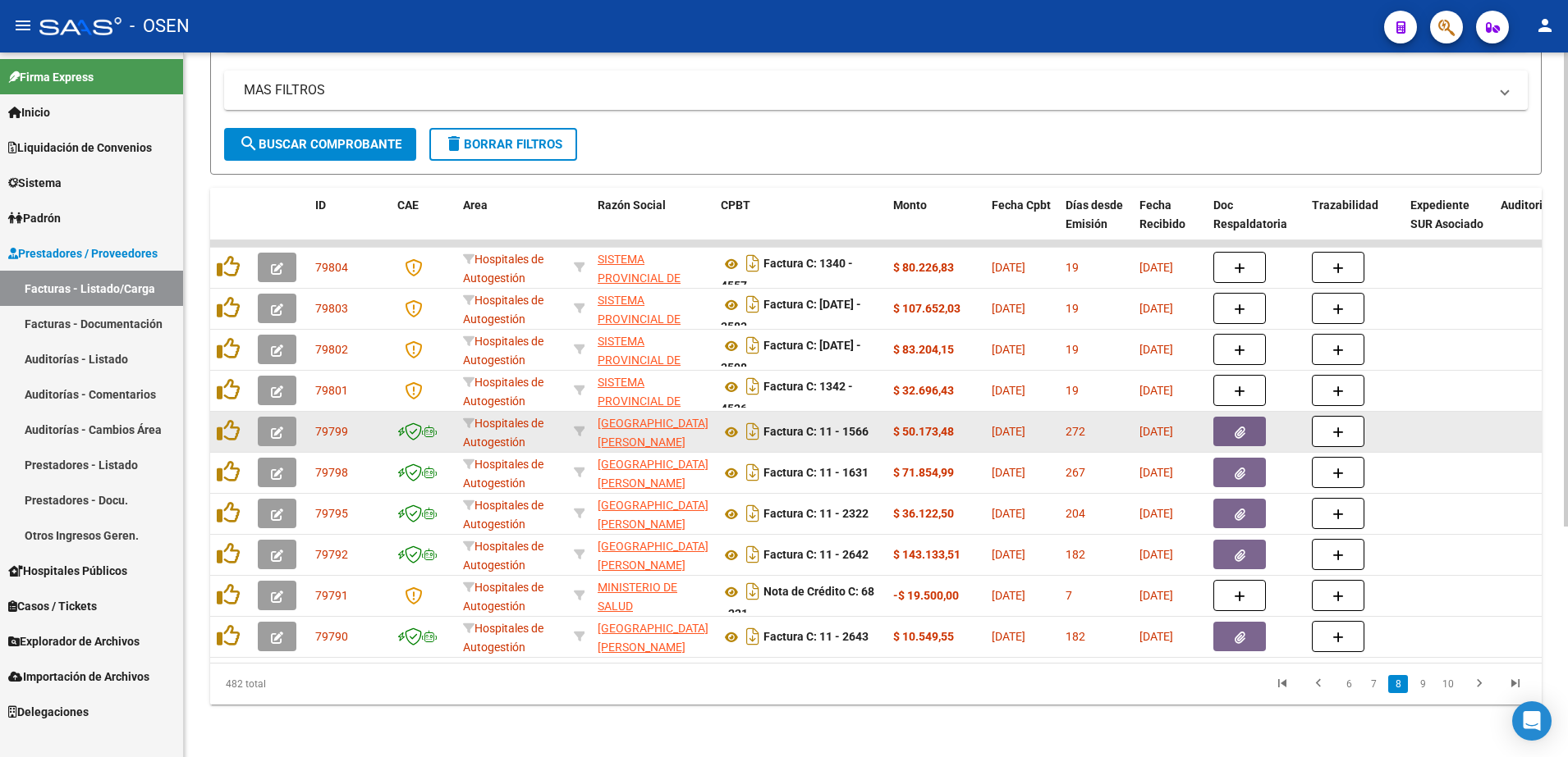
click at [1231, 417] on button "button" at bounding box center [1239, 431] width 52 height 30
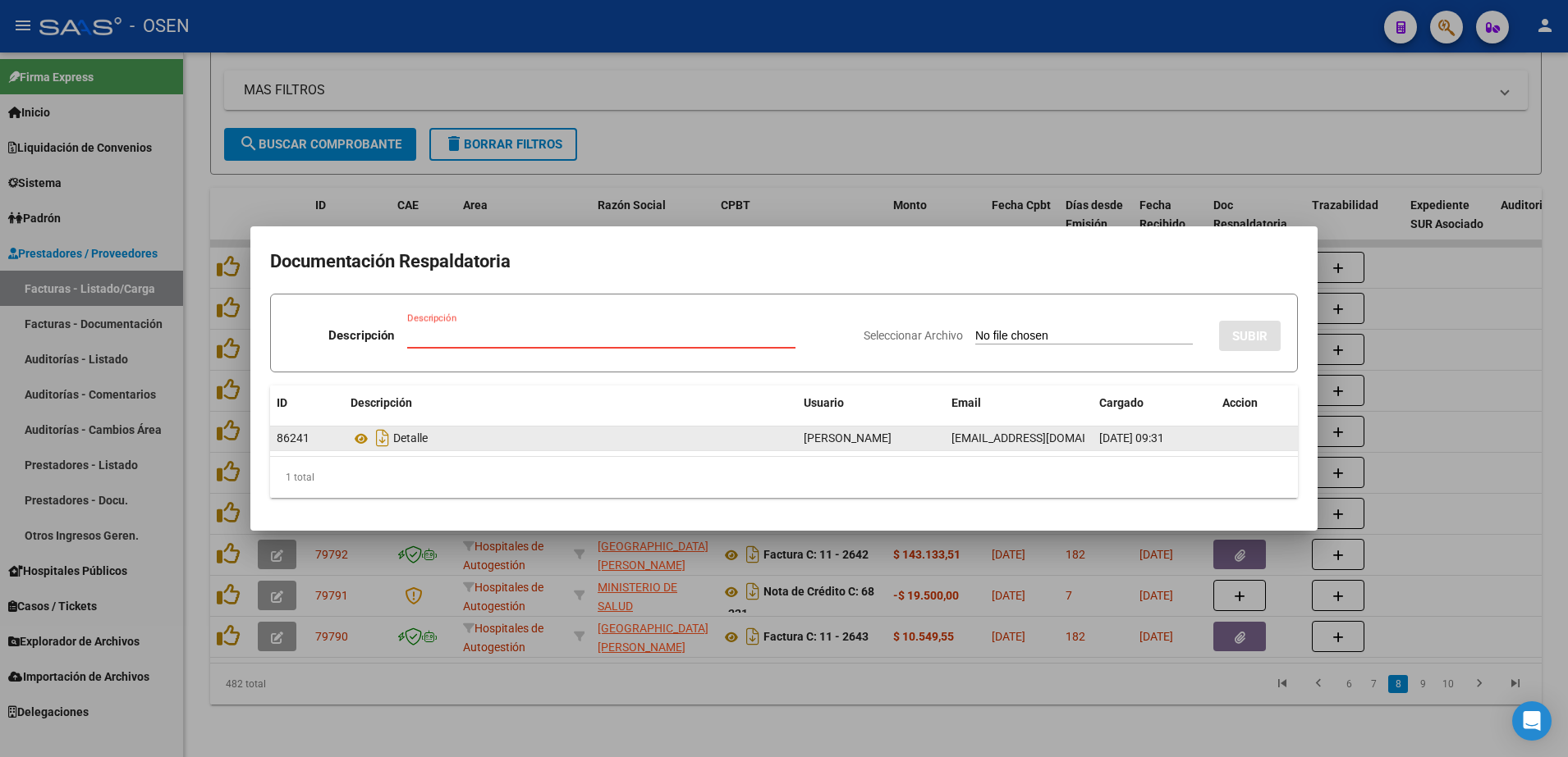
click at [341, 437] on datatable-body-cell "86241" at bounding box center [307, 439] width 74 height 23
click at [363, 440] on icon at bounding box center [361, 439] width 22 height 20
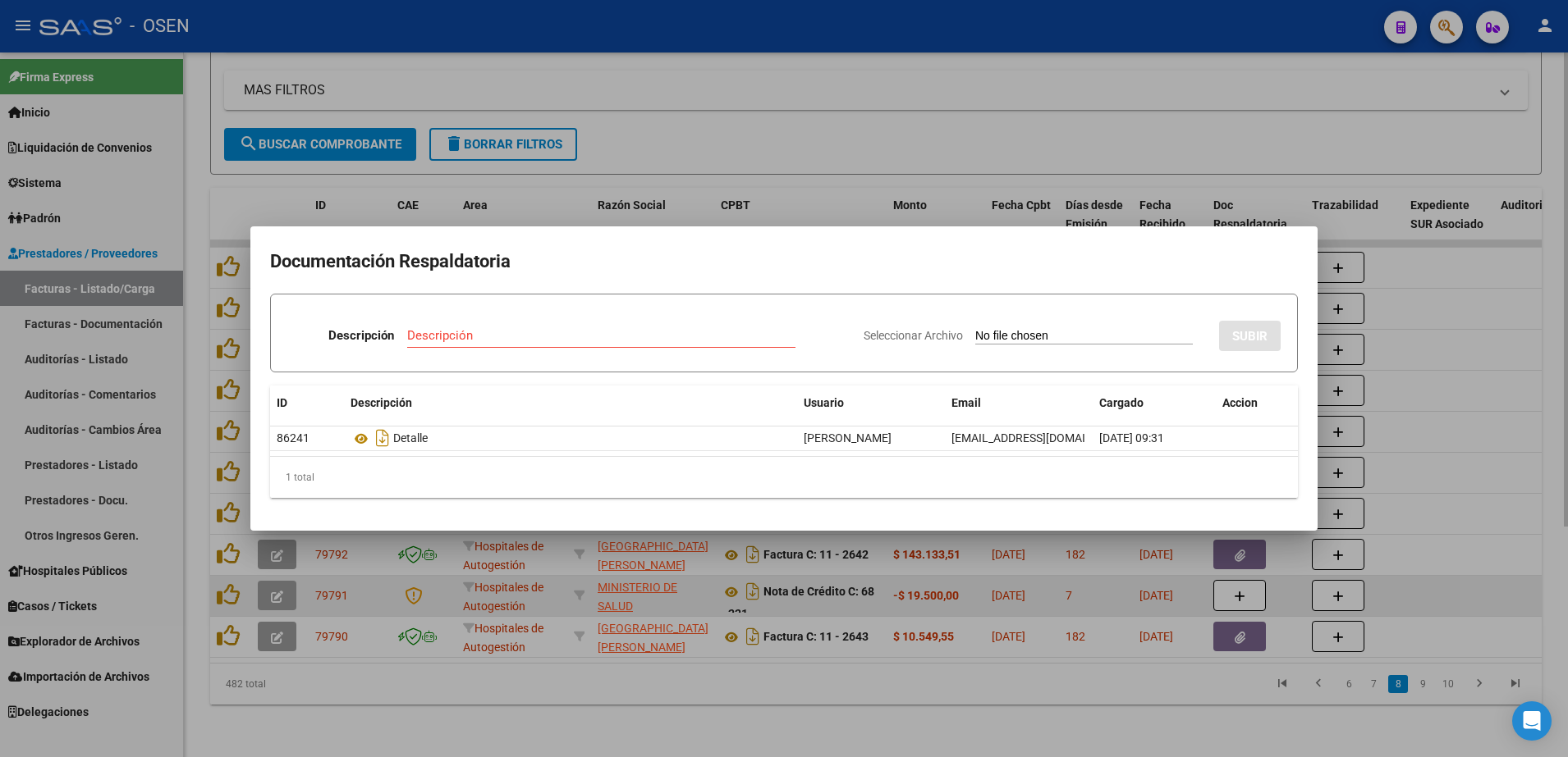
click at [586, 576] on div at bounding box center [784, 378] width 1568 height 757
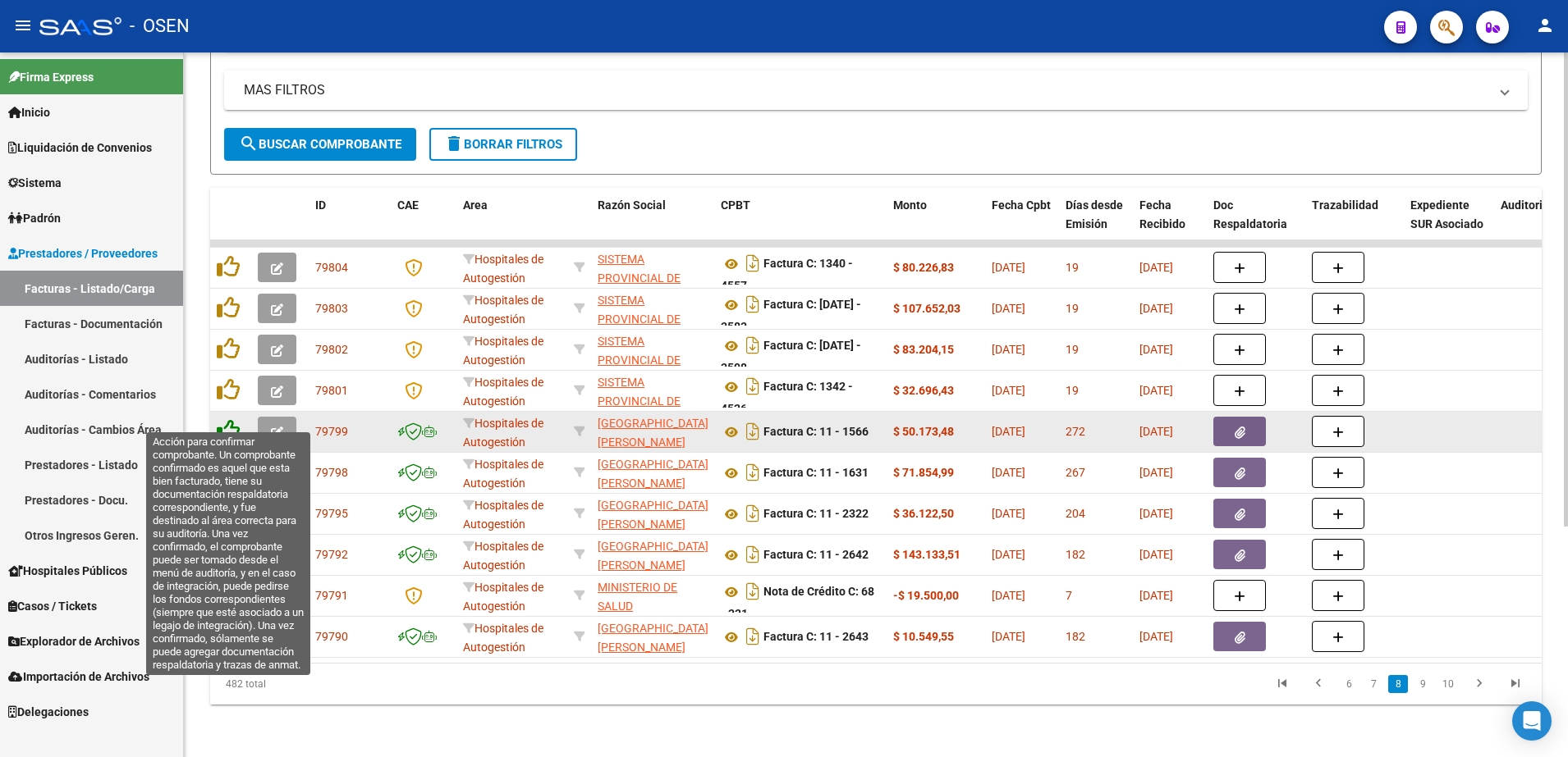
click at [231, 420] on icon at bounding box center [227, 430] width 23 height 23
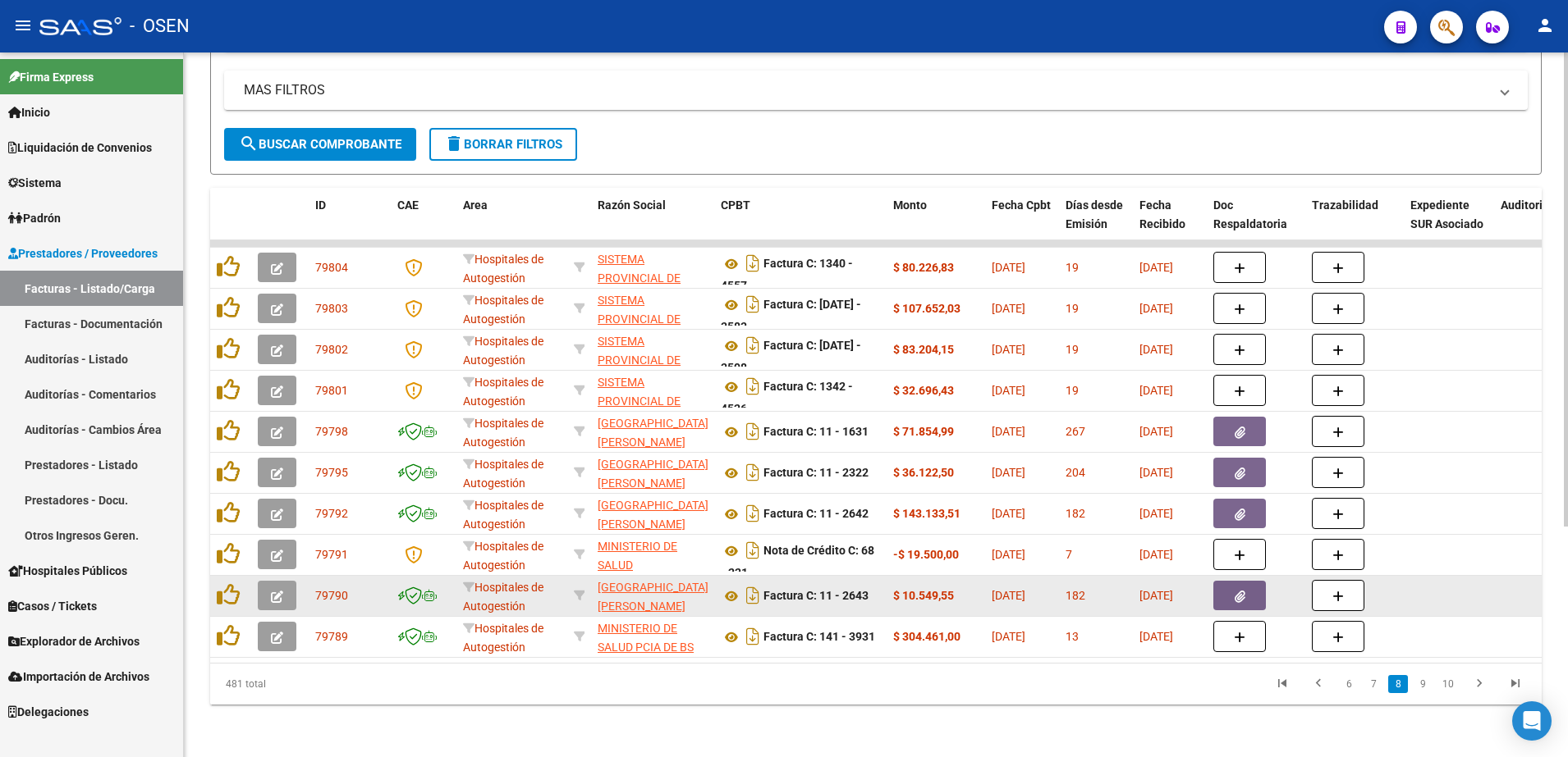
click at [1237, 591] on icon "button" at bounding box center [1240, 597] width 11 height 13
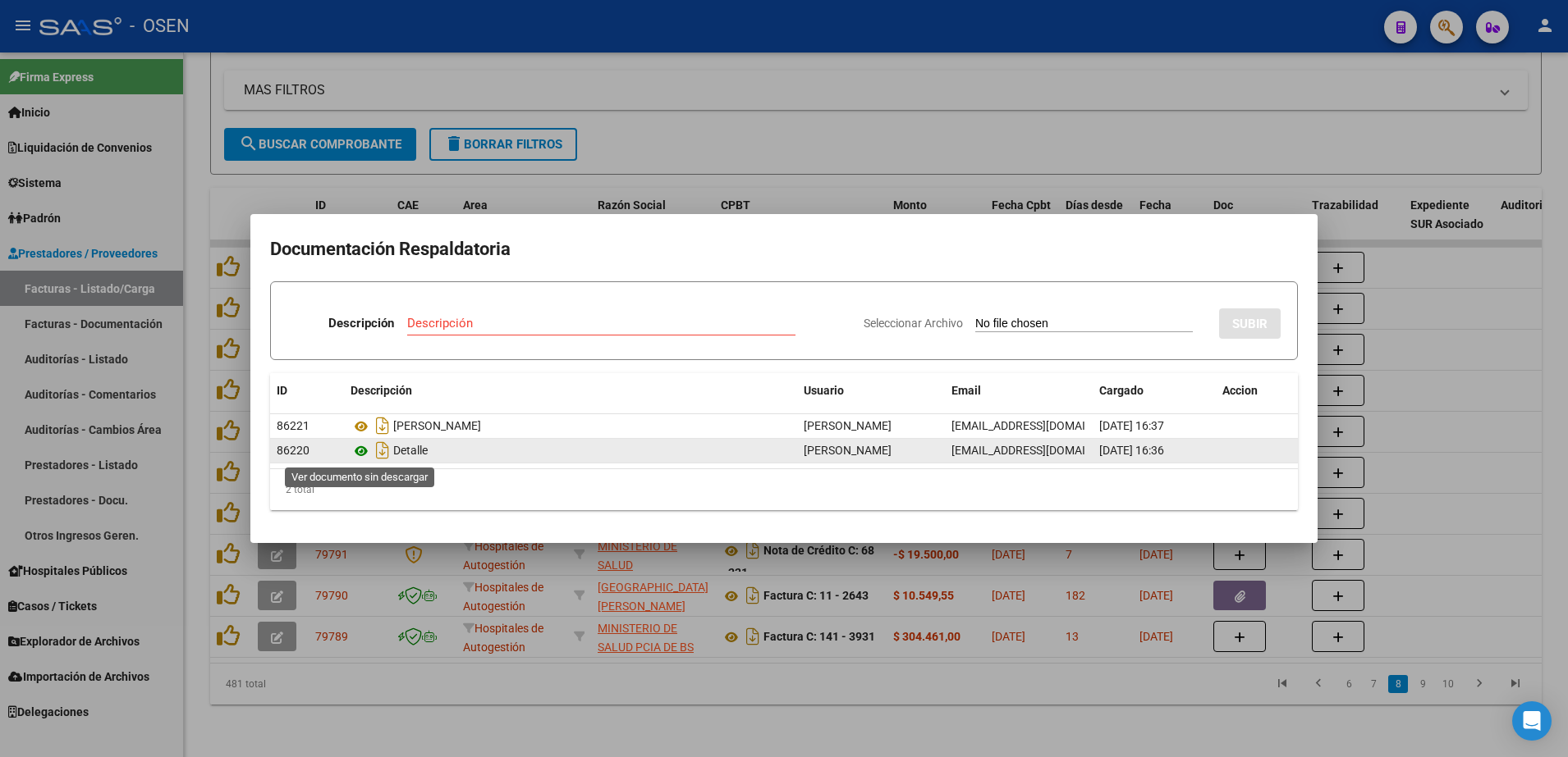
click at [353, 453] on icon at bounding box center [361, 451] width 22 height 20
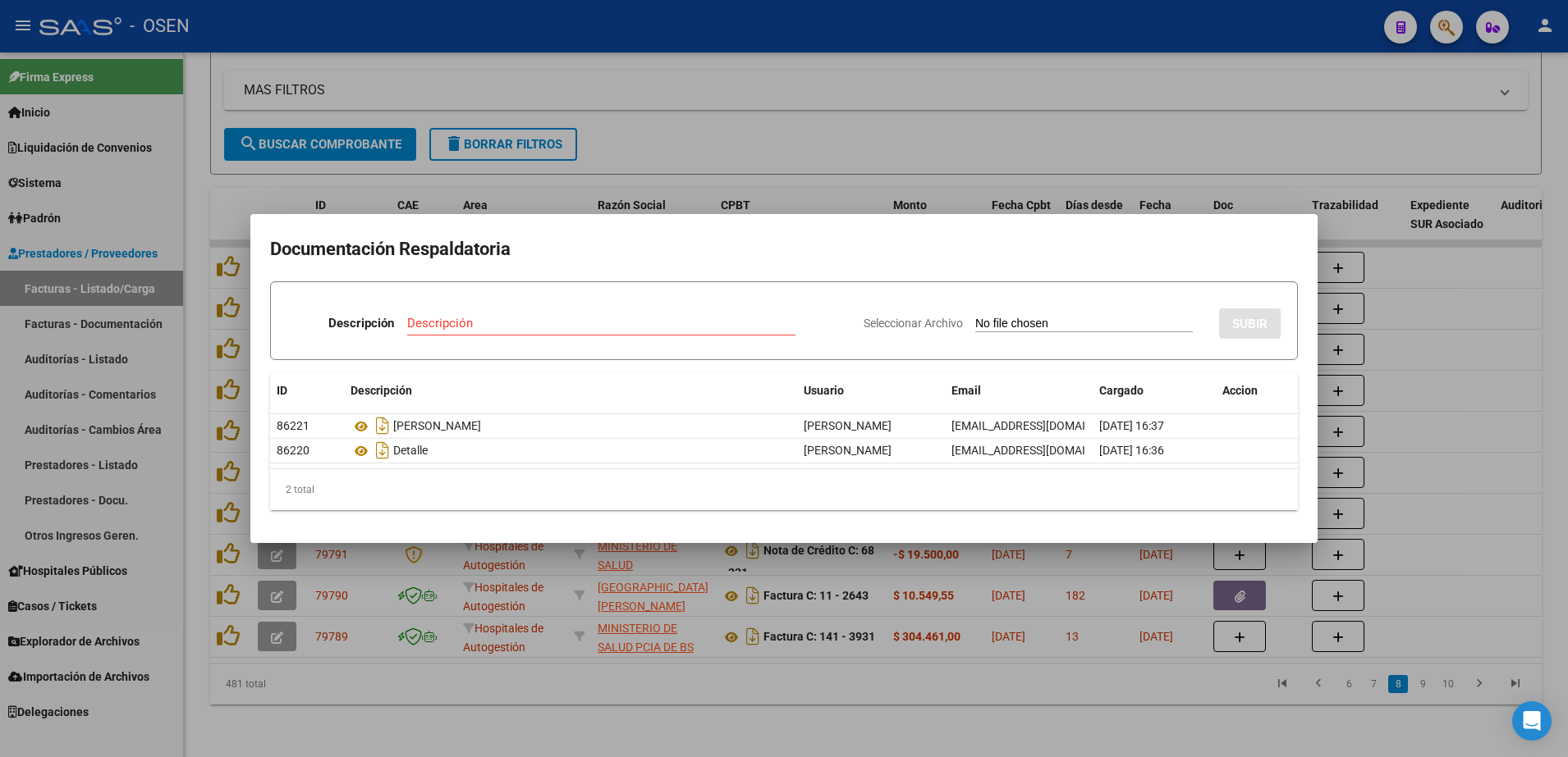
click at [824, 627] on div at bounding box center [784, 378] width 1568 height 757
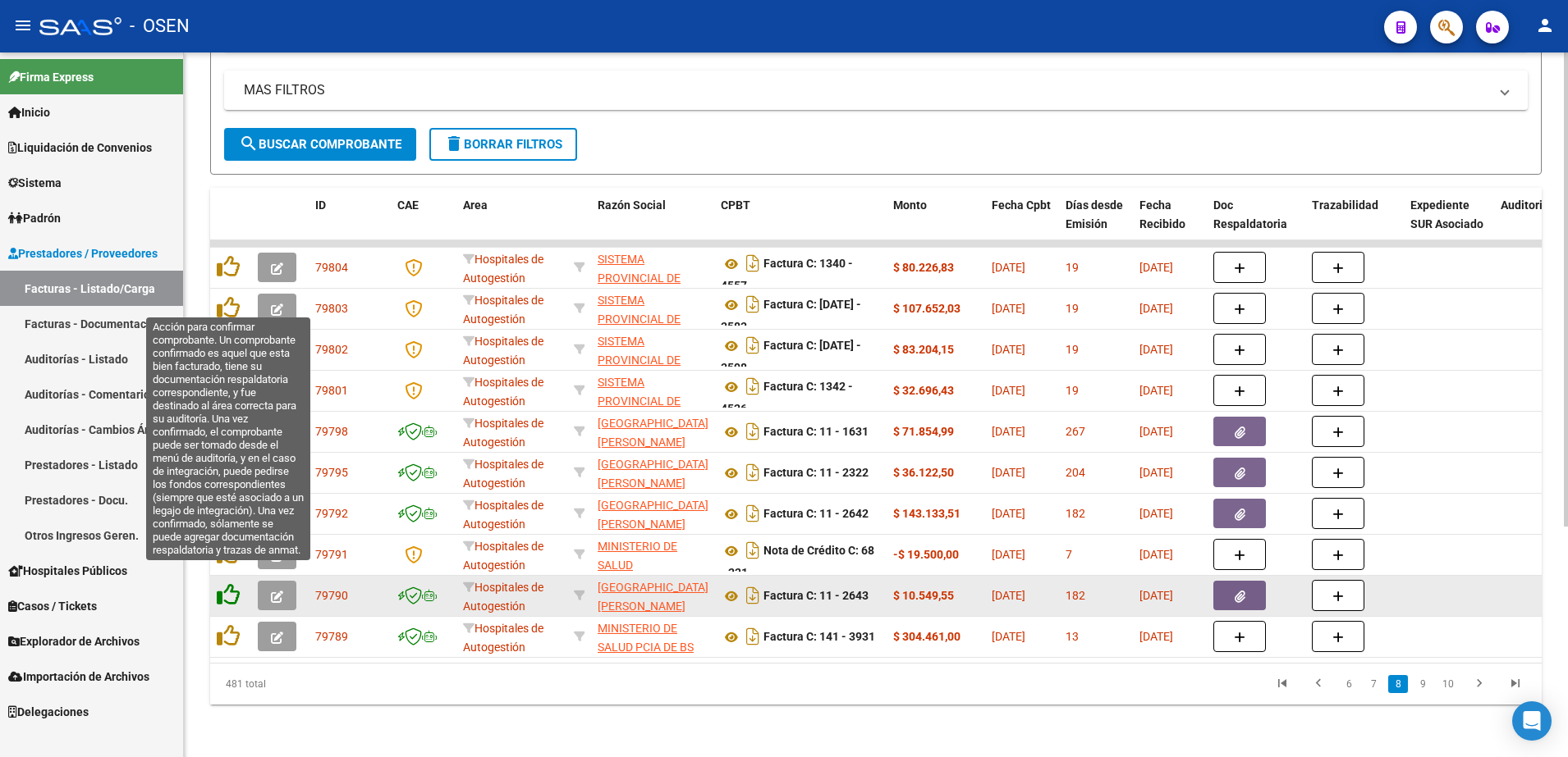
click at [227, 584] on icon at bounding box center [227, 595] width 23 height 23
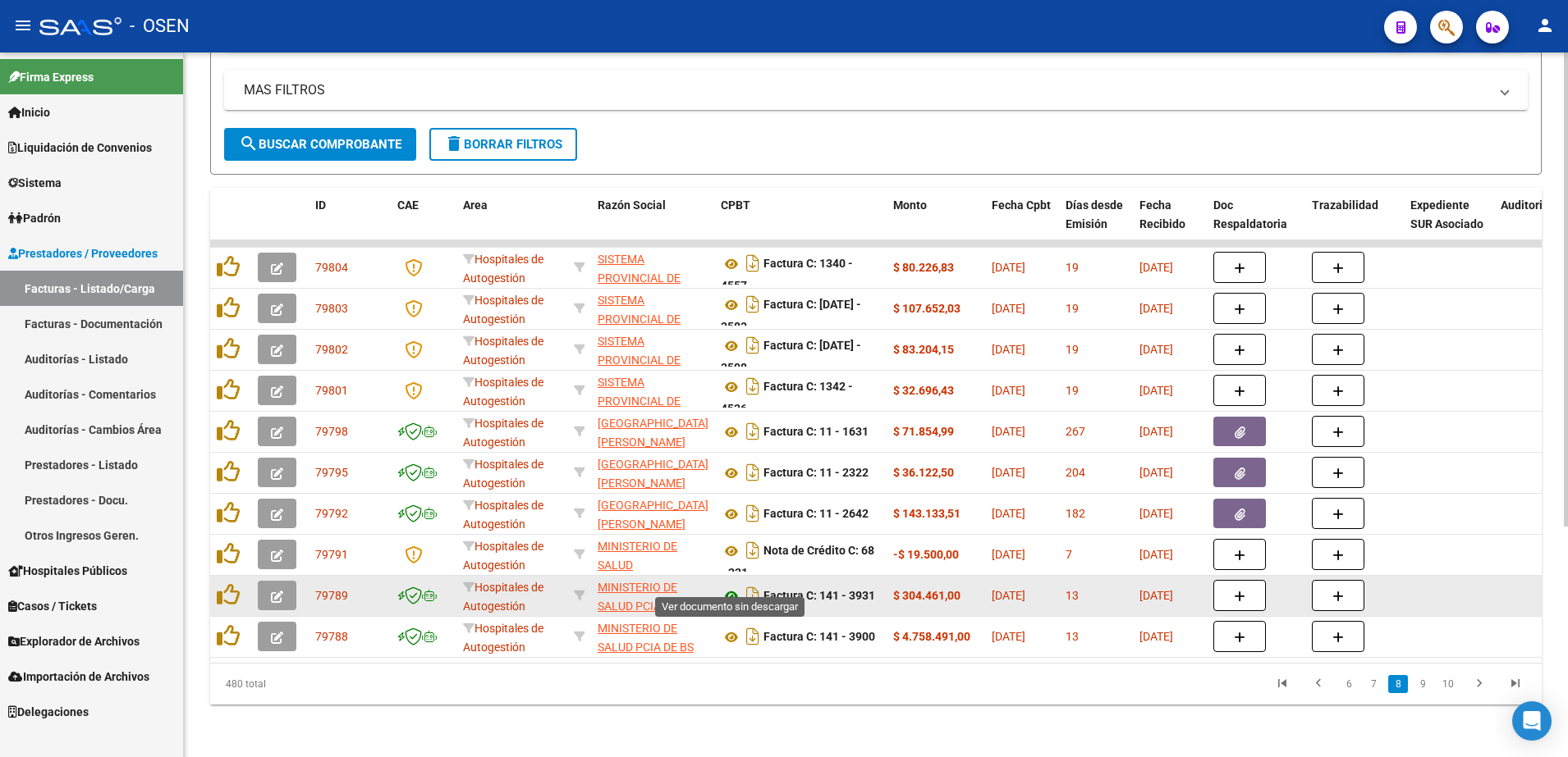
click at [728, 586] on icon at bounding box center [731, 596] width 22 height 20
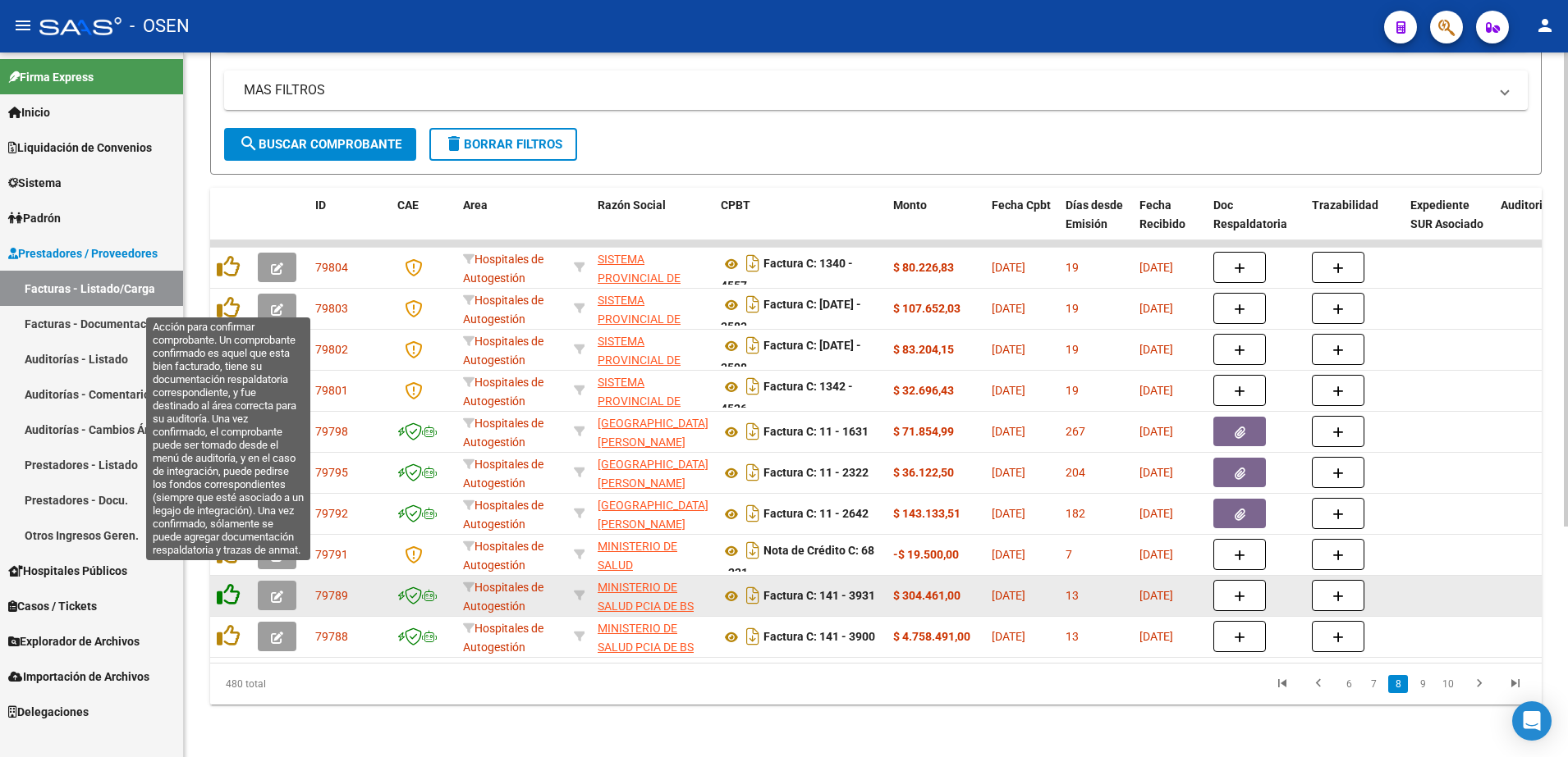
click at [222, 584] on icon at bounding box center [227, 595] width 23 height 23
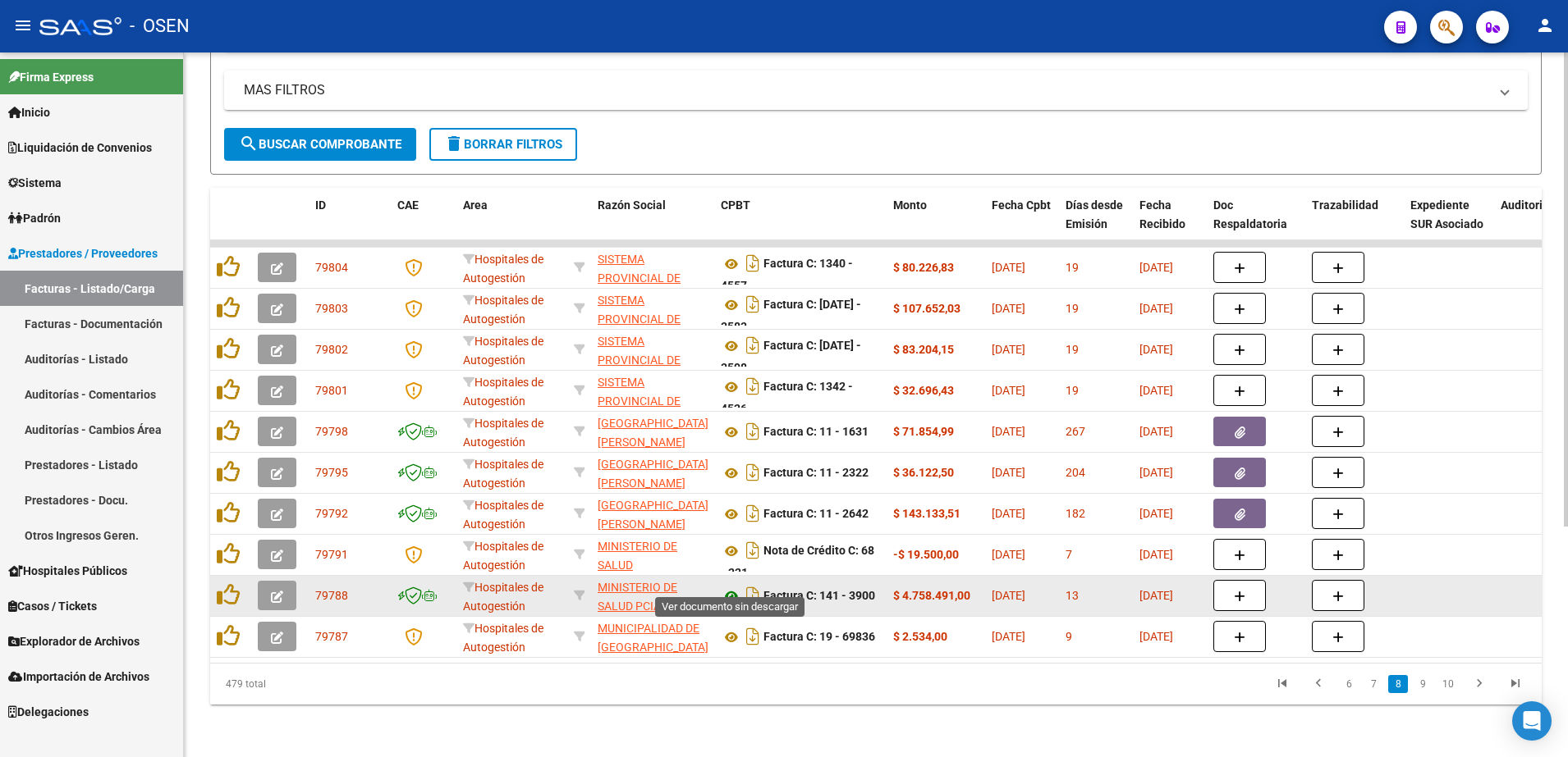
click at [729, 586] on icon at bounding box center [731, 596] width 22 height 20
click at [720, 586] on icon at bounding box center [731, 596] width 22 height 20
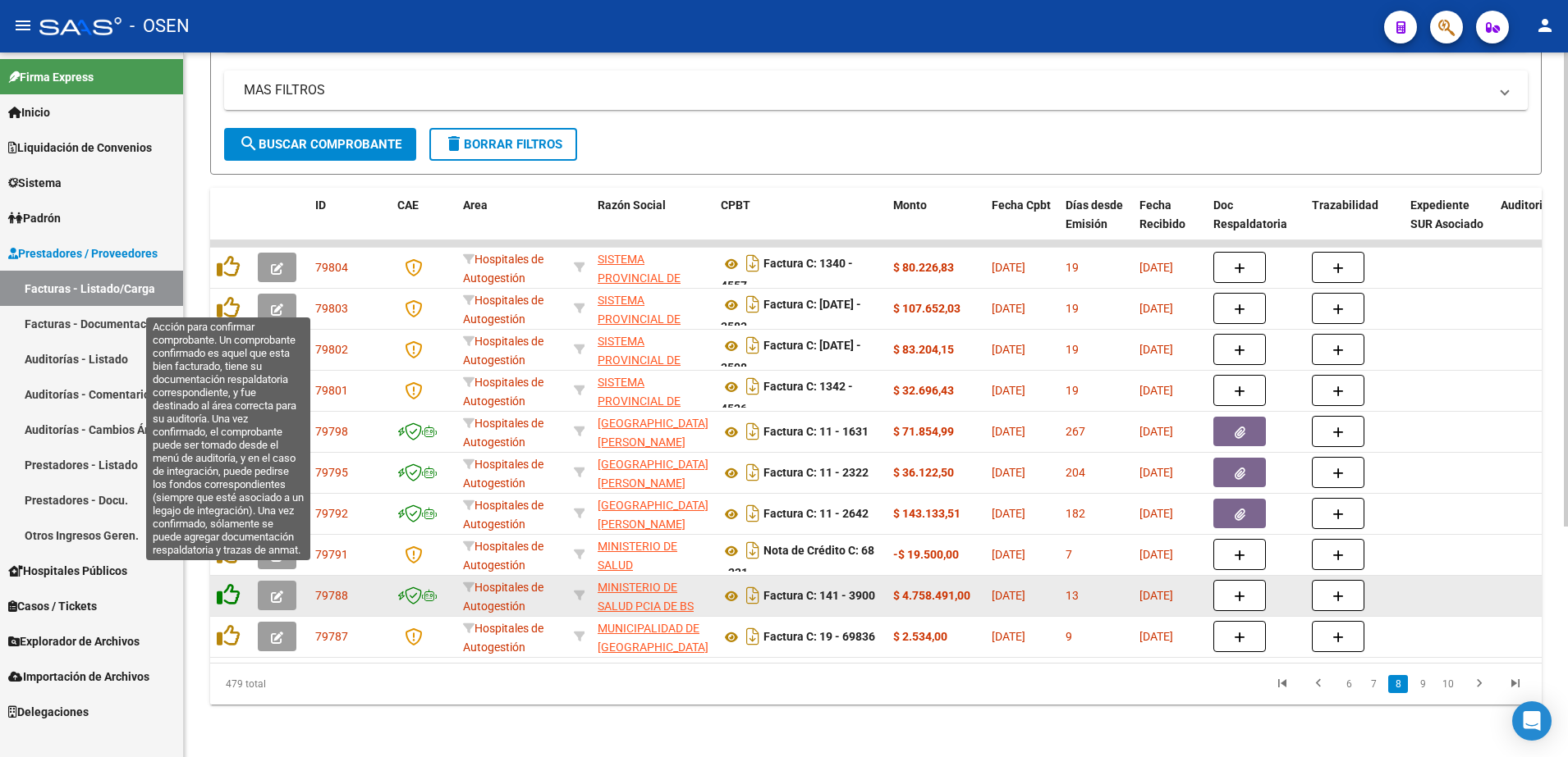
click at [231, 584] on icon at bounding box center [227, 595] width 23 height 23
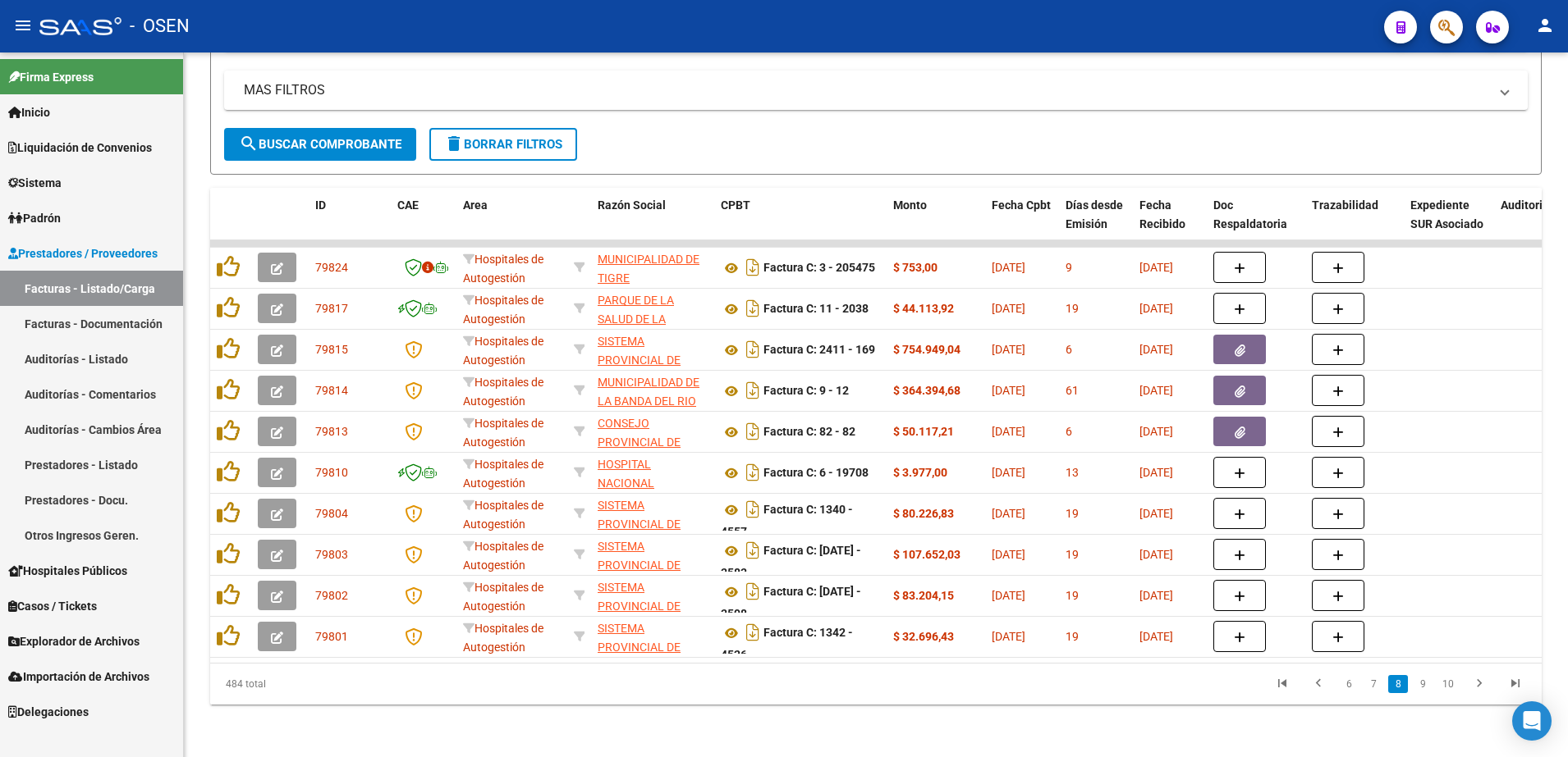
click at [1433, 681] on li "9" at bounding box center [1422, 684] width 24 height 28
click at [1408, 684] on link "8" at bounding box center [1398, 684] width 20 height 18
click at [1411, 684] on li "9" at bounding box center [1422, 684] width 24 height 28
click at [1418, 684] on link "9" at bounding box center [1423, 684] width 20 height 18
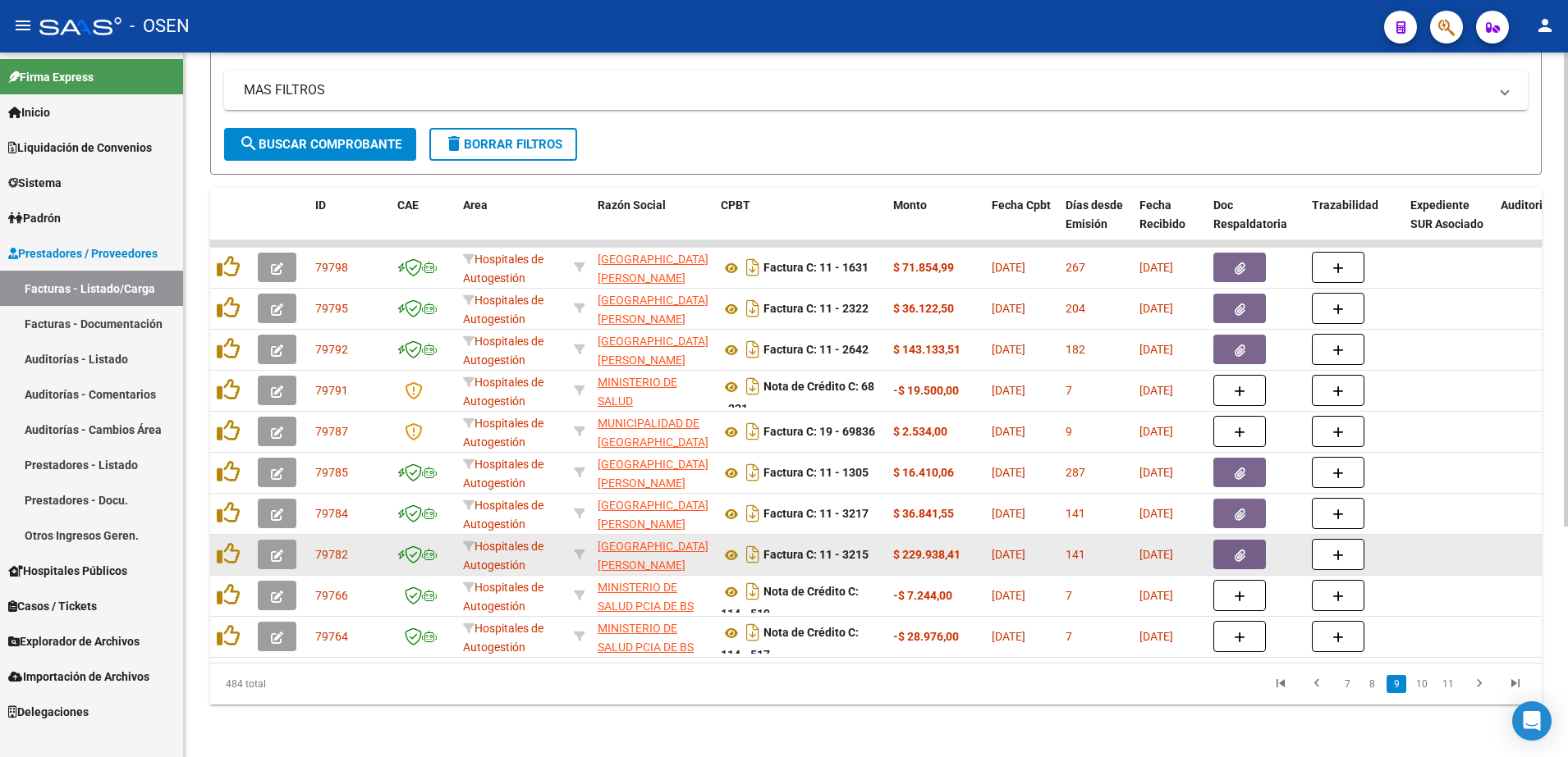
click at [1256, 540] on button "button" at bounding box center [1239, 554] width 52 height 30
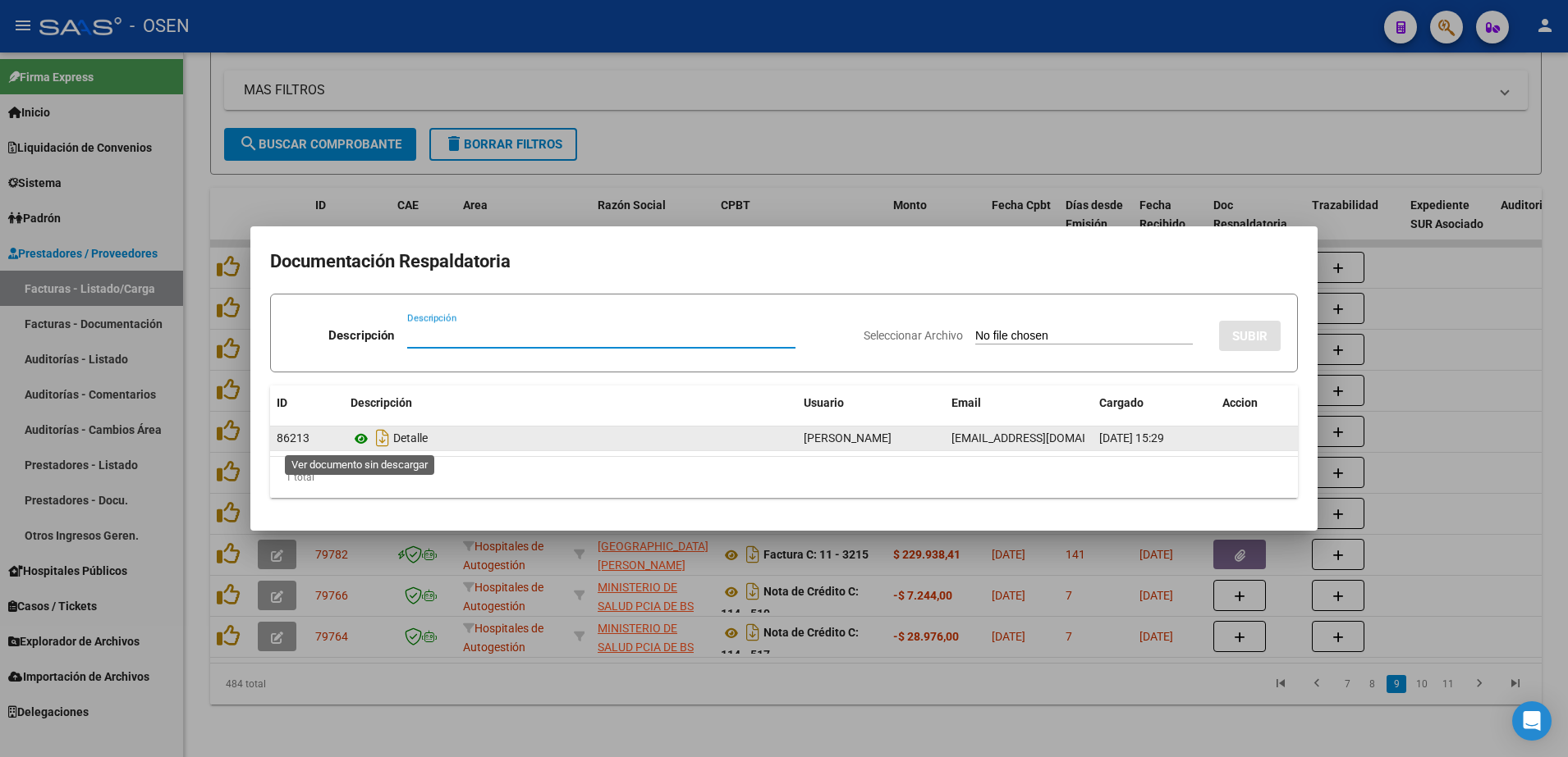
click at [357, 433] on icon at bounding box center [361, 439] width 22 height 20
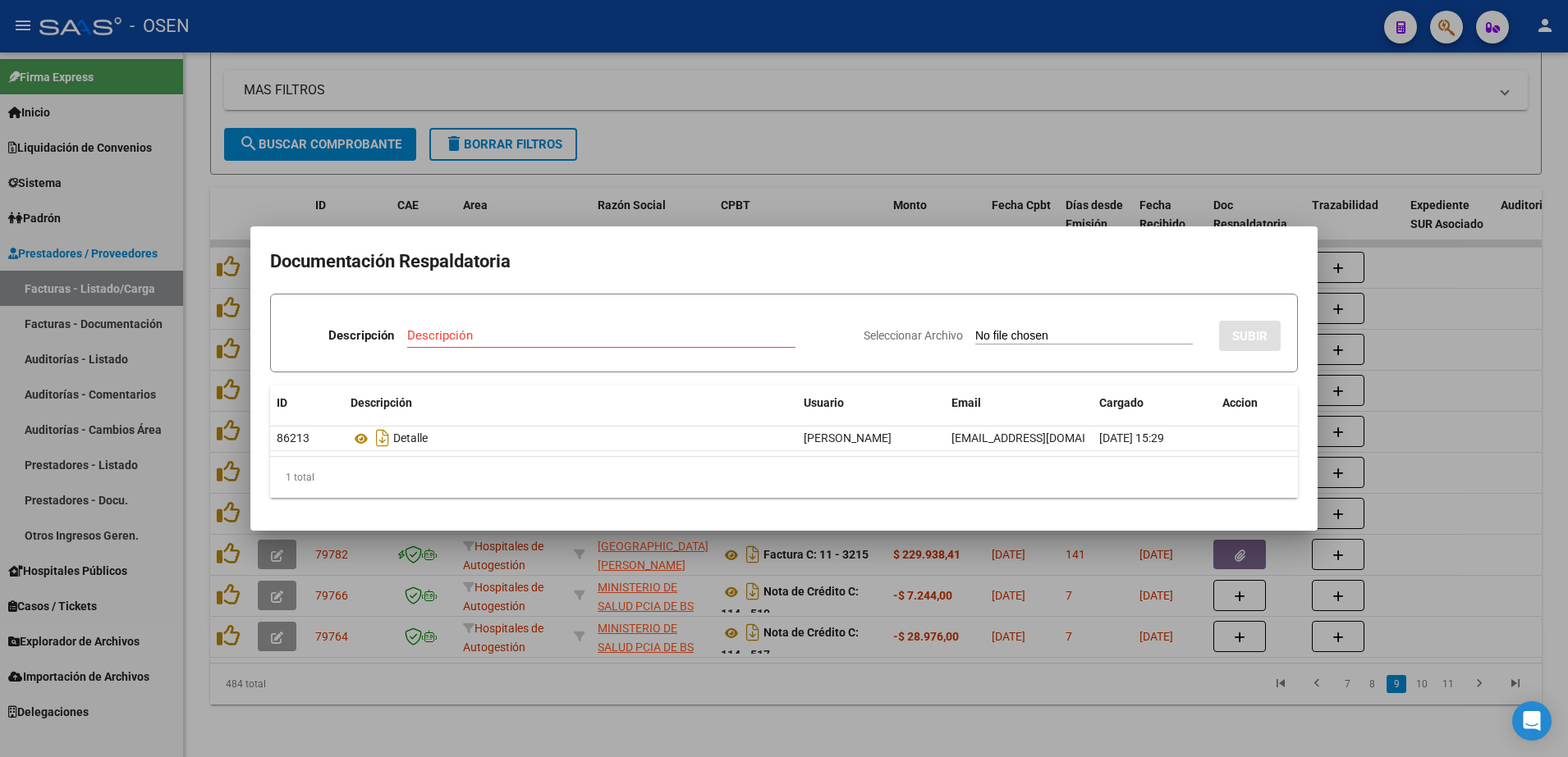
click at [984, 611] on div at bounding box center [784, 378] width 1568 height 757
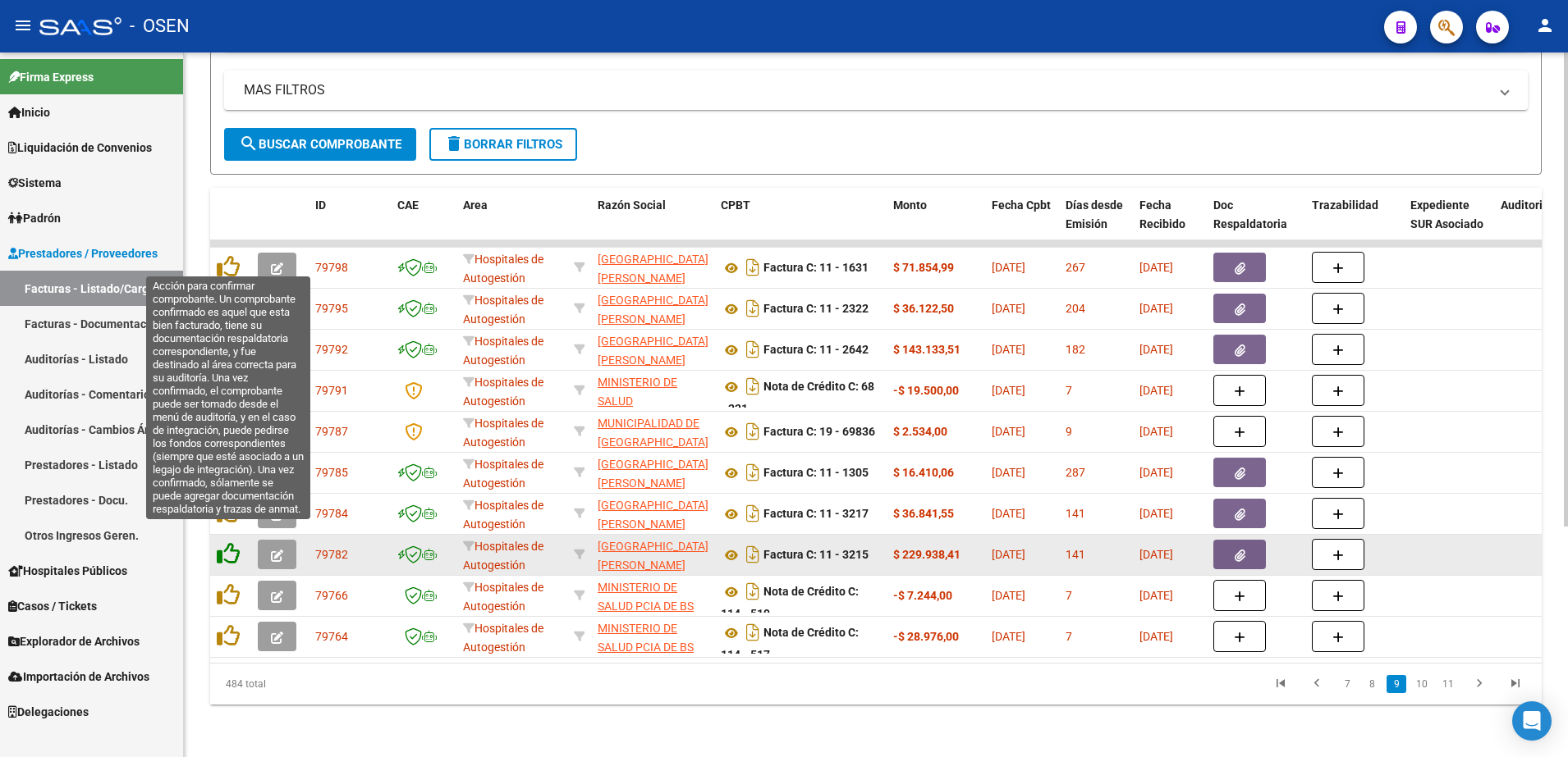
click at [228, 542] on icon at bounding box center [227, 553] width 23 height 23
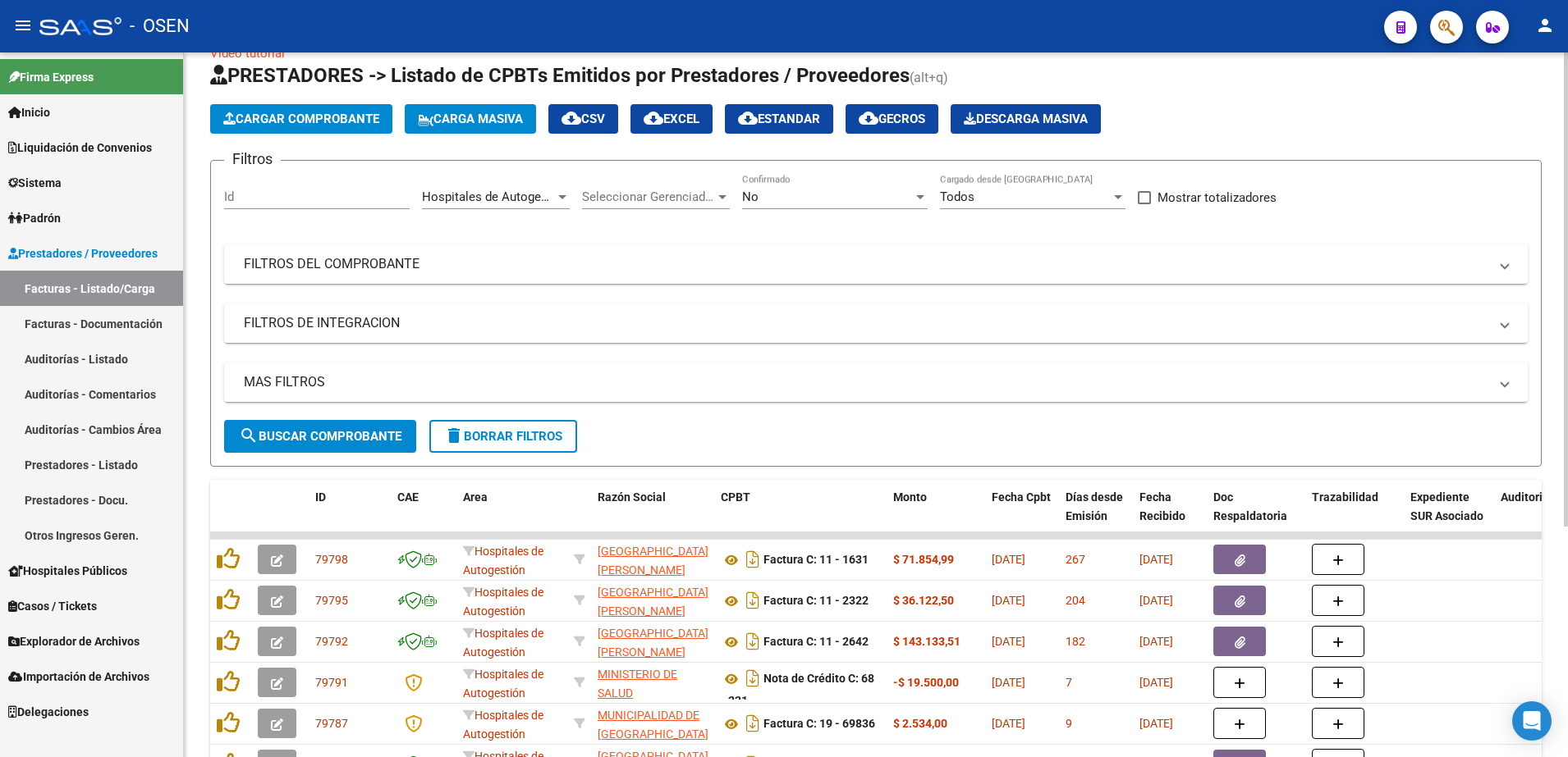
scroll to position [0, 0]
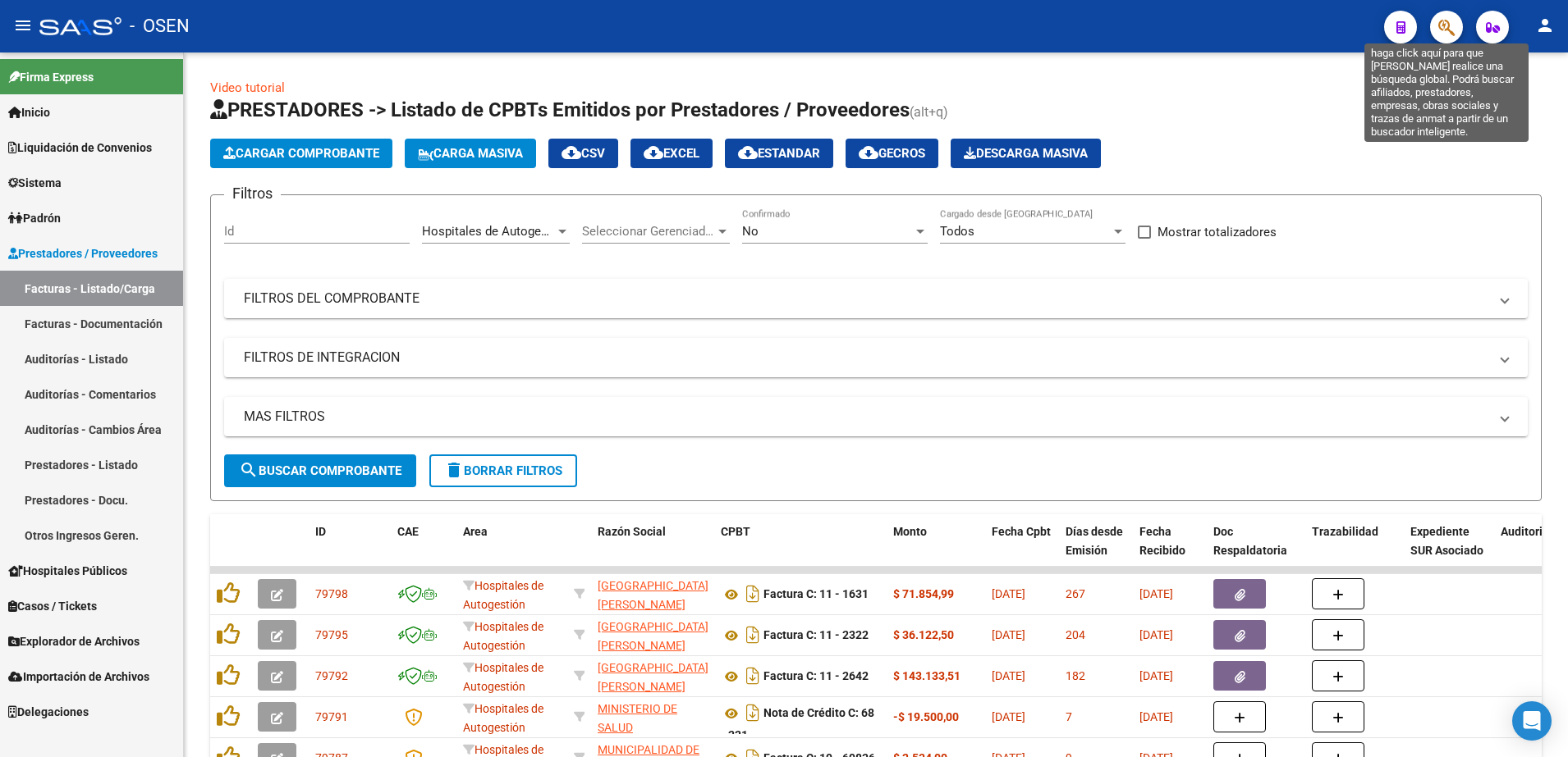
click at [1451, 24] on icon "button" at bounding box center [1446, 27] width 16 height 19
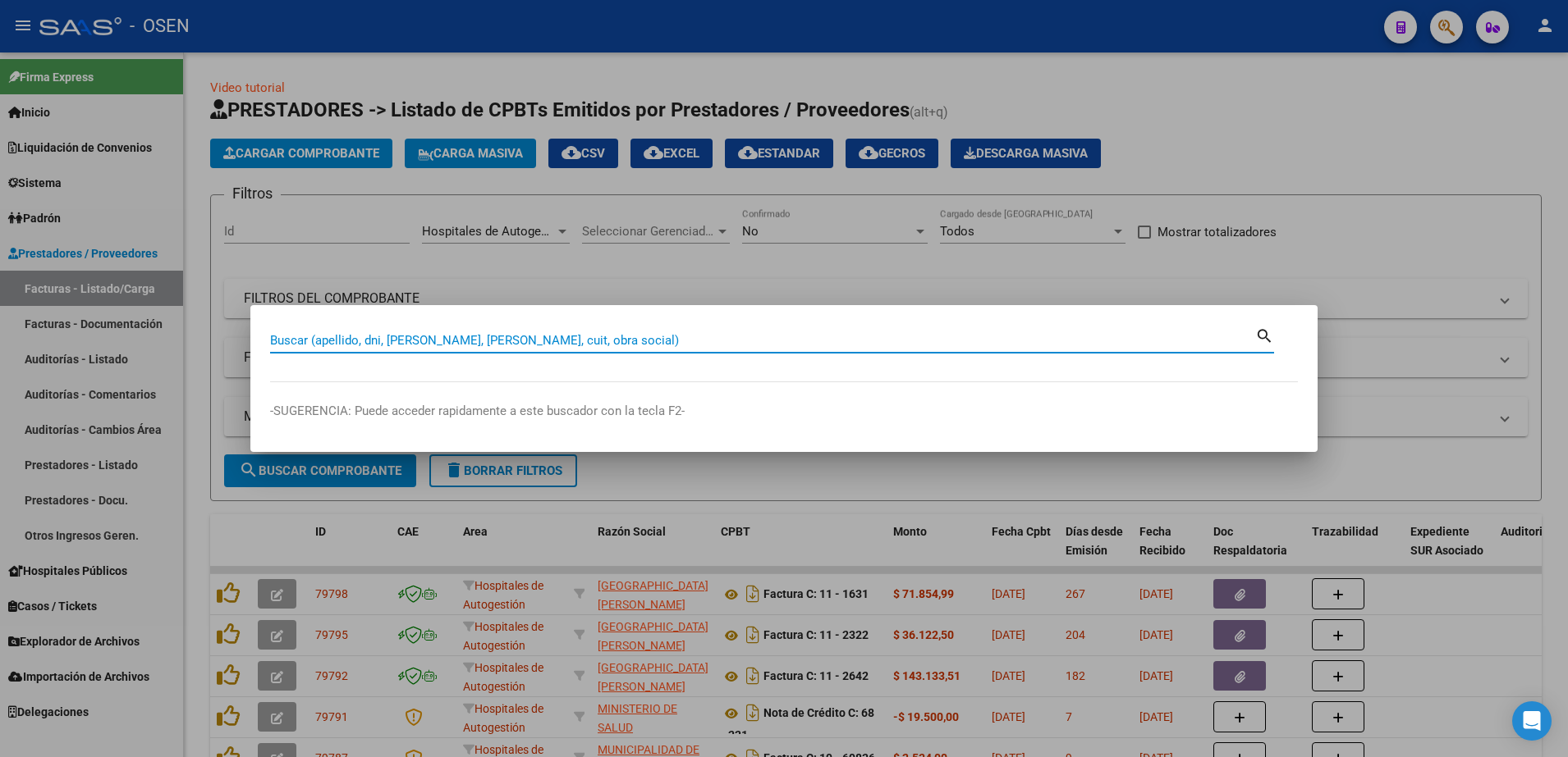
click at [1094, 341] on input "Buscar (apellido, dni, [PERSON_NAME], [PERSON_NAME], cuit, obra social)" at bounding box center [762, 340] width 985 height 14
click at [367, 345] on input "Buscar (apellido, dni, [PERSON_NAME], [PERSON_NAME], cuit, obra social)" at bounding box center [762, 340] width 985 height 14
click at [289, 346] on input "Buscar (apellido, dni, [PERSON_NAME], [PERSON_NAME], cuit, obra social)" at bounding box center [762, 340] width 985 height 14
click at [275, 344] on input "Buscar (apellido, dni, [PERSON_NAME], [PERSON_NAME], cuit, obra social)" at bounding box center [762, 340] width 985 height 14
click at [295, 340] on input "Buscar (apellido, dni, [PERSON_NAME], [PERSON_NAME], cuit, obra social)" at bounding box center [762, 340] width 985 height 14
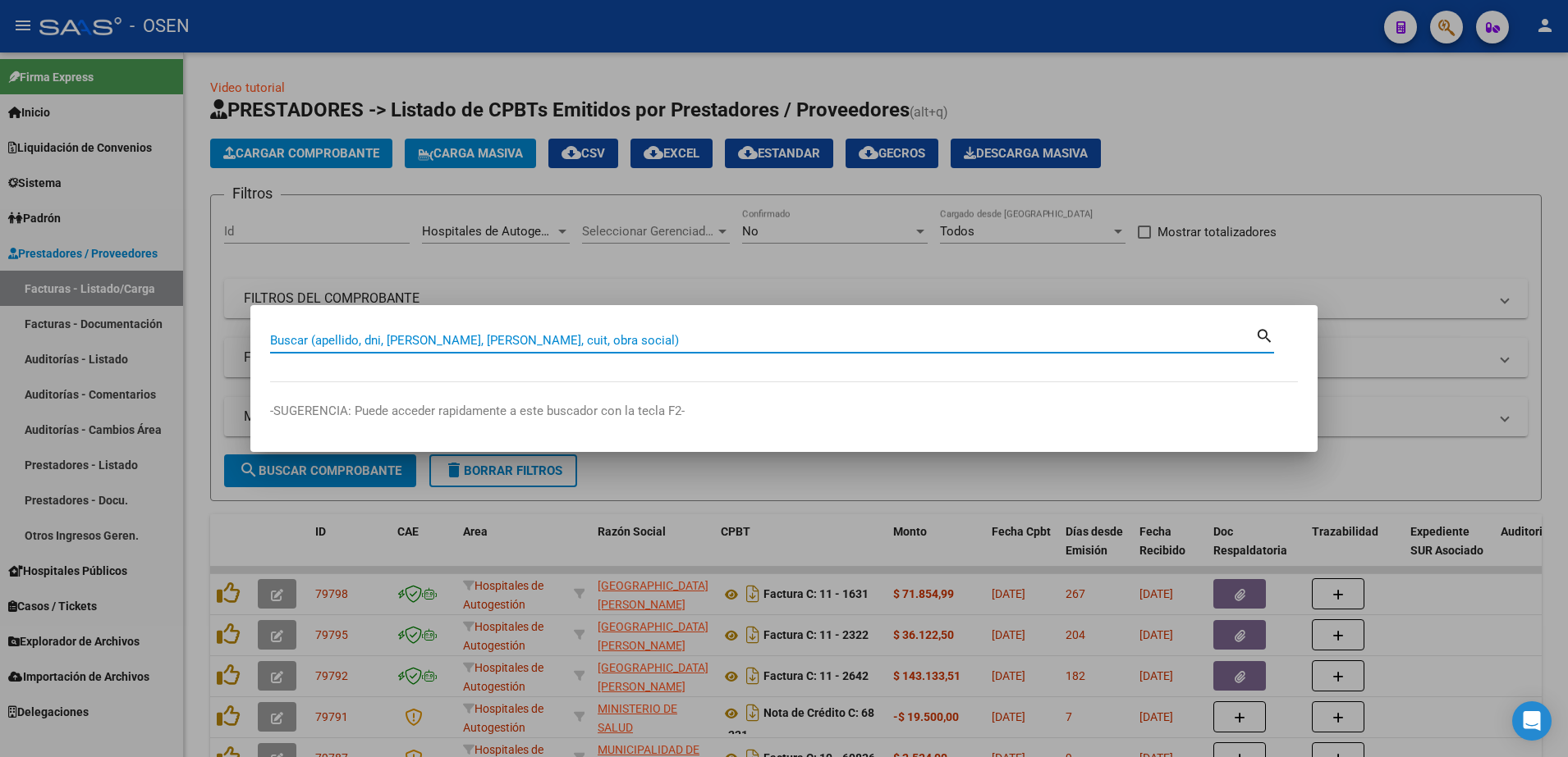
click at [529, 341] on input "Buscar (apellido, dni, [PERSON_NAME], [PERSON_NAME], cuit, obra social)" at bounding box center [762, 340] width 985 height 14
type input "36129549"
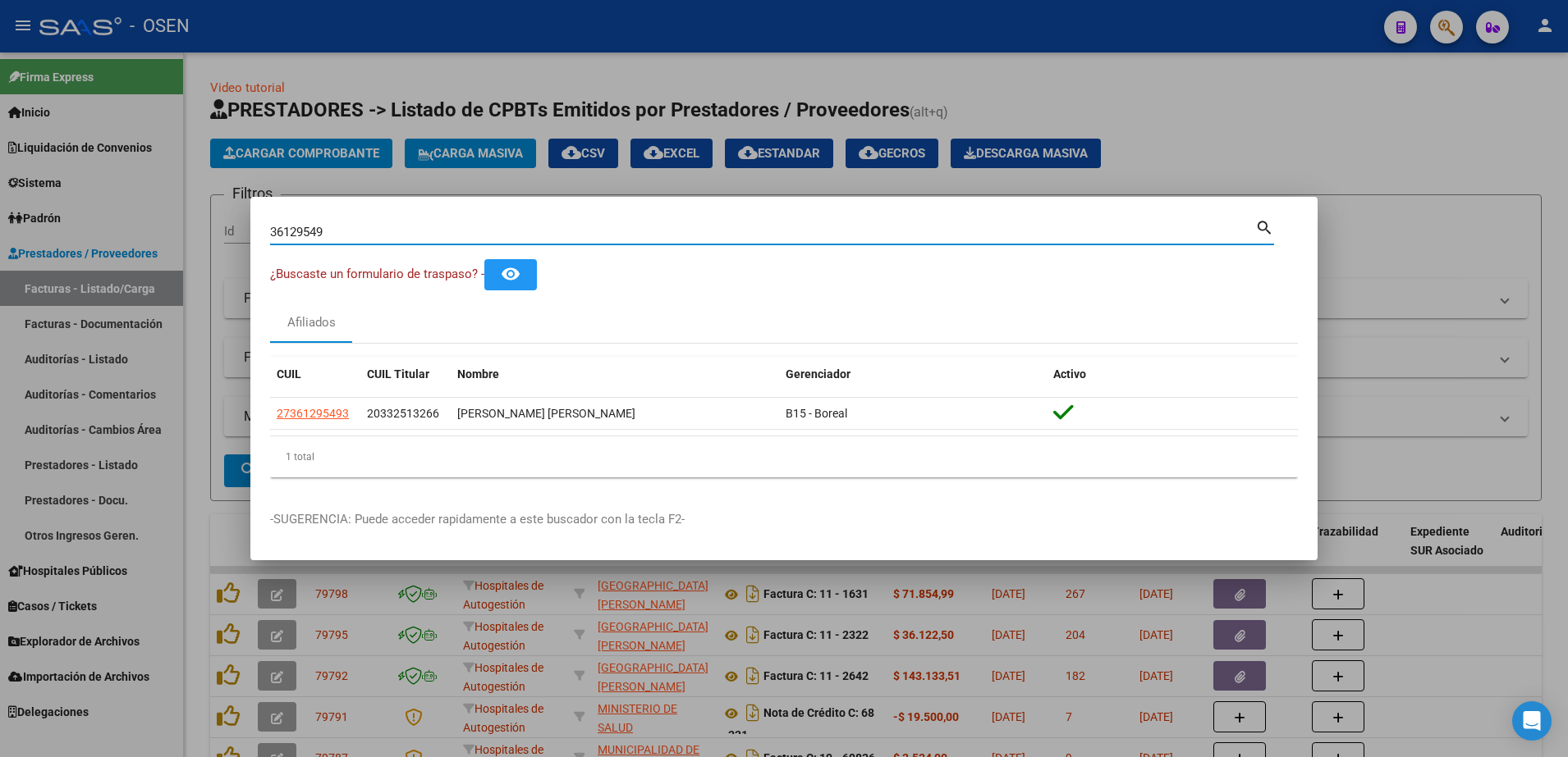
drag, startPoint x: 340, startPoint y: 232, endPoint x: 496, endPoint y: 23, distance: 260.8
click at [253, 235] on mat-dialog-content "36129549 Buscar (apellido, dni, cuil, nro traspaso, cuit, obra social) search ¿…" at bounding box center [784, 354] width 1067 height 274
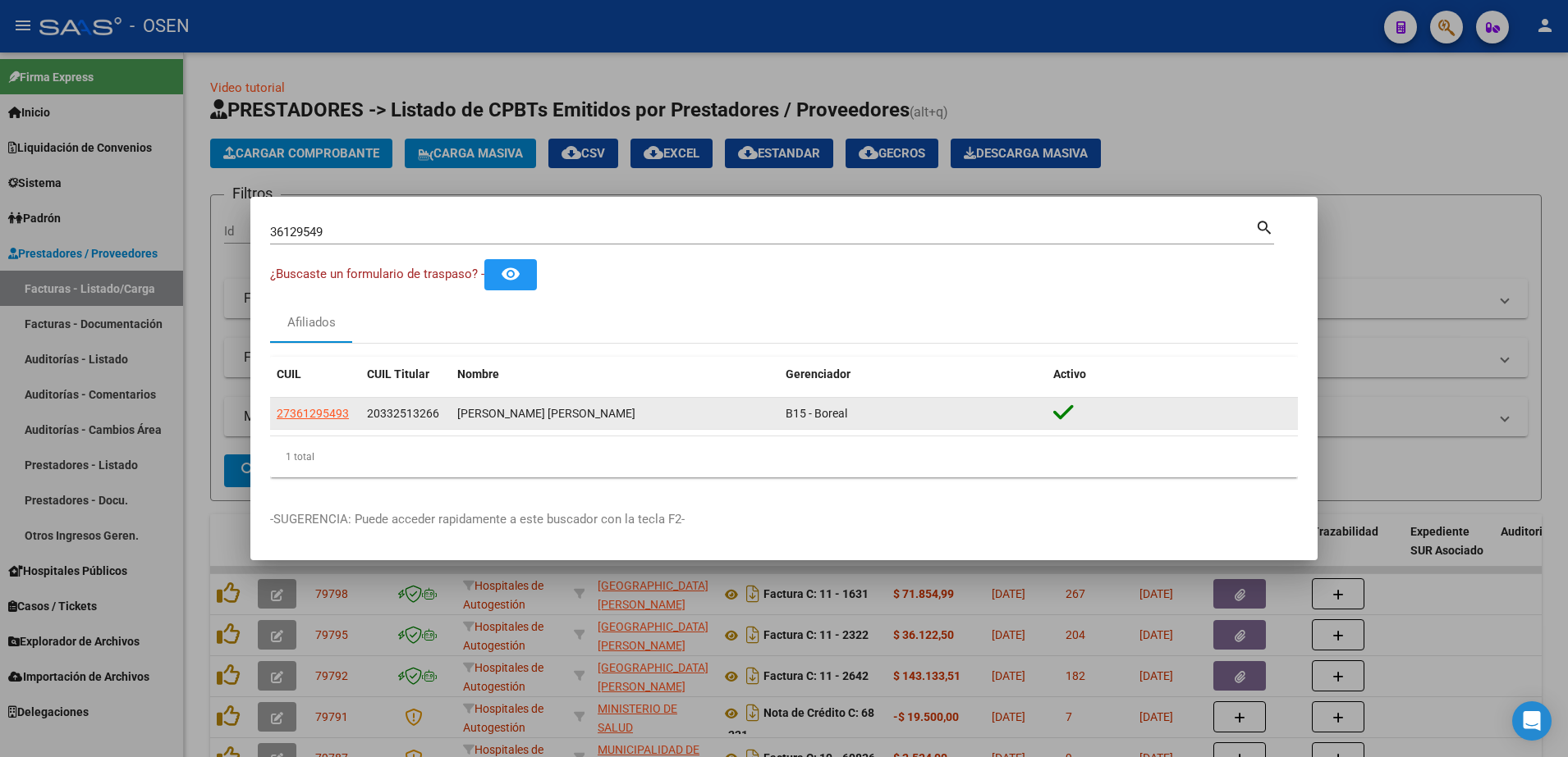
drag, startPoint x: 454, startPoint y: 408, endPoint x: 571, endPoint y: 420, distance: 117.6
click at [571, 420] on datatable-body-cell "[PERSON_NAME] [PERSON_NAME]" at bounding box center [615, 413] width 329 height 32
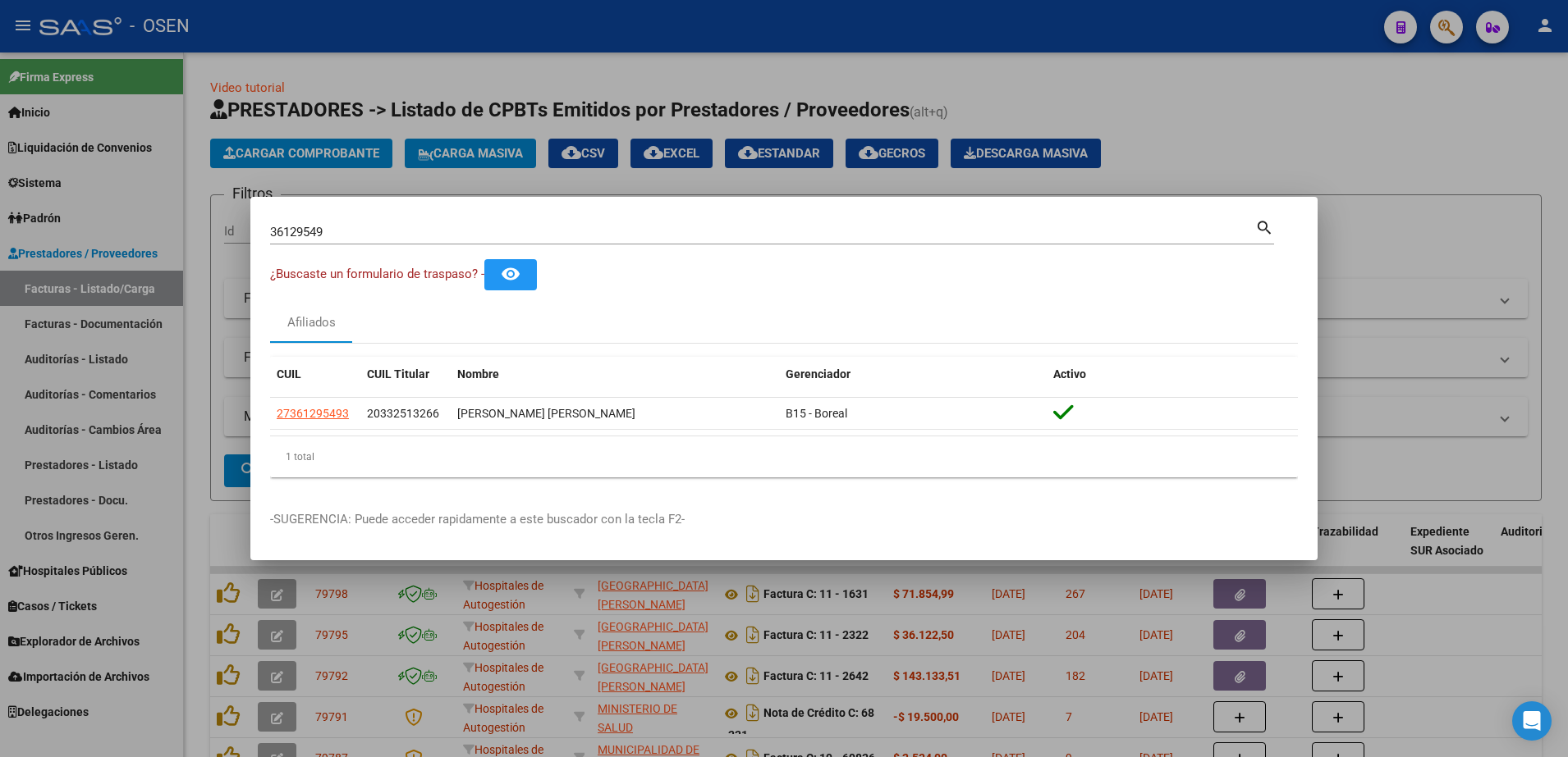
copy div "[PERSON_NAME]"
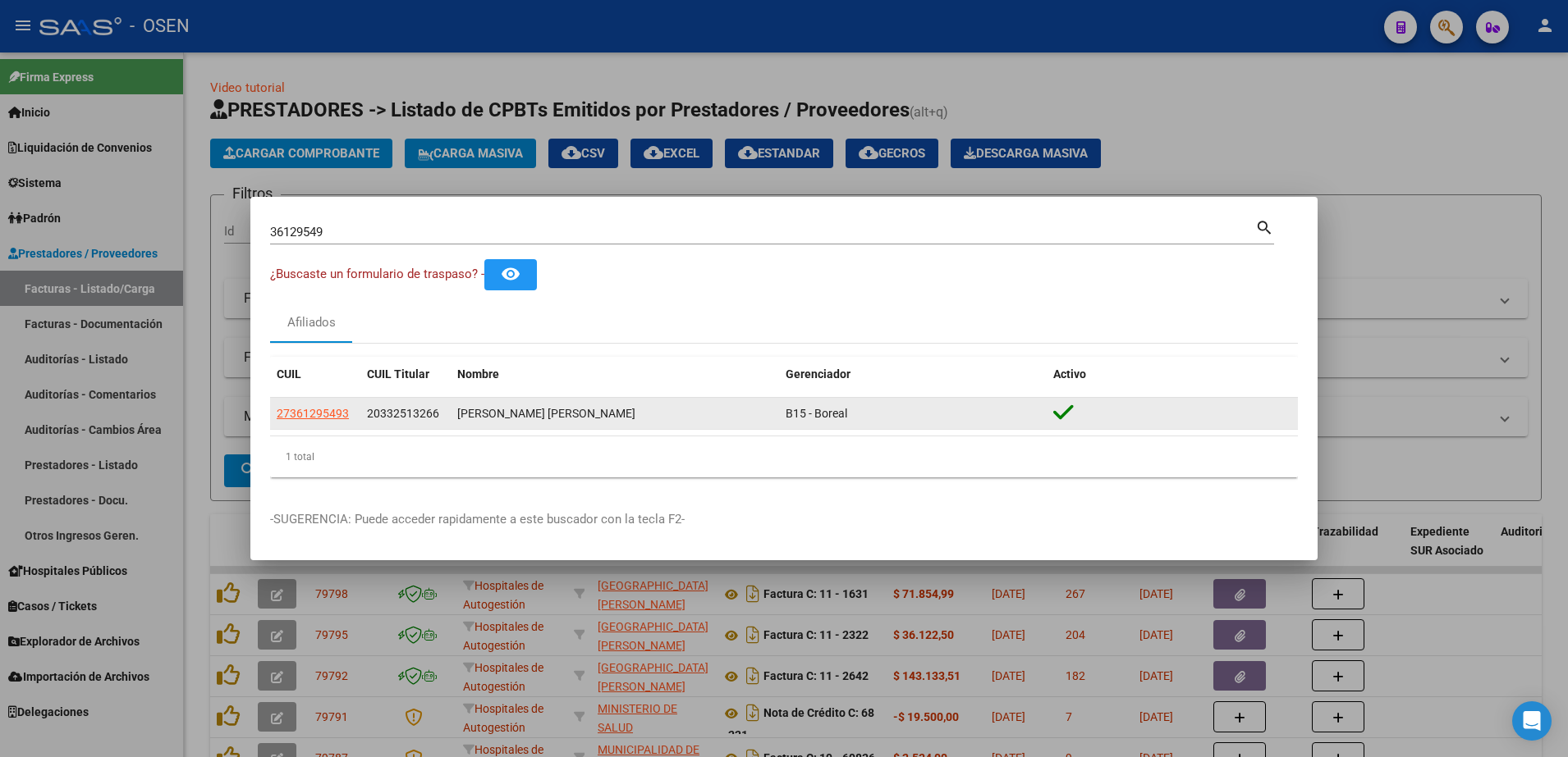
click at [406, 415] on span "20332513266" at bounding box center [404, 413] width 72 height 14
click at [405, 414] on span "20332513266" at bounding box center [404, 413] width 72 height 14
copy span "20332513266"
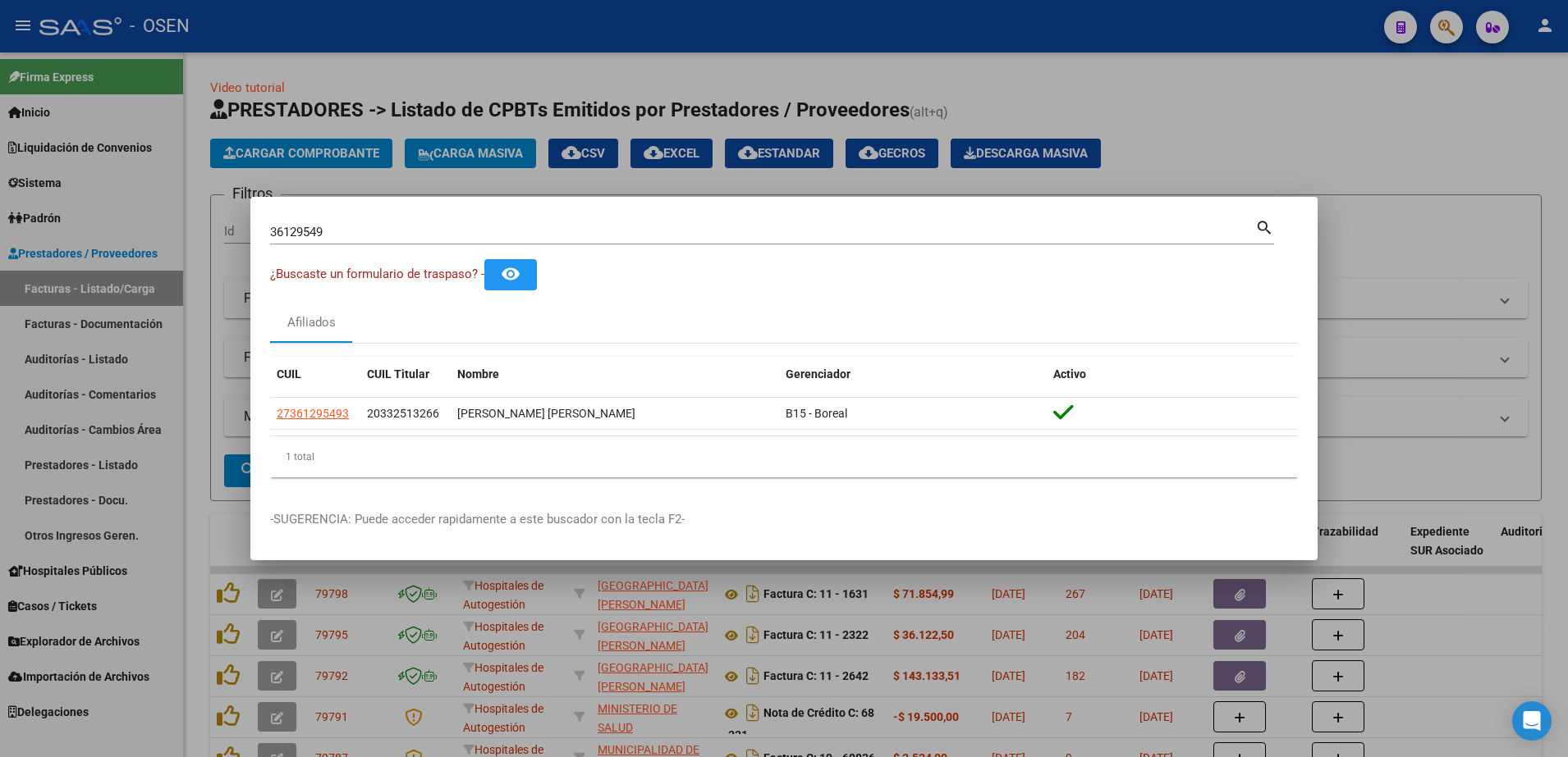
click at [563, 587] on div at bounding box center [784, 378] width 1568 height 757
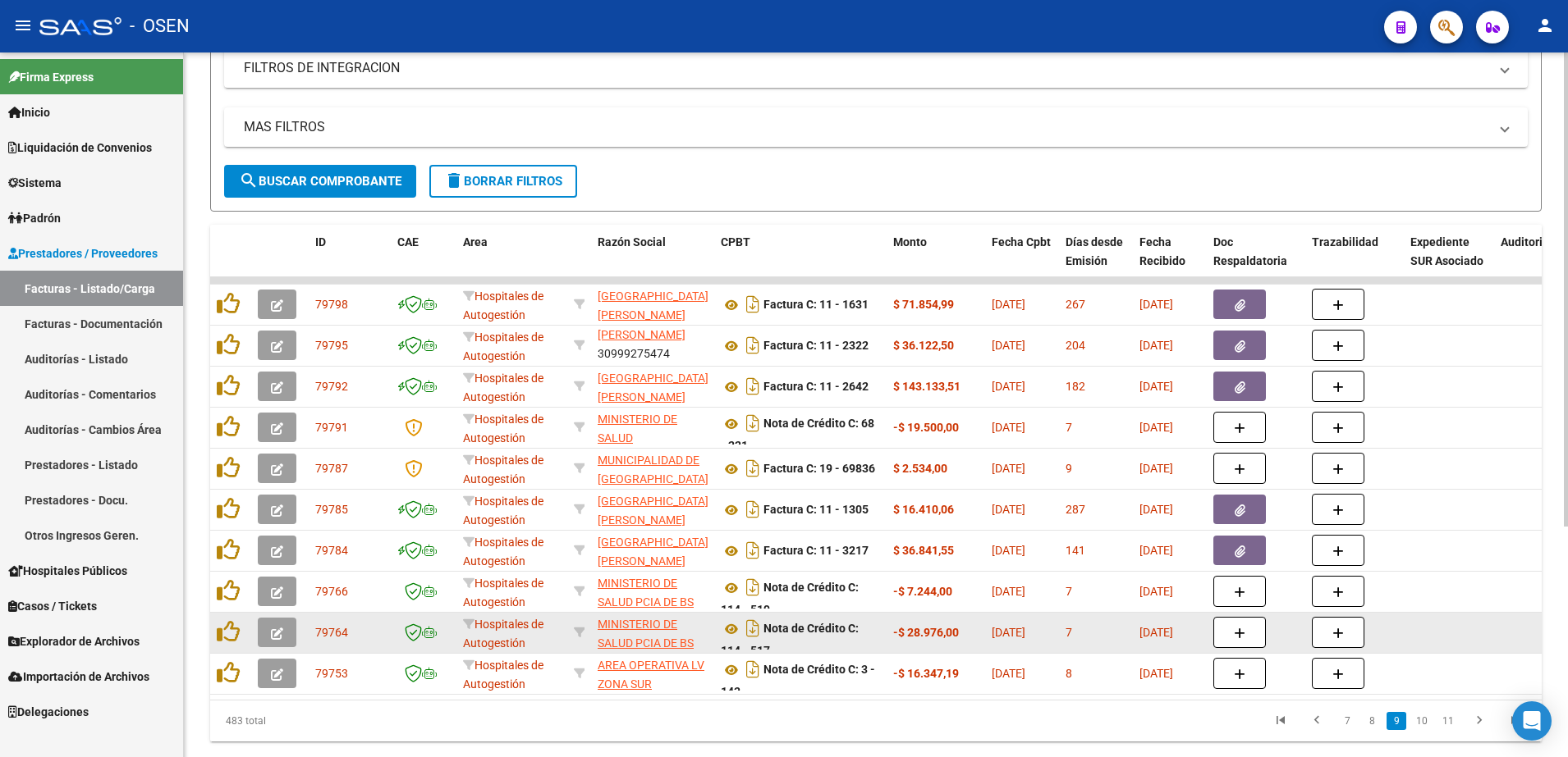
scroll to position [308, 0]
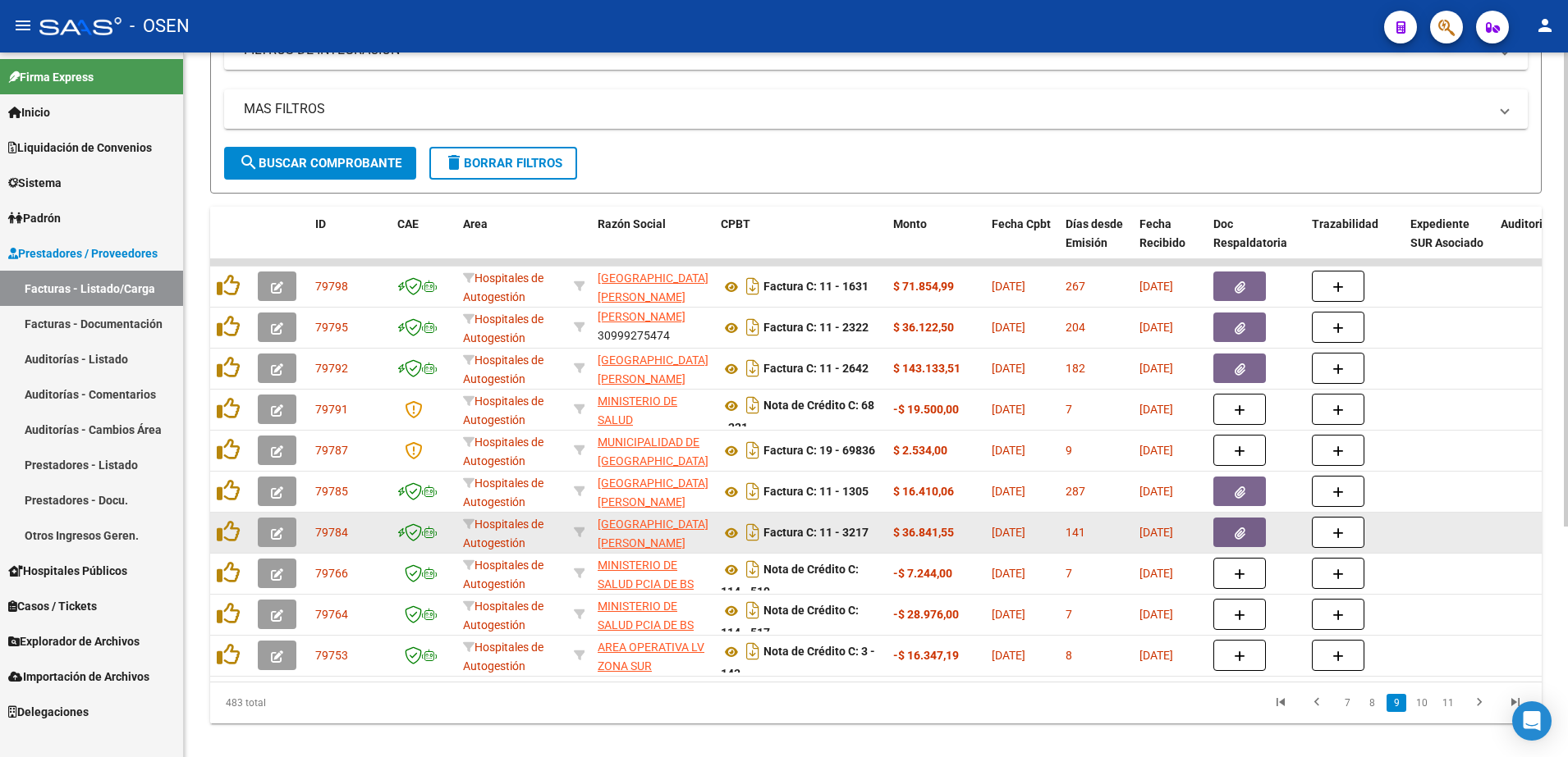
drag, startPoint x: 1257, startPoint y: 531, endPoint x: 1255, endPoint y: 512, distance: 19.1
click at [1255, 512] on datatable-body-cell at bounding box center [1256, 532] width 98 height 41
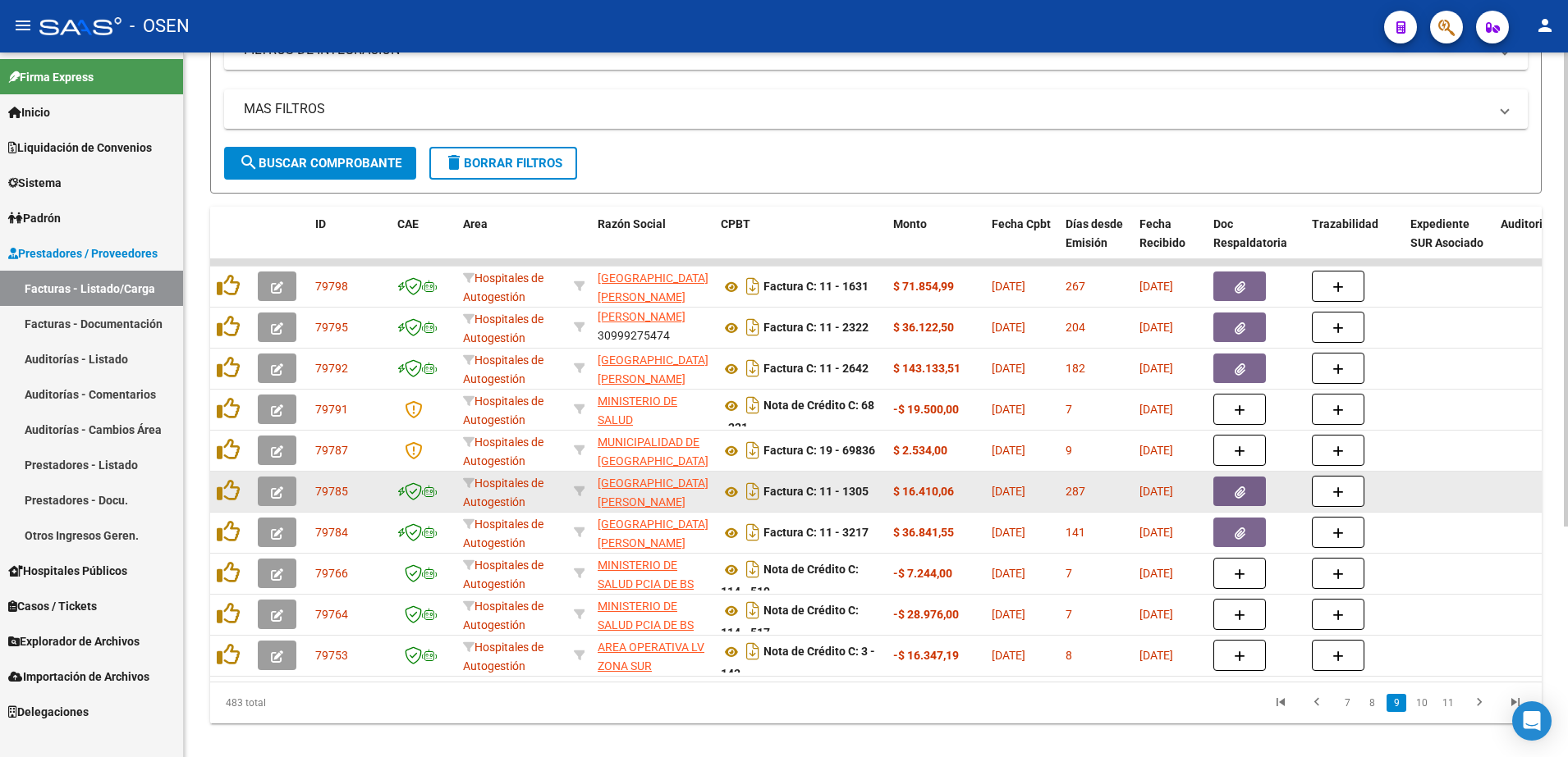
click at [1251, 503] on button "button" at bounding box center [1239, 491] width 52 height 30
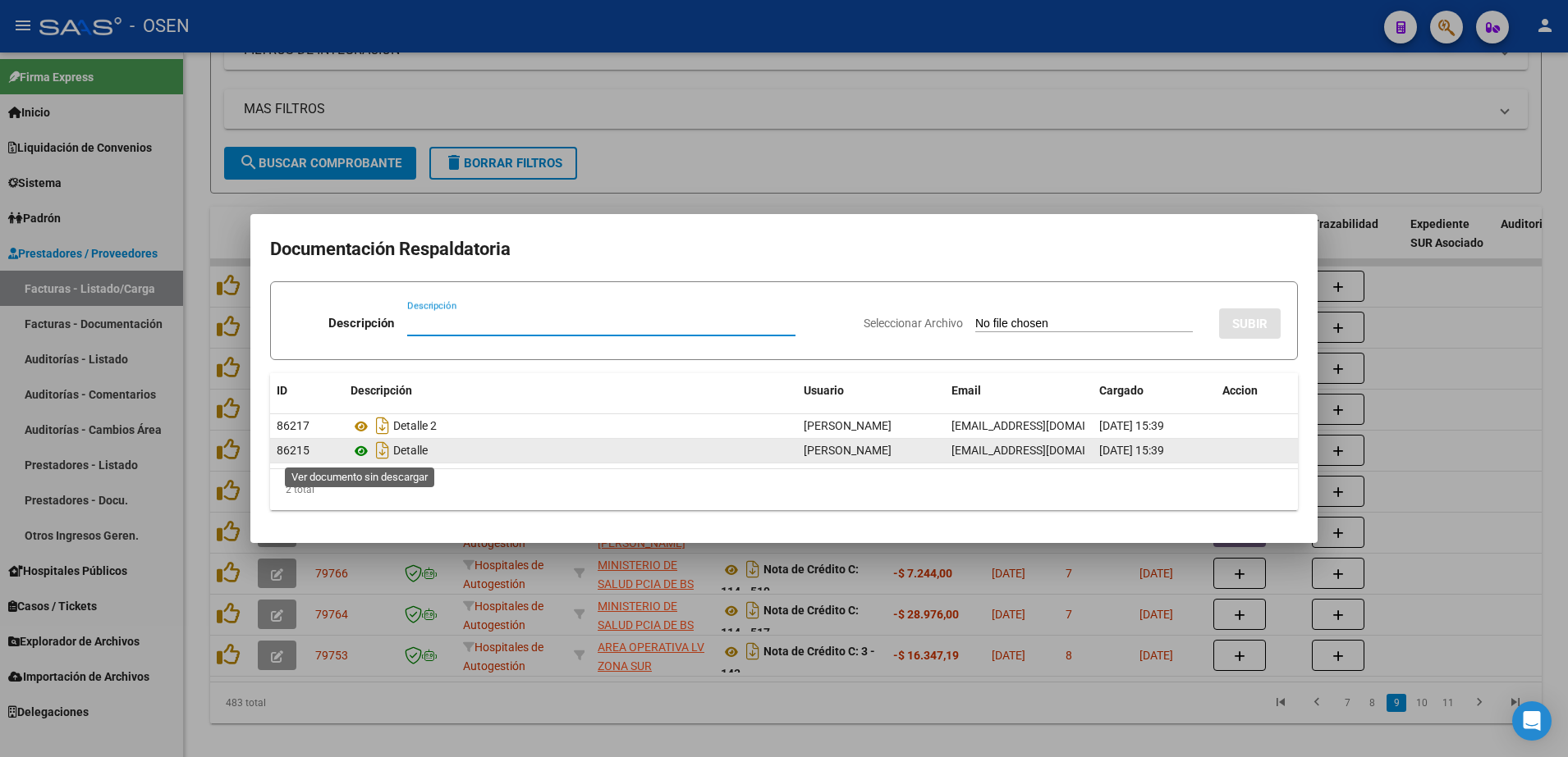
click at [358, 454] on icon at bounding box center [361, 451] width 22 height 20
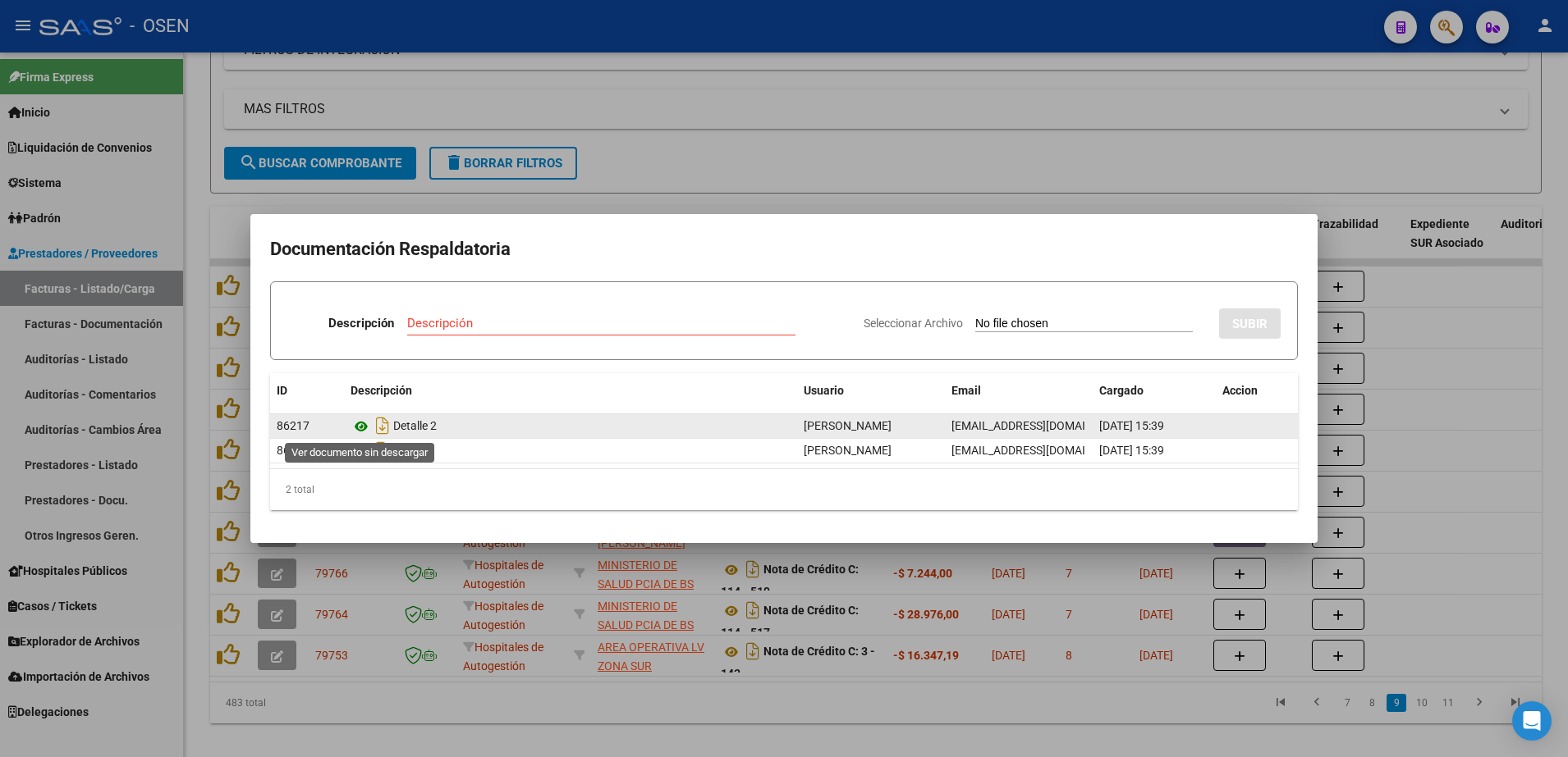
click at [357, 425] on icon at bounding box center [361, 427] width 22 height 20
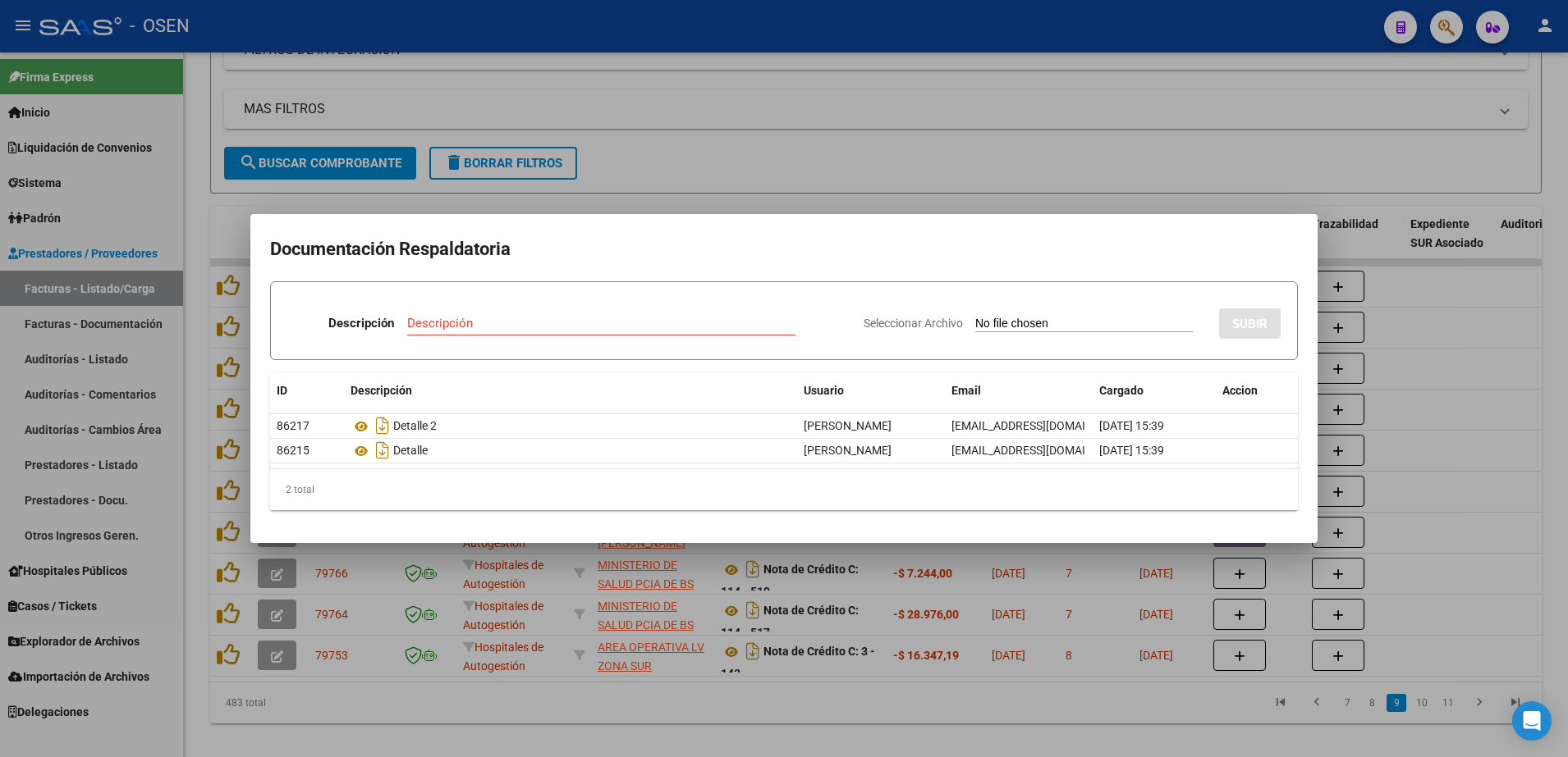
click at [593, 671] on div at bounding box center [784, 378] width 1568 height 757
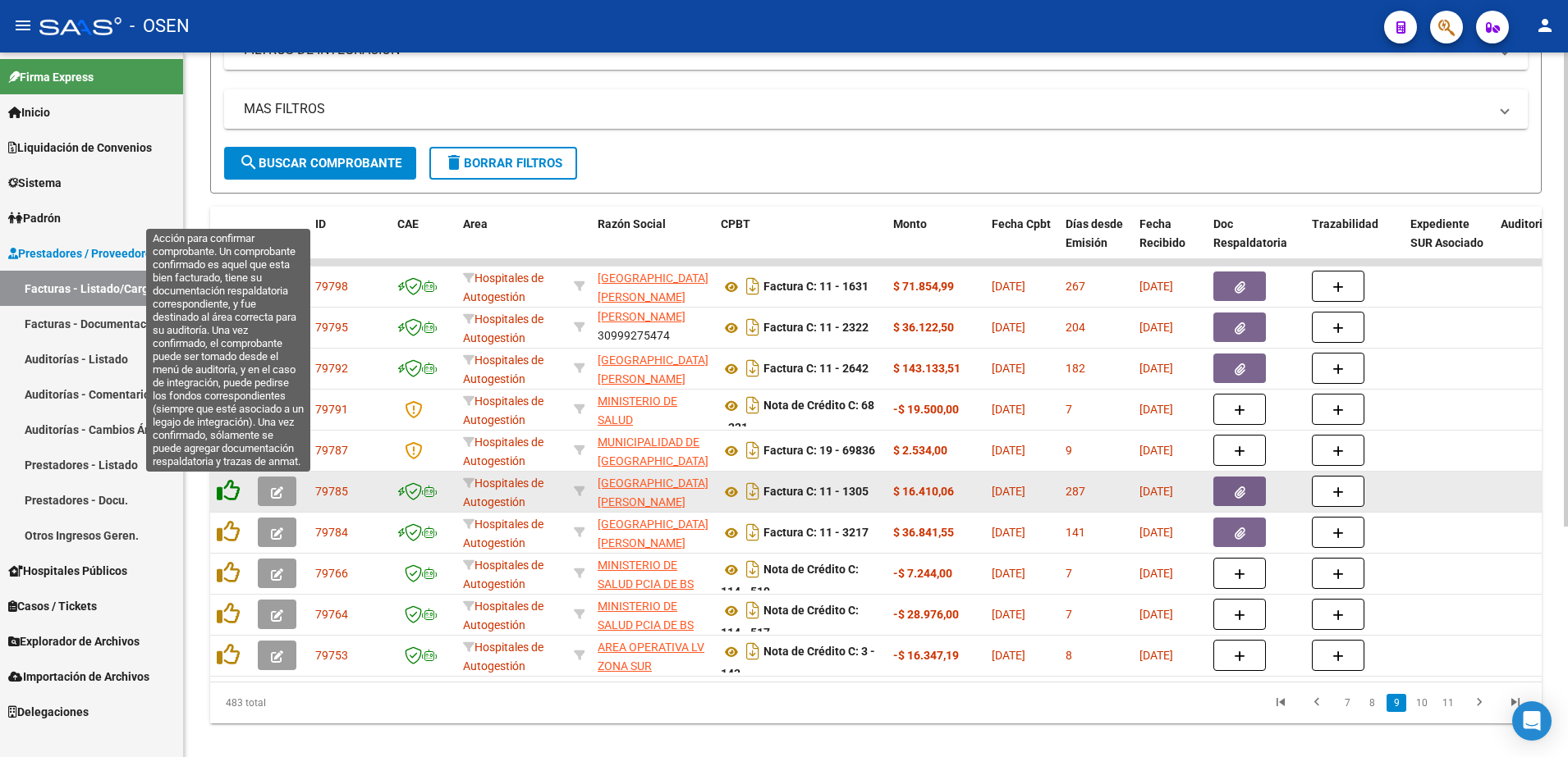
click at [237, 488] on icon at bounding box center [227, 490] width 23 height 23
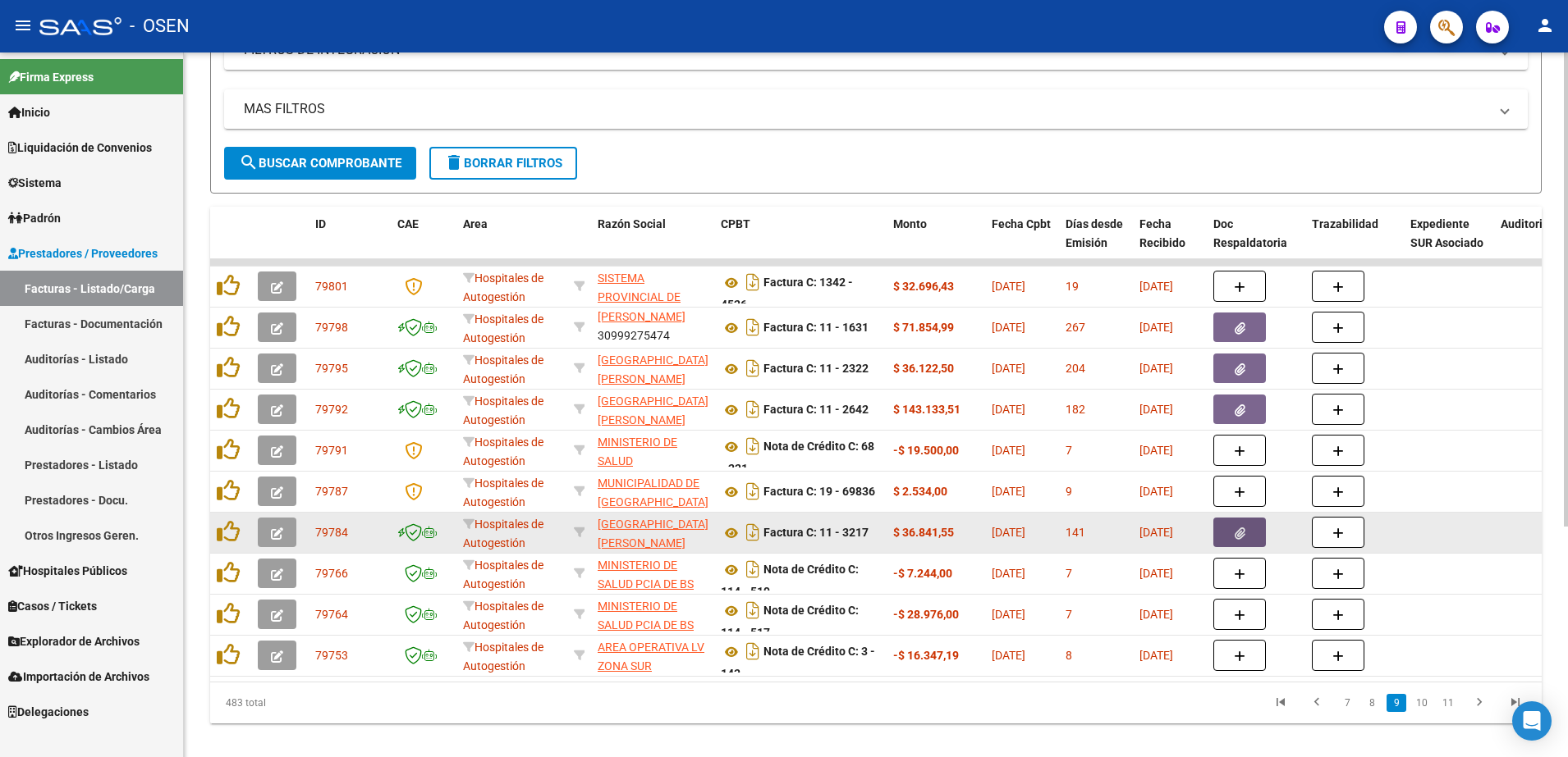
click at [1229, 529] on button "button" at bounding box center [1239, 532] width 52 height 30
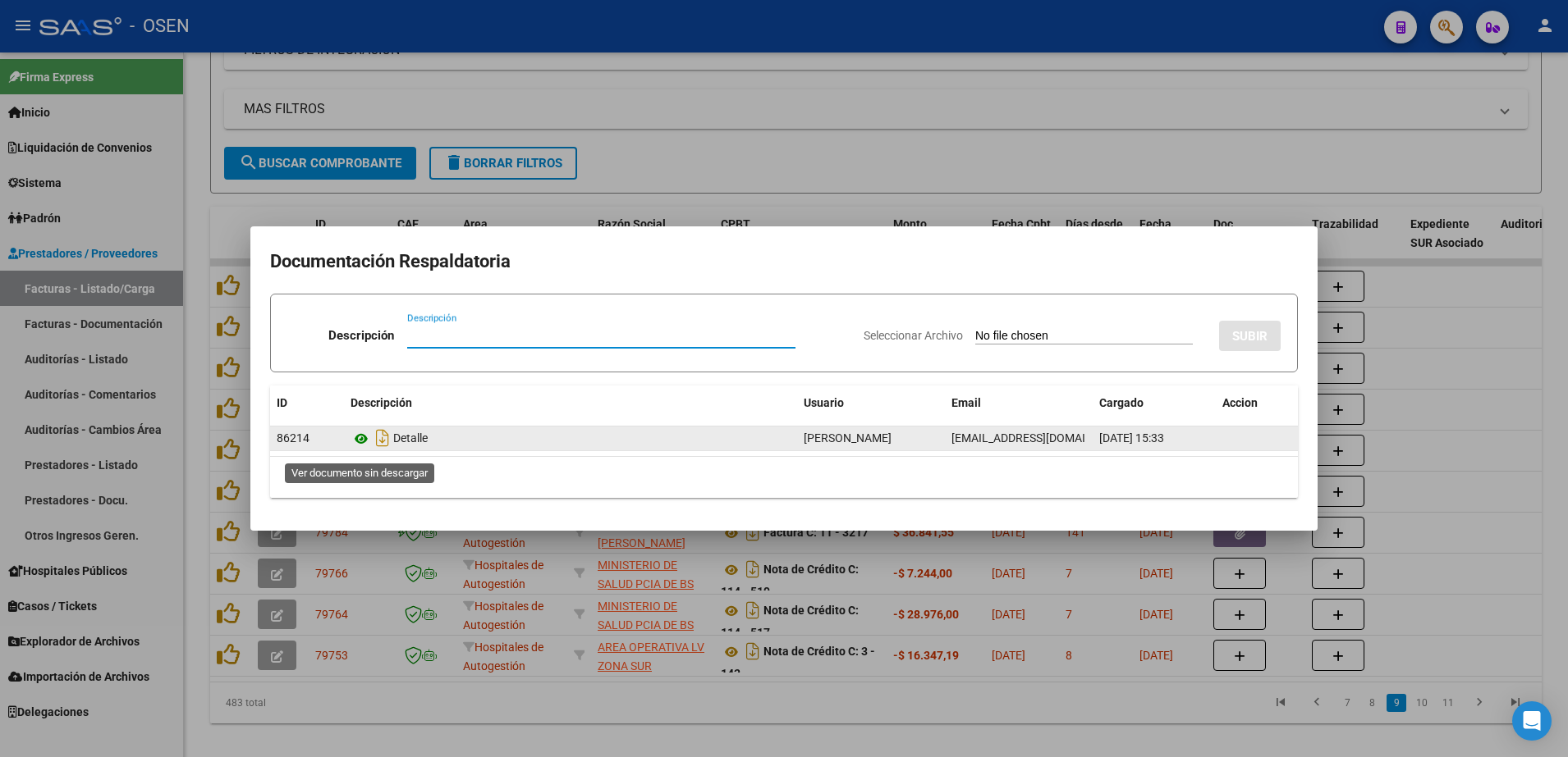
click at [362, 444] on icon at bounding box center [361, 439] width 22 height 20
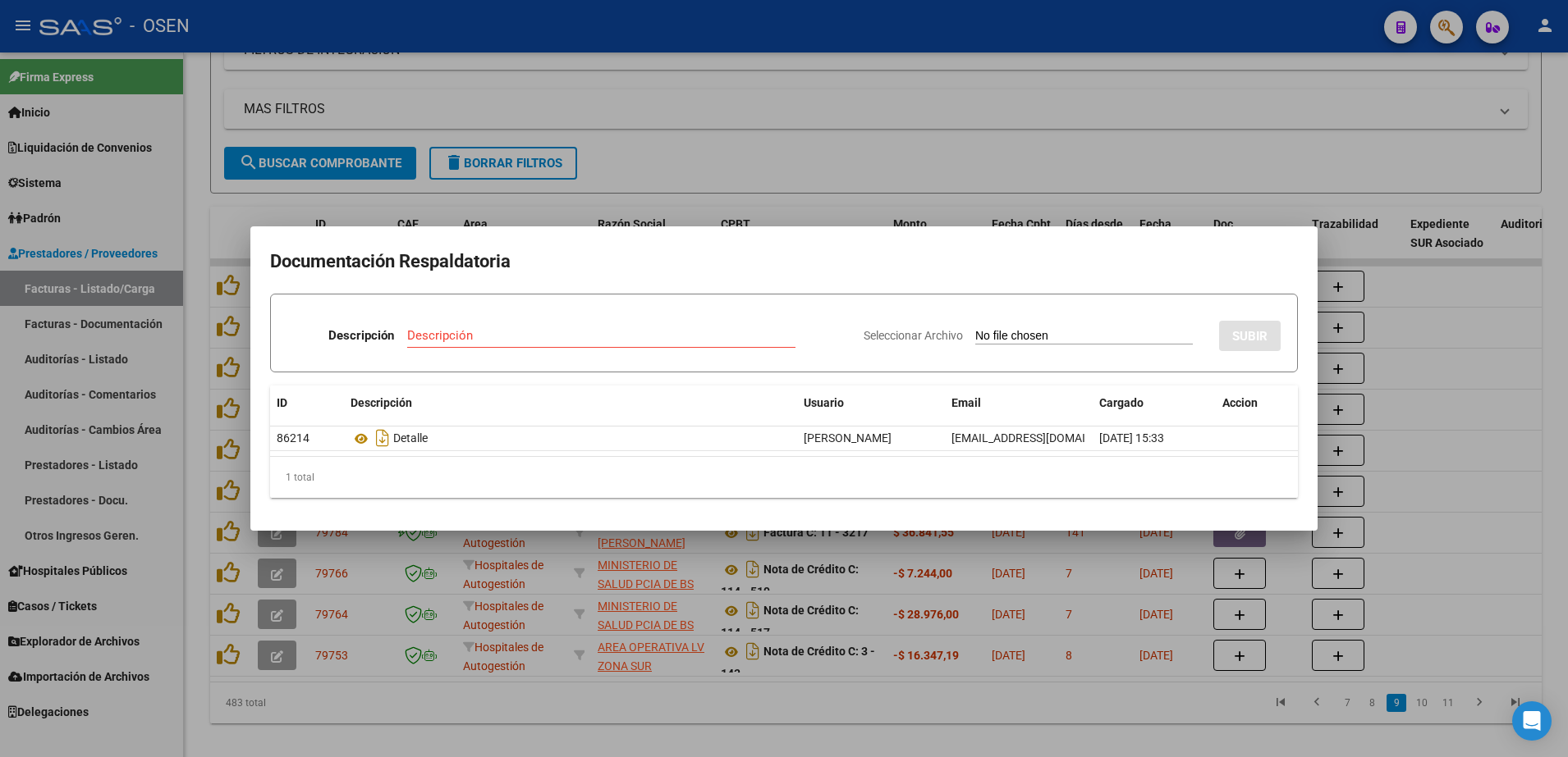
click at [796, 130] on div at bounding box center [784, 378] width 1568 height 757
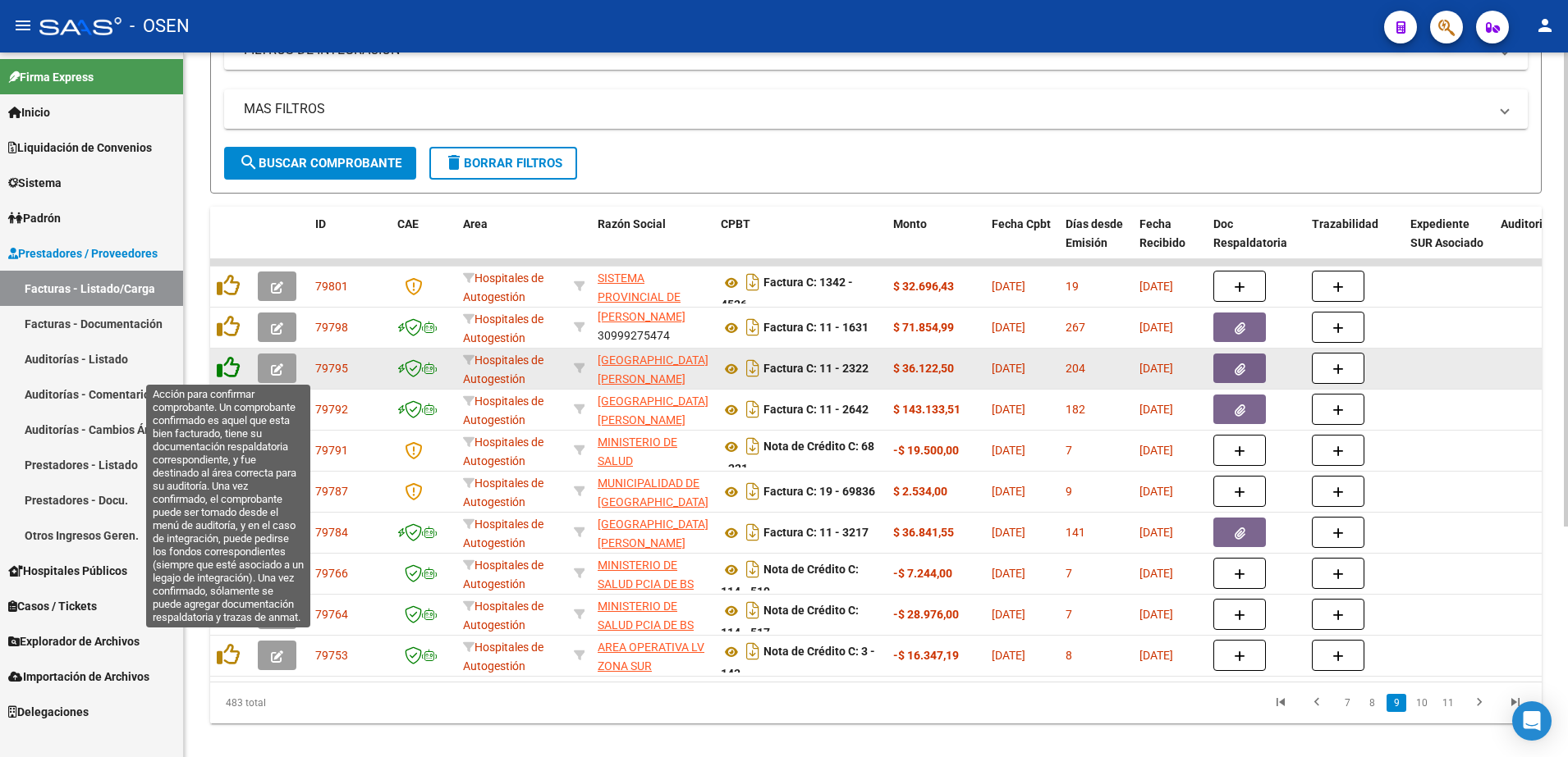
click at [227, 365] on icon at bounding box center [227, 367] width 23 height 23
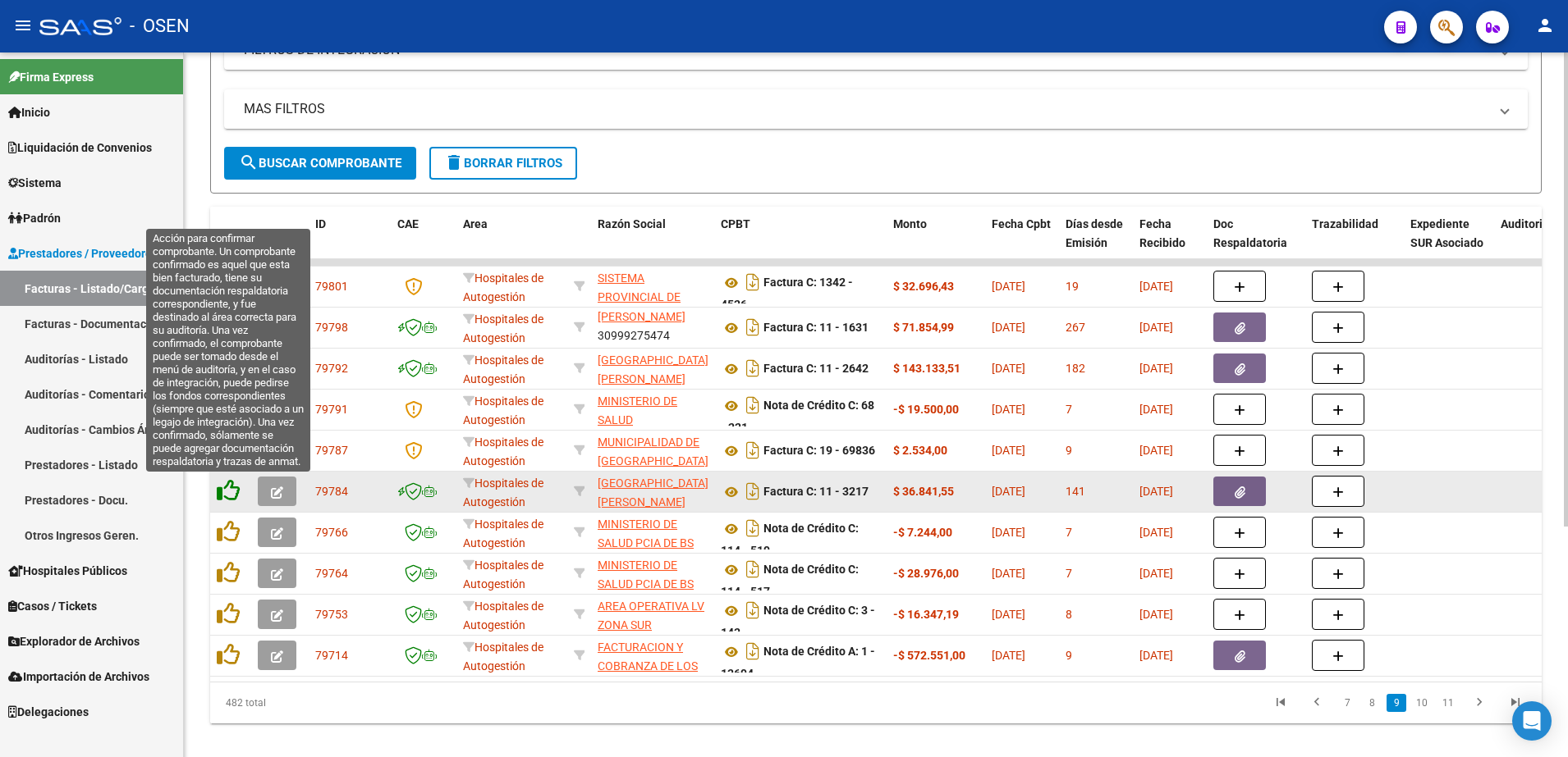
click at [223, 494] on icon at bounding box center [227, 490] width 23 height 23
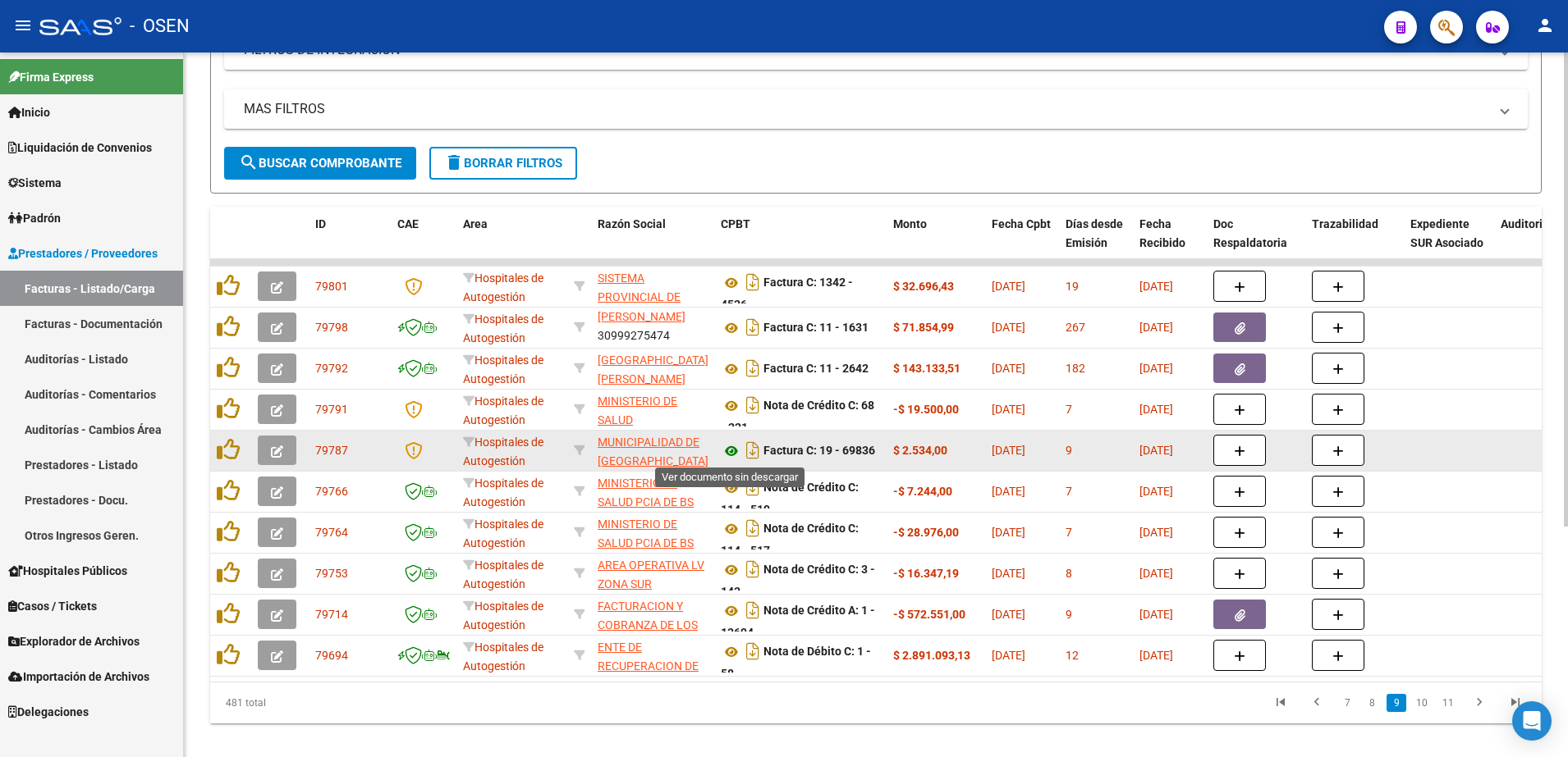
click at [728, 444] on icon at bounding box center [731, 451] width 22 height 20
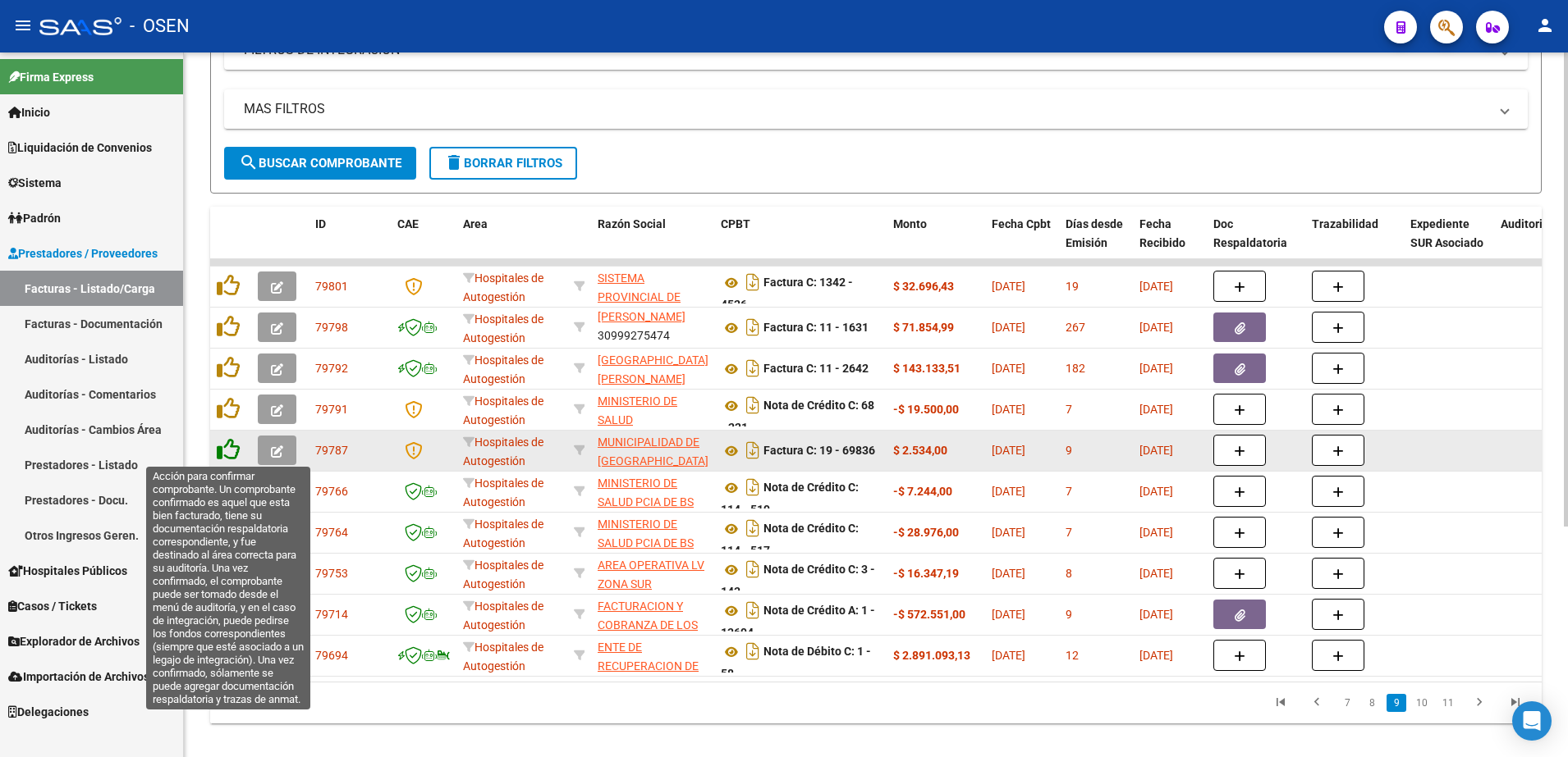
click at [224, 448] on icon at bounding box center [227, 449] width 23 height 23
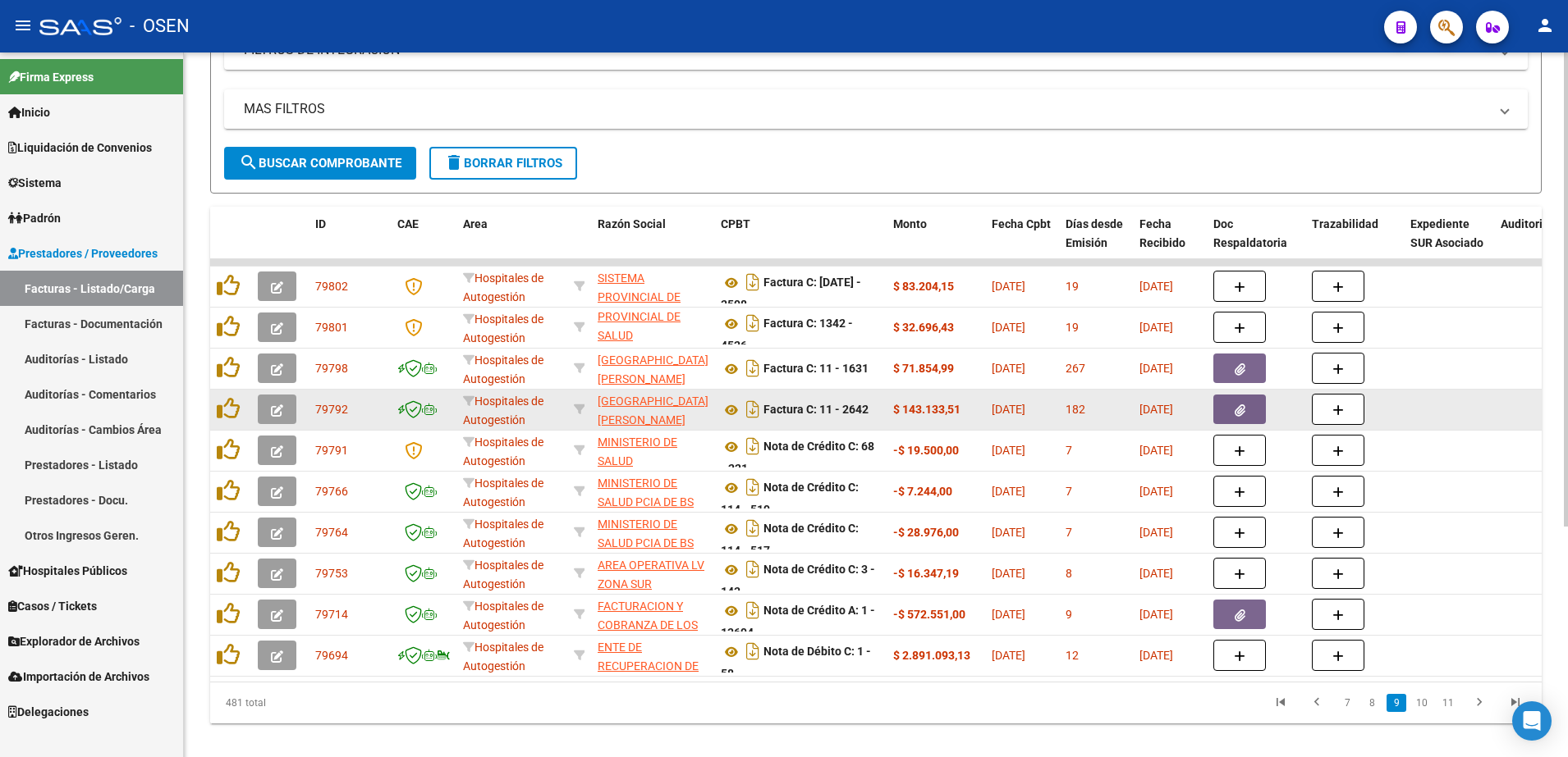
click at [1220, 413] on button "button" at bounding box center [1239, 409] width 52 height 30
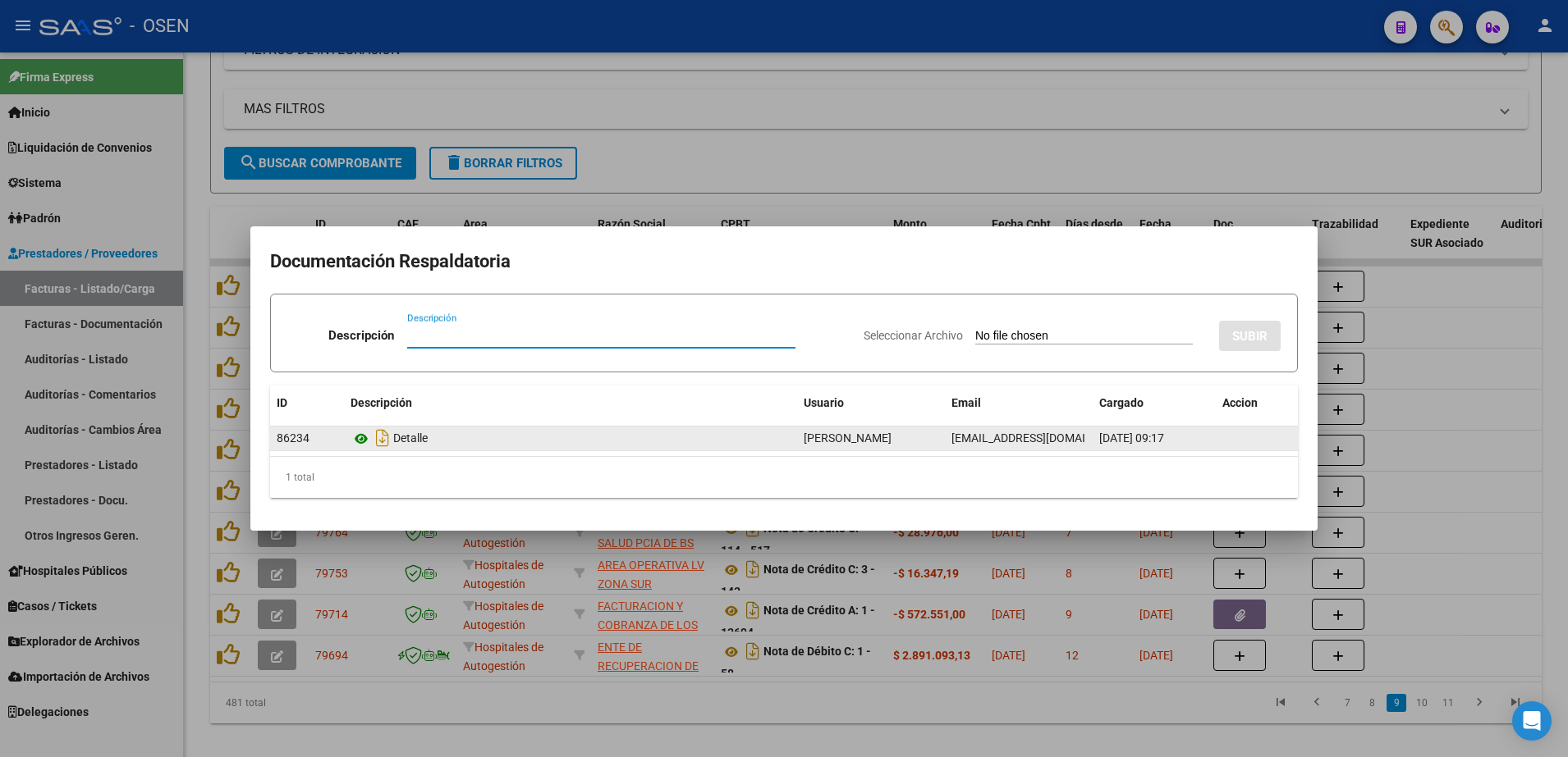
click at [355, 439] on icon at bounding box center [361, 439] width 22 height 20
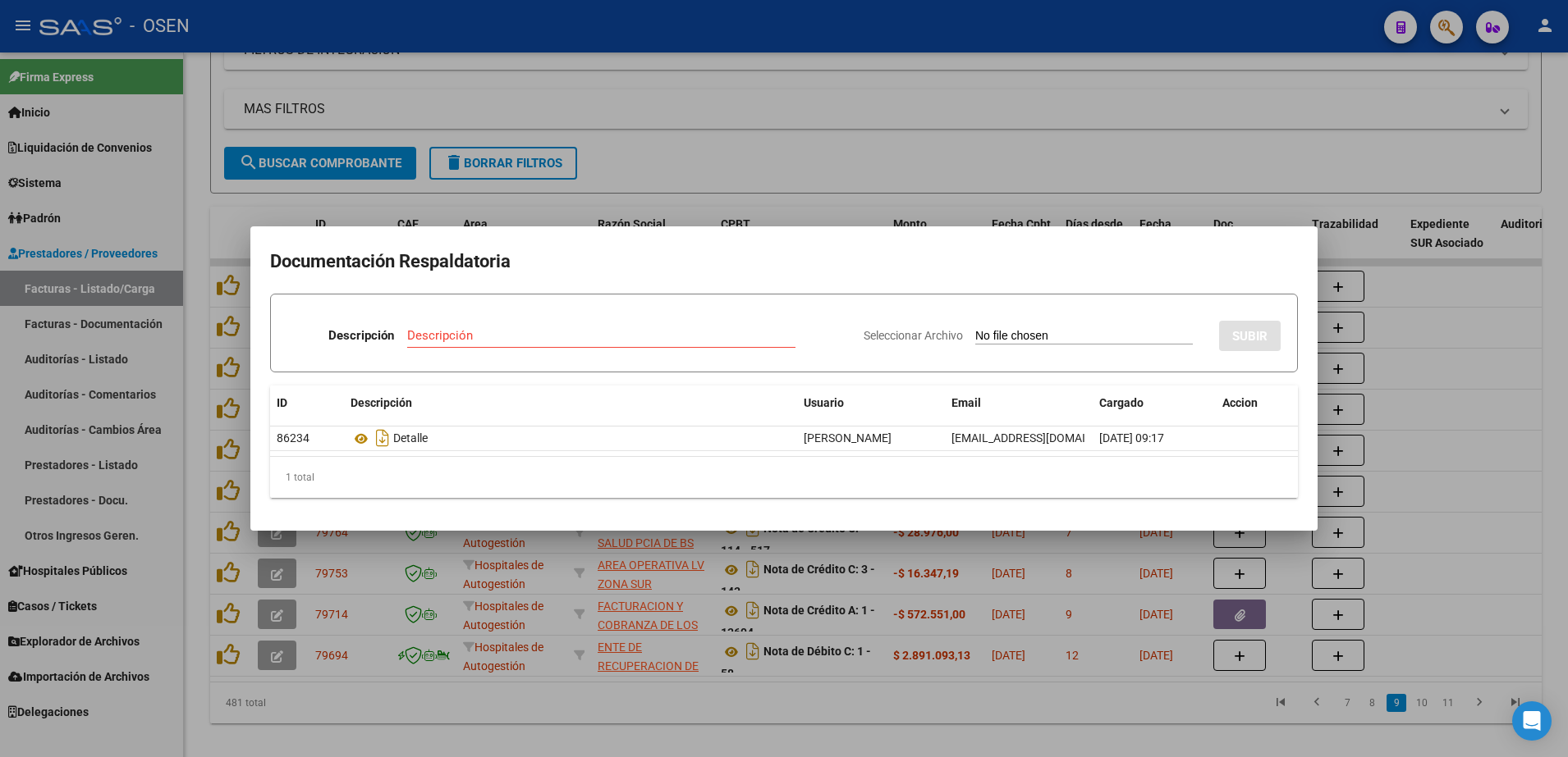
click at [552, 186] on div at bounding box center [784, 378] width 1568 height 757
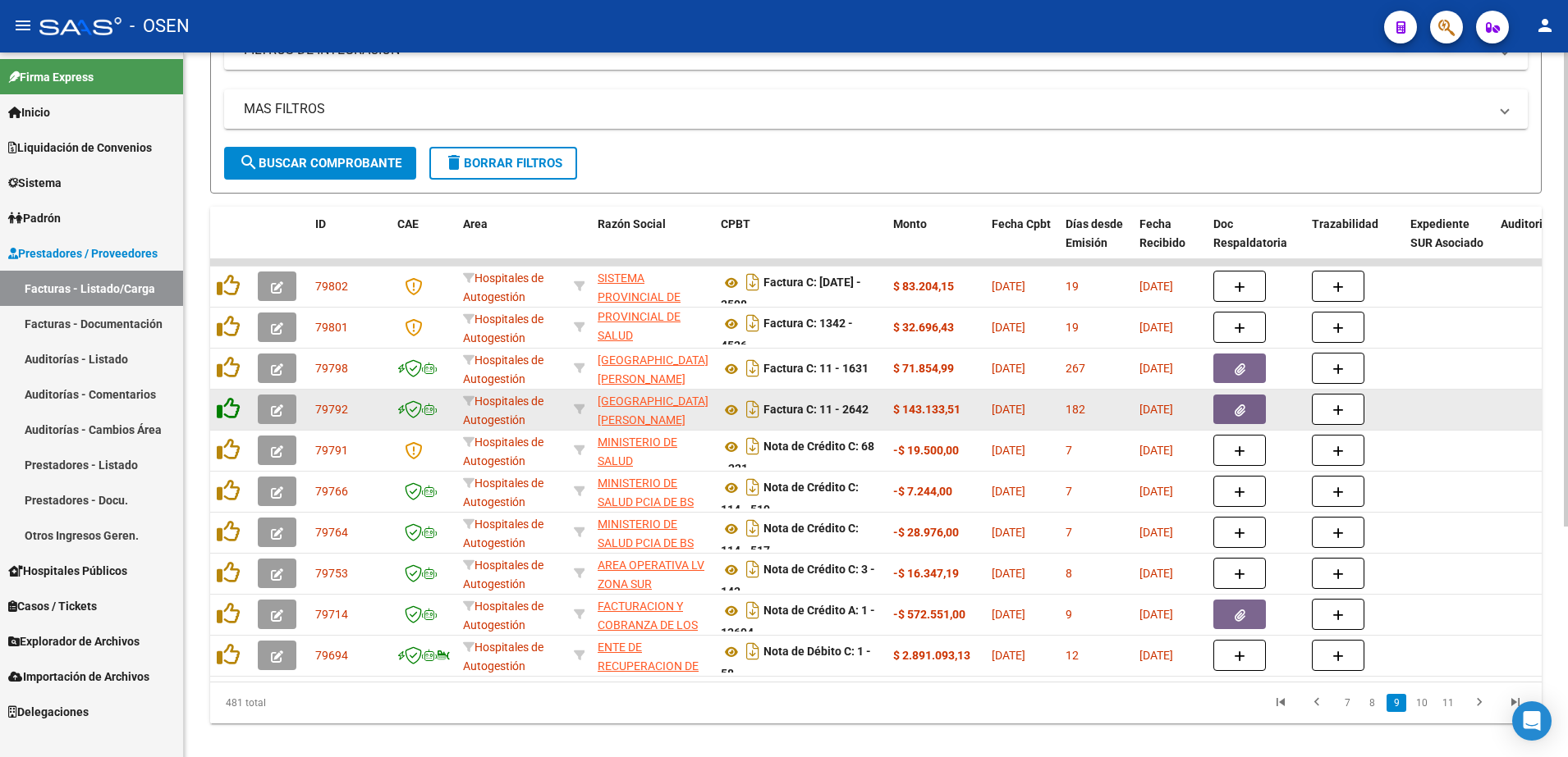
click at [234, 408] on icon at bounding box center [227, 408] width 23 height 23
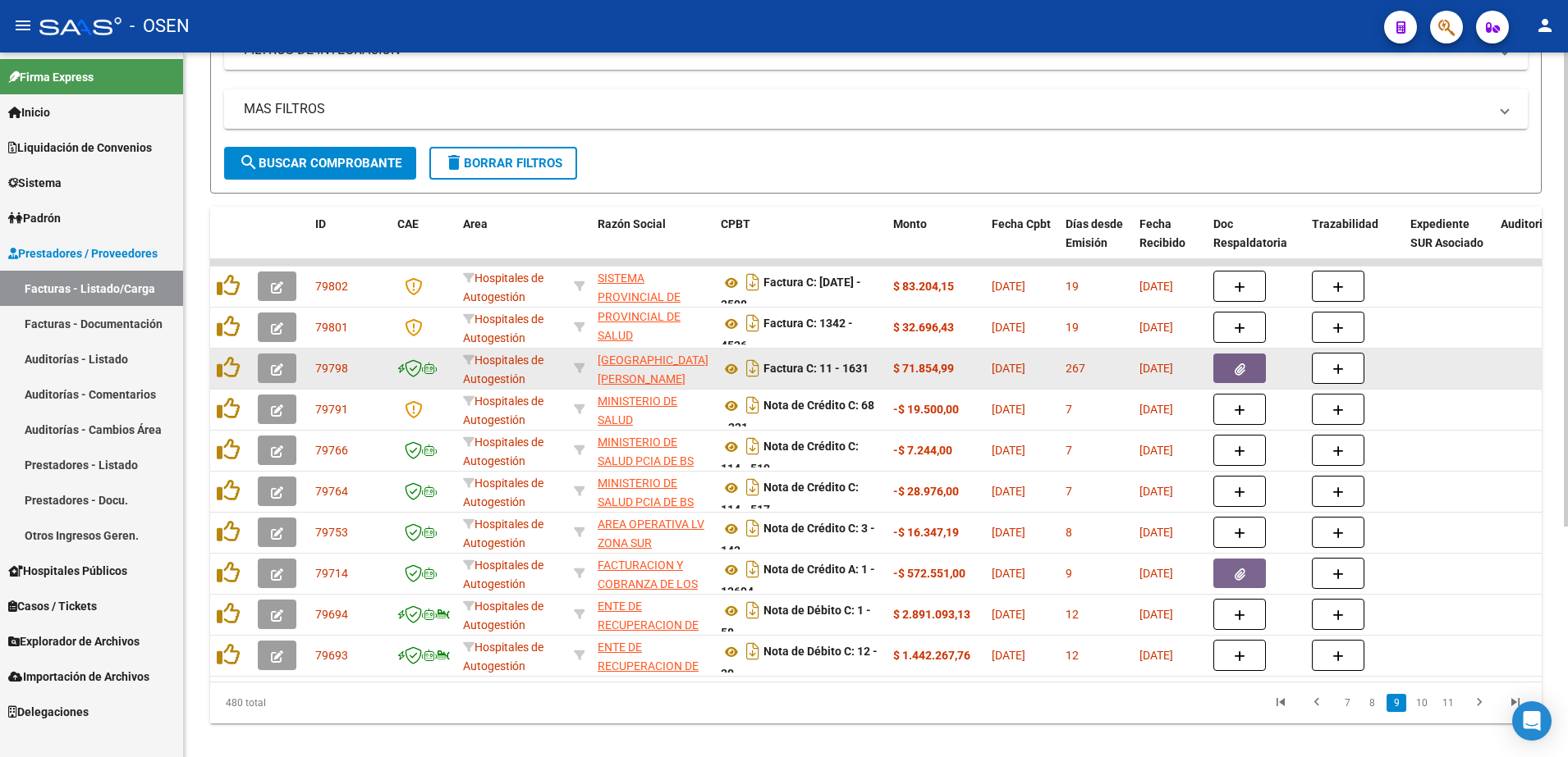
click at [1256, 369] on button "button" at bounding box center [1239, 368] width 52 height 30
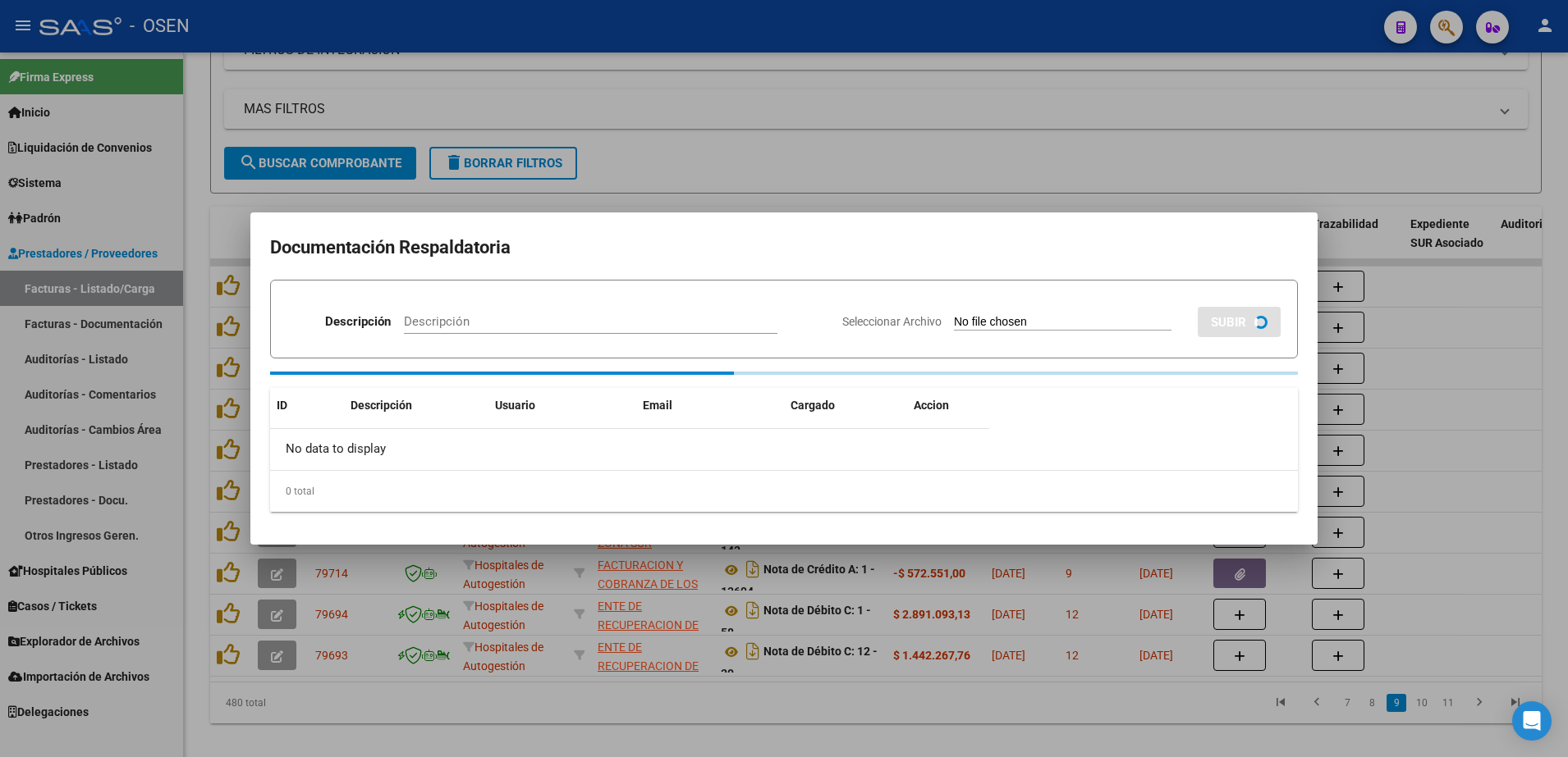
click at [1265, 369] on div "Descripción Descripción Seleccionar Archivo SUBIR ID Descripción Usuario Email …" at bounding box center [784, 395] width 1028 height 232
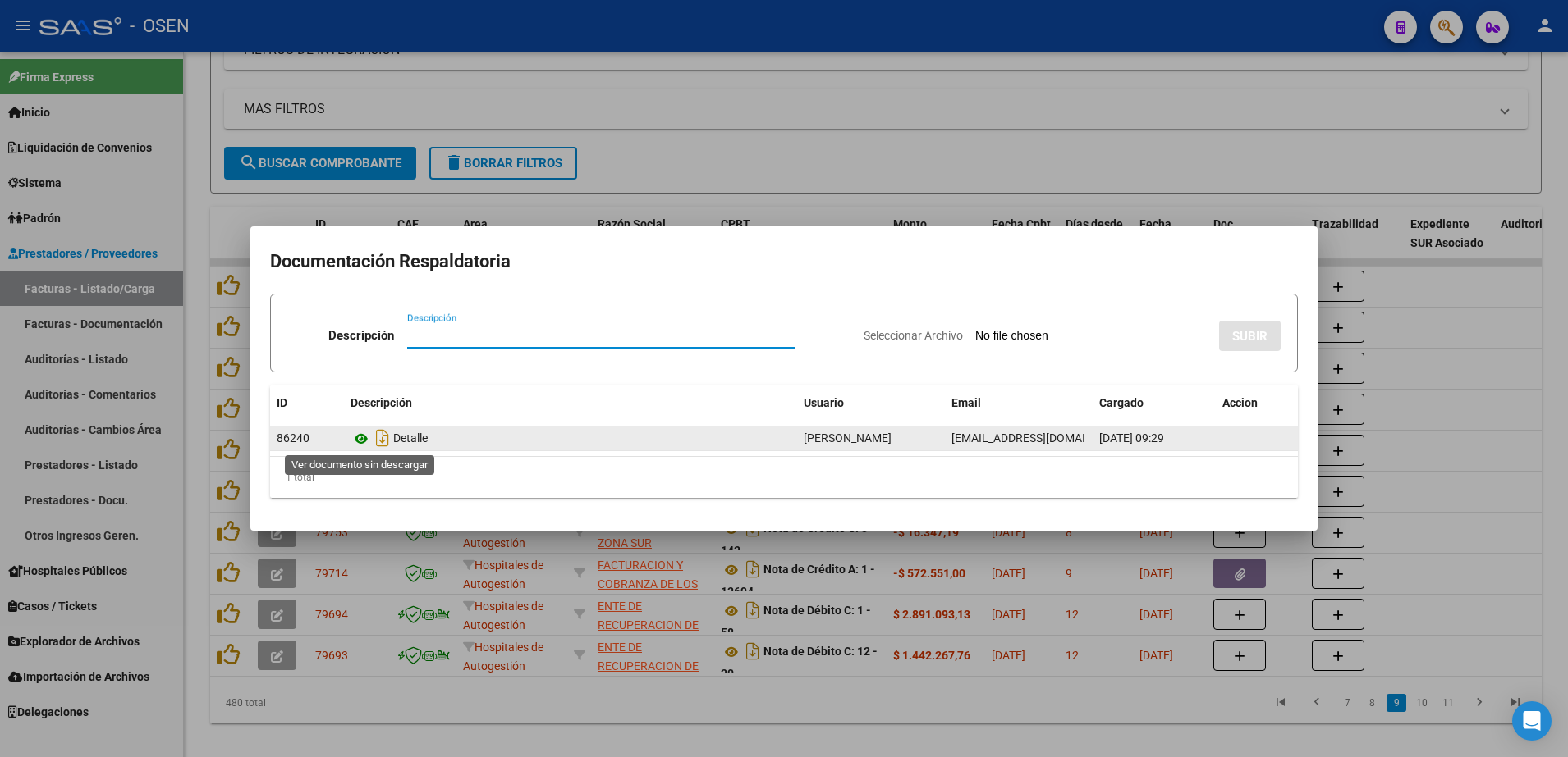
click at [359, 436] on icon at bounding box center [361, 439] width 22 height 20
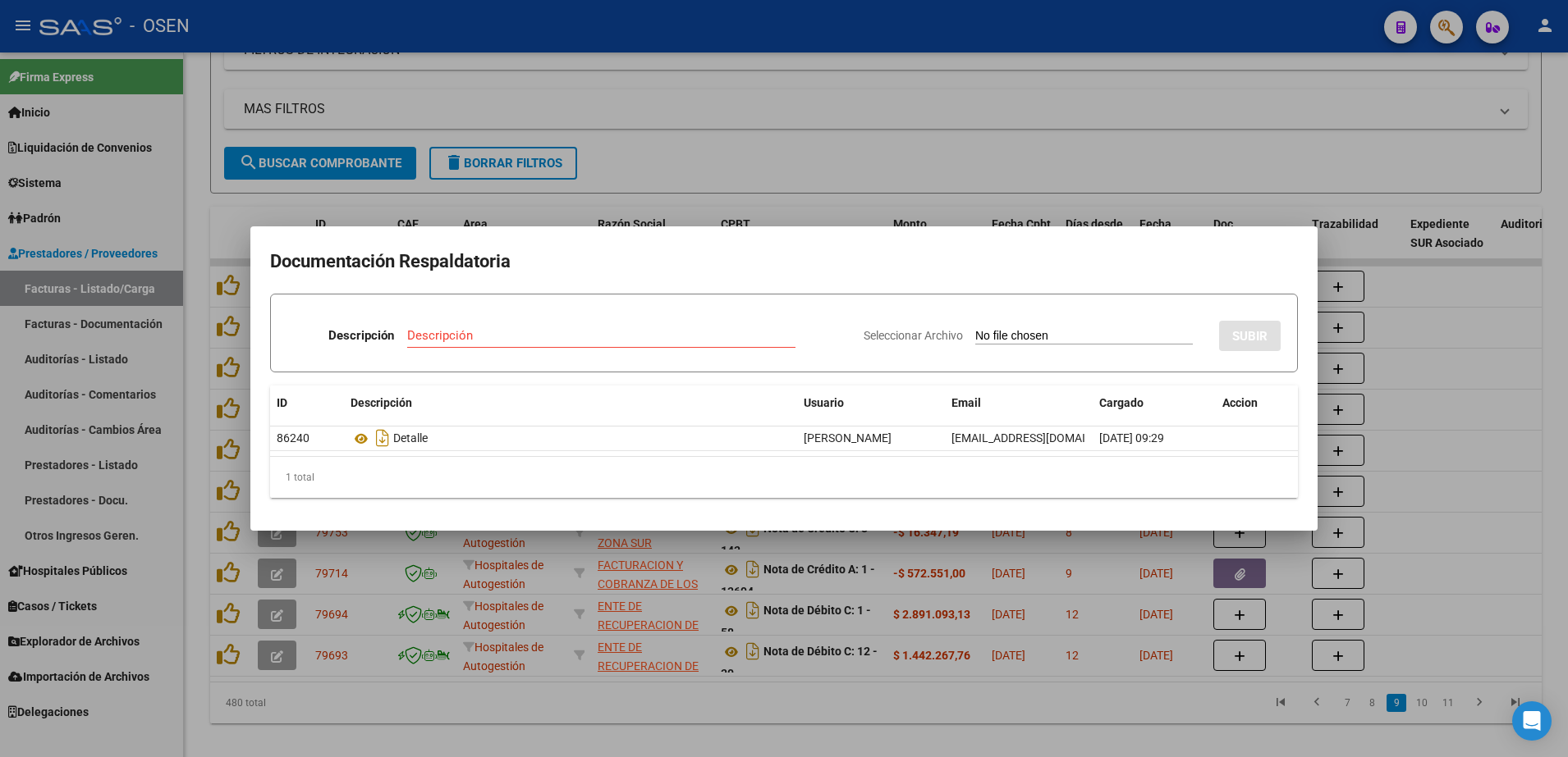
click at [458, 577] on div at bounding box center [784, 378] width 1568 height 757
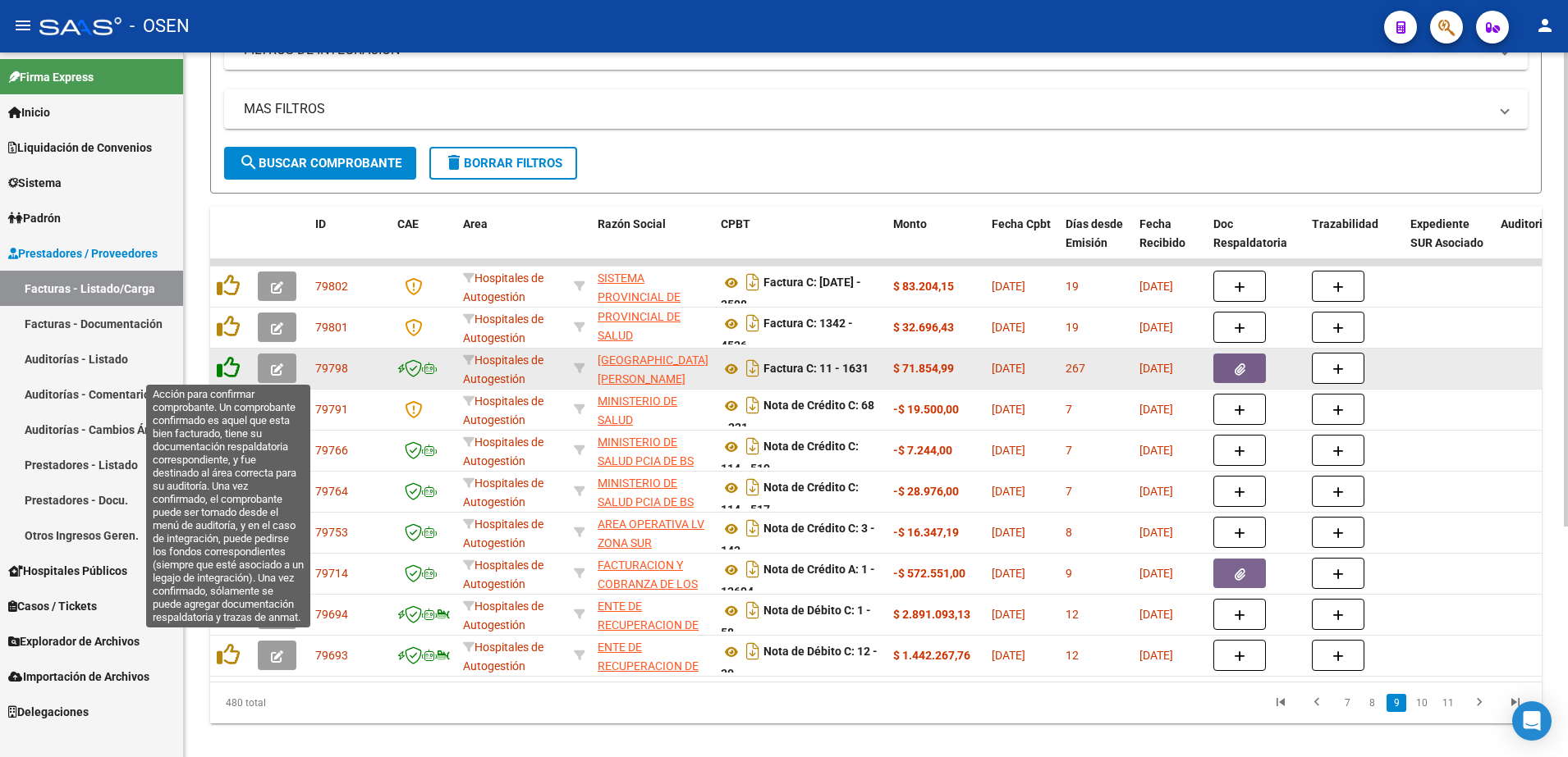
click at [226, 363] on icon at bounding box center [227, 367] width 23 height 23
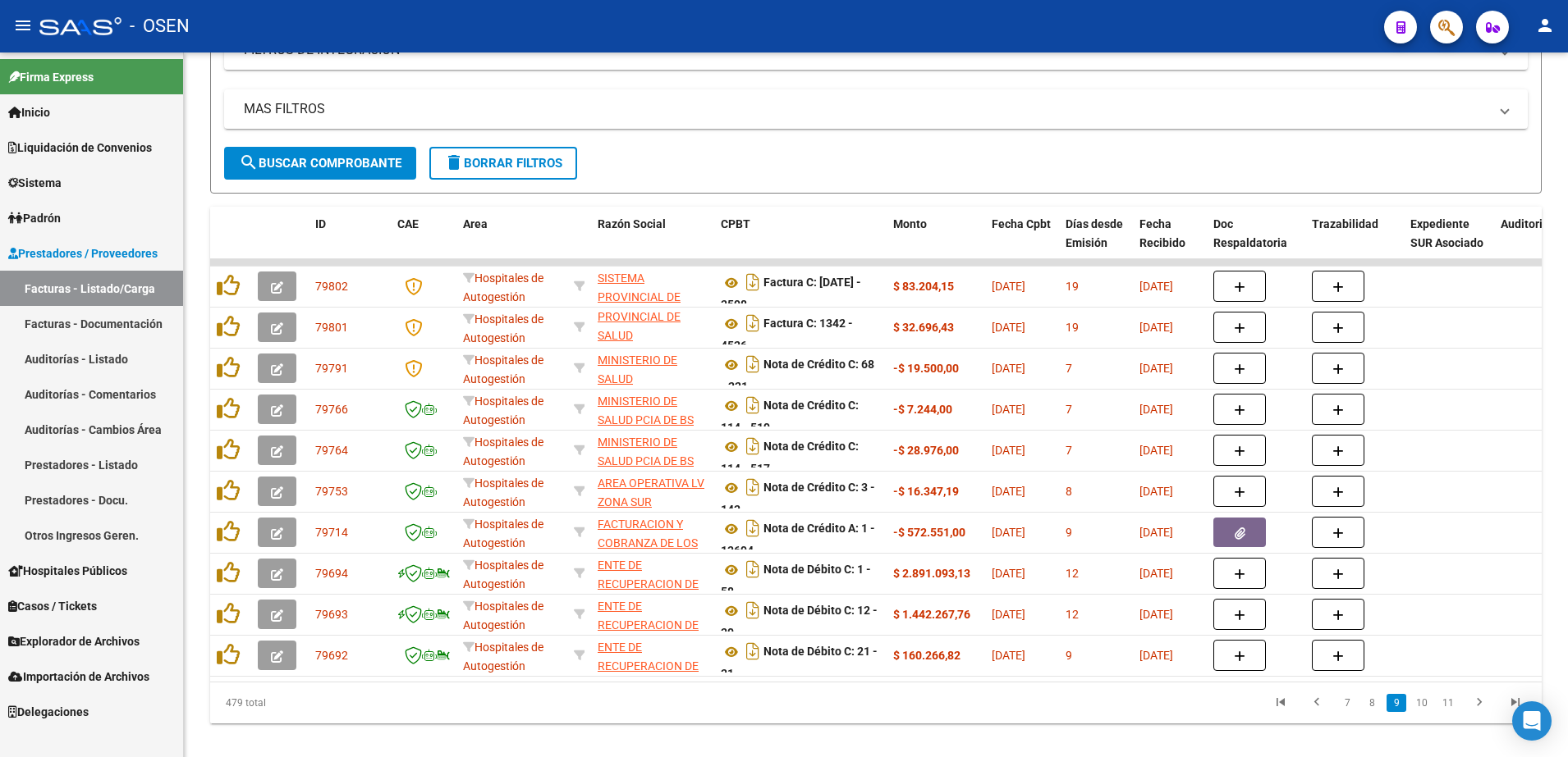
click at [1454, 18] on icon "button" at bounding box center [1446, 27] width 16 height 19
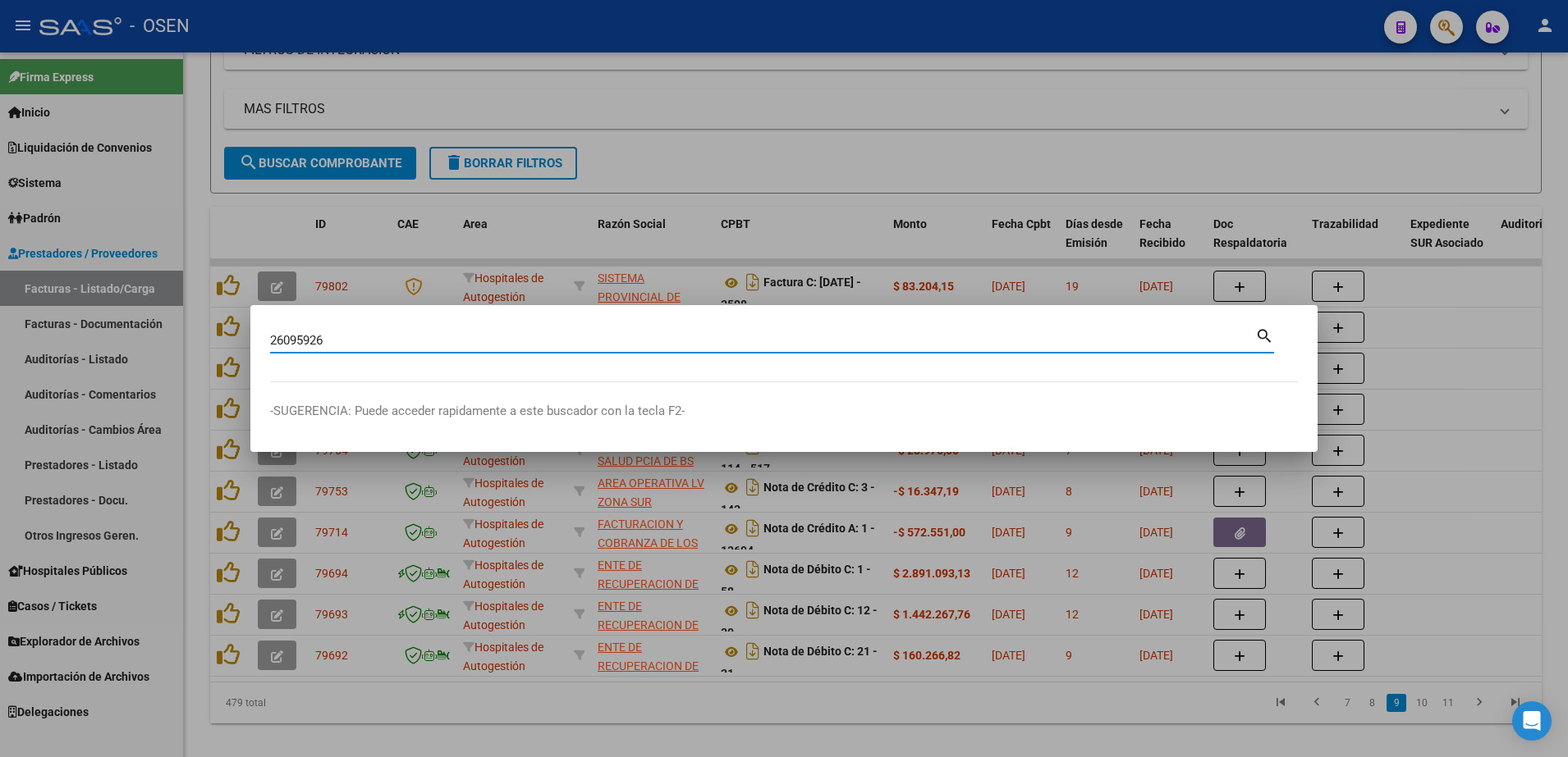
type input "26095926"
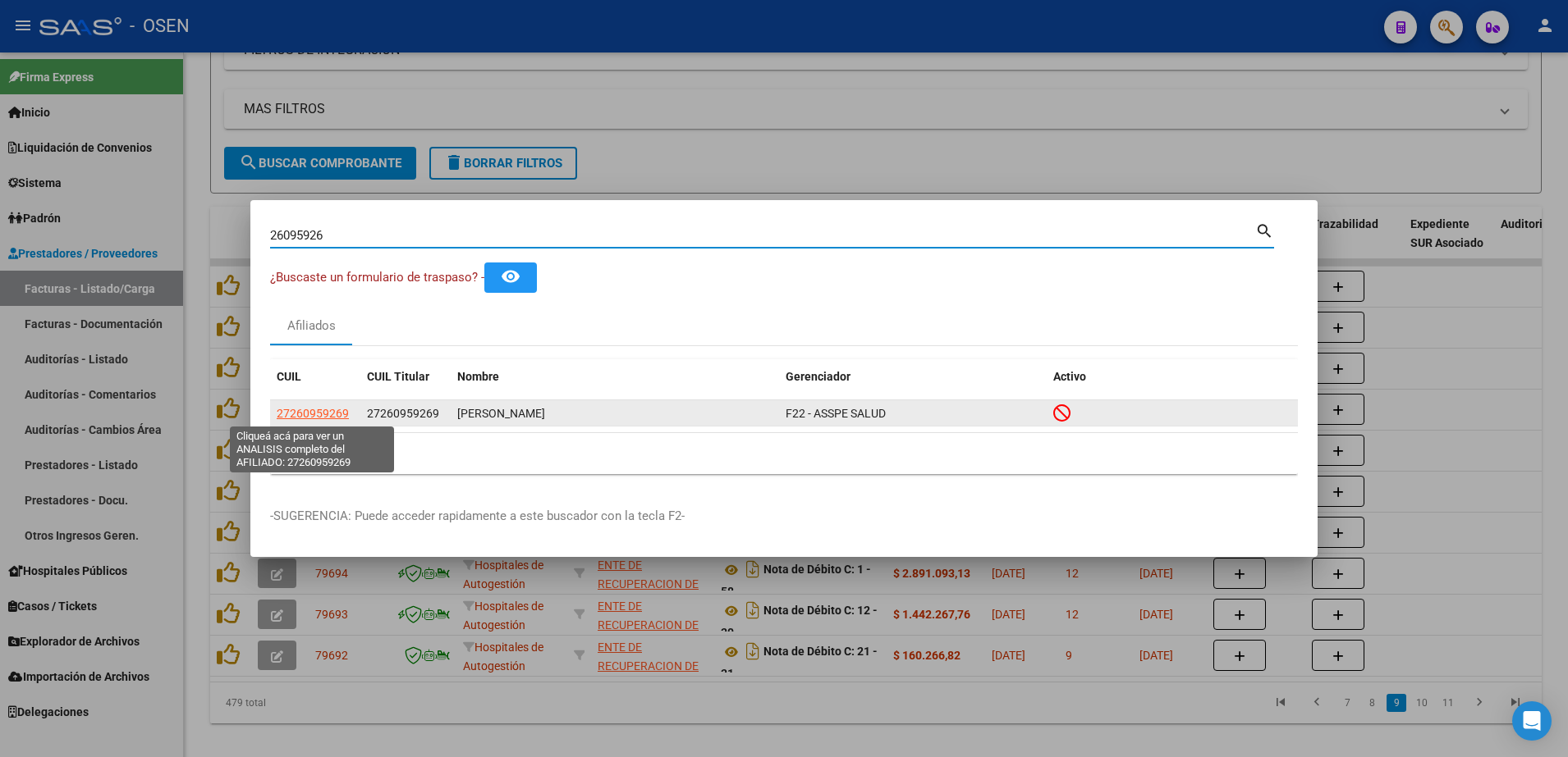
click at [312, 412] on span "27260959269" at bounding box center [312, 413] width 72 height 14
type textarea "27260959269"
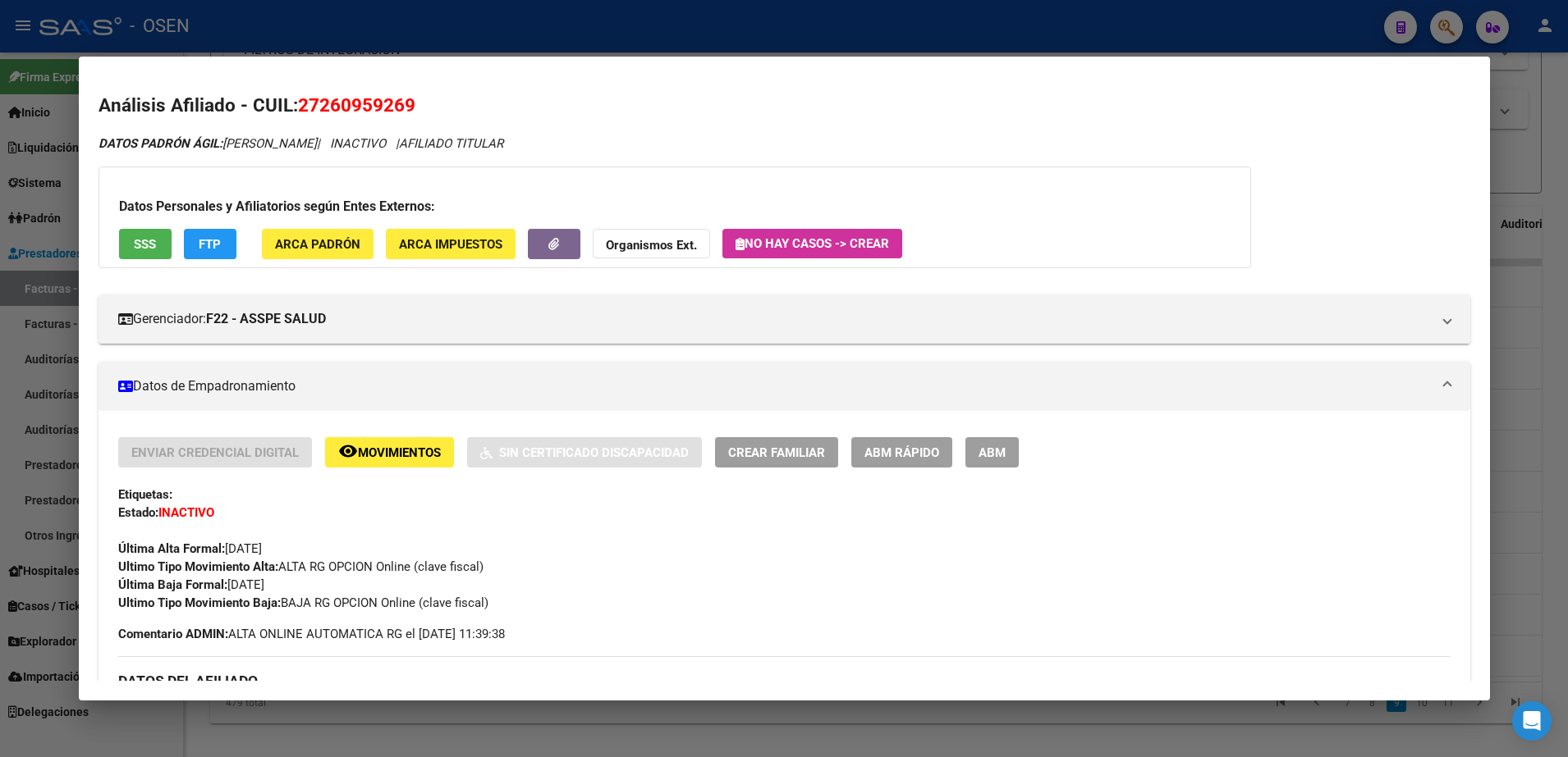
click at [141, 225] on div "Datos Personales y Afiliatorios según Entes Externos: SSS FTP ARCA Padrón ARCA …" at bounding box center [674, 217] width 1153 height 102
click at [155, 242] on span "SSS" at bounding box center [144, 245] width 23 height 14
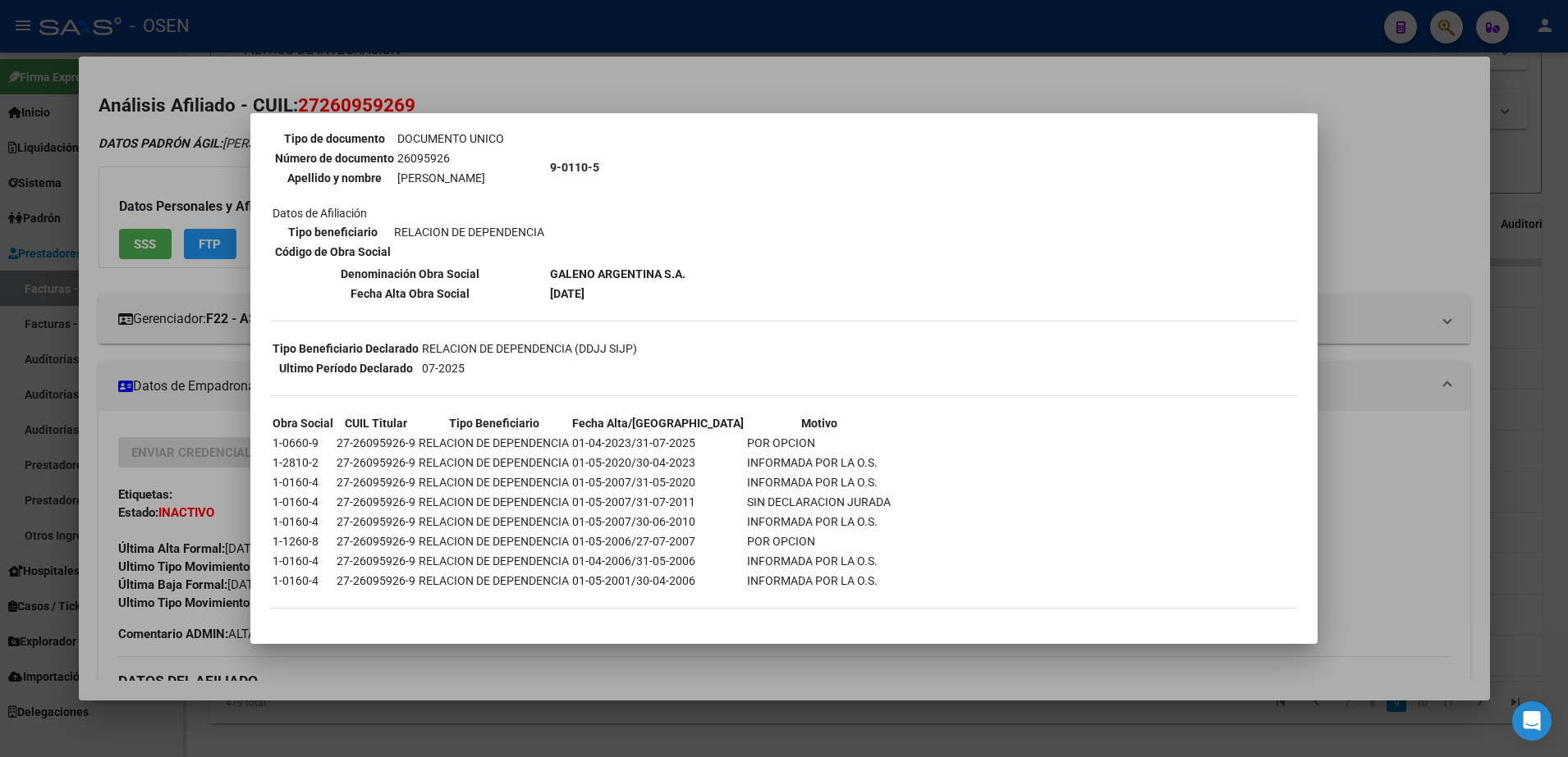
scroll to position [0, 0]
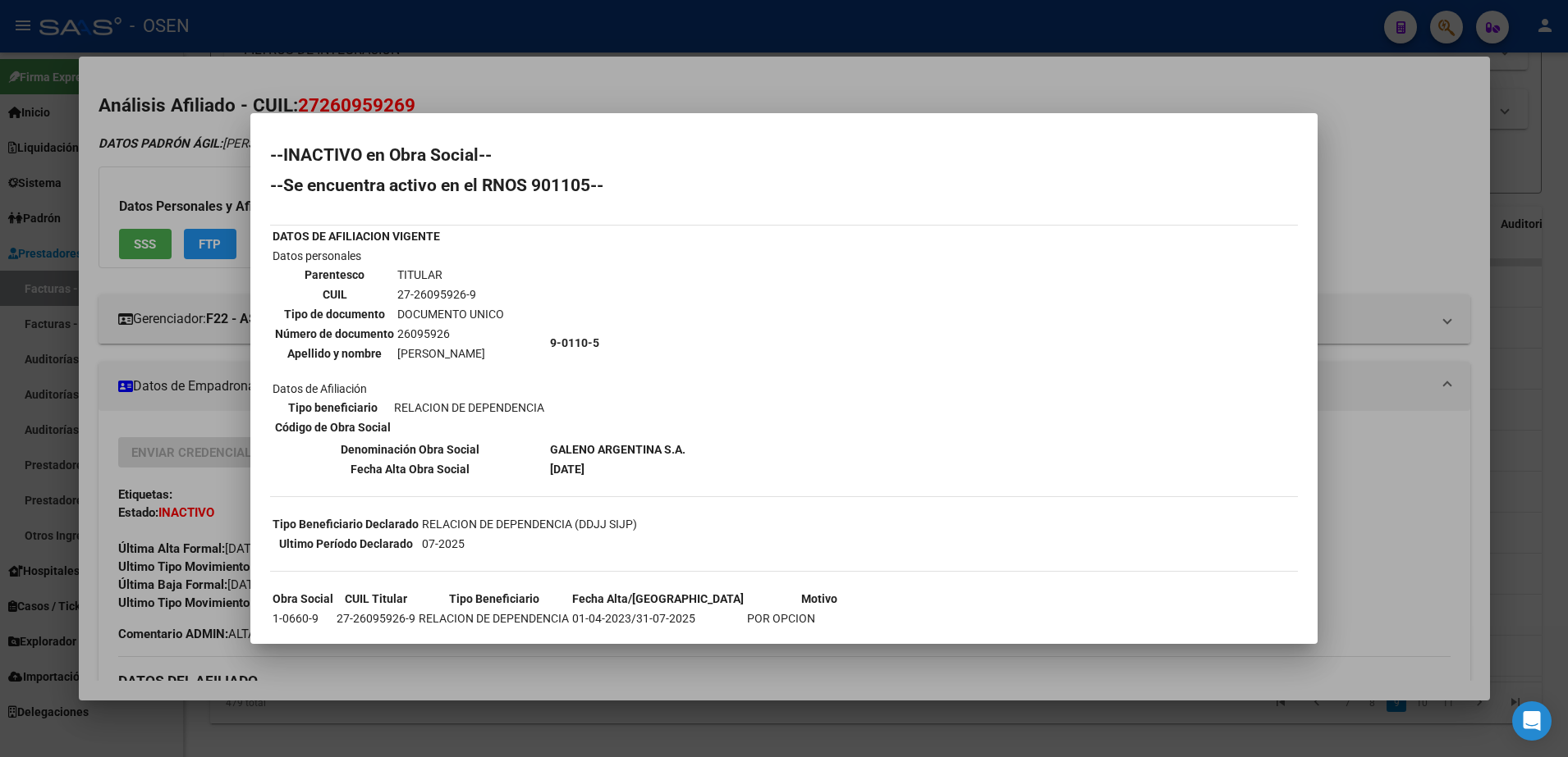
click at [580, 91] on div at bounding box center [784, 378] width 1568 height 757
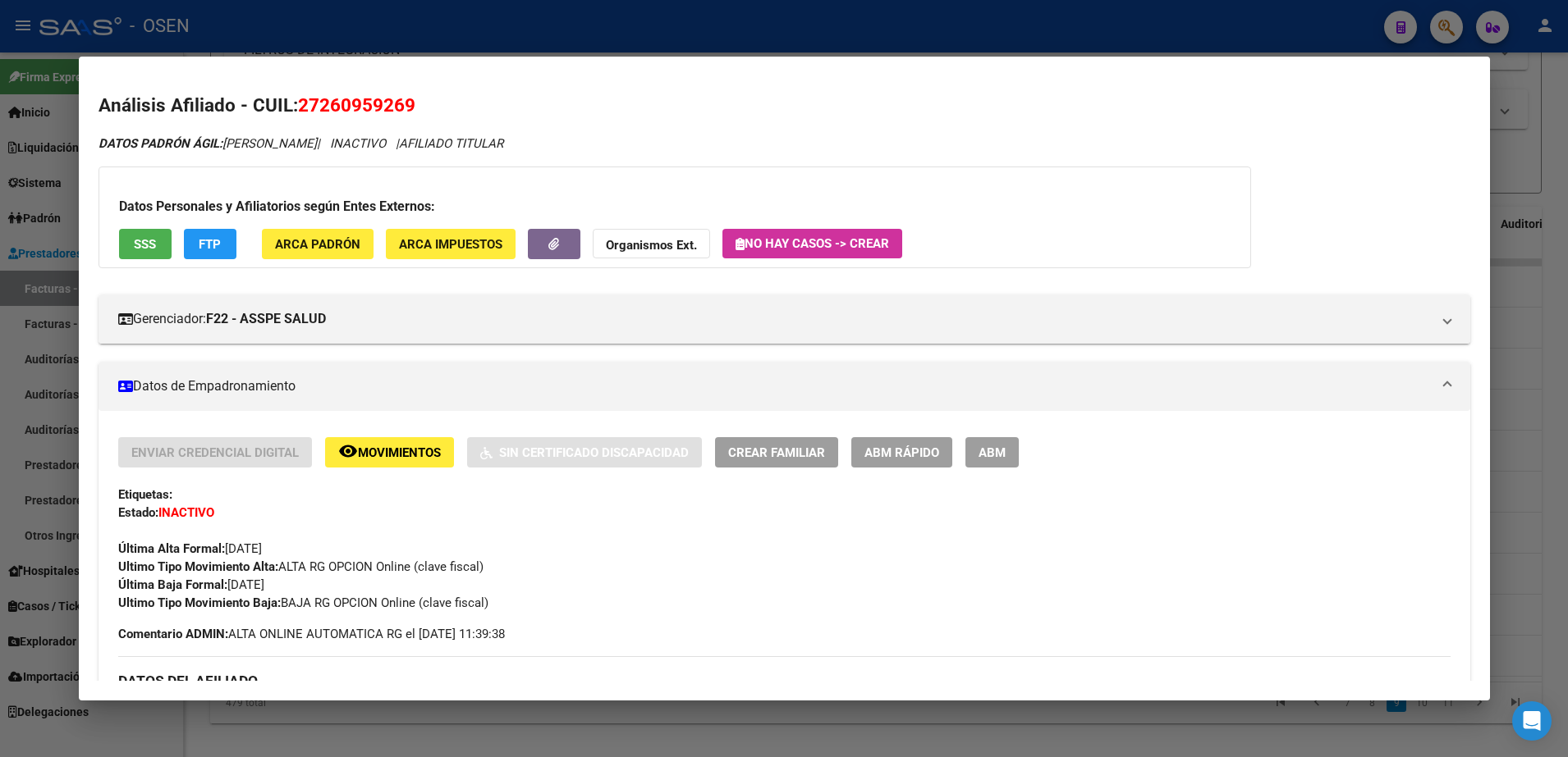
click at [318, 101] on span "27260959269" at bounding box center [357, 106] width 117 height 22
copy span "27260959269"
click at [155, 257] on button "SSS" at bounding box center [145, 245] width 52 height 31
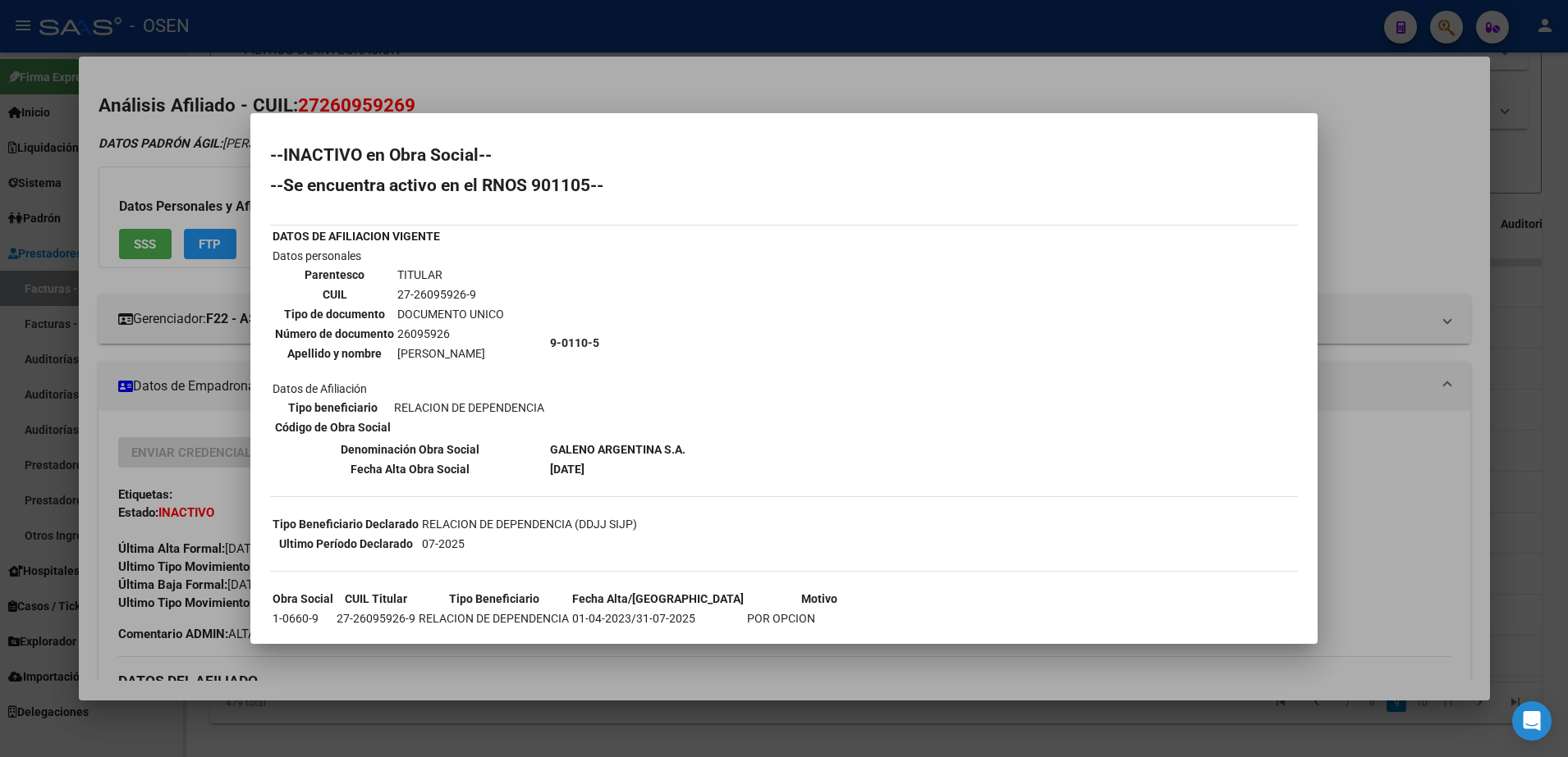
click at [423, 308] on td "DOCUMENTO UNICO" at bounding box center [450, 314] width 108 height 18
click at [430, 330] on td "26095926" at bounding box center [450, 334] width 108 height 18
drag, startPoint x: 430, startPoint y: 330, endPoint x: 449, endPoint y: 352, distance: 29.1
click at [448, 352] on td "[PERSON_NAME]" at bounding box center [450, 354] width 108 height 18
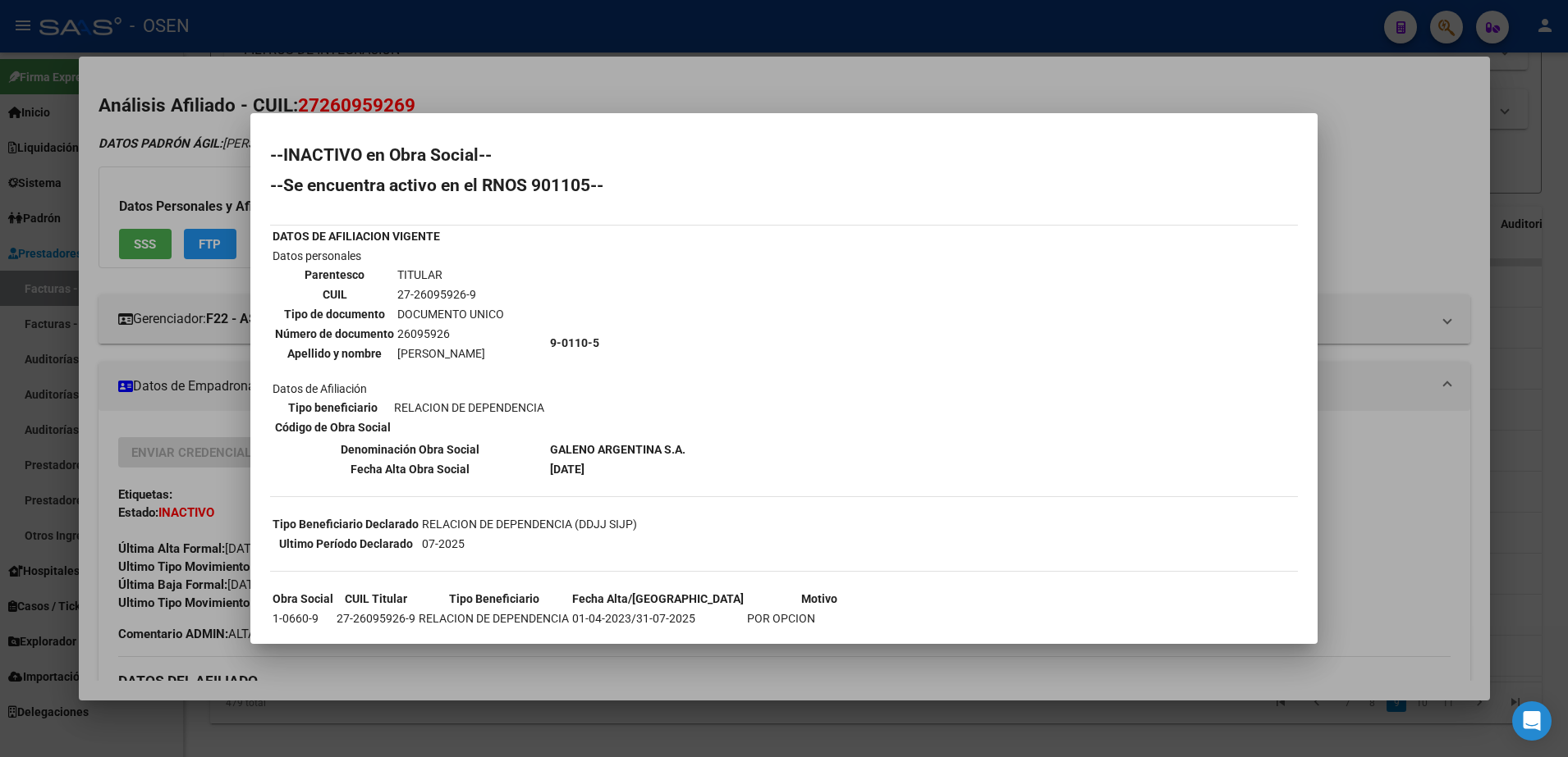
click at [427, 335] on td "26095926" at bounding box center [450, 334] width 108 height 18
drag, startPoint x: 427, startPoint y: 335, endPoint x: 479, endPoint y: 367, distance: 61.1
click at [479, 367] on td "Datos personales Parentesco TITULAR CUIL 27-26095926-9 Tipo de documento DOCUME…" at bounding box center [410, 343] width 276 height 192
click at [438, 335] on td "26095926" at bounding box center [450, 334] width 108 height 18
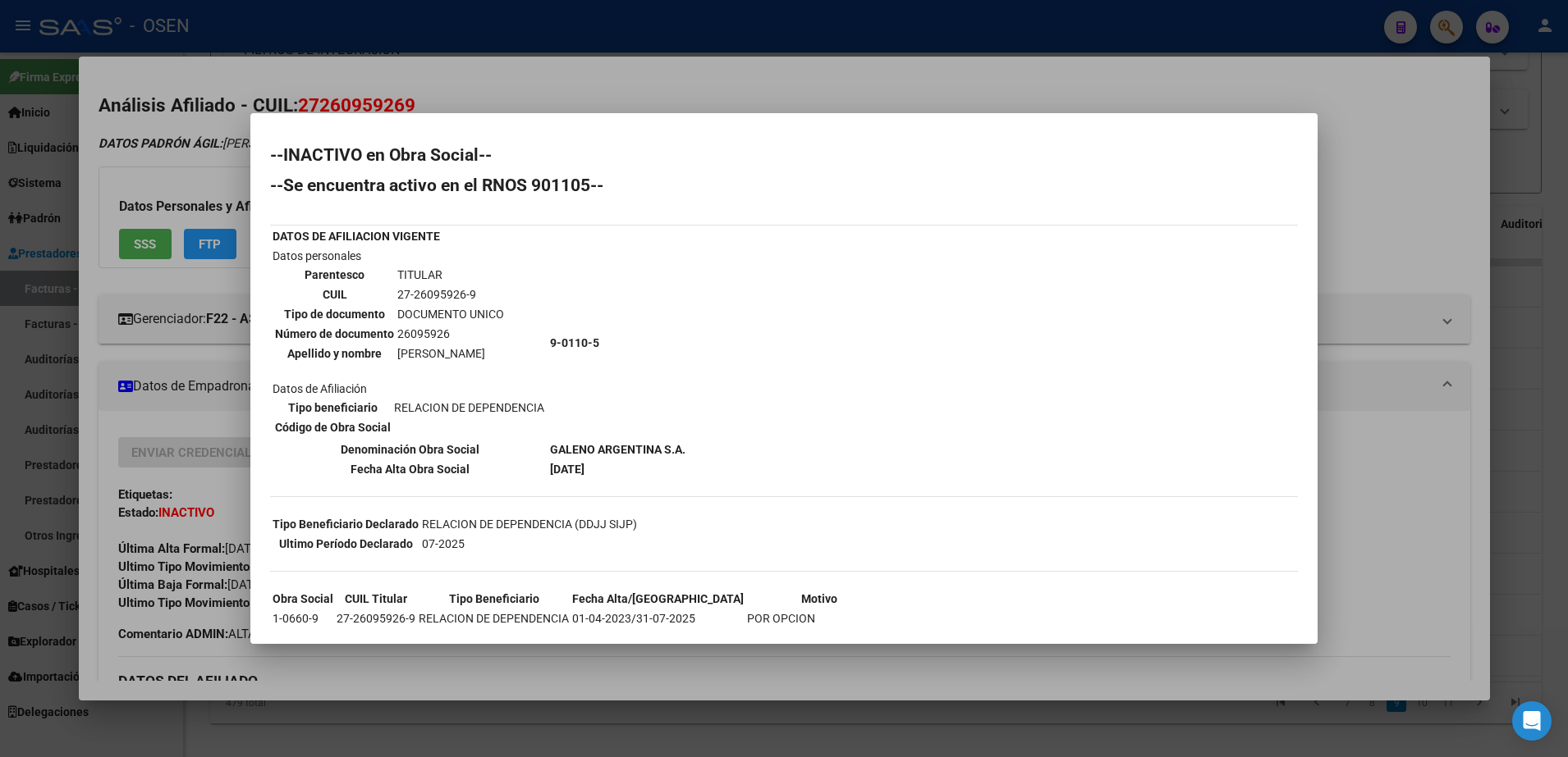
click at [438, 335] on td "26095926" at bounding box center [450, 334] width 108 height 18
drag, startPoint x: 438, startPoint y: 335, endPoint x: 396, endPoint y: 340, distance: 42.3
click at [396, 340] on td "26095926" at bounding box center [450, 334] width 108 height 18
click at [427, 374] on td "Datos personales Parentesco TITULAR CUIL 27-26095926-9 Tipo de documento DOCUME…" at bounding box center [410, 343] width 276 height 192
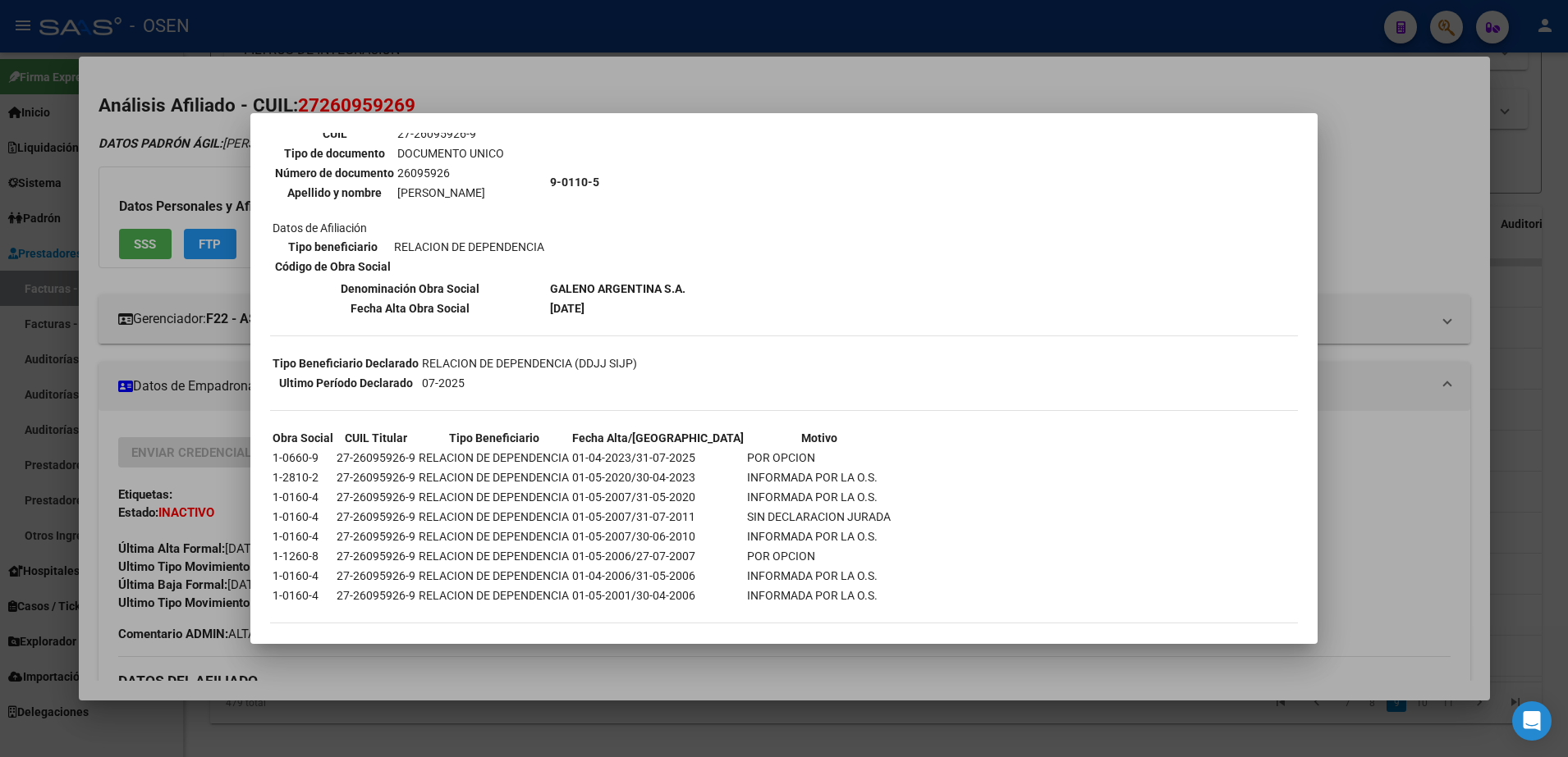
scroll to position [176, 0]
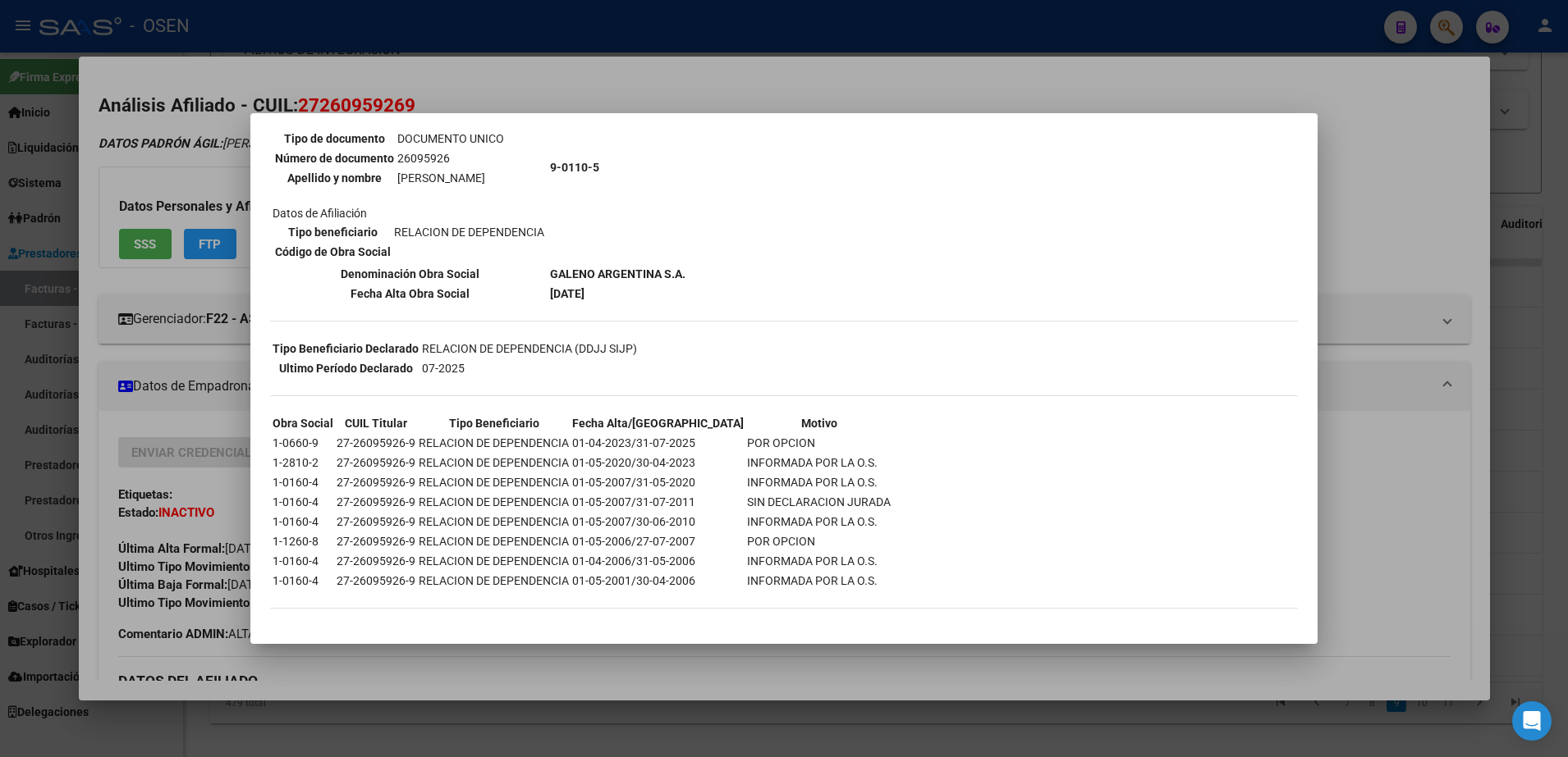
drag, startPoint x: 633, startPoint y: 447, endPoint x: 770, endPoint y: 442, distance: 137.1
click at [770, 442] on tr "1-0660-9 27-26095926-9 RELACION DE DEPENDENCIA 01-04-2023/31-07-2025 POR OPCION" at bounding box center [581, 443] width 620 height 18
drag, startPoint x: 770, startPoint y: 442, endPoint x: 731, endPoint y: 466, distance: 45.8
click at [747, 466] on td "INFORMADA POR LA O.S." at bounding box center [819, 463] width 145 height 18
drag, startPoint x: 731, startPoint y: 466, endPoint x: 702, endPoint y: 453, distance: 31.8
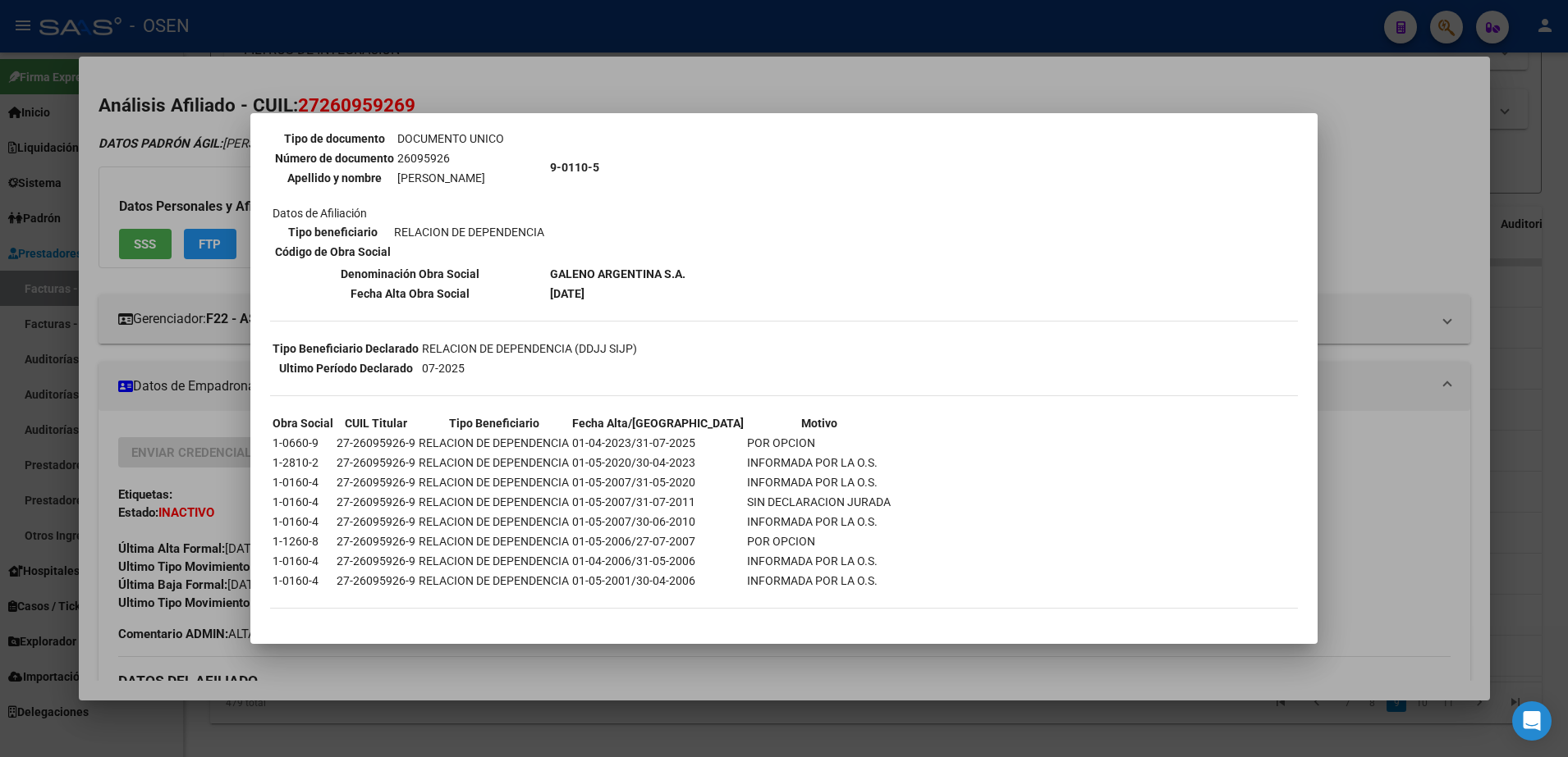
click at [747, 454] on td "INFORMADA POR LA O.S." at bounding box center [819, 463] width 145 height 18
drag, startPoint x: 702, startPoint y: 453, endPoint x: 760, endPoint y: 452, distance: 58.0
click at [760, 452] on table "Obra Social CUIL Titular Tipo Beneficiario Fecha Alta/Baja Motivo 1-0660-9 27-2…" at bounding box center [581, 502] width 623 height 179
drag, startPoint x: 760, startPoint y: 448, endPoint x: 631, endPoint y: 440, distance: 129.2
click at [631, 440] on tr "1-0660-9 27-26095926-9 RELACION DE DEPENDENCIA 01-04-2023/31-07-2025 POR OPCION" at bounding box center [581, 443] width 620 height 18
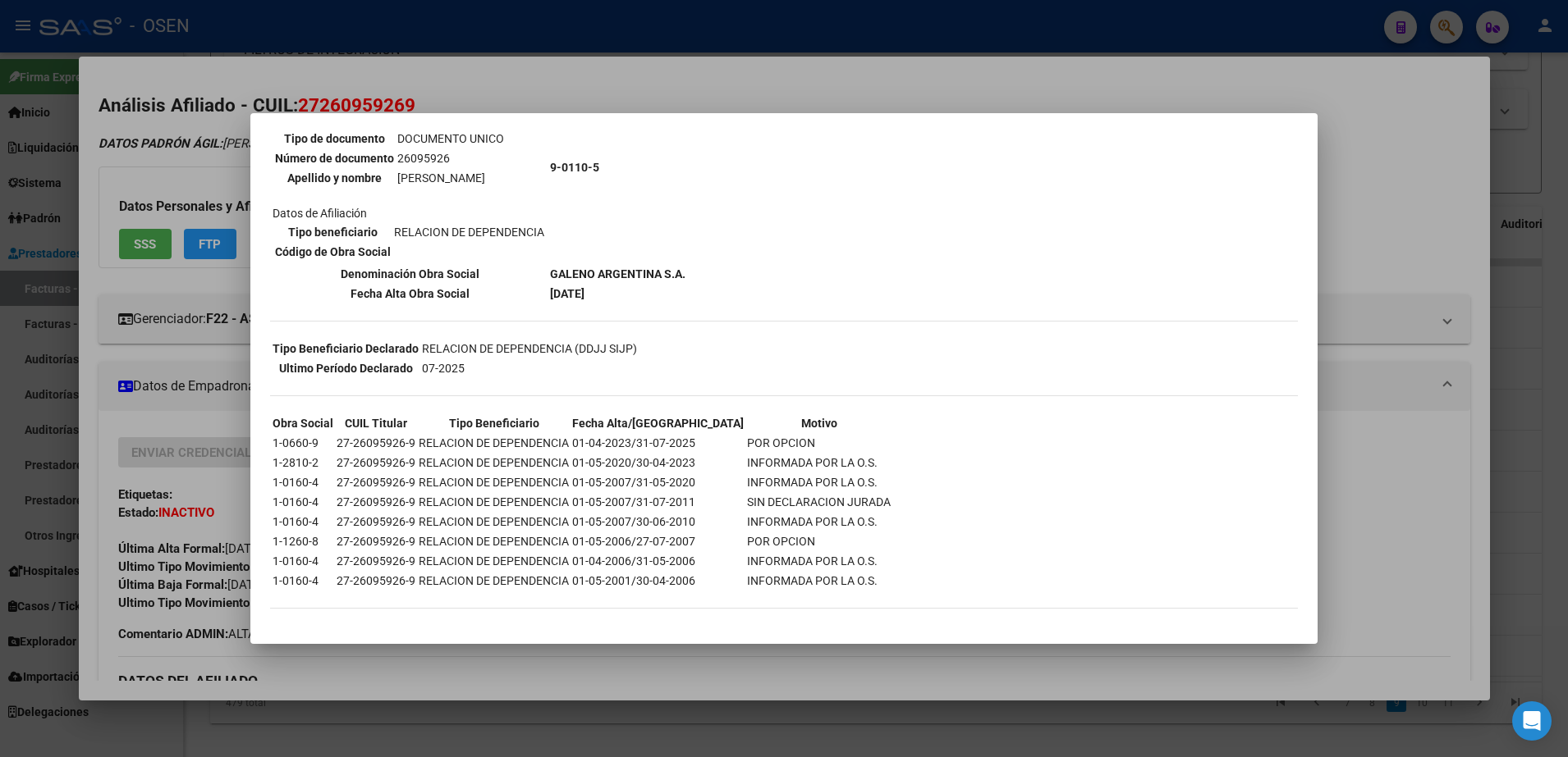
drag, startPoint x: 631, startPoint y: 440, endPoint x: 526, endPoint y: 449, distance: 105.4
click at [526, 449] on td "RELACION DE DEPENDENCIA" at bounding box center [494, 443] width 152 height 18
drag, startPoint x: 547, startPoint y: 265, endPoint x: 702, endPoint y: 270, distance: 155.1
click at [702, 270] on div "--INACTIVO en Obra Social-- --Se encuentra activo en el RNOS 901105-- DATOS DE …" at bounding box center [784, 298] width 1028 height 654
drag, startPoint x: 702, startPoint y: 270, endPoint x: 659, endPoint y: 291, distance: 47.9
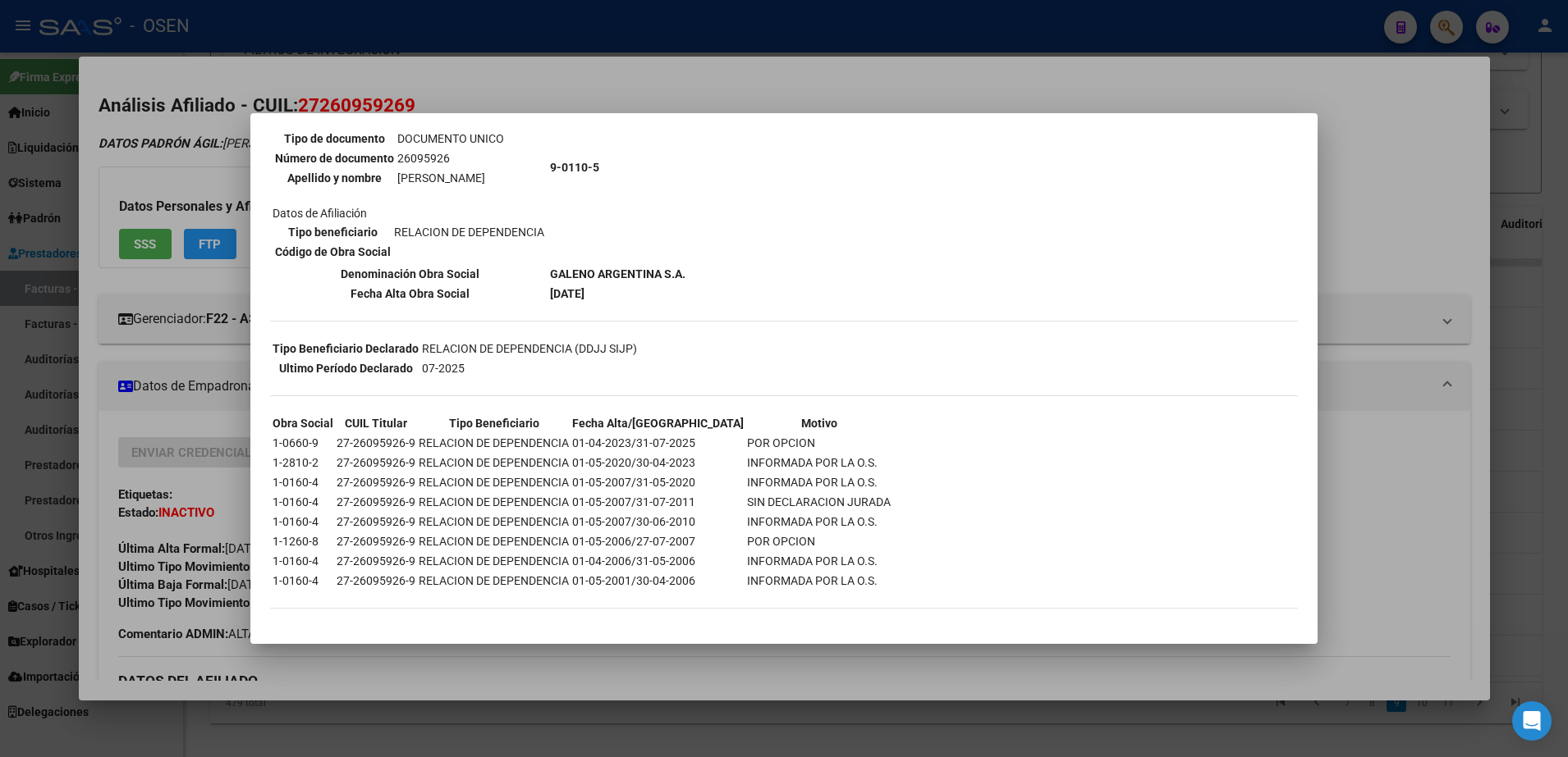
click at [659, 291] on td "[DATE]" at bounding box center [617, 294] width 137 height 18
click at [605, 267] on b "GALENO ARGENTINA S.A." at bounding box center [617, 273] width 135 height 14
drag, startPoint x: 549, startPoint y: 275, endPoint x: 691, endPoint y: 275, distance: 142.0
click at [691, 275] on div "--INACTIVO en Obra Social-- --Se encuentra activo en el RNOS 901105-- DATOS DE …" at bounding box center [784, 298] width 1028 height 654
drag, startPoint x: 691, startPoint y: 275, endPoint x: 682, endPoint y: 273, distance: 9.2
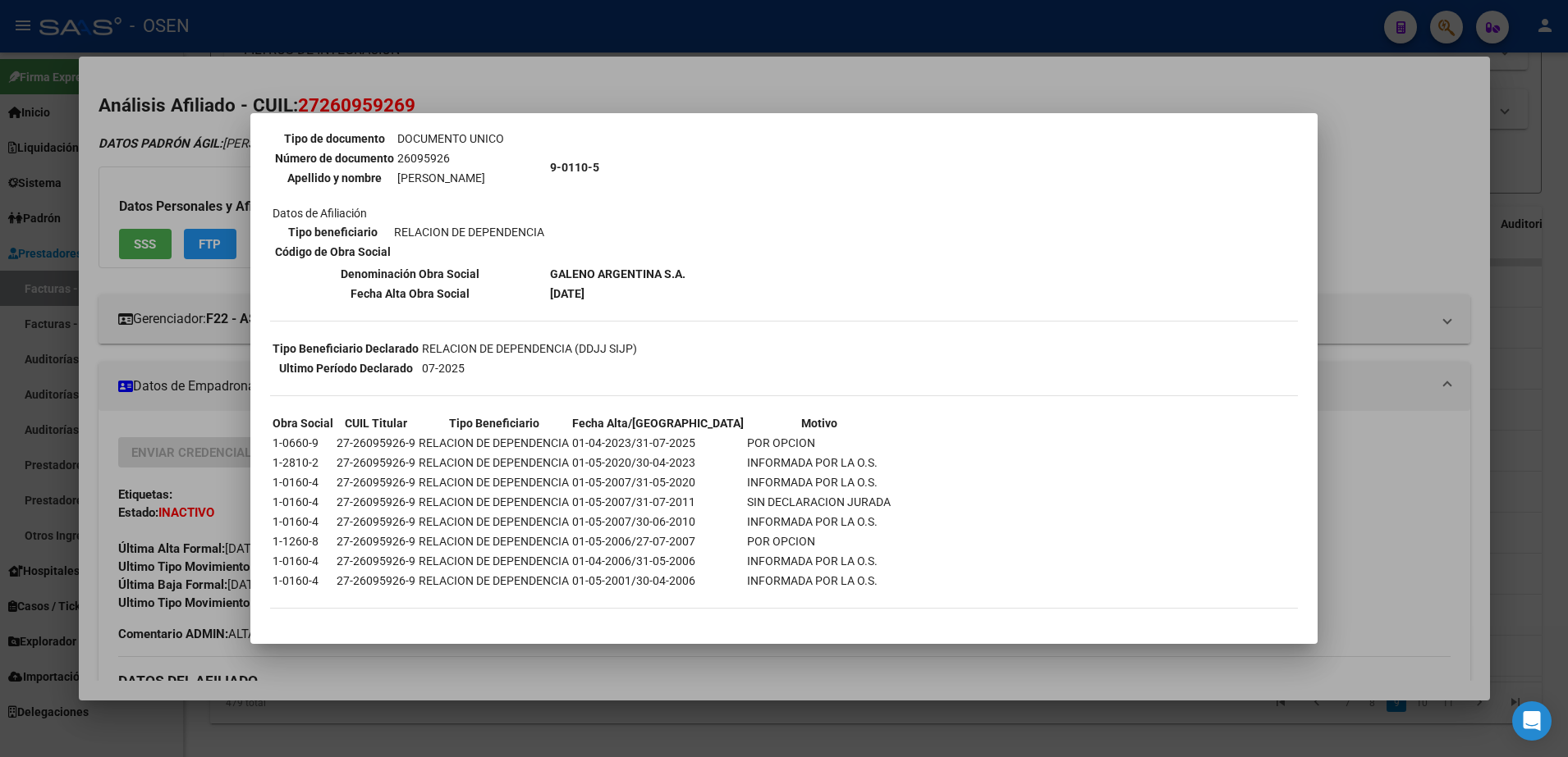
click at [687, 273] on div "--INACTIVO en Obra Social-- --Se encuentra activo en el RNOS 901105-- DATOS DE …" at bounding box center [784, 298] width 1028 height 654
click at [674, 273] on b "GALENO ARGENTINA S.A." at bounding box center [617, 273] width 135 height 14
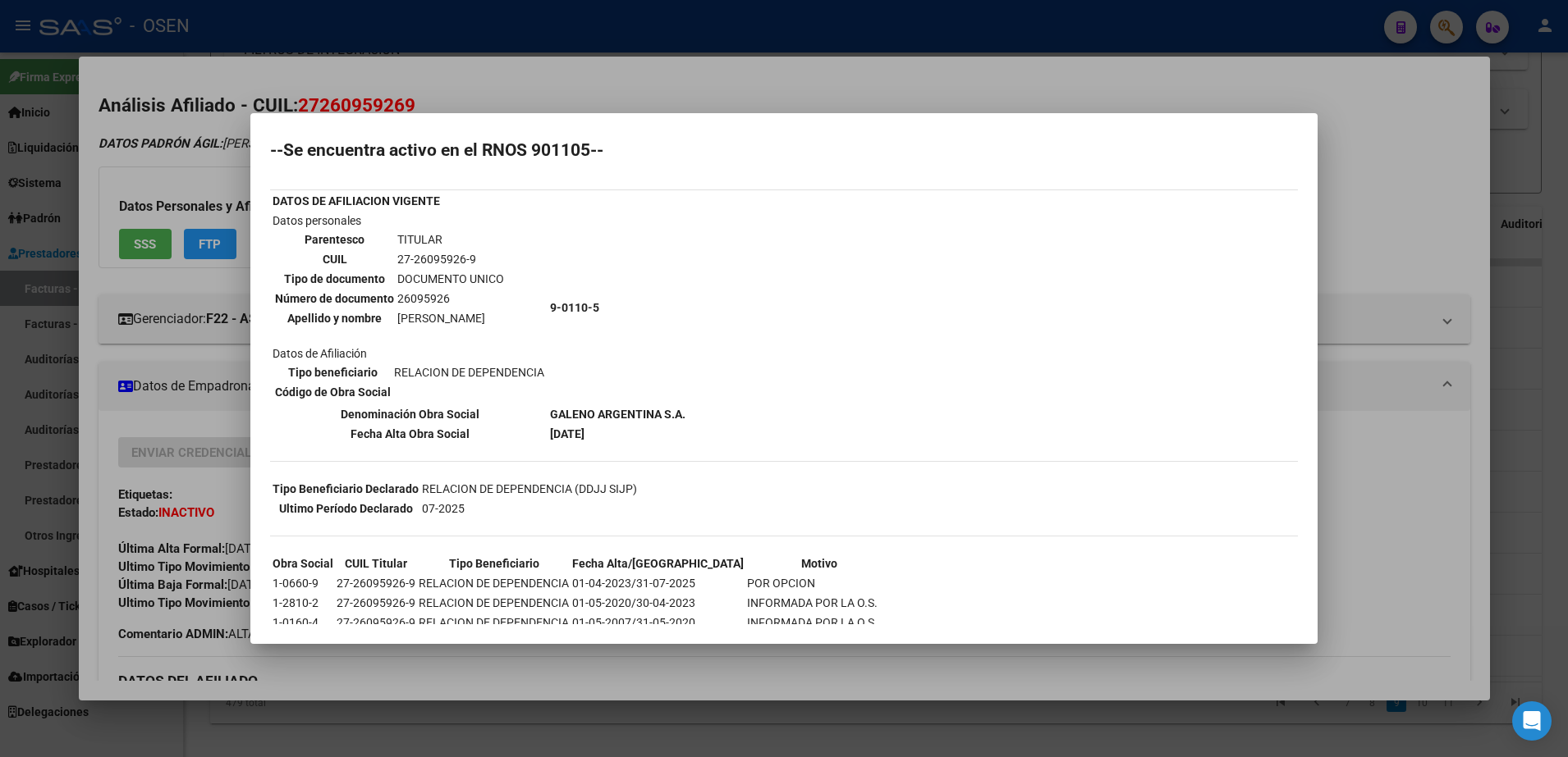
scroll to position [0, 0]
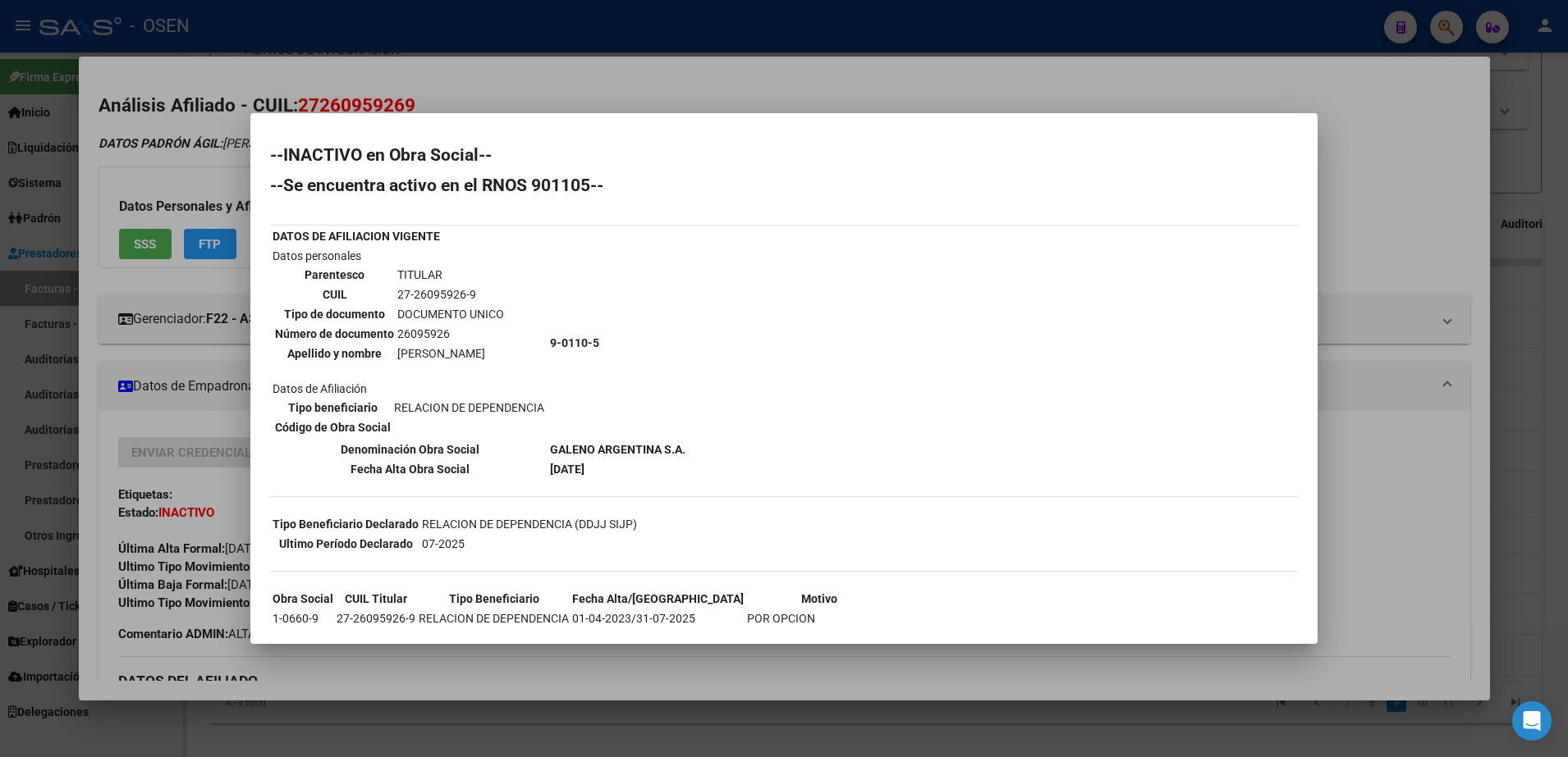
drag, startPoint x: 549, startPoint y: 449, endPoint x: 621, endPoint y: 472, distance: 75.6
click at [621, 472] on tbody "DATOS DE AFILIACION VIGENTE Datos personales Parentesco TITULAR CUIL 27-2609592…" at bounding box center [478, 353] width 414 height 251
drag, startPoint x: 621, startPoint y: 472, endPoint x: 636, endPoint y: 552, distance: 81.4
click at [636, 552] on td "07-2025" at bounding box center [530, 544] width 217 height 18
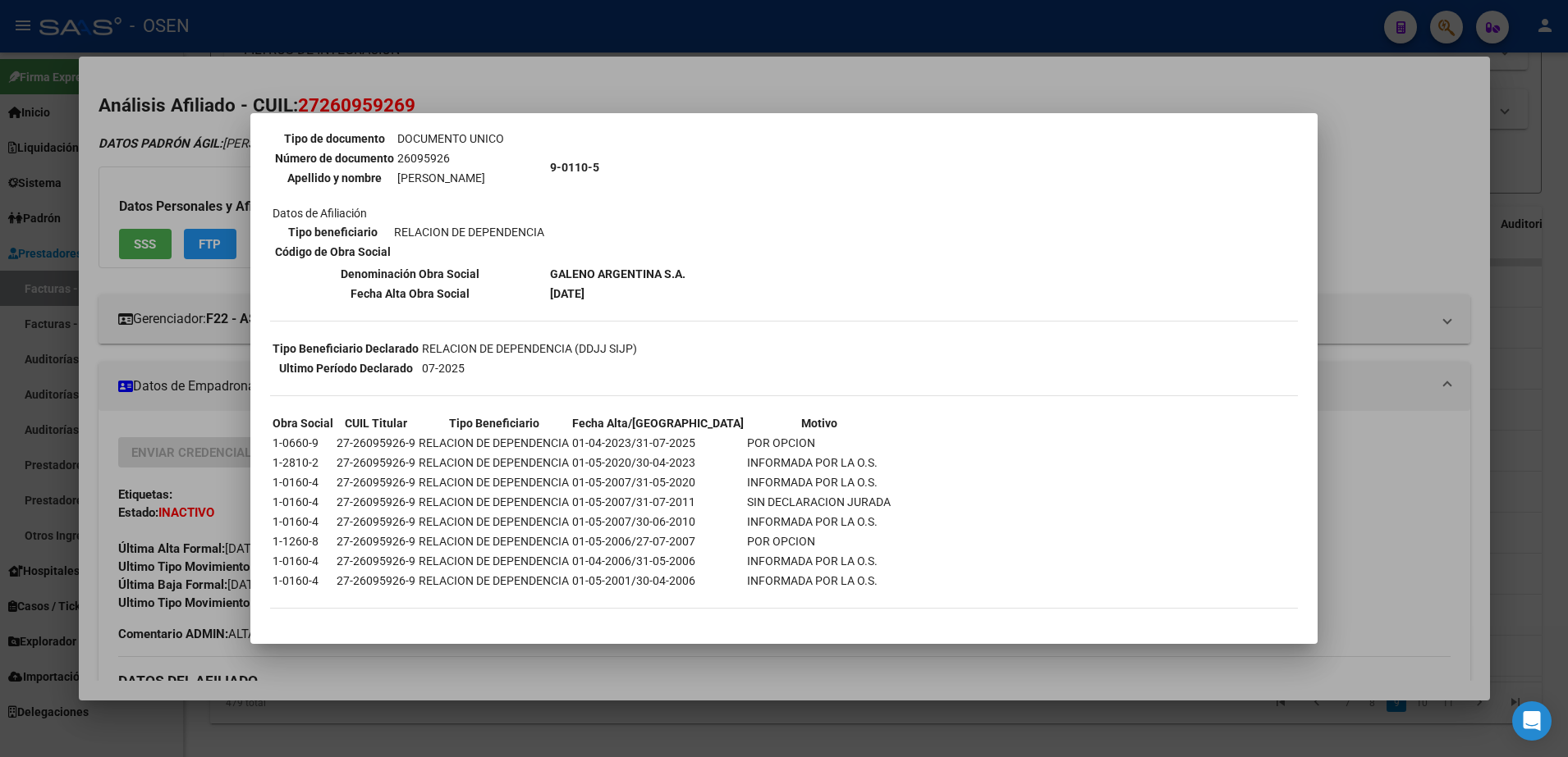
scroll to position [74, 0]
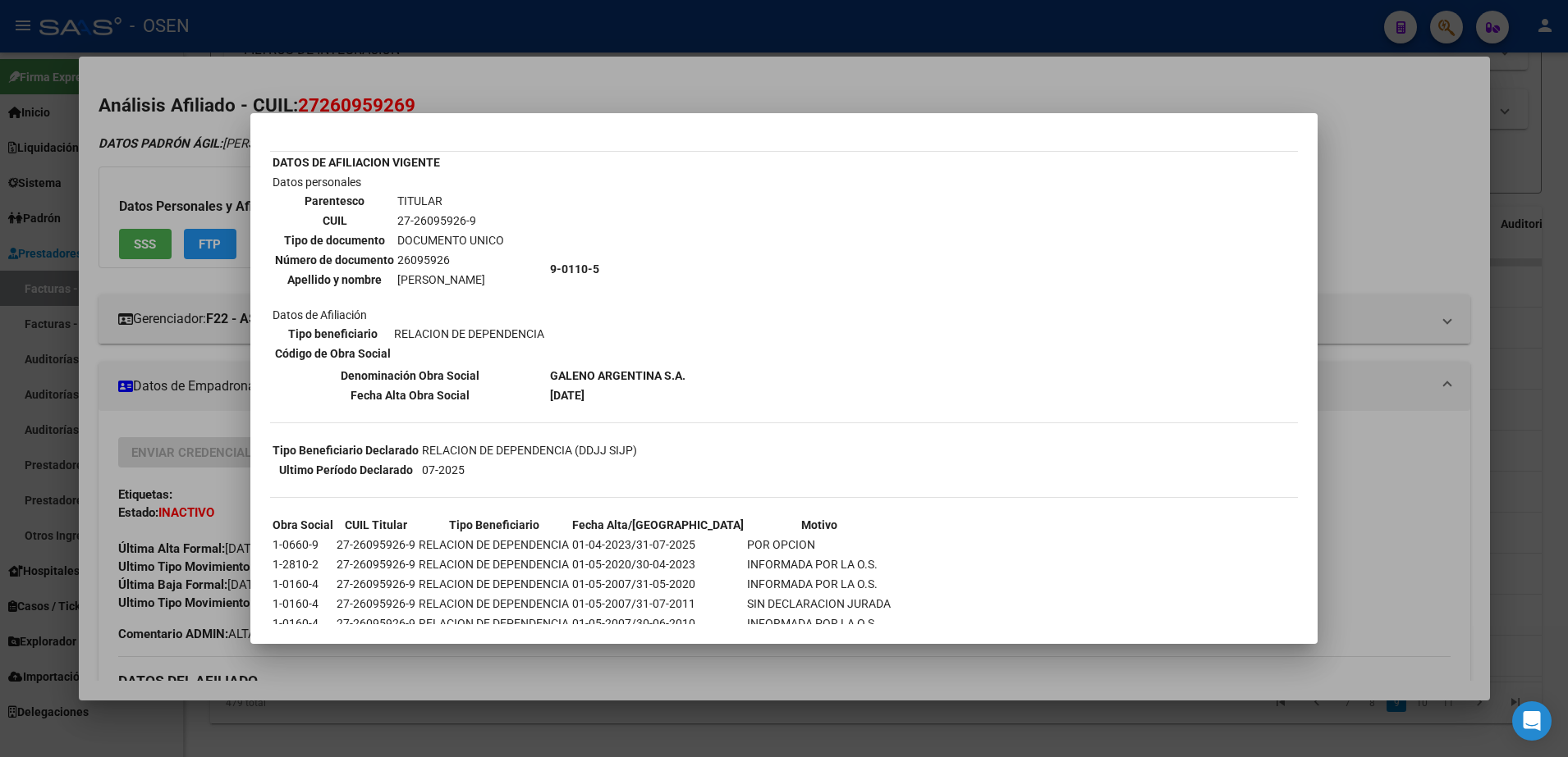
drag, startPoint x: 634, startPoint y: 540, endPoint x: 820, endPoint y: 562, distance: 187.3
click at [820, 562] on tbody "Obra Social CUIL Titular Tipo Beneficiario Fecha Alta/Baja Motivo 1-0660-9 27-2…" at bounding box center [581, 604] width 620 height 176
drag, startPoint x: 820, startPoint y: 562, endPoint x: 692, endPoint y: 566, distance: 128.1
click at [692, 566] on table "Obra Social CUIL Titular Tipo Beneficiario Fecha Alta/Baja Motivo 1-0660-9 27-2…" at bounding box center [581, 604] width 623 height 179
click at [649, 549] on td "01-04-2023/31-07-2025" at bounding box center [658, 545] width 173 height 18
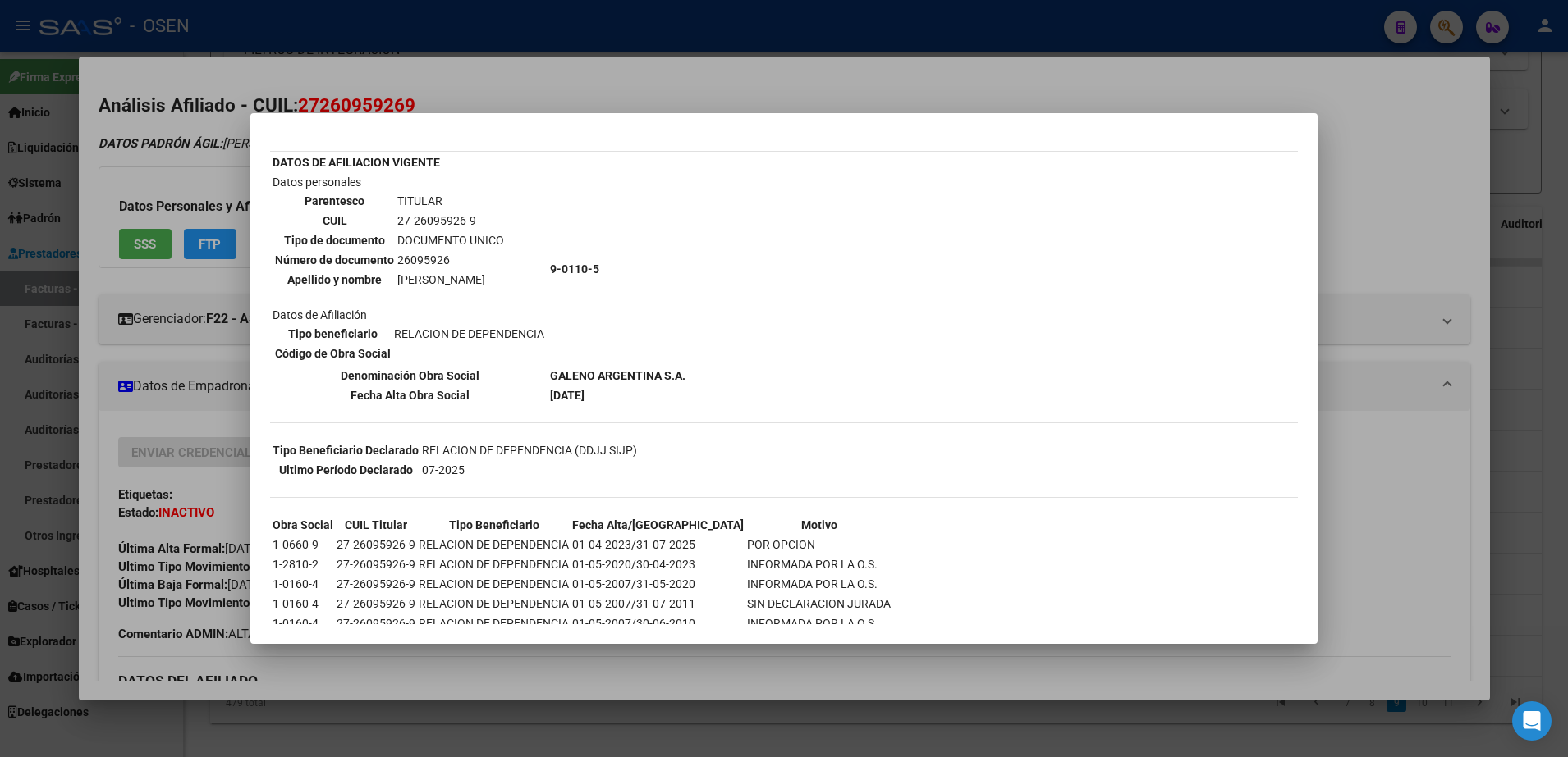
drag, startPoint x: 630, startPoint y: 541, endPoint x: 762, endPoint y: 541, distance: 132.0
click at [762, 541] on tr "1-0660-9 27-26095926-9 RELACION DE DEPENDENCIA 01-04-2023/31-07-2025 POR OPCION" at bounding box center [581, 545] width 620 height 18
drag, startPoint x: 762, startPoint y: 541, endPoint x: 722, endPoint y: 574, distance: 51.9
click at [722, 574] on table "Obra Social CUIL Titular Tipo Beneficiario Fecha Alta/Baja Motivo 1-0660-9 27-2…" at bounding box center [581, 604] width 623 height 179
drag, startPoint x: 636, startPoint y: 565, endPoint x: 817, endPoint y: 565, distance: 181.0
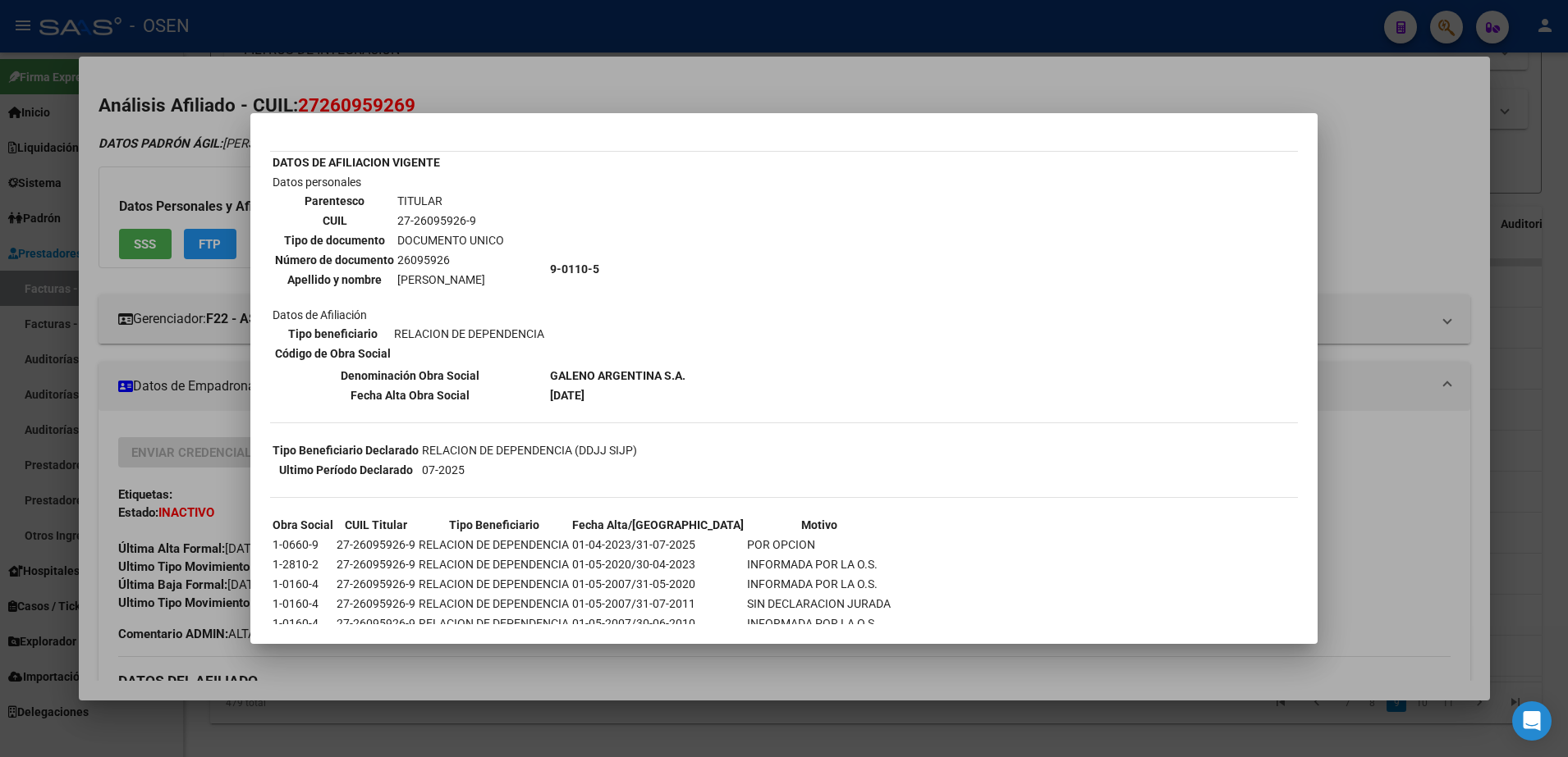
click at [817, 565] on tr "1-2810-2 27-26095926-9 RELACION DE DEPENDENCIA 01-05-2020/30-04-2023 INFORMADA …" at bounding box center [581, 565] width 620 height 18
drag, startPoint x: 817, startPoint y: 565, endPoint x: 751, endPoint y: 578, distance: 67.3
click at [751, 578] on td "INFORMADA POR LA O.S." at bounding box center [819, 585] width 145 height 18
drag, startPoint x: 633, startPoint y: 548, endPoint x: 770, endPoint y: 548, distance: 137.0
click at [770, 548] on tr "1-0660-9 27-26095926-9 RELACION DE DEPENDENCIA 01-04-2023/31-07-2025 POR OPCION" at bounding box center [581, 545] width 620 height 18
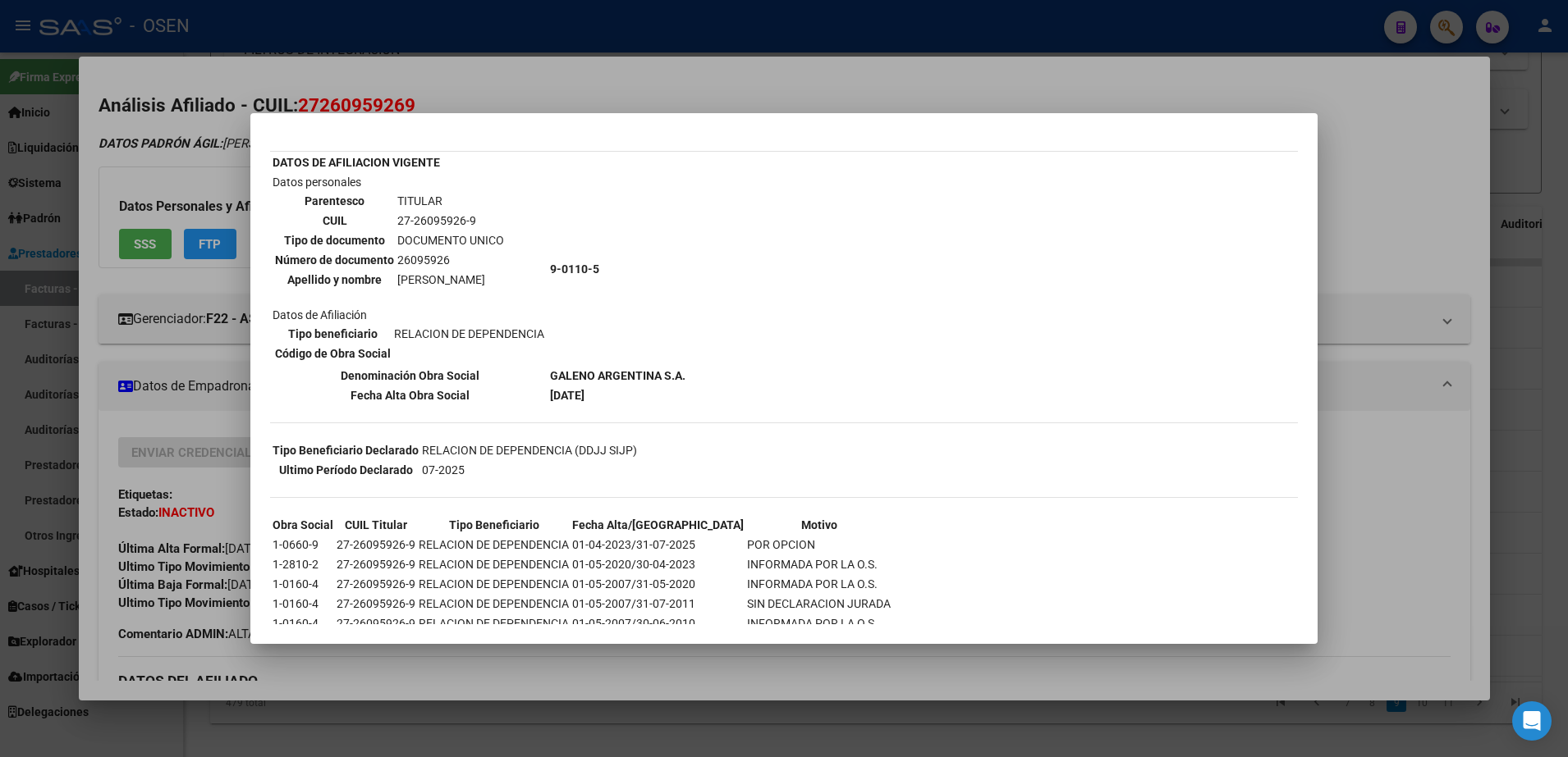
drag, startPoint x: 770, startPoint y: 548, endPoint x: 813, endPoint y: 565, distance: 46.2
click at [813, 565] on td "INFORMADA POR LA O.S." at bounding box center [819, 565] width 145 height 18
drag, startPoint x: 822, startPoint y: 565, endPoint x: 635, endPoint y: 561, distance: 187.0
click at [635, 561] on tr "1-2810-2 27-26095926-9 RELACION DE DEPENDENCIA 01-05-2020/30-04-2023 INFORMADA …" at bounding box center [581, 565] width 620 height 18
click at [635, 556] on table "Obra Social CUIL Titular Tipo Beneficiario Fecha Alta/Baja Motivo 1-0660-9 27-2…" at bounding box center [581, 604] width 623 height 179
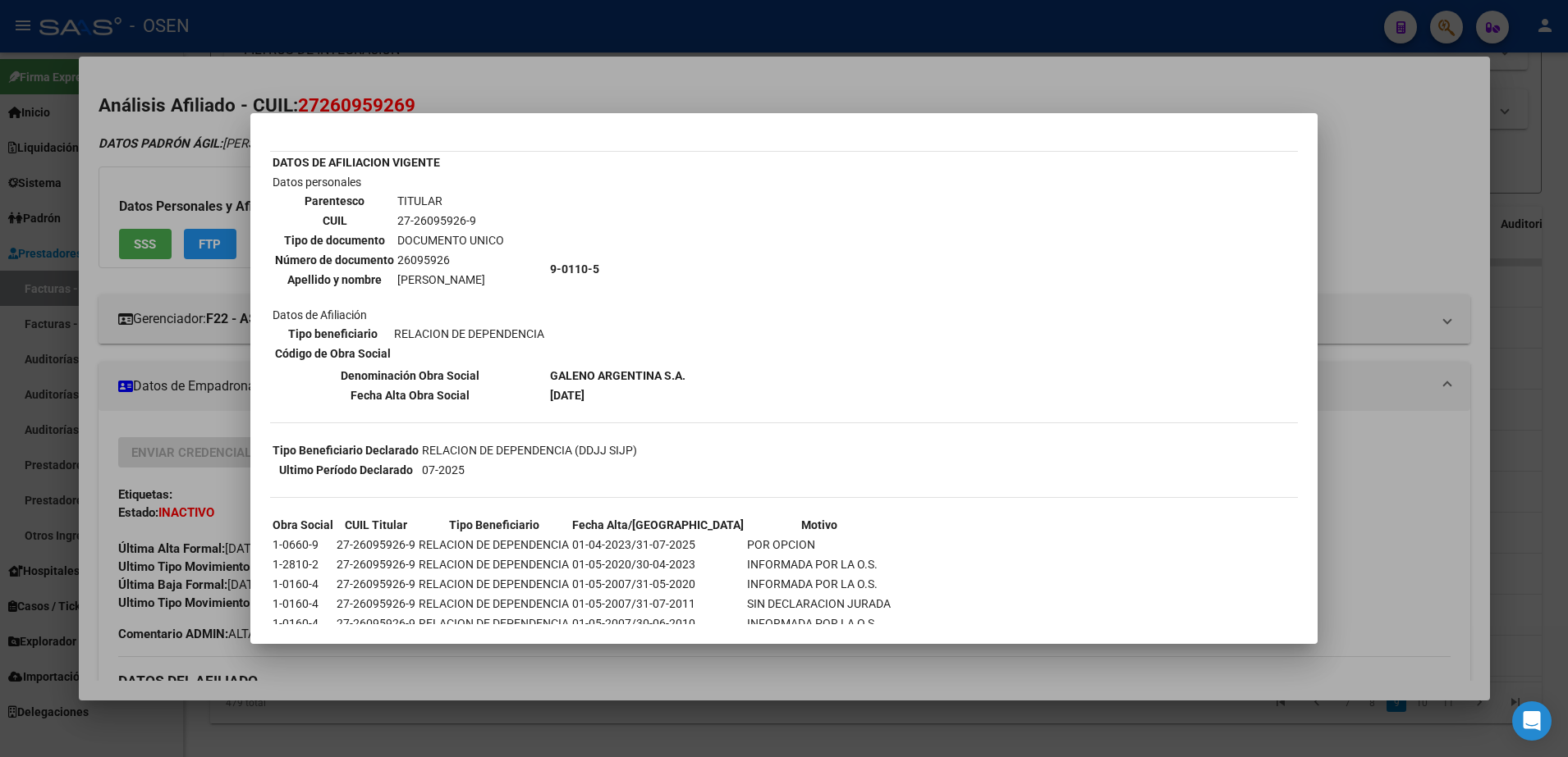
drag, startPoint x: 638, startPoint y: 546, endPoint x: 757, endPoint y: 540, distance: 119.2
click at [757, 540] on tr "1-0660-9 27-26095926-9 RELACION DE DEPENDENCIA 01-04-2023/31-07-2025 POR OPCION" at bounding box center [581, 545] width 620 height 18
click at [757, 542] on td "POR OPCION" at bounding box center [819, 545] width 145 height 18
click at [761, 544] on td "POR OPCION" at bounding box center [819, 545] width 145 height 18
drag, startPoint x: 760, startPoint y: 544, endPoint x: 634, endPoint y: 546, distance: 126.0
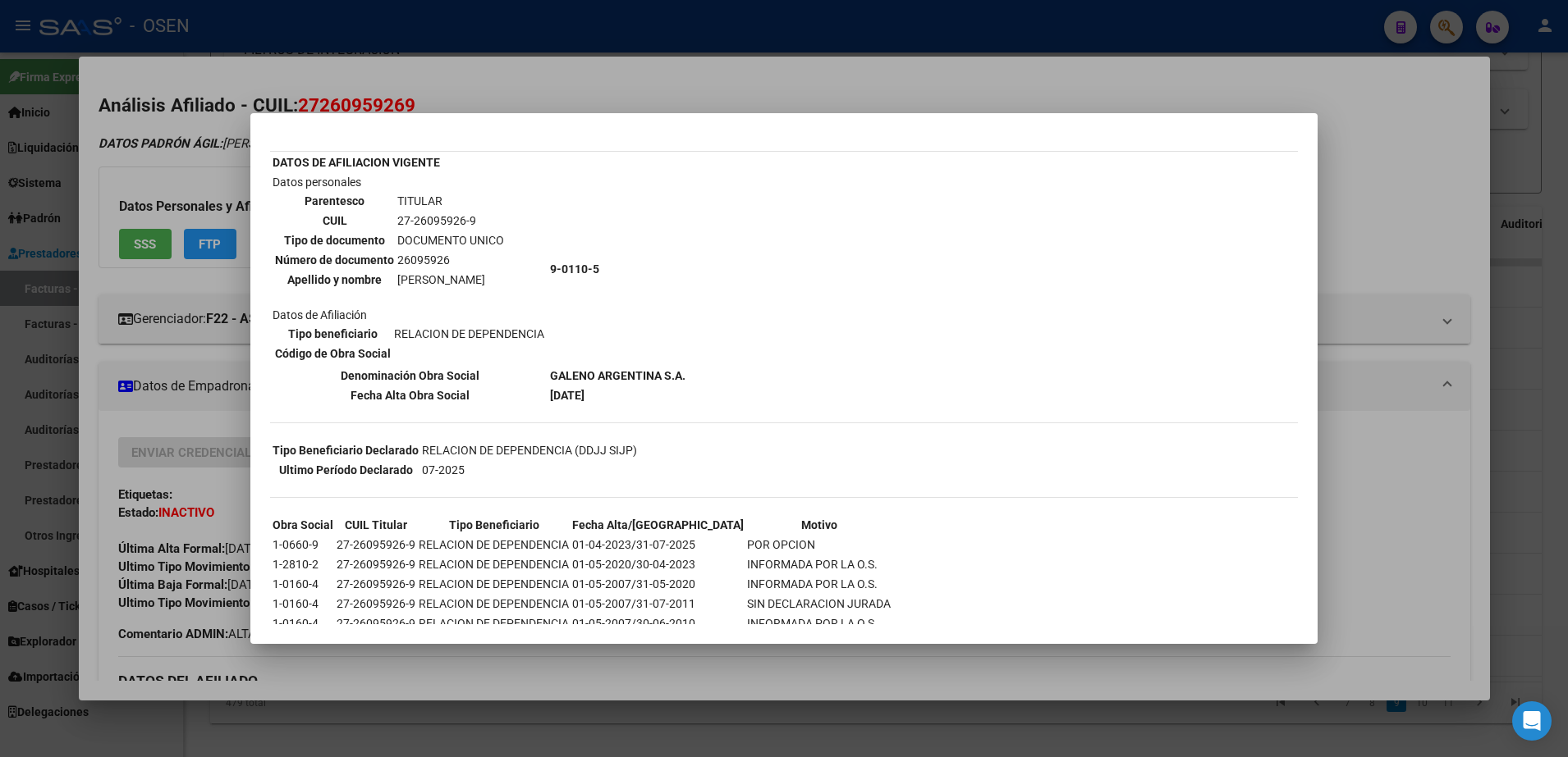
click at [634, 546] on tr "1-0660-9 27-26095926-9 RELACION DE DEPENDENCIA 01-04-2023/31-07-2025 POR OPCION" at bounding box center [581, 545] width 620 height 18
drag, startPoint x: 634, startPoint y: 546, endPoint x: 569, endPoint y: 514, distance: 72.4
click at [608, 580] on td "01-05-2007/31-05-2020" at bounding box center [658, 585] width 173 height 18
click at [539, 474] on td "07-2025" at bounding box center [530, 470] width 217 height 18
drag, startPoint x: 548, startPoint y: 380, endPoint x: 648, endPoint y: 403, distance: 102.6
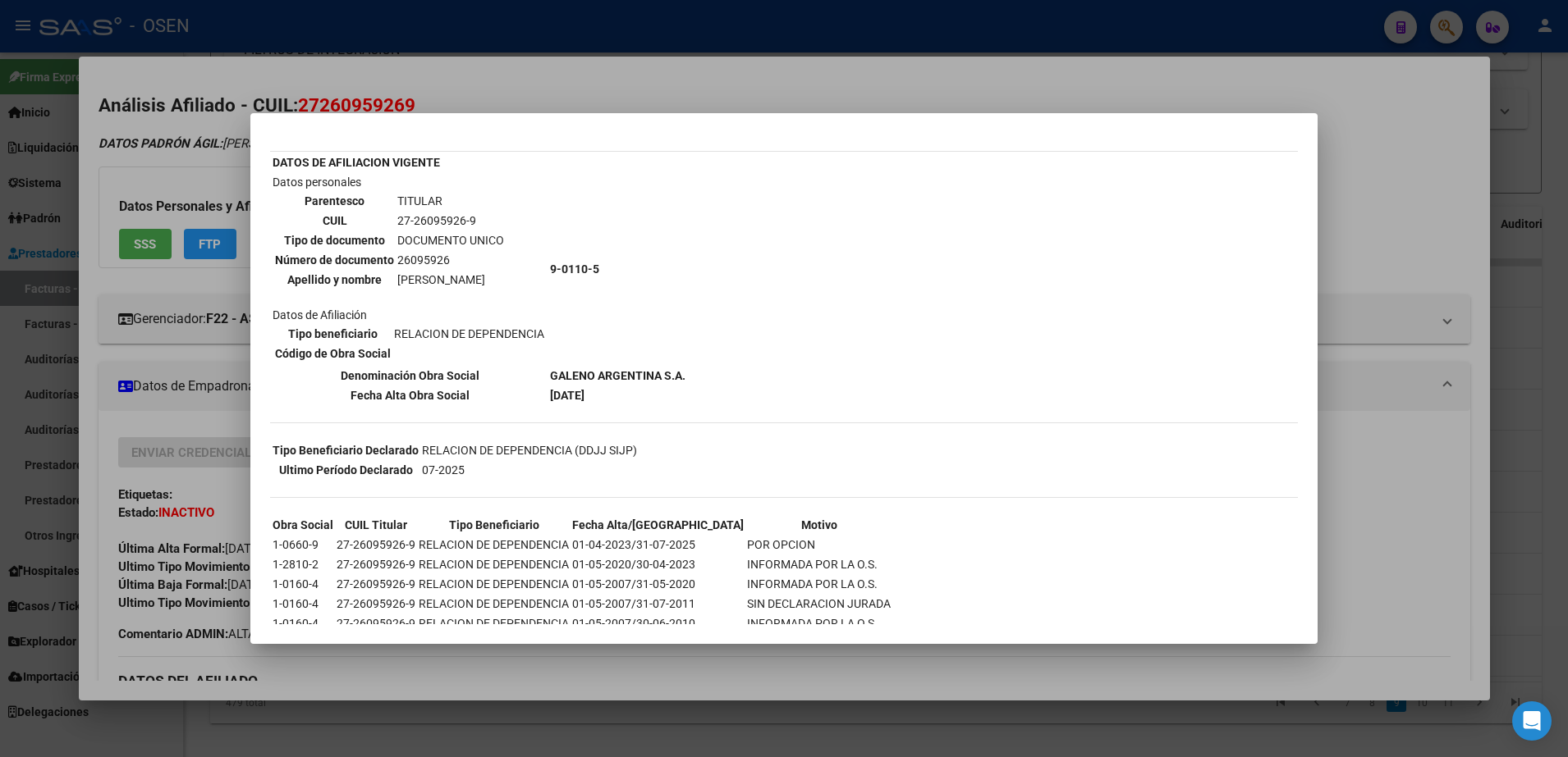
click at [648, 403] on tbody "DATOS DE AFILIACION VIGENTE Datos personales Parentesco TITULAR CUIL 27-2609592…" at bounding box center [478, 279] width 414 height 251
drag, startPoint x: 648, startPoint y: 403, endPoint x: 539, endPoint y: 418, distance: 110.0
click at [539, 418] on div "--INACTIVO en Obra Social-- --Se encuentra activo en el RNOS 901105-- DATOS DE …" at bounding box center [784, 400] width 1028 height 654
click at [555, 398] on b "[DATE]" at bounding box center [567, 395] width 34 height 14
drag, startPoint x: 547, startPoint y: 394, endPoint x: 644, endPoint y: 396, distance: 97.0
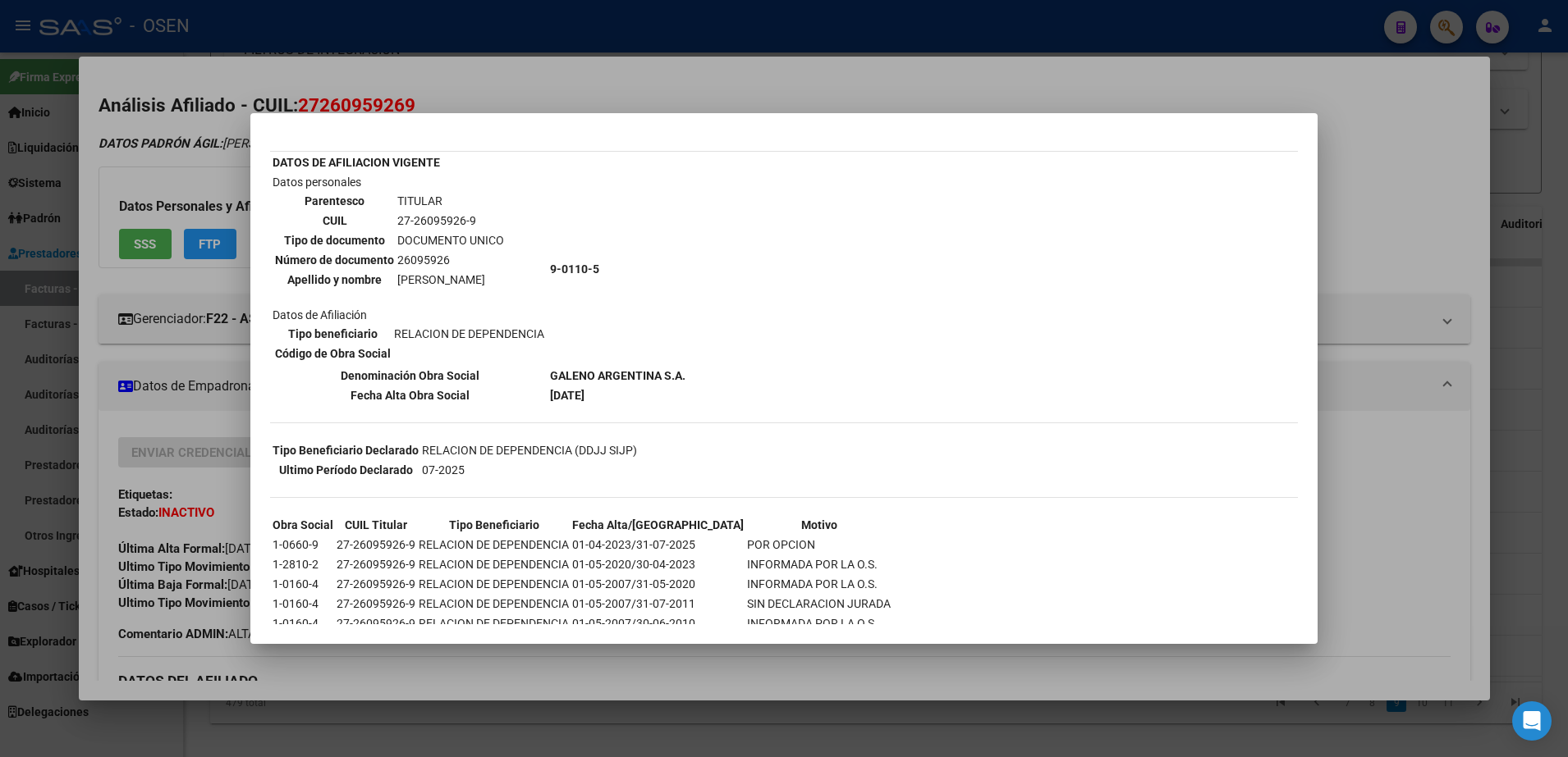
click at [644, 396] on tr "Fecha Alta Obra Social [DATE]" at bounding box center [478, 395] width 414 height 18
drag
click at [686, 536] on td "01-04-2023/31-07-2025" at bounding box center [658, 545] width 173 height 18
drag, startPoint x: 635, startPoint y: 542, endPoint x: 765, endPoint y: 546, distance: 130.1
click at [765, 546] on tr "1-0660-9 27-26095926-9 RELACION DE DEPENDENCIA 01-04-2023/31-07-2025 POR OPCION" at bounding box center [581, 545] width 620 height 18
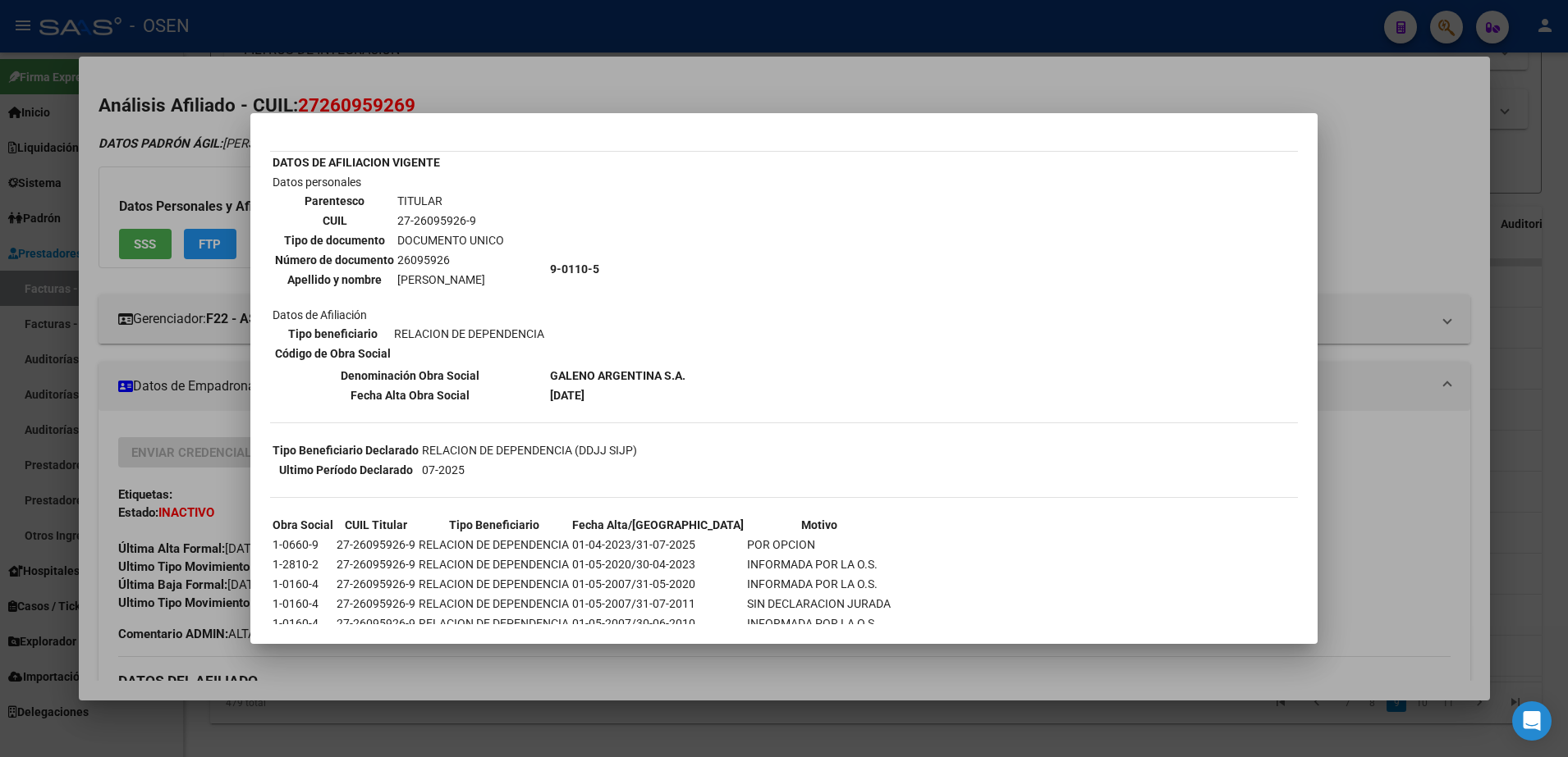
drag, startPoint x: 765, startPoint y: 546, endPoint x: 742, endPoint y: 551, distance: 23.5
click at [747, 551] on td "POR OPCION" at bounding box center [819, 545] width 145 height 18
click at [747, 548] on td "POR OPCION" at bounding box center [819, 545] width 145 height 18
click at [775, 549] on td "POR OPCION" at bounding box center [819, 545] width 145 height 18
click at [747, 543] on td "POR OPCION" at bounding box center [819, 545] width 145 height 18
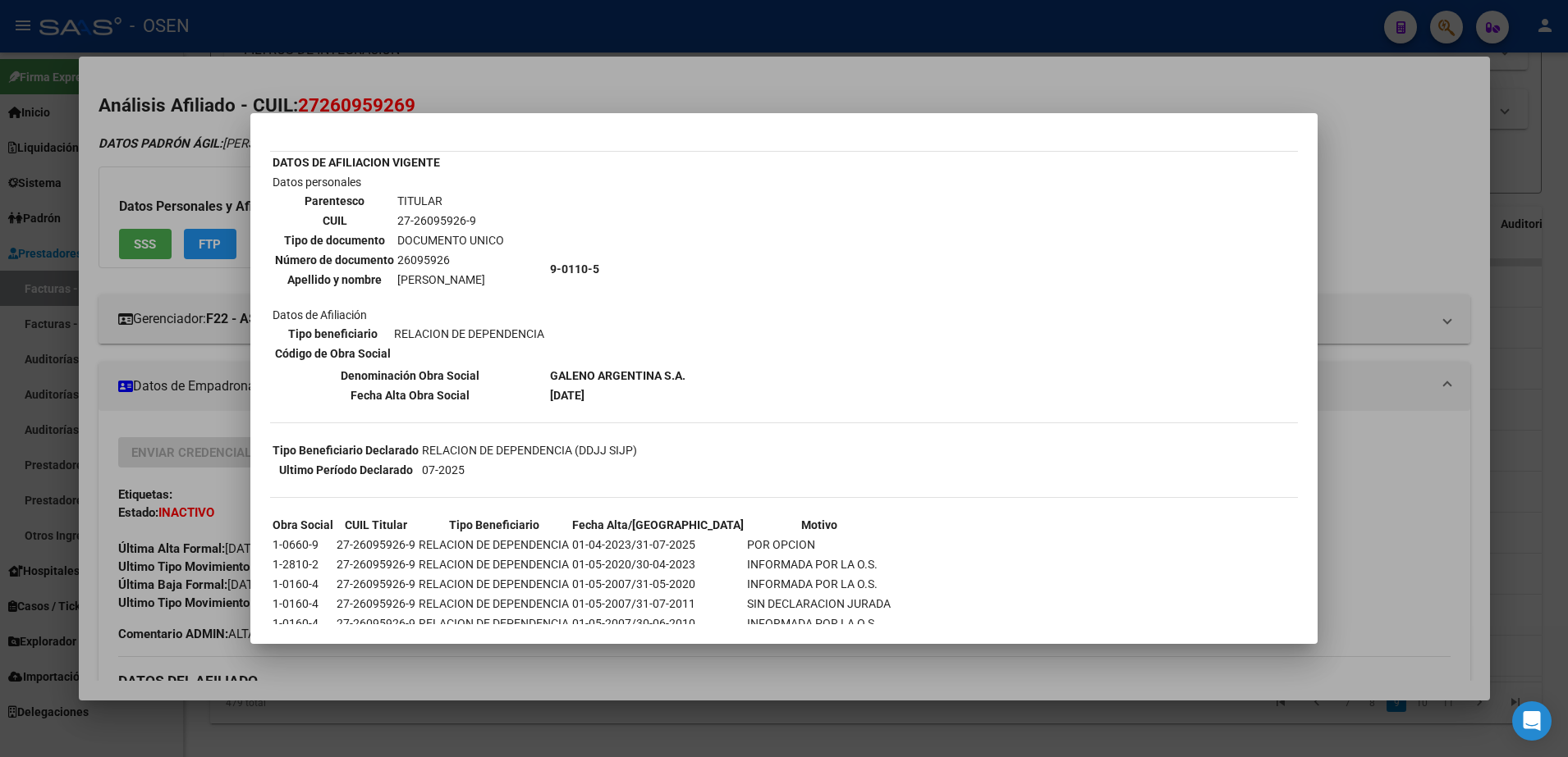
click at [227, 507] on div at bounding box center [784, 378] width 1568 height 757
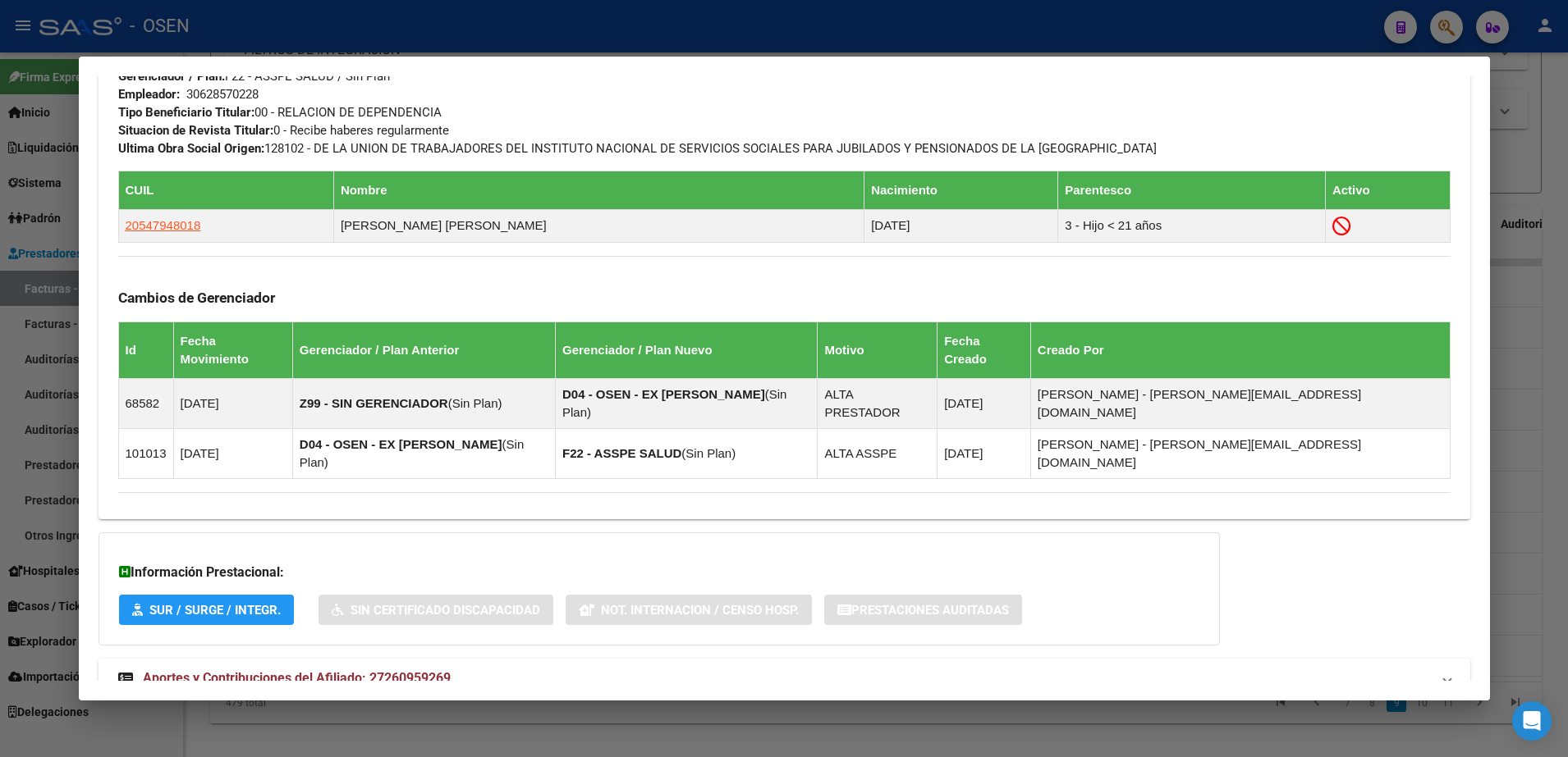
click at [736, 669] on mat-panel-title "Aportes y Contribuciones del Afiliado: 27260959269" at bounding box center [775, 679] width 1313 height 20
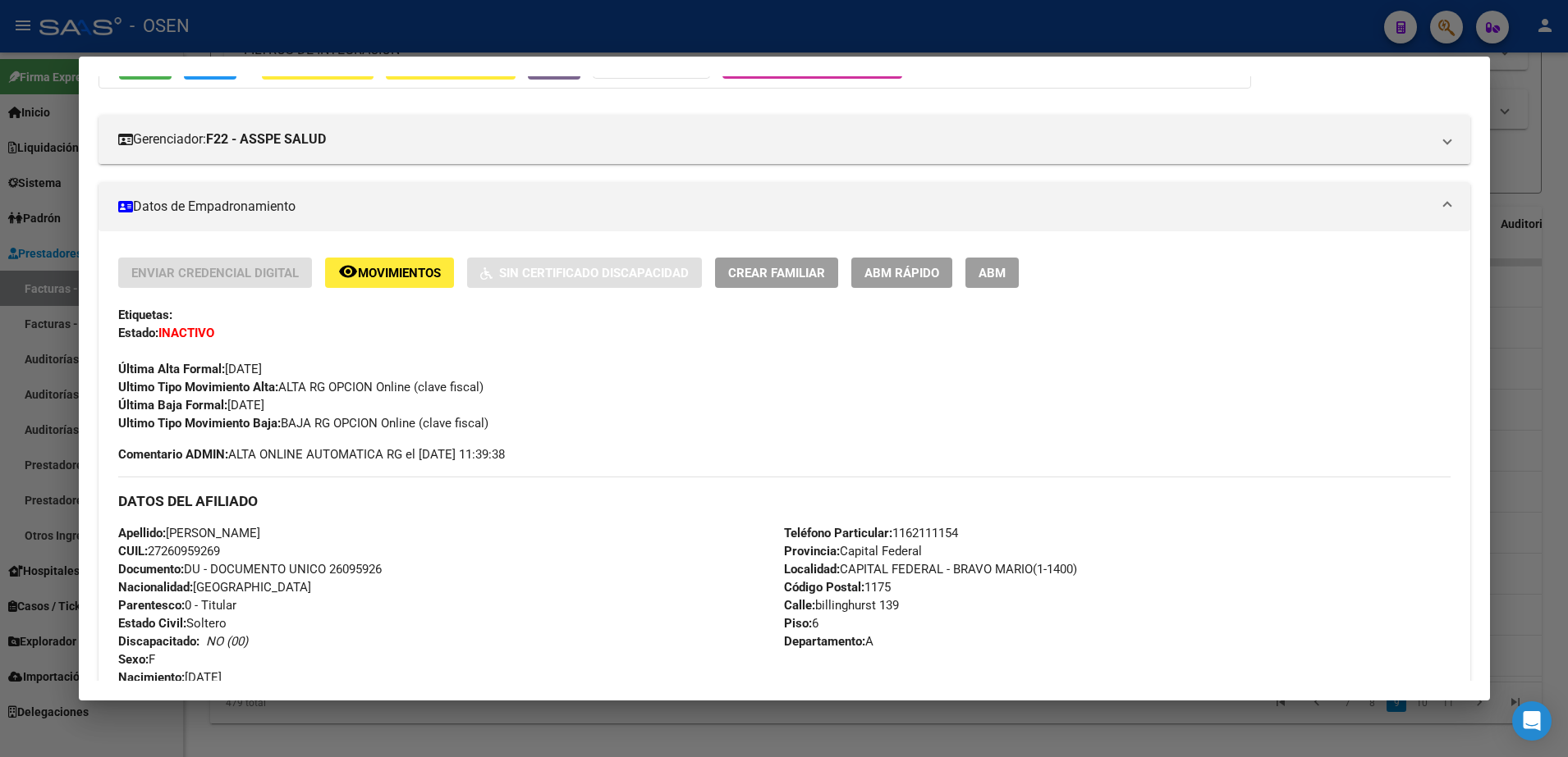
scroll to position [0, 0]
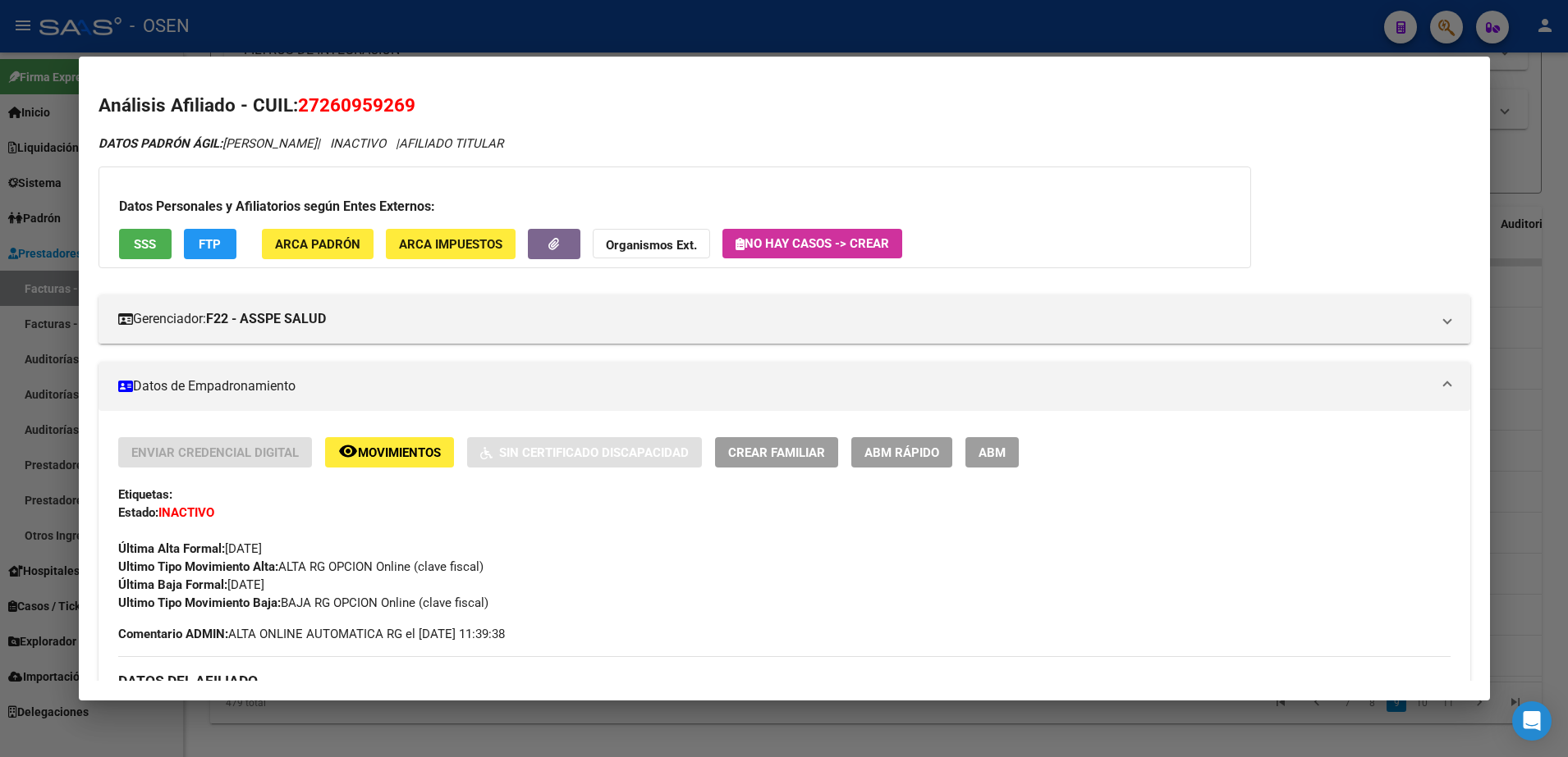
drag, startPoint x: 115, startPoint y: 549, endPoint x: 294, endPoint y: 549, distance: 179.0
drag, startPoint x: 294, startPoint y: 549, endPoint x: 348, endPoint y: 581, distance: 62.8
click at [348, 581] on div "Enviar Credencial Digital remove_red_eye Movimientos Sin Certificado Discapacid…" at bounding box center [784, 525] width 1332 height 175
drag, startPoint x: 101, startPoint y: 102, endPoint x: 576, endPoint y: 141, distance: 476.6
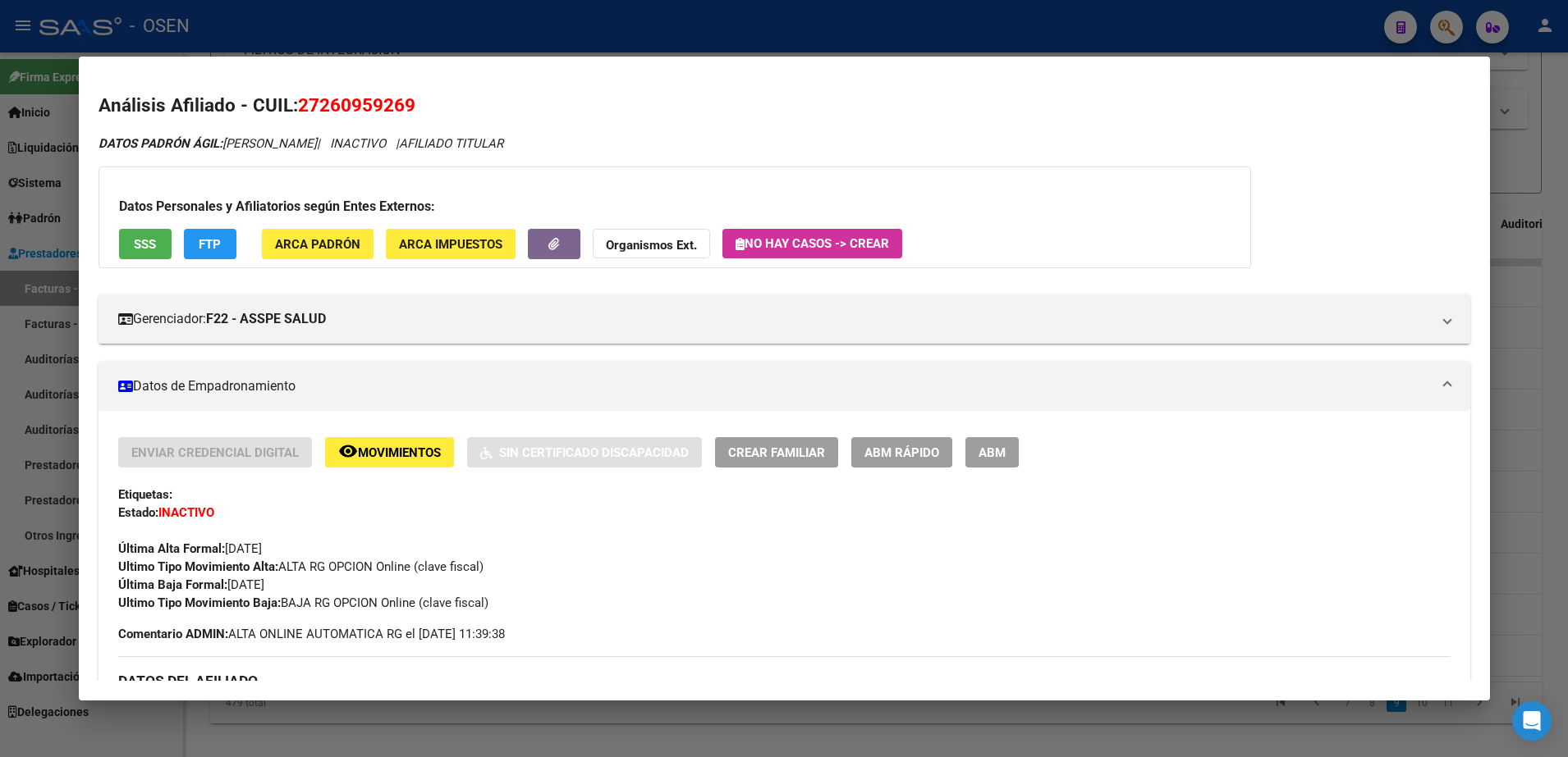
drag, startPoint x: 576, startPoint y: 141, endPoint x: 1320, endPoint y: 273, distance: 755.6
click at [138, 248] on span "SSS" at bounding box center [144, 245] width 23 height 14
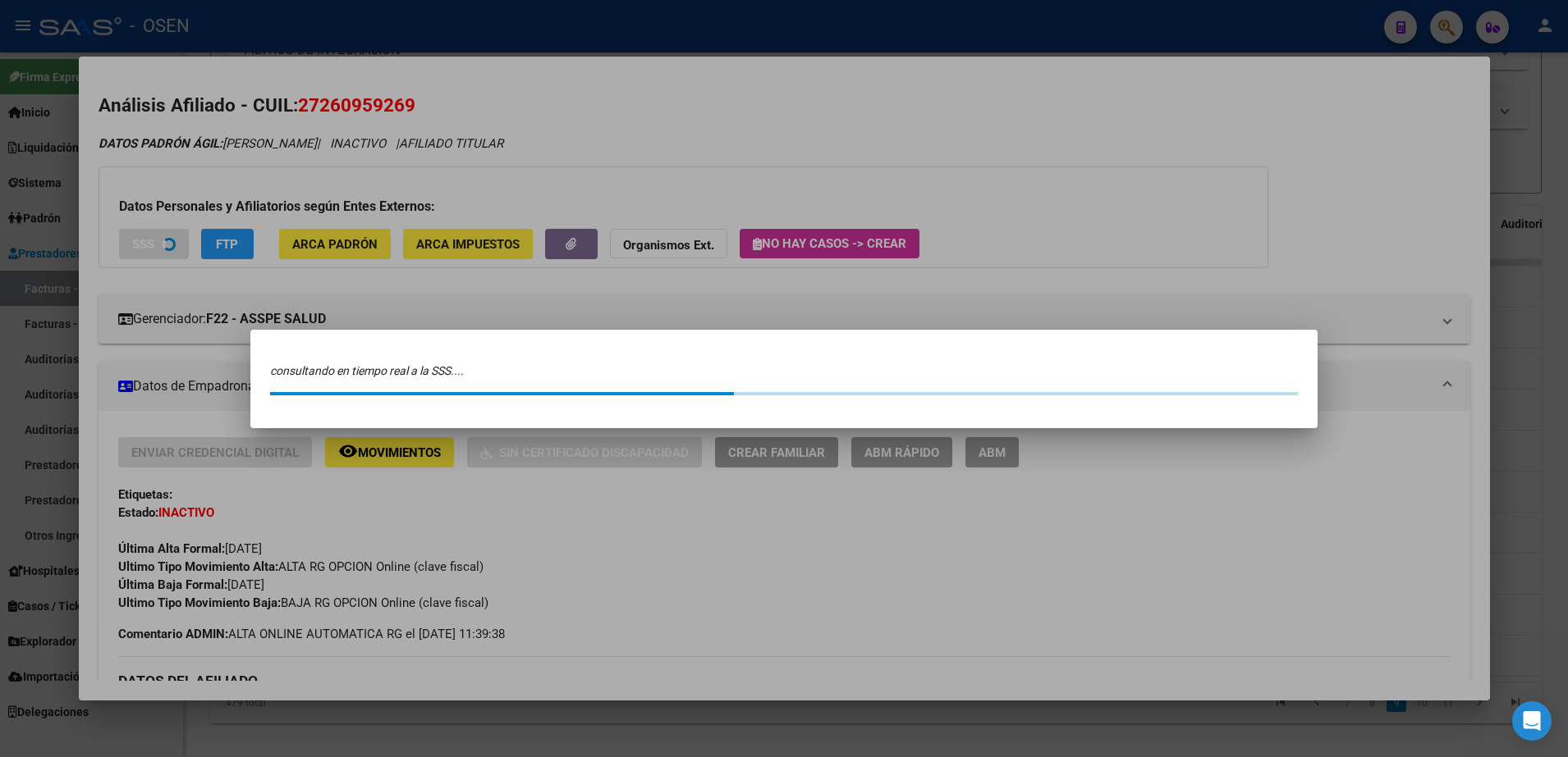
click at [707, 190] on div at bounding box center [784, 378] width 1568 height 757
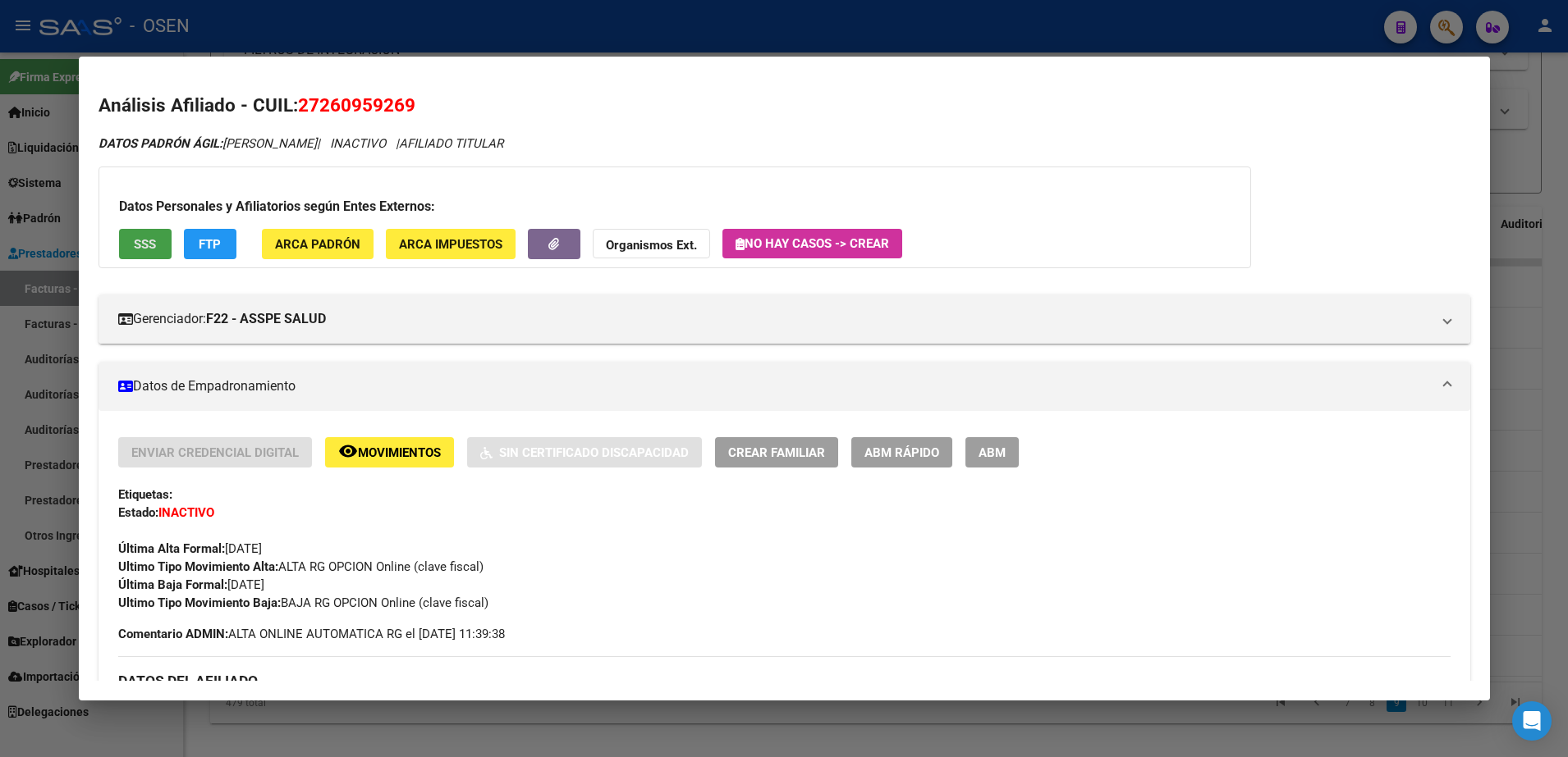
click at [152, 231] on button "SSS" at bounding box center [145, 245] width 52 height 31
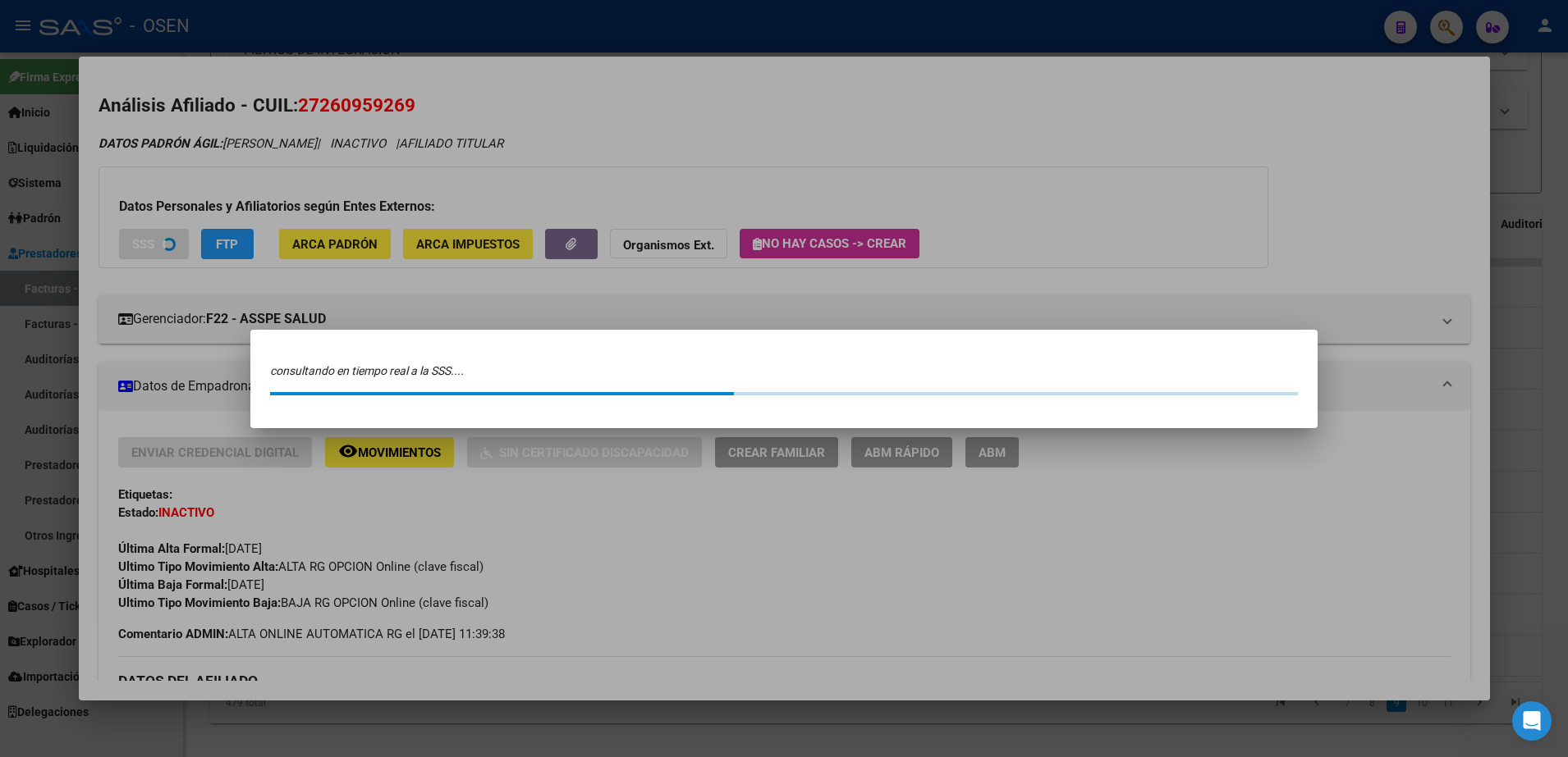
click at [1473, 203] on div at bounding box center [784, 378] width 1568 height 757
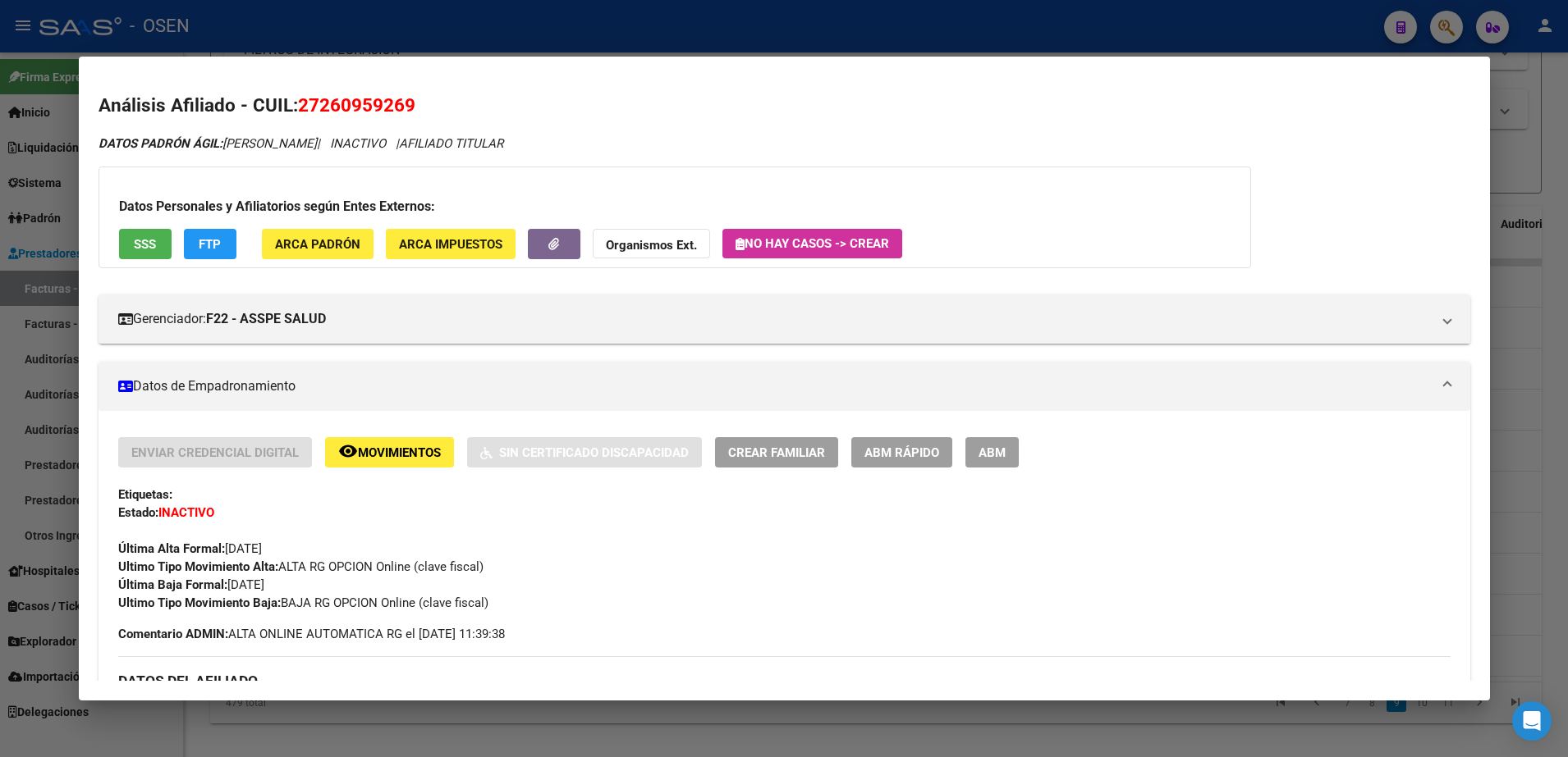
click at [942, 724] on div at bounding box center [784, 378] width 1568 height 757
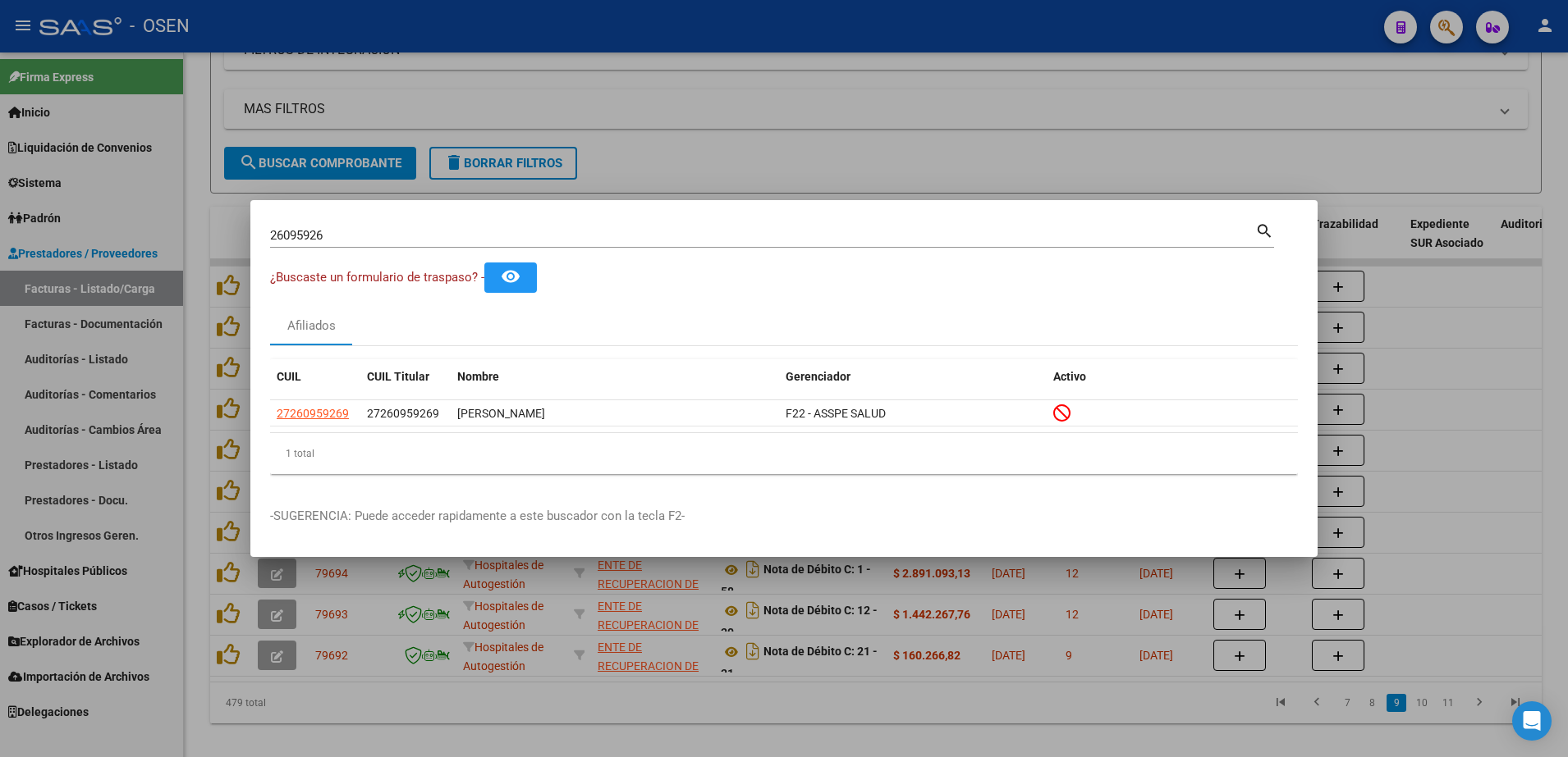
click at [867, 711] on div at bounding box center [784, 378] width 1568 height 757
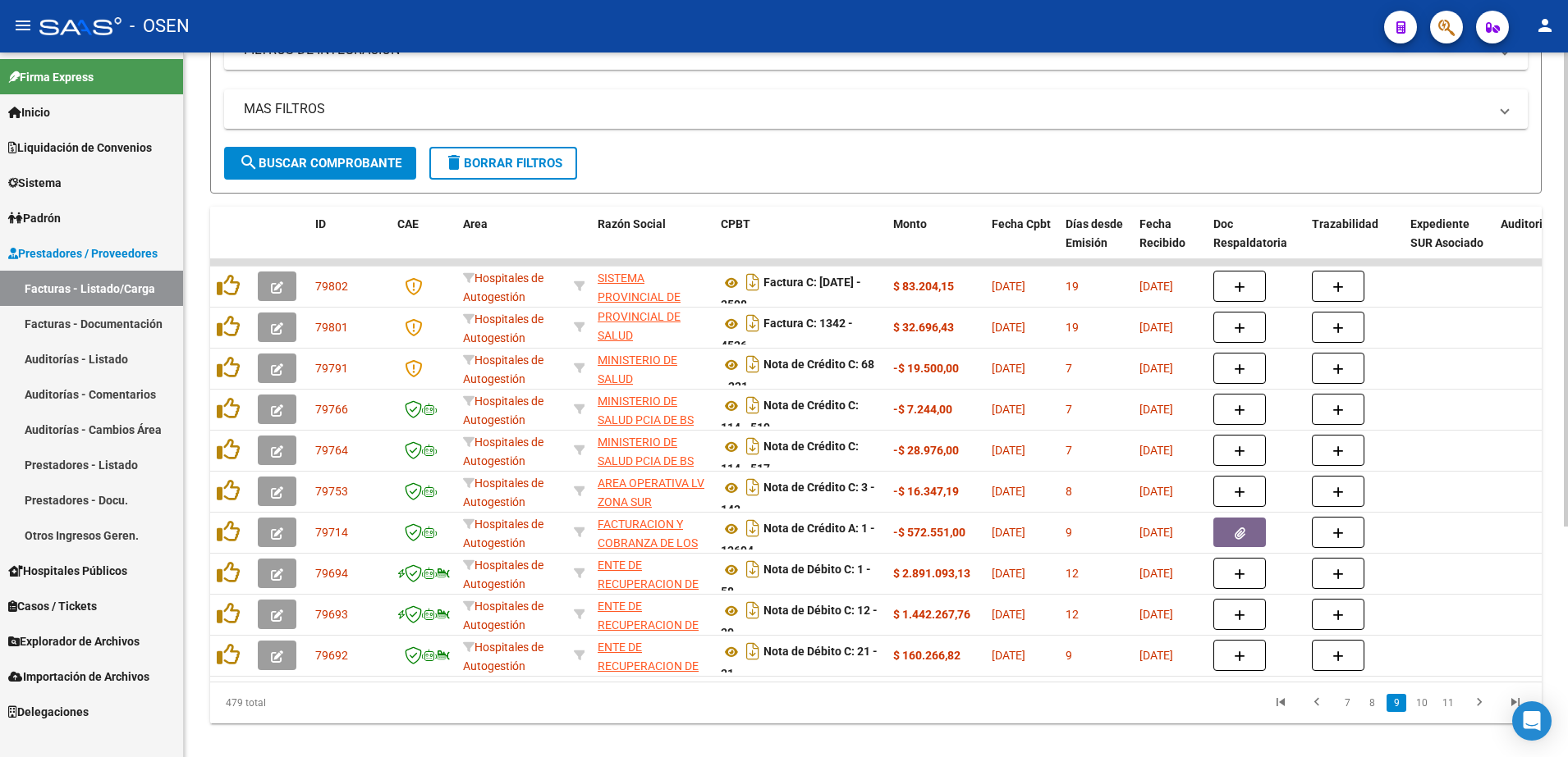
click at [732, 143] on div "MAS FILTROS Todos Con Doc. Respaldatoria Todos Con Trazabilidad Todos Asociado …" at bounding box center [876, 118] width 1304 height 58
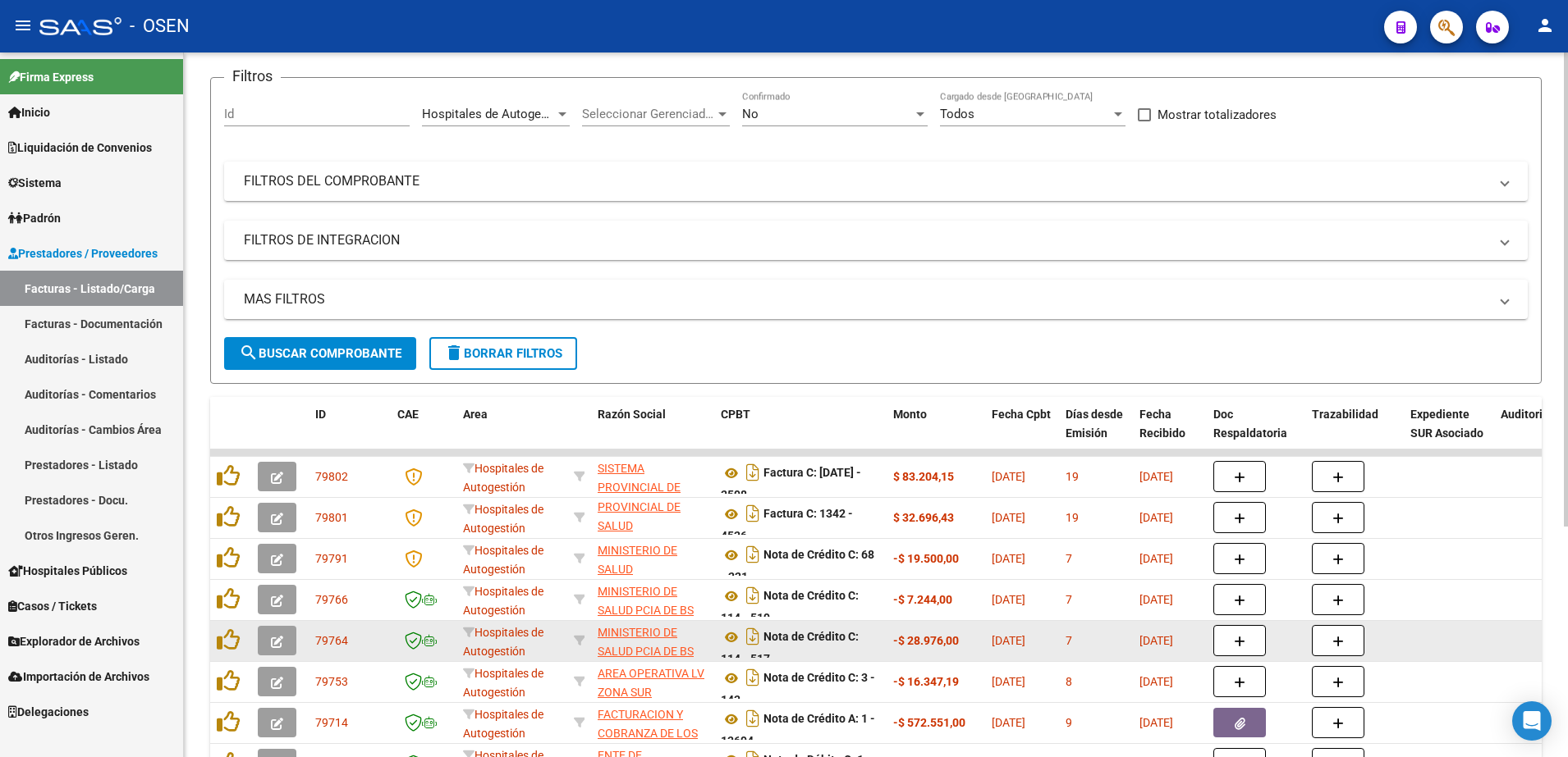
scroll to position [308, 0]
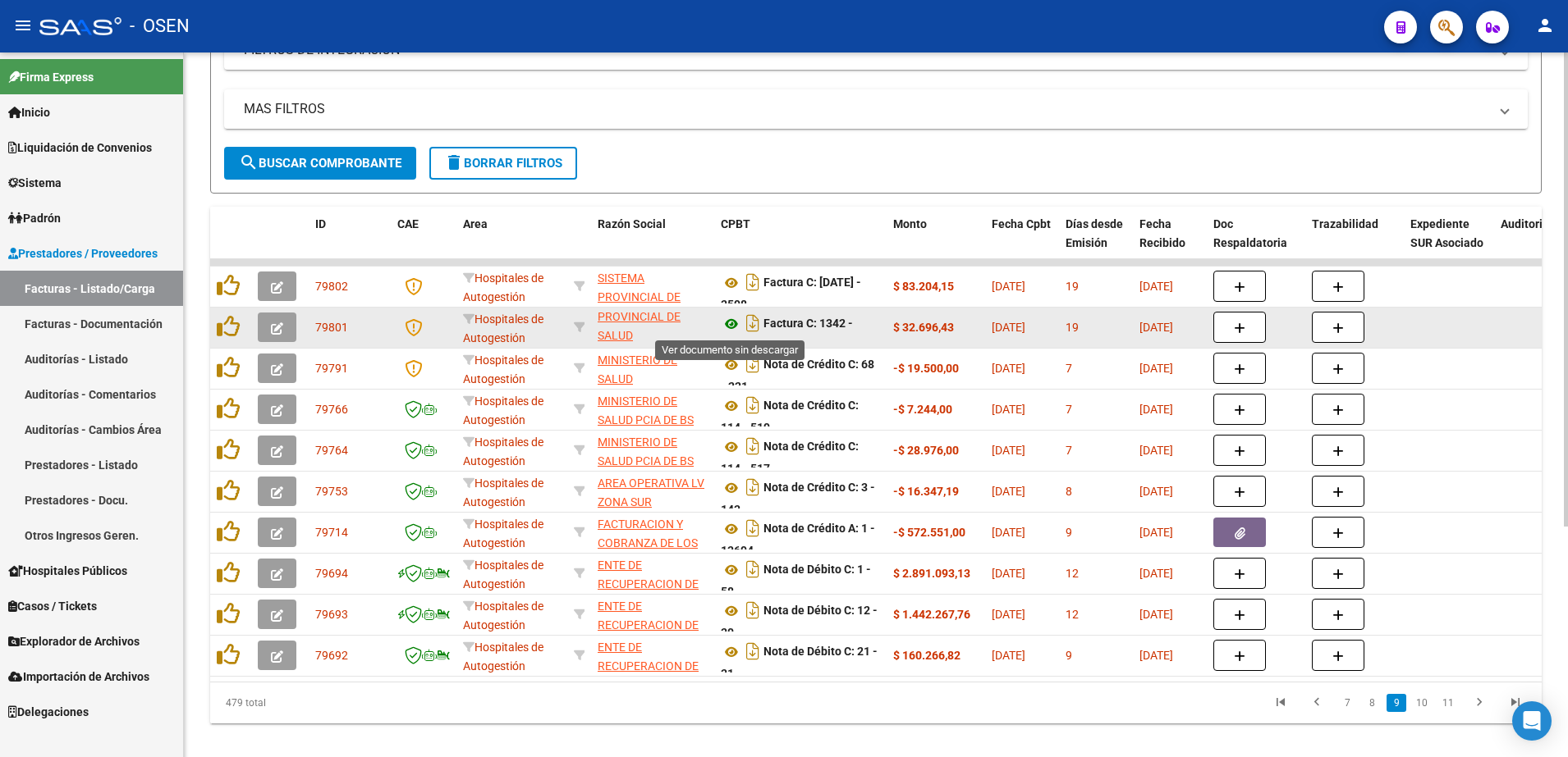
click at [729, 320] on icon at bounding box center [731, 324] width 22 height 20
drag, startPoint x: 822, startPoint y: 326, endPoint x: 839, endPoint y: 335, distance: 19.2
click at [839, 335] on div "Factura C: 1342 - 4526" at bounding box center [800, 327] width 159 height 34
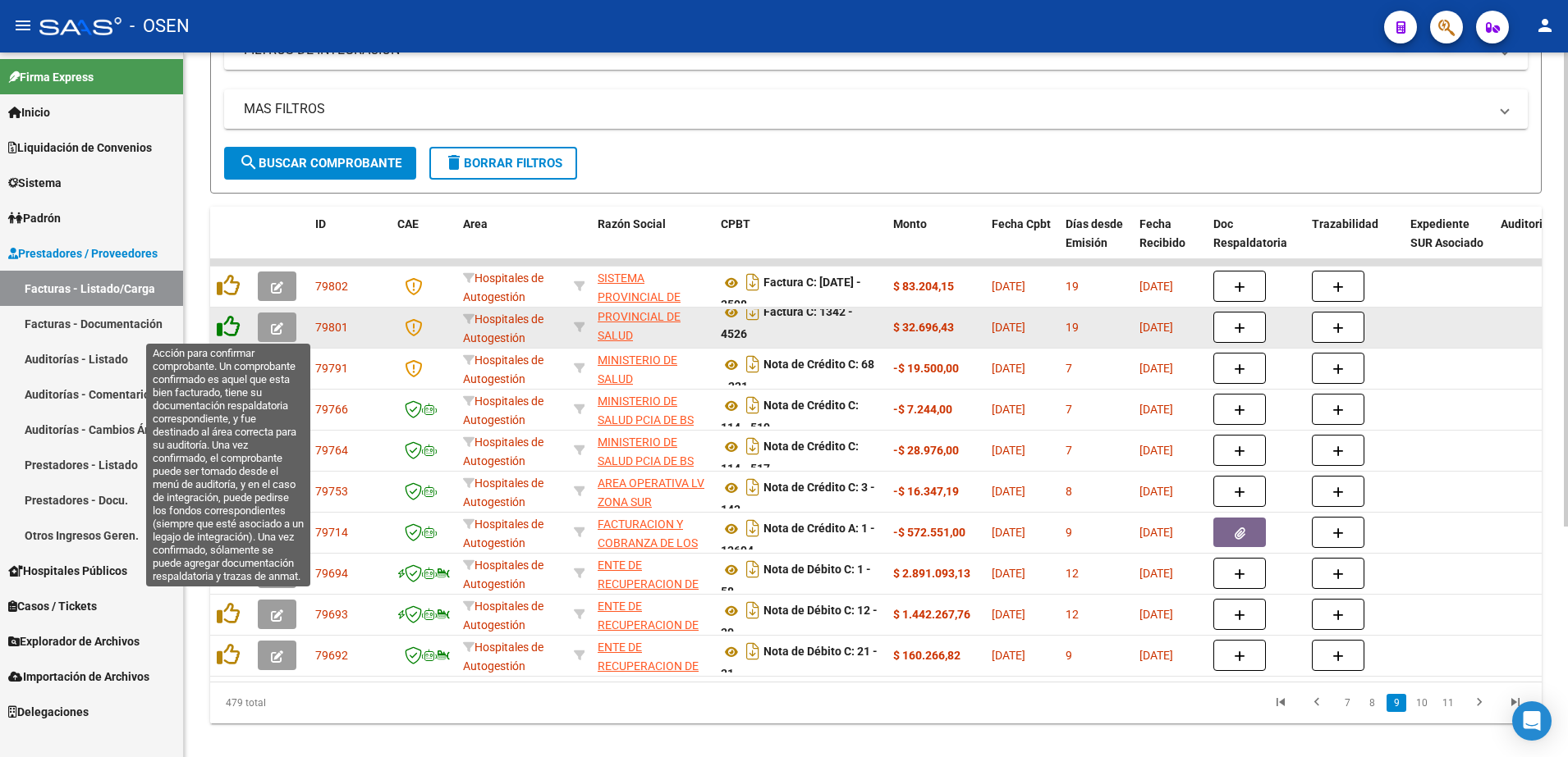
click at [233, 326] on icon at bounding box center [227, 326] width 23 height 23
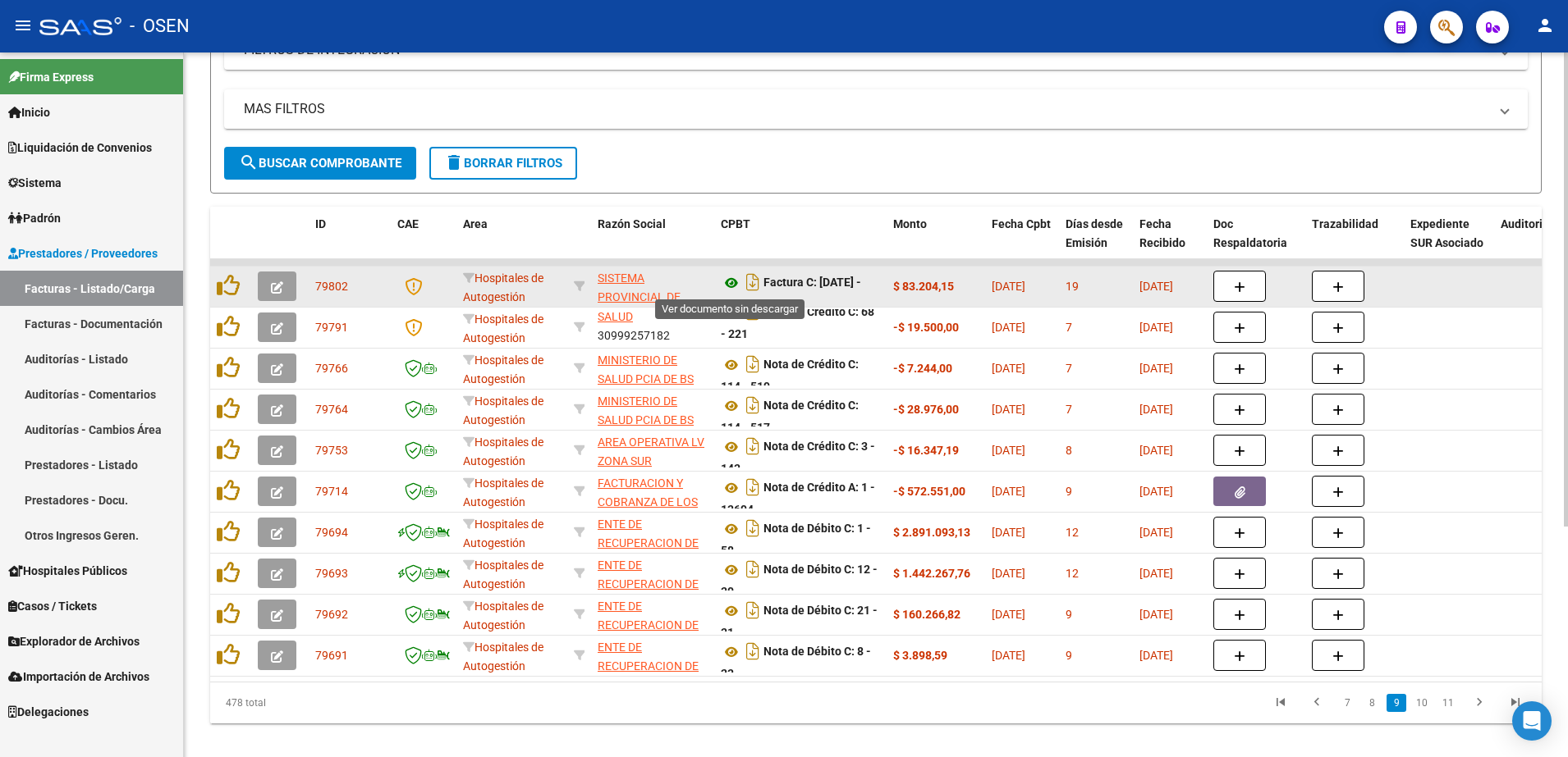
click at [730, 284] on icon at bounding box center [731, 283] width 22 height 20
click at [805, 271] on div "Factura C: [DATE] - 3598" at bounding box center [800, 286] width 159 height 34
drag, startPoint x: 810, startPoint y: 281, endPoint x: 814, endPoint y: 291, distance: 10.8
click at [814, 291] on div "Factura C: [DATE] - 3598" at bounding box center [800, 285] width 159 height 34
click at [233, 285] on icon at bounding box center [227, 285] width 23 height 23
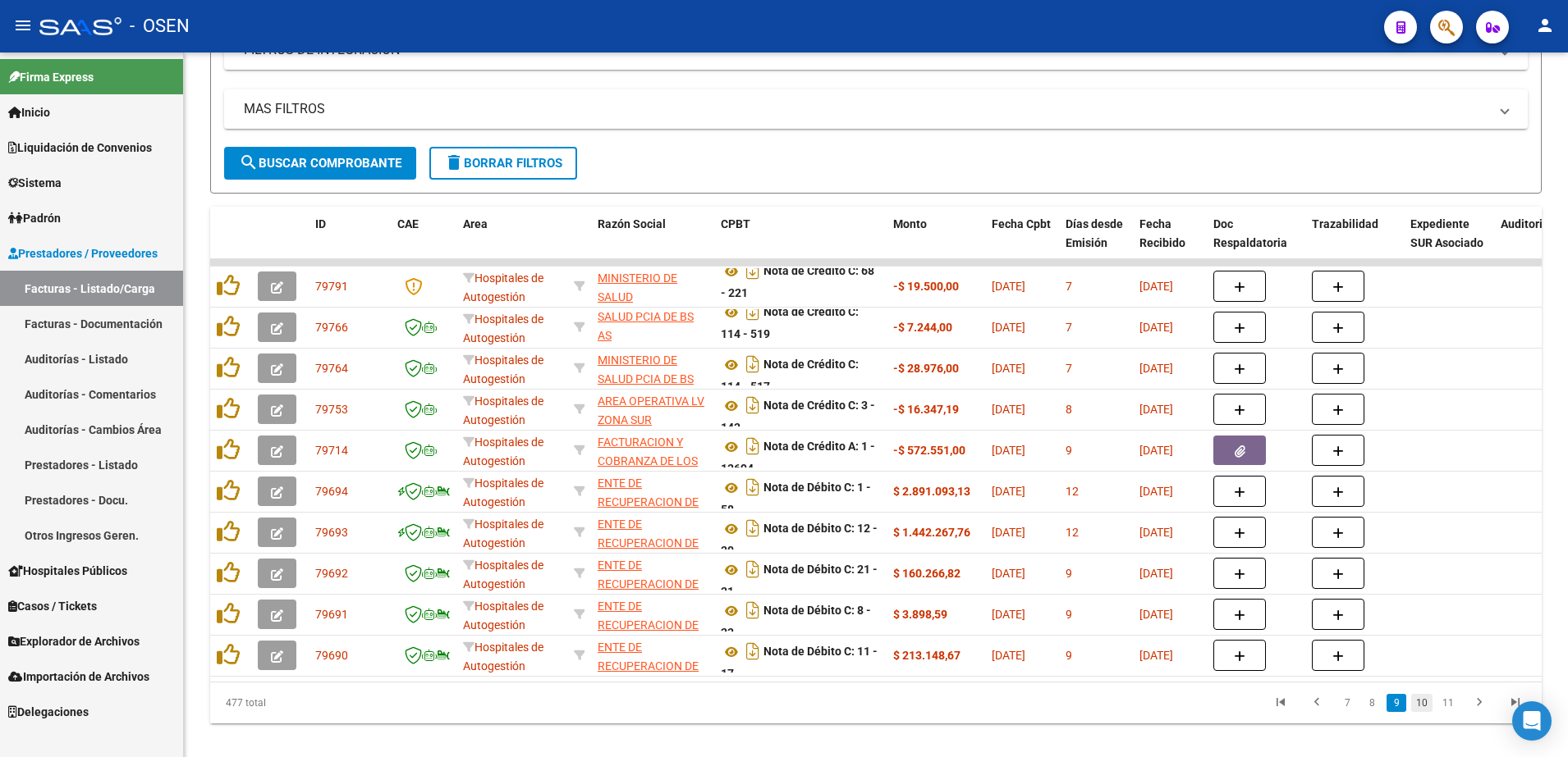
click at [1429, 711] on link "10" at bounding box center [1422, 703] width 22 height 18
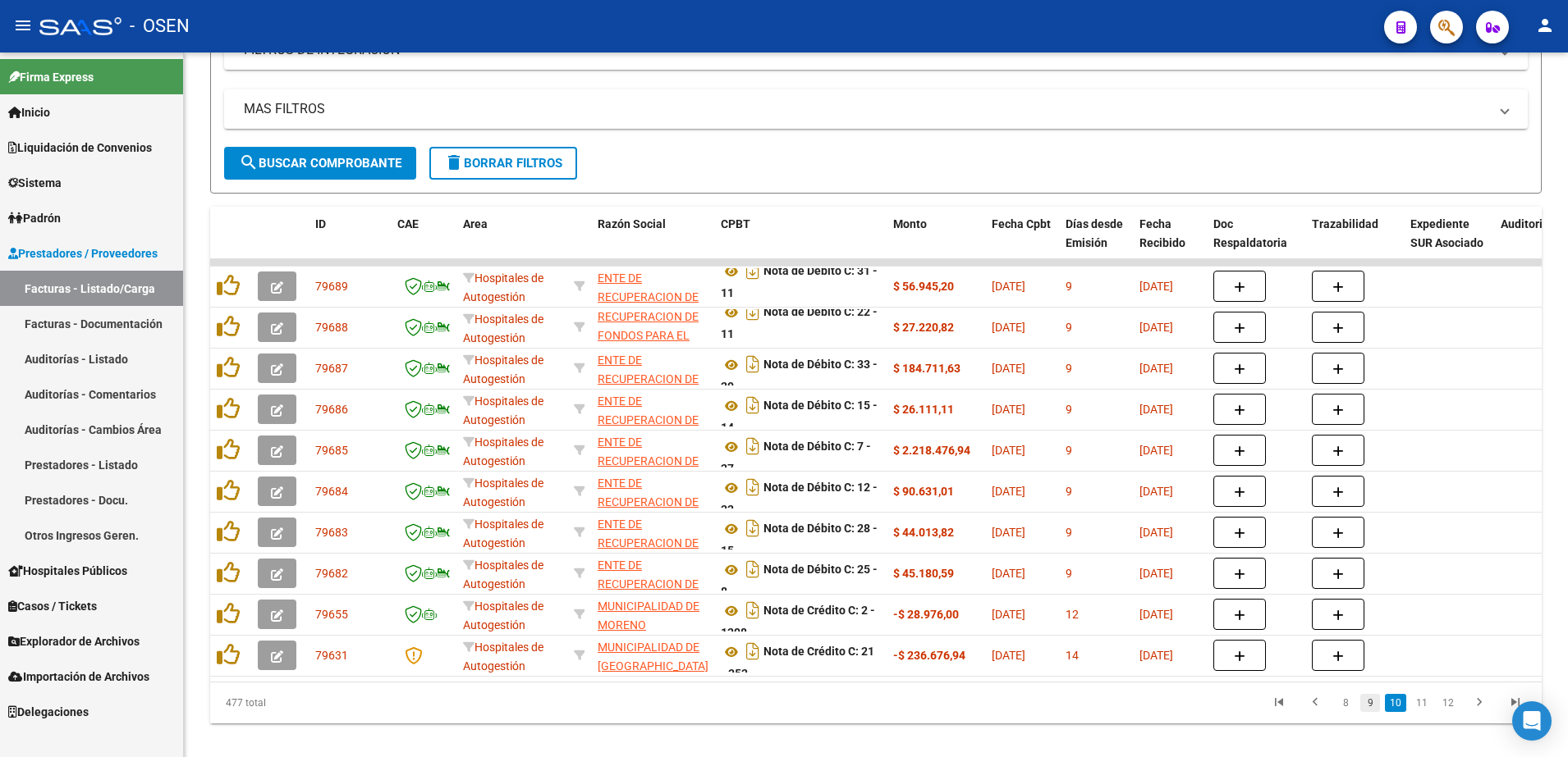
click at [1376, 712] on link "9" at bounding box center [1370, 703] width 20 height 18
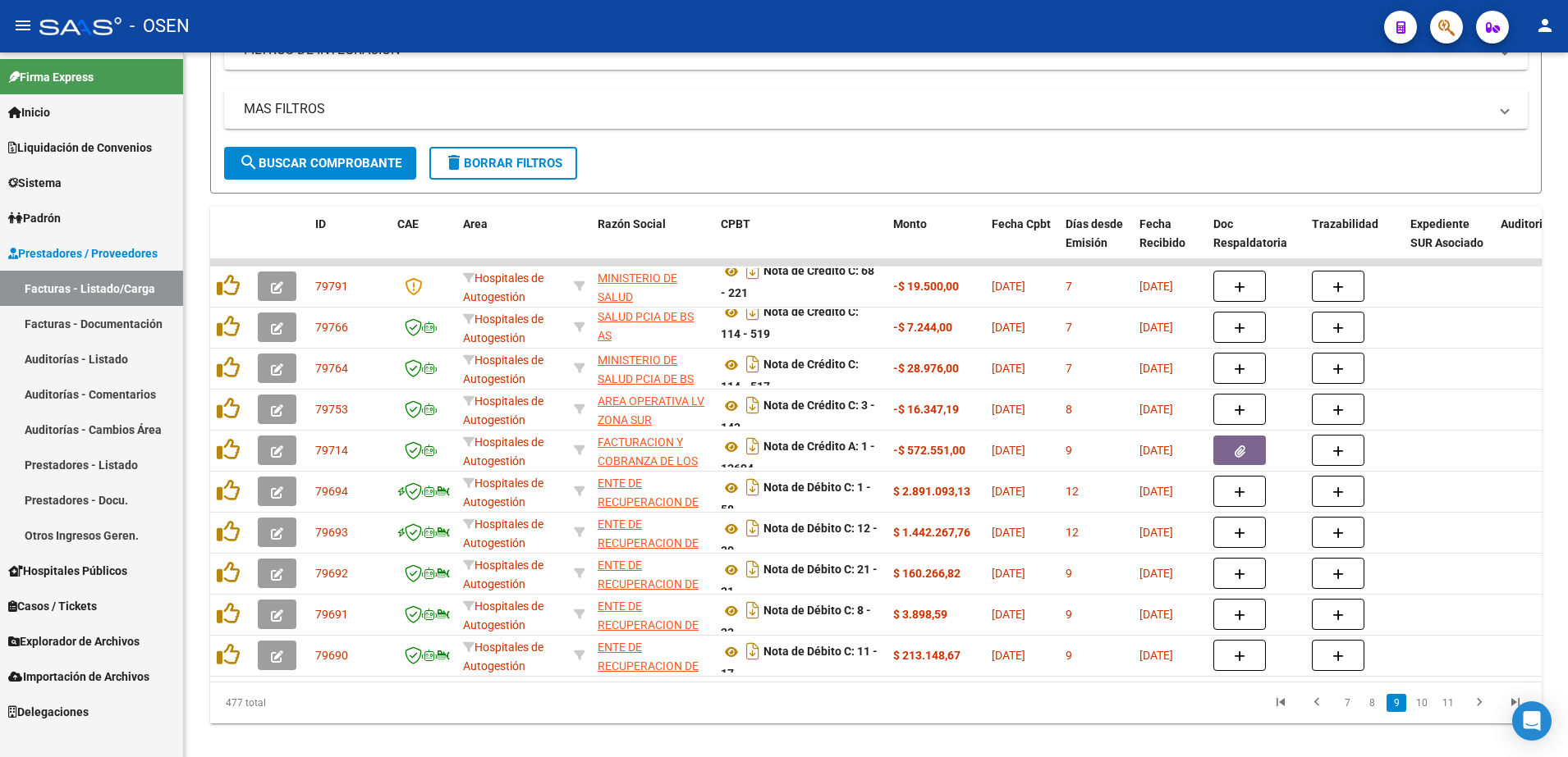
click at [1370, 712] on link "8" at bounding box center [1372, 703] width 20 height 18
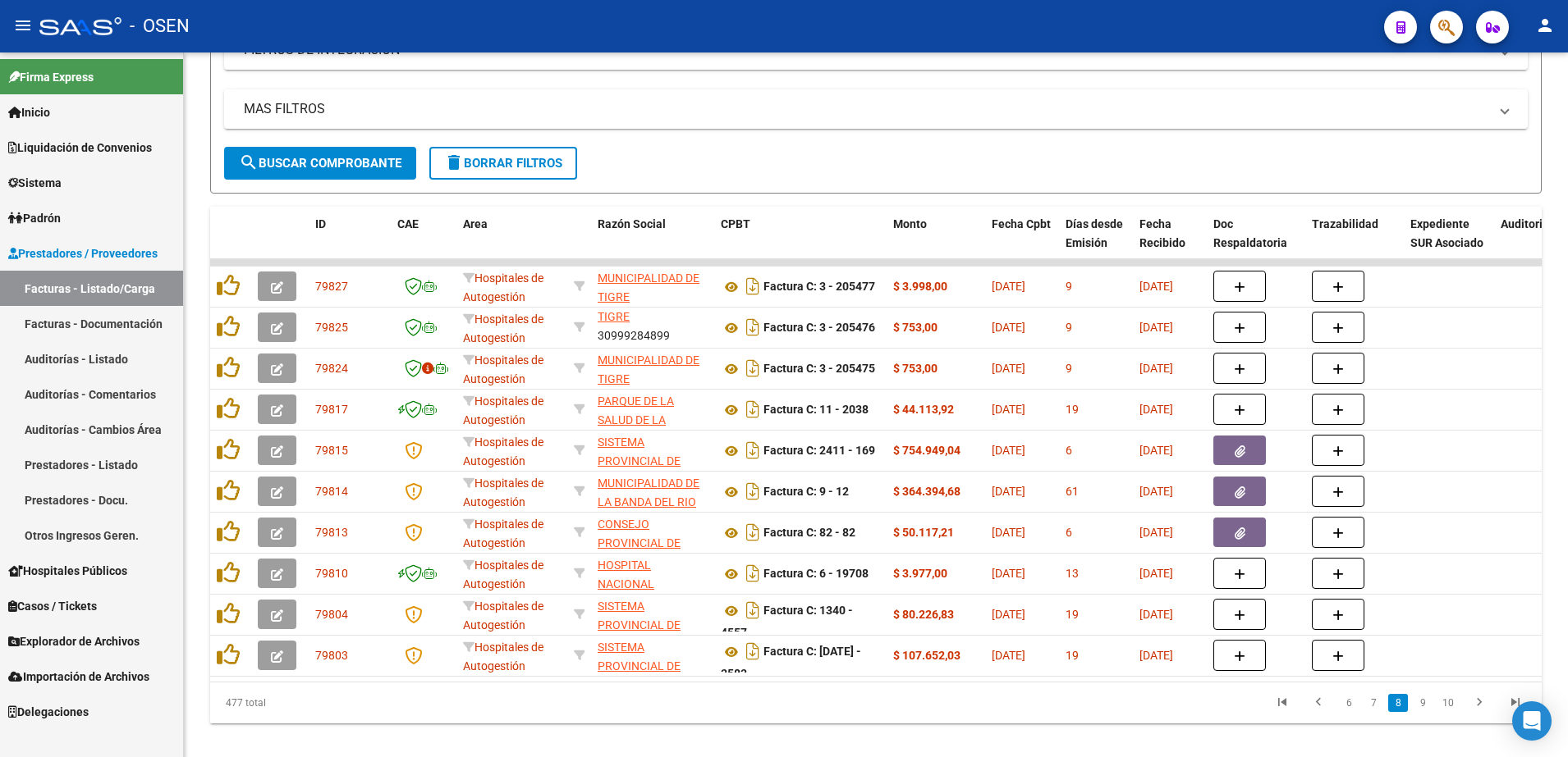
scroll to position [0, 0]
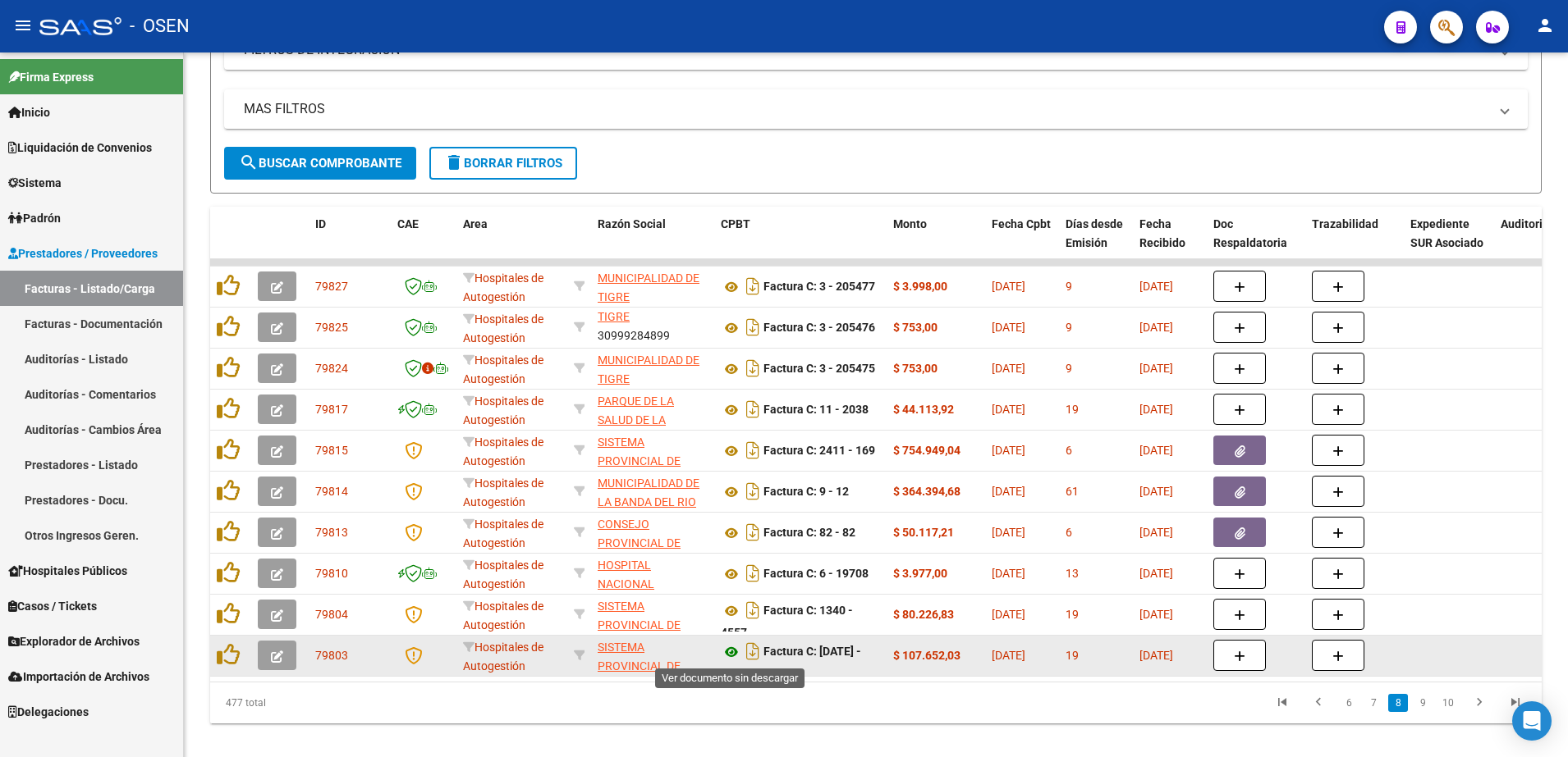
click at [730, 650] on icon at bounding box center [731, 652] width 22 height 20
drag, startPoint x: 831, startPoint y: 653, endPoint x: 840, endPoint y: 670, distance: 19.2
click at [840, 670] on div "Factura C: [DATE] - 3583" at bounding box center [800, 655] width 159 height 34
